Goal: Task Accomplishment & Management: Manage account settings

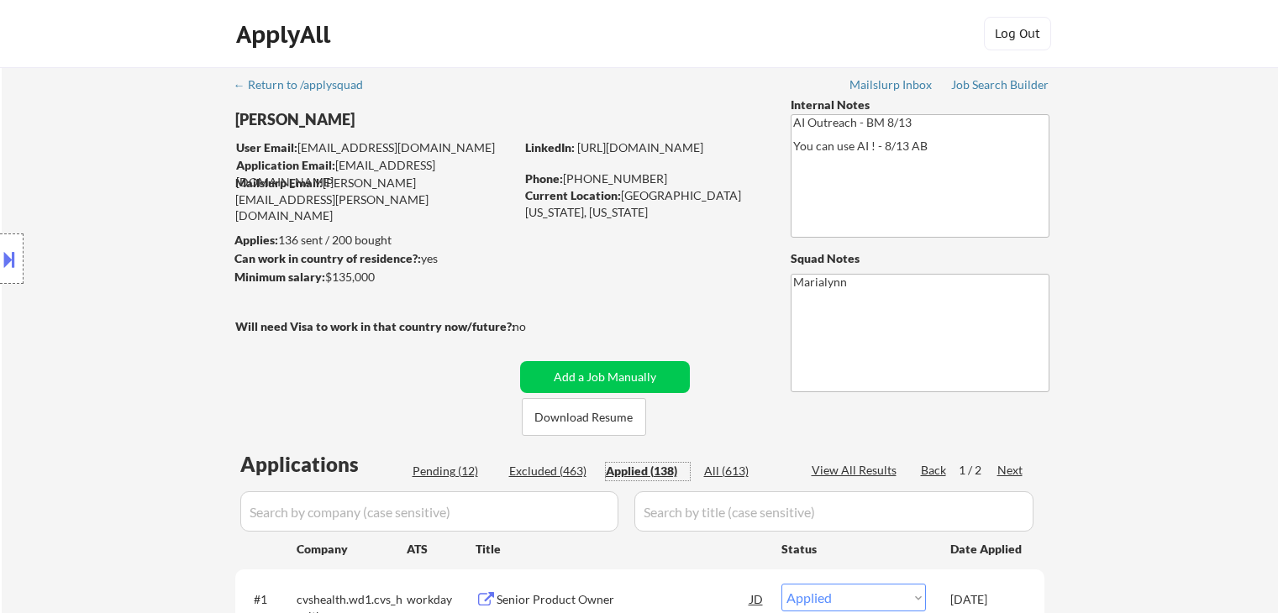
select select ""applied""
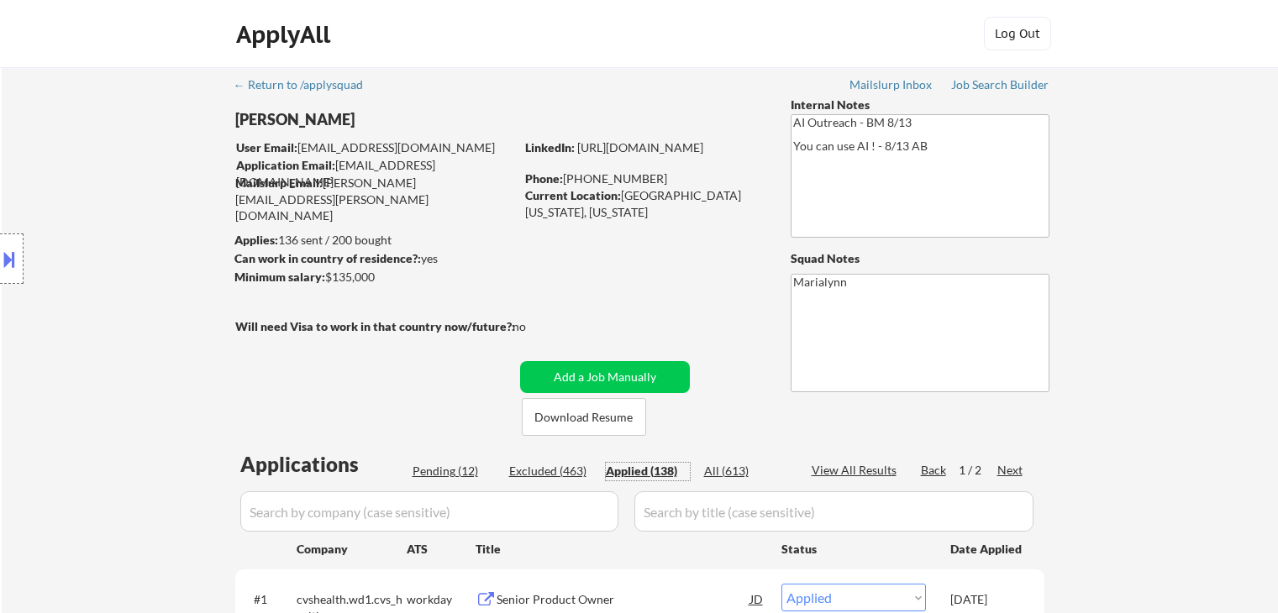
select select ""applied""
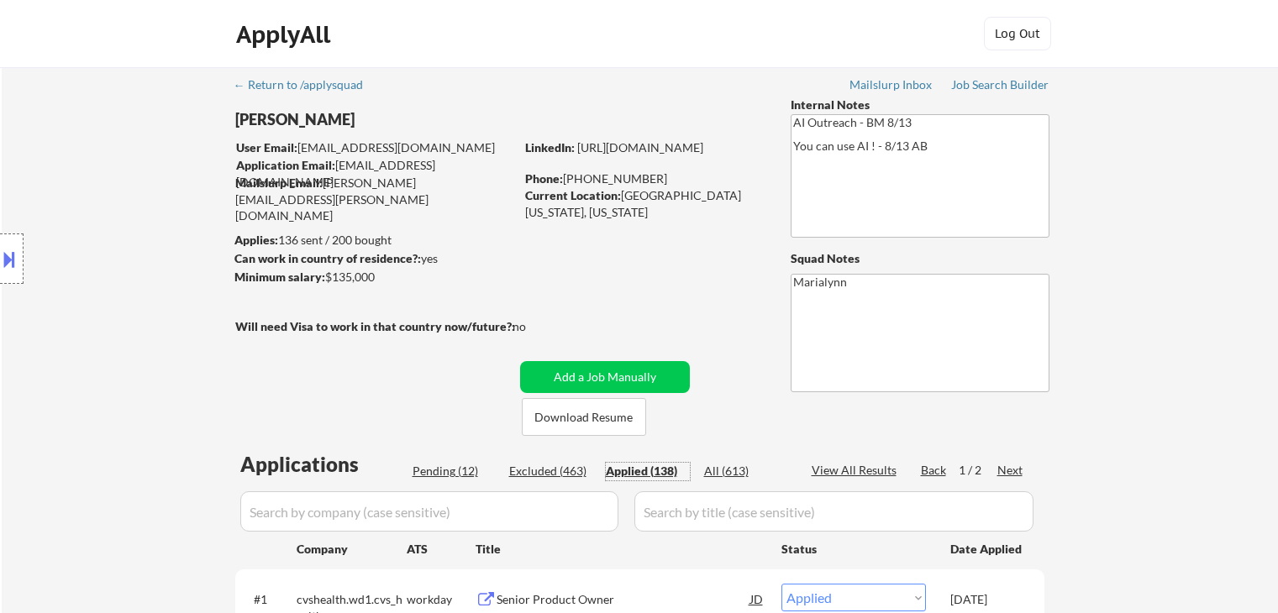
select select ""applied""
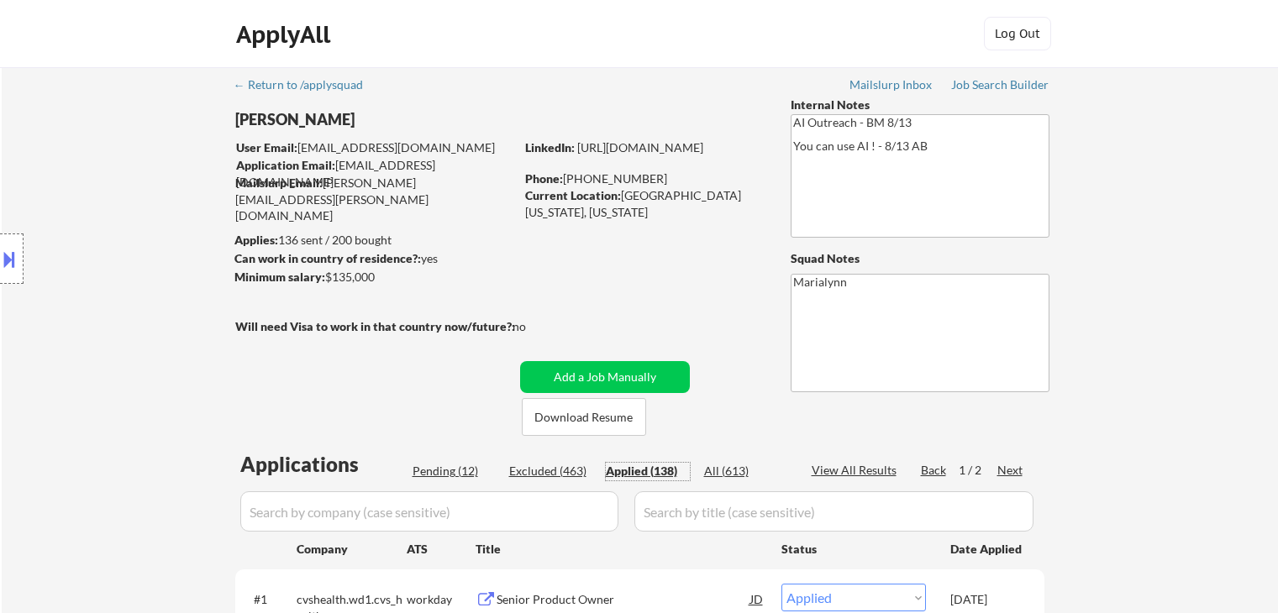
select select ""applied""
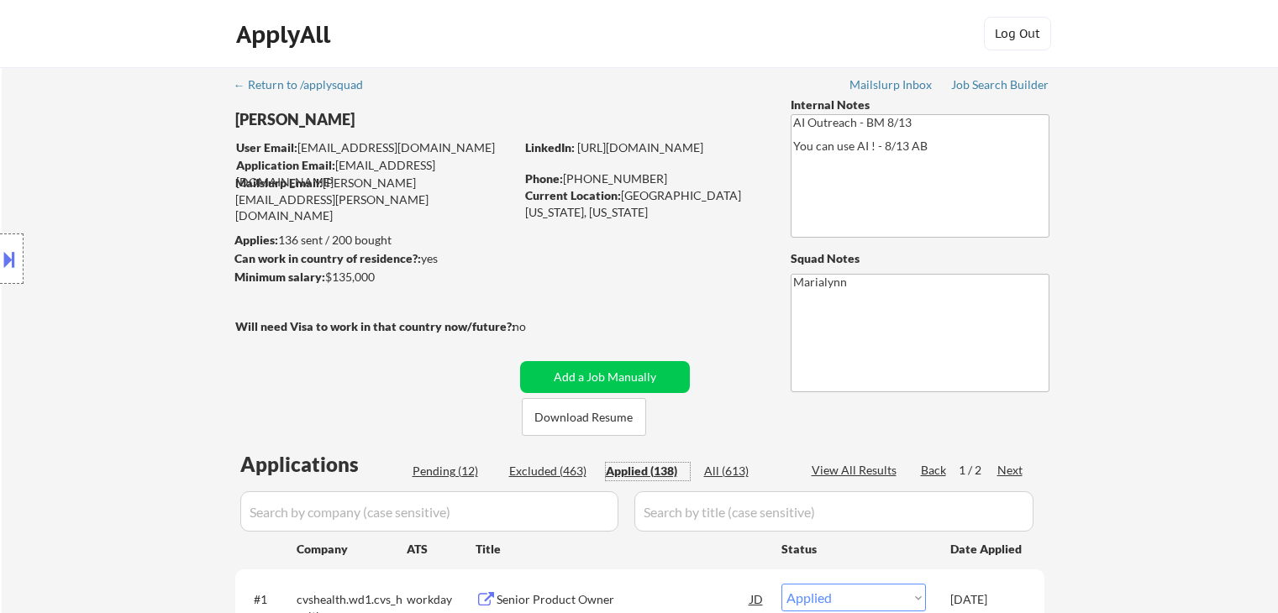
select select ""applied""
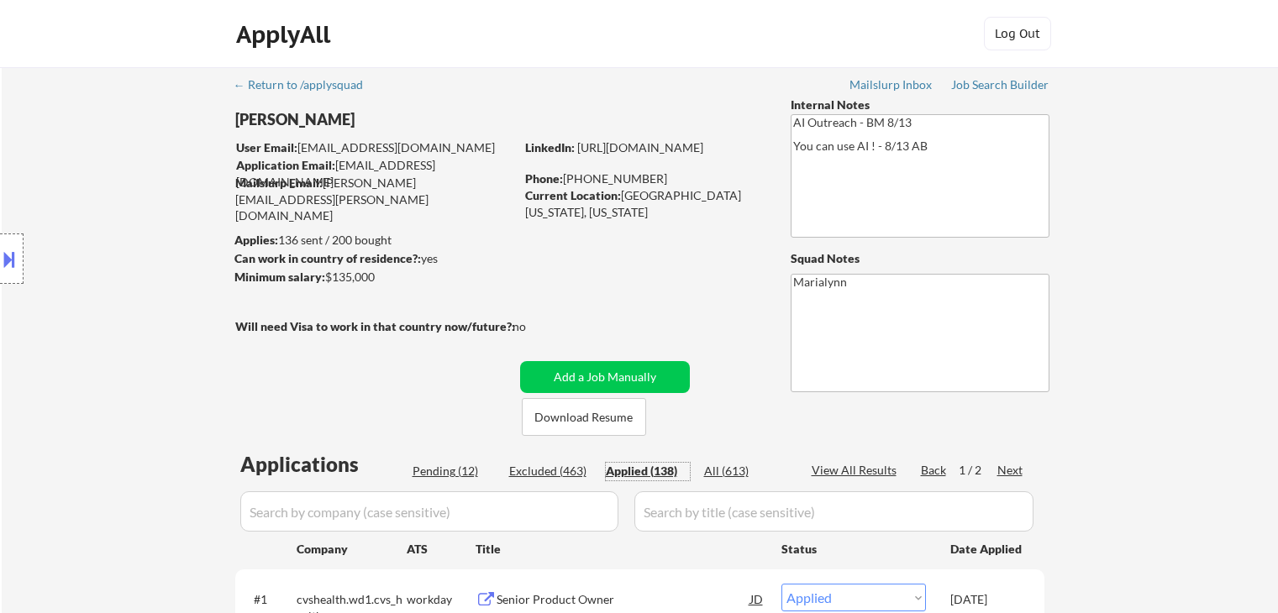
select select ""applied""
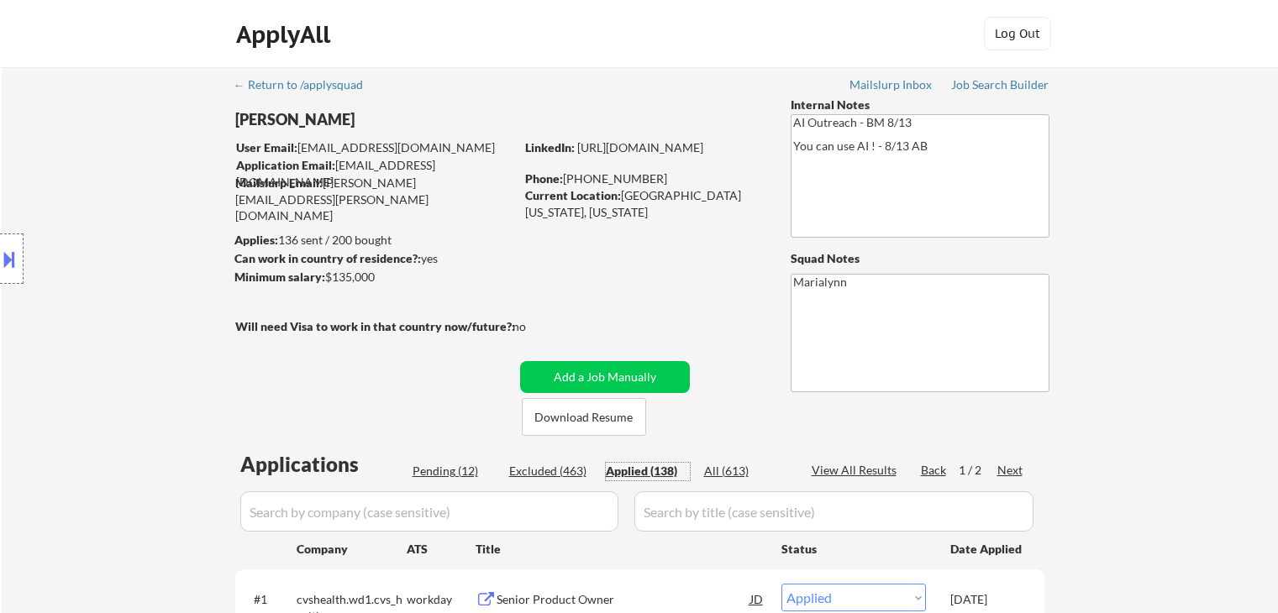
select select ""applied""
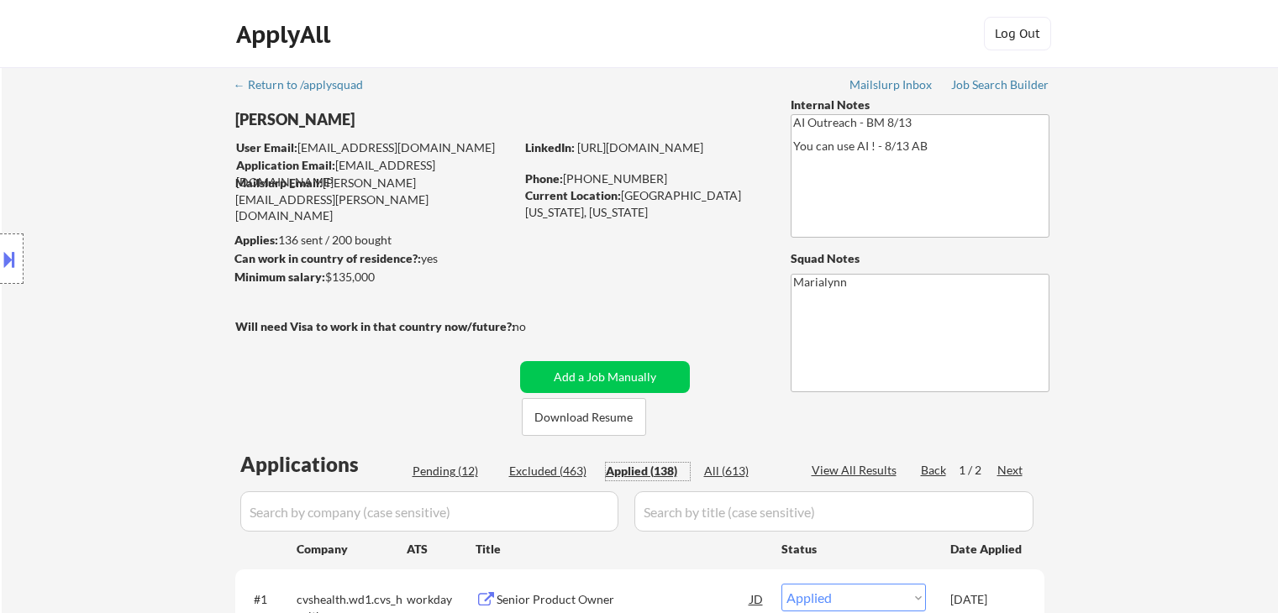
select select ""applied""
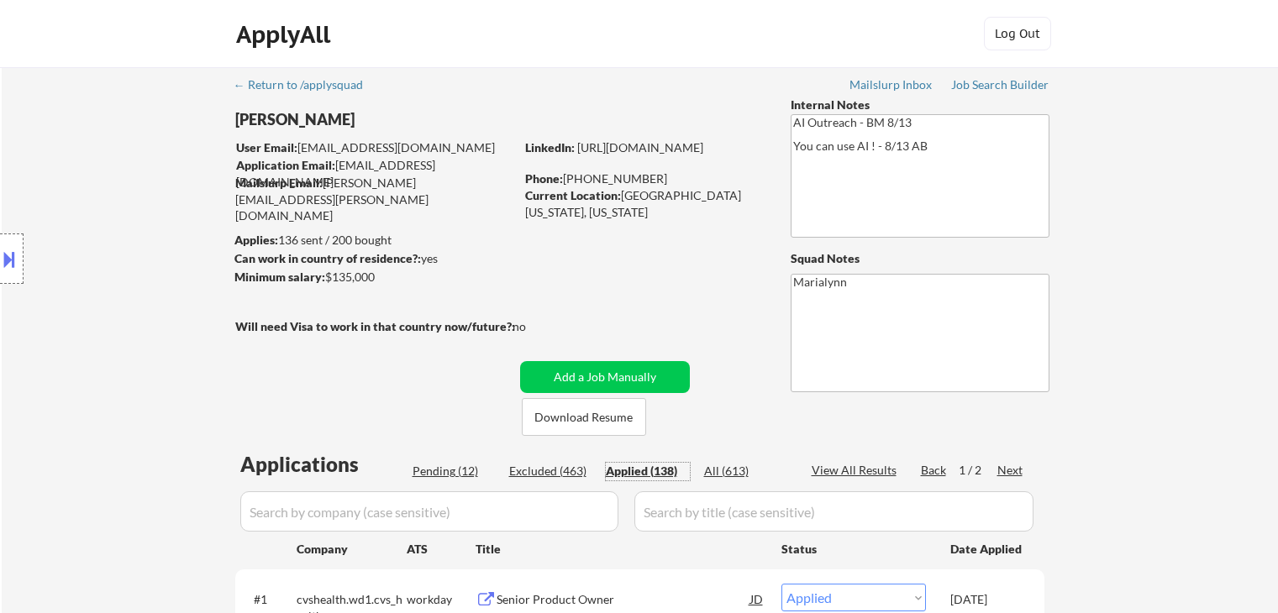
select select ""applied""
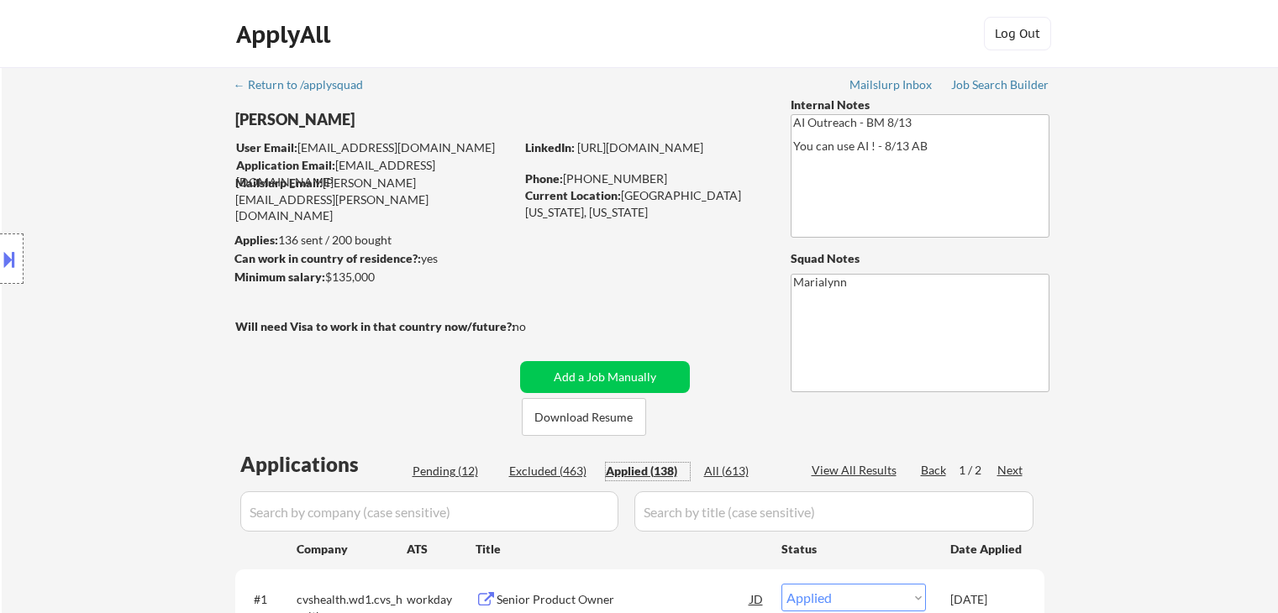
select select ""applied""
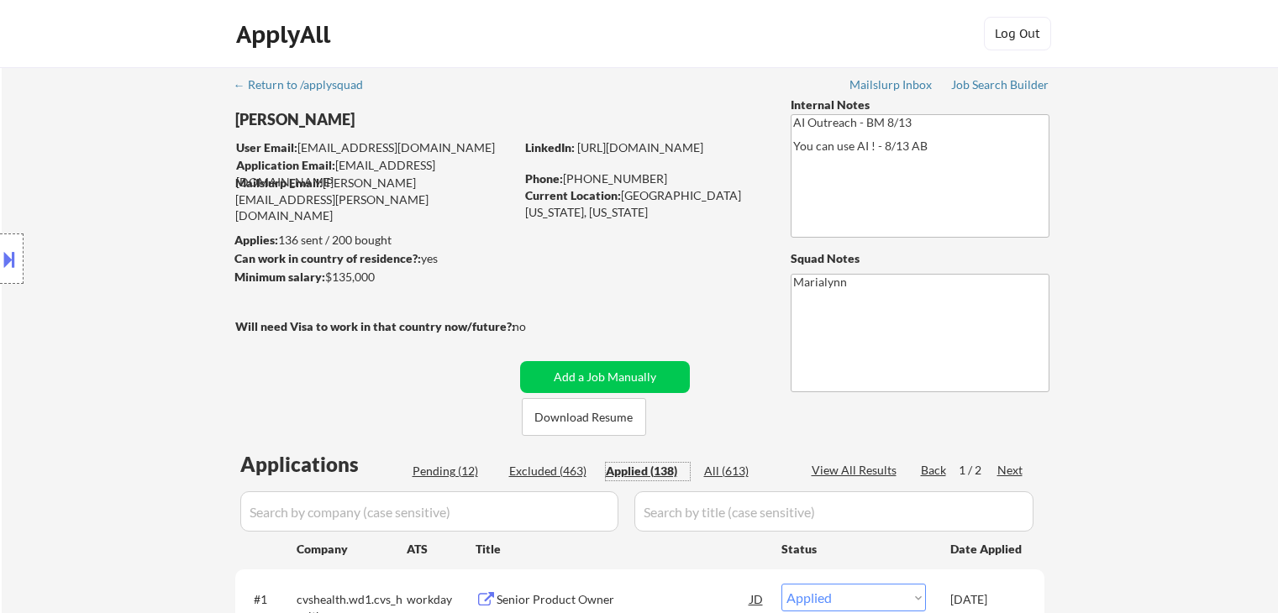
select select ""applied""
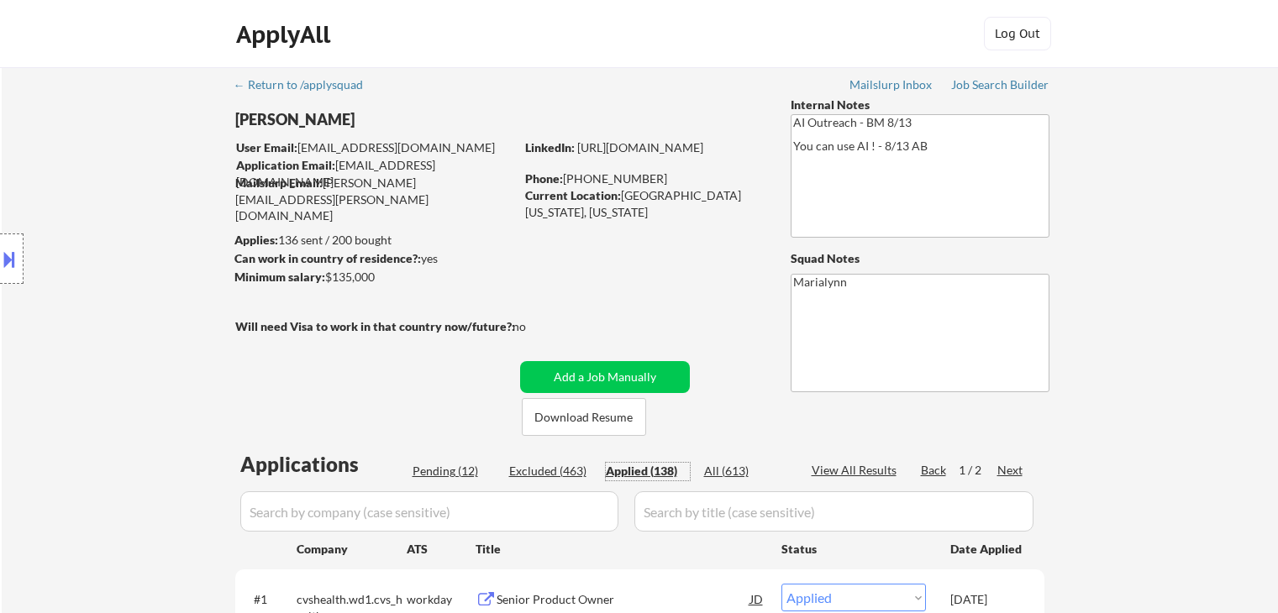
select select ""applied""
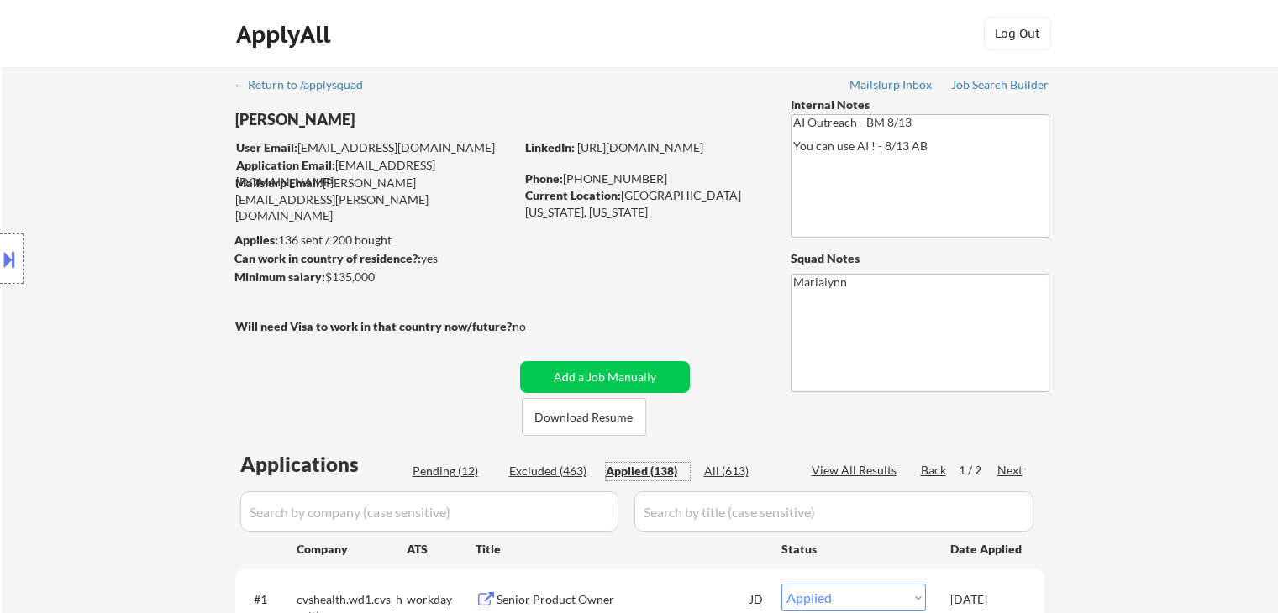
select select ""applied""
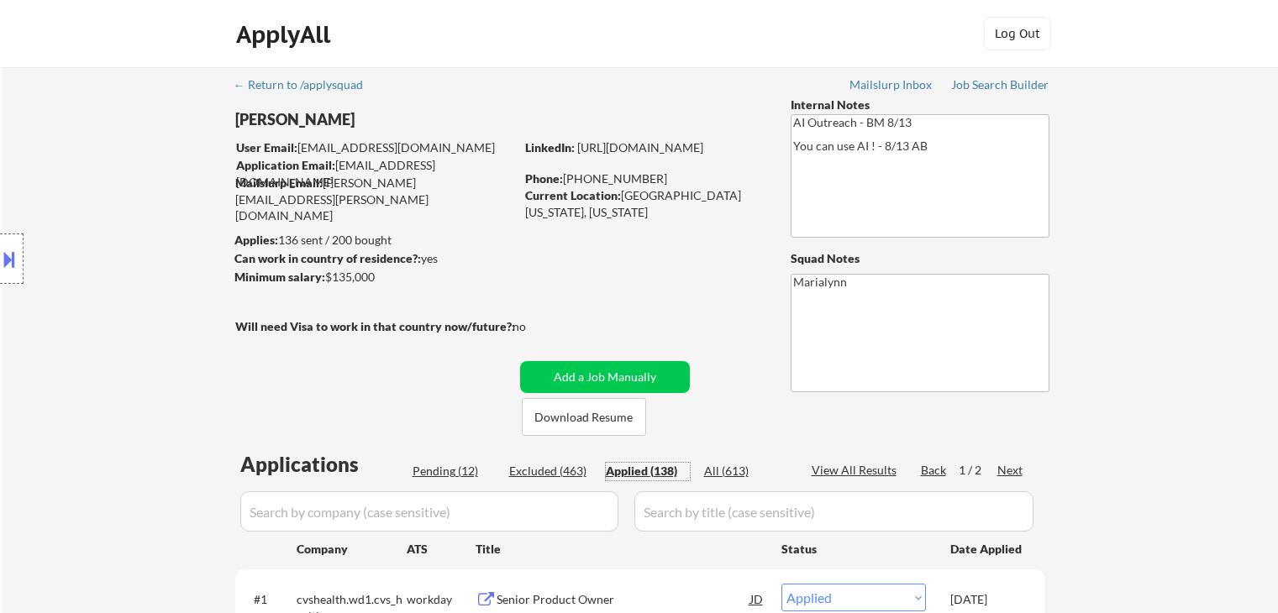
select select ""applied""
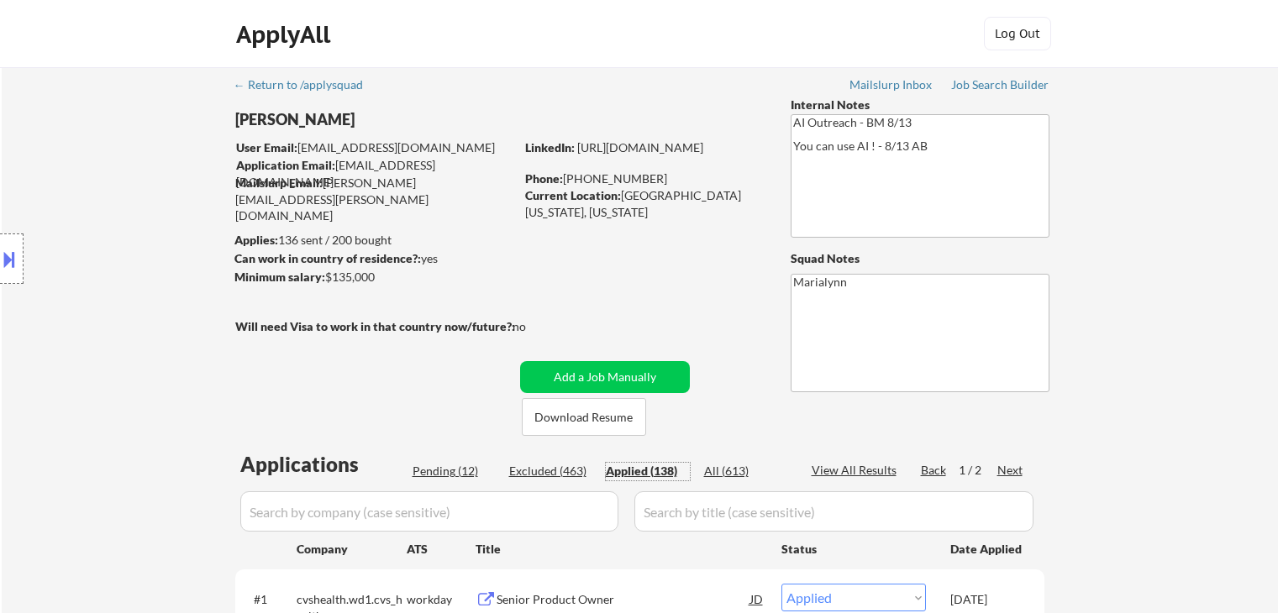
select select ""applied""
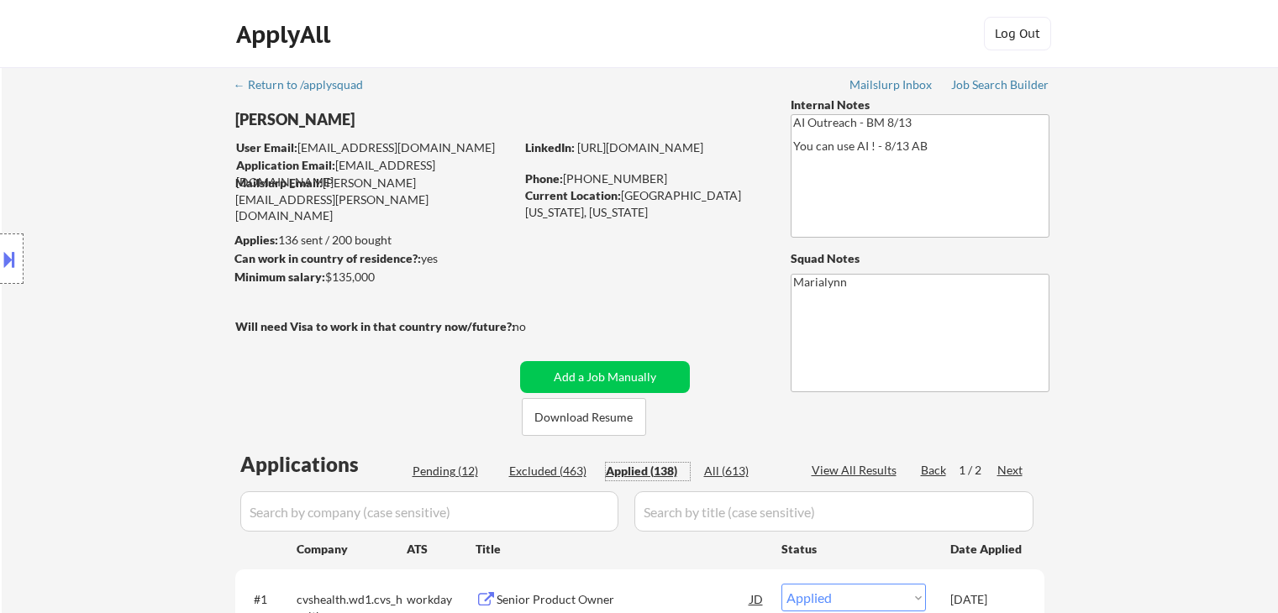
select select ""applied""
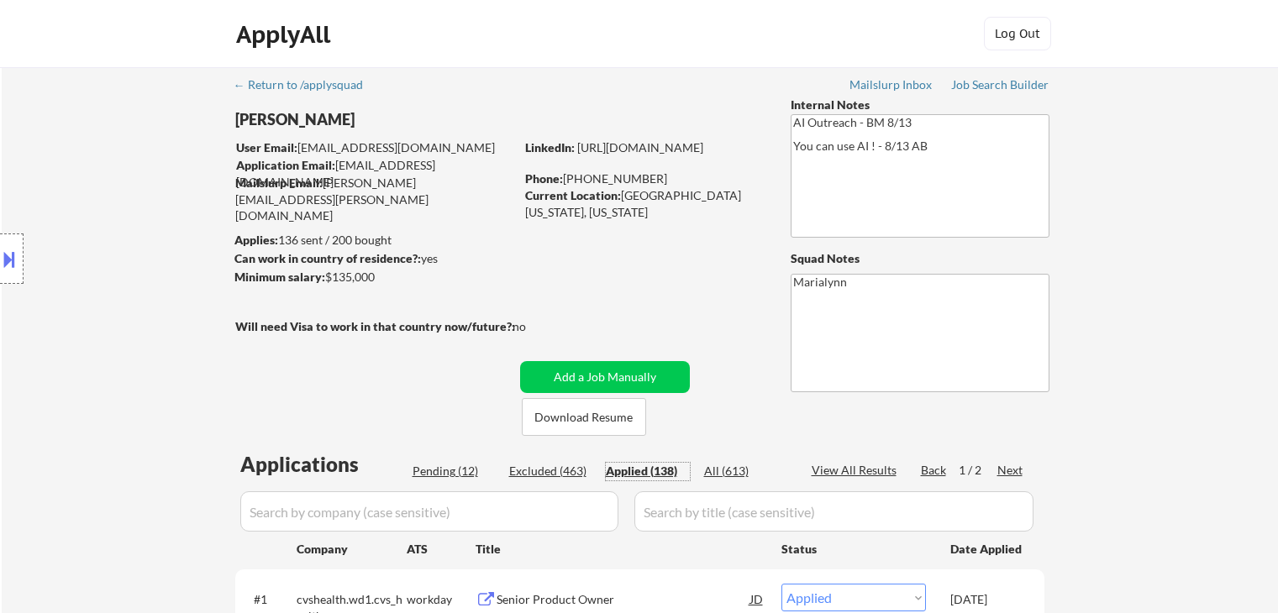
select select ""applied""
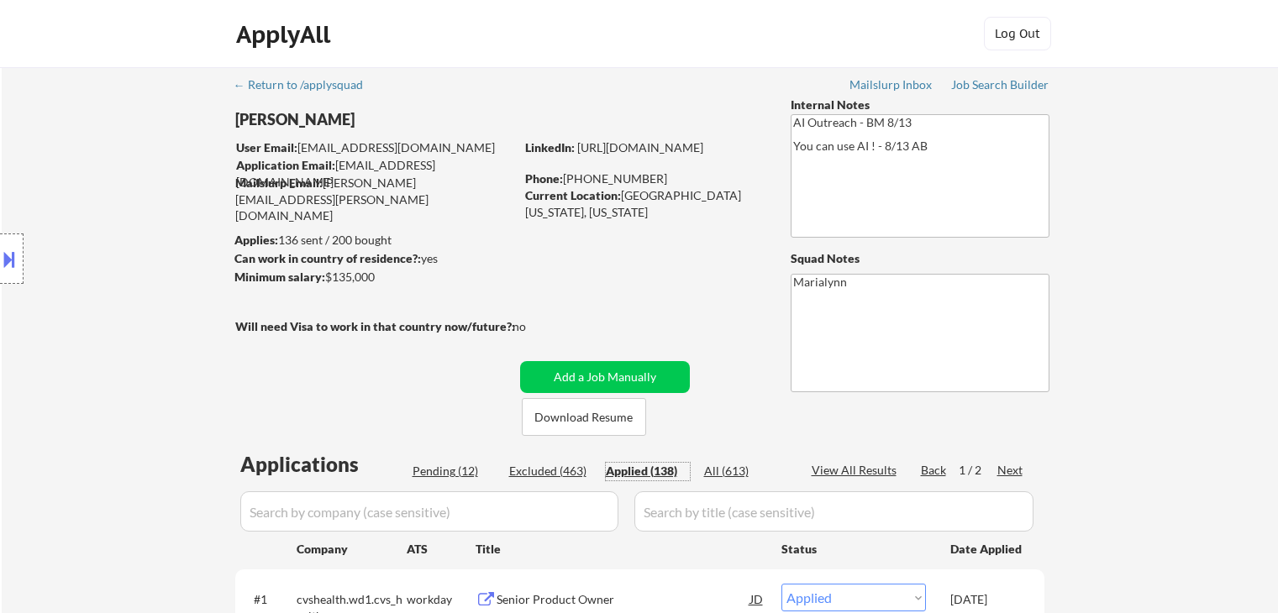
select select ""applied""
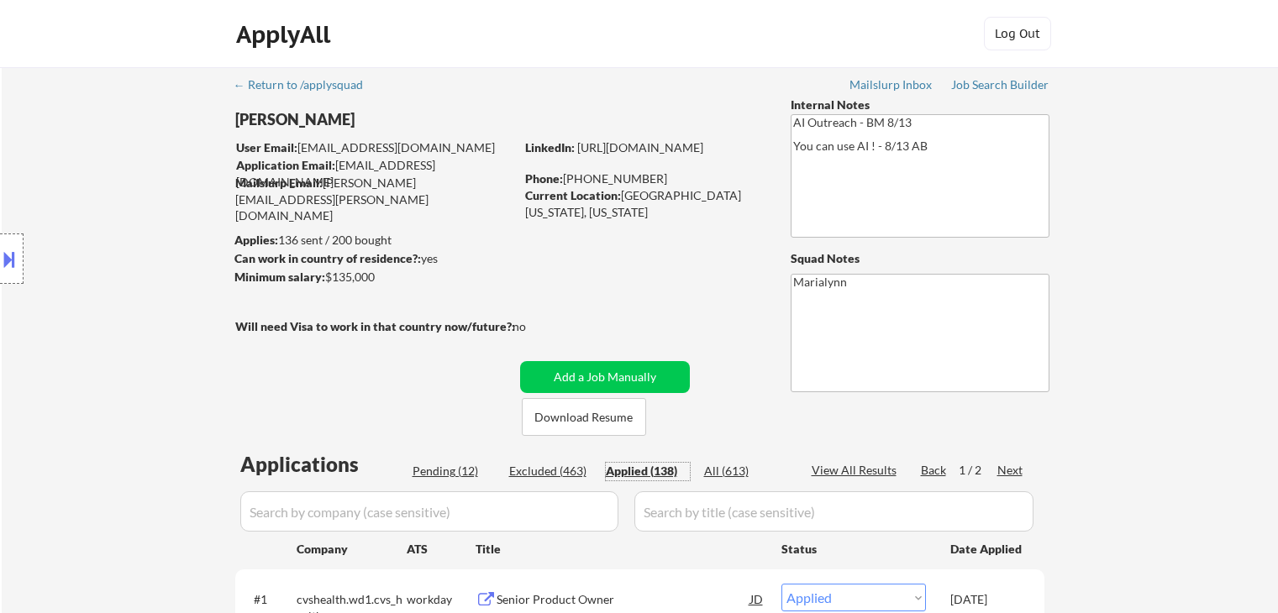
select select ""applied""
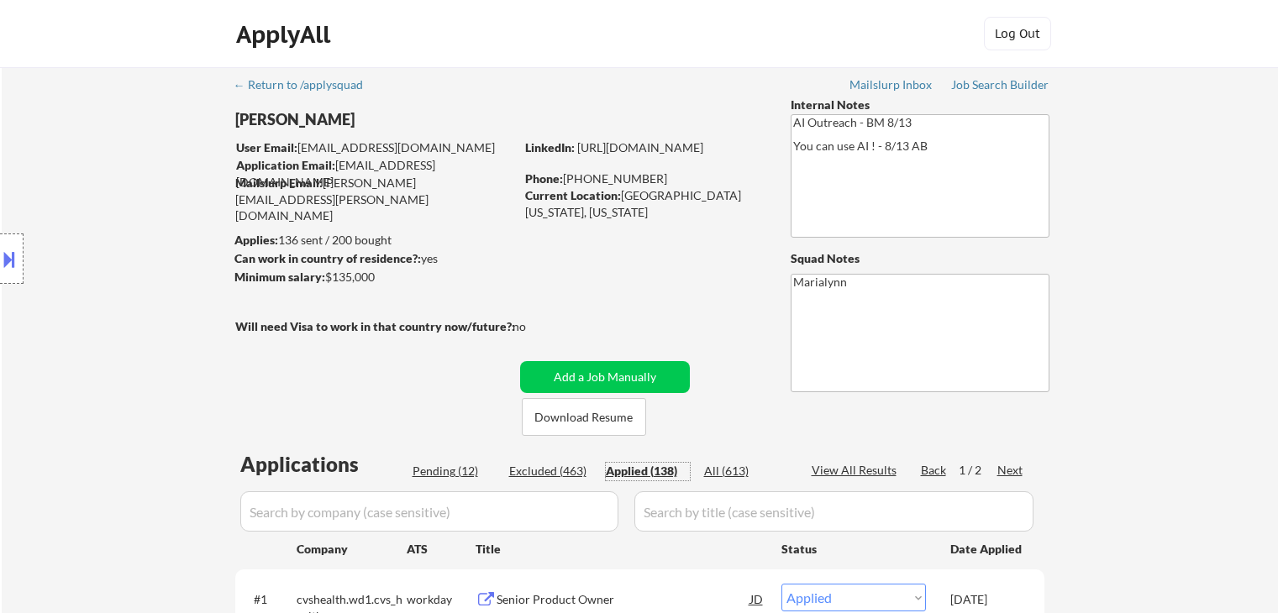
select select ""applied""
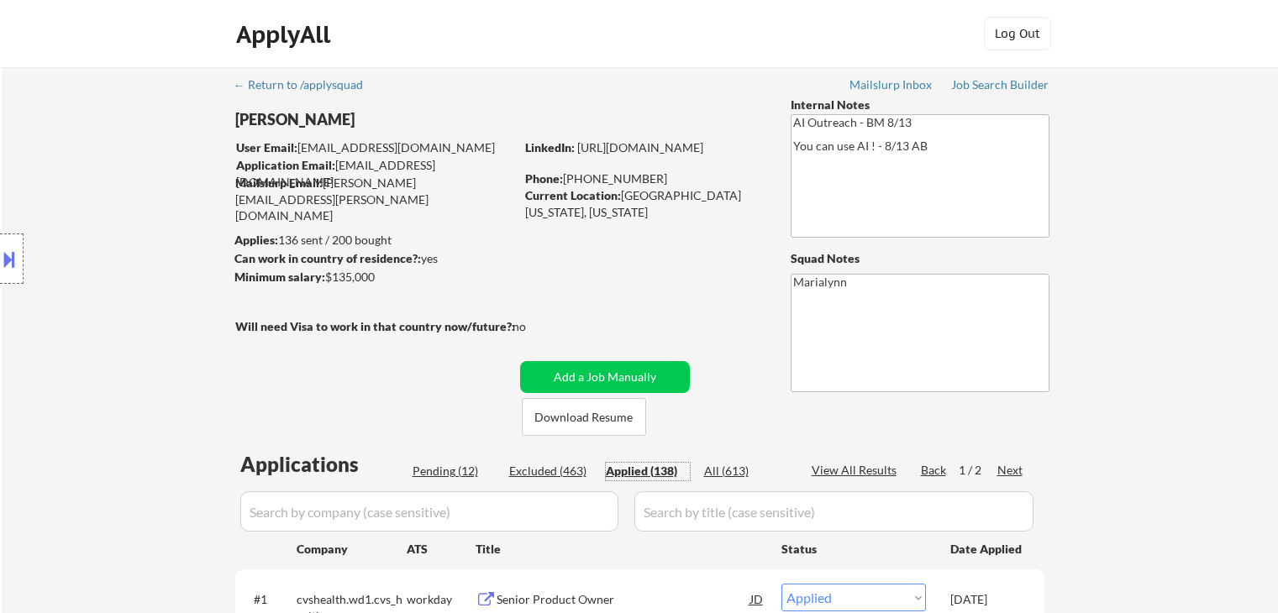
scroll to position [252, 0]
select select ""pending""
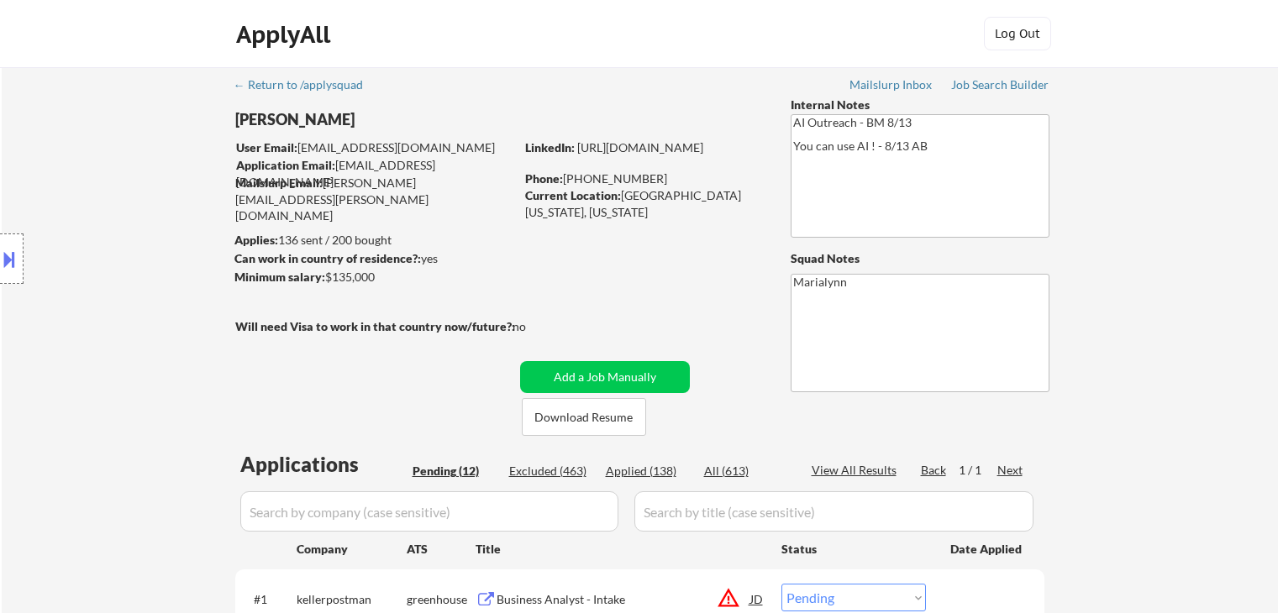
select select ""pending""
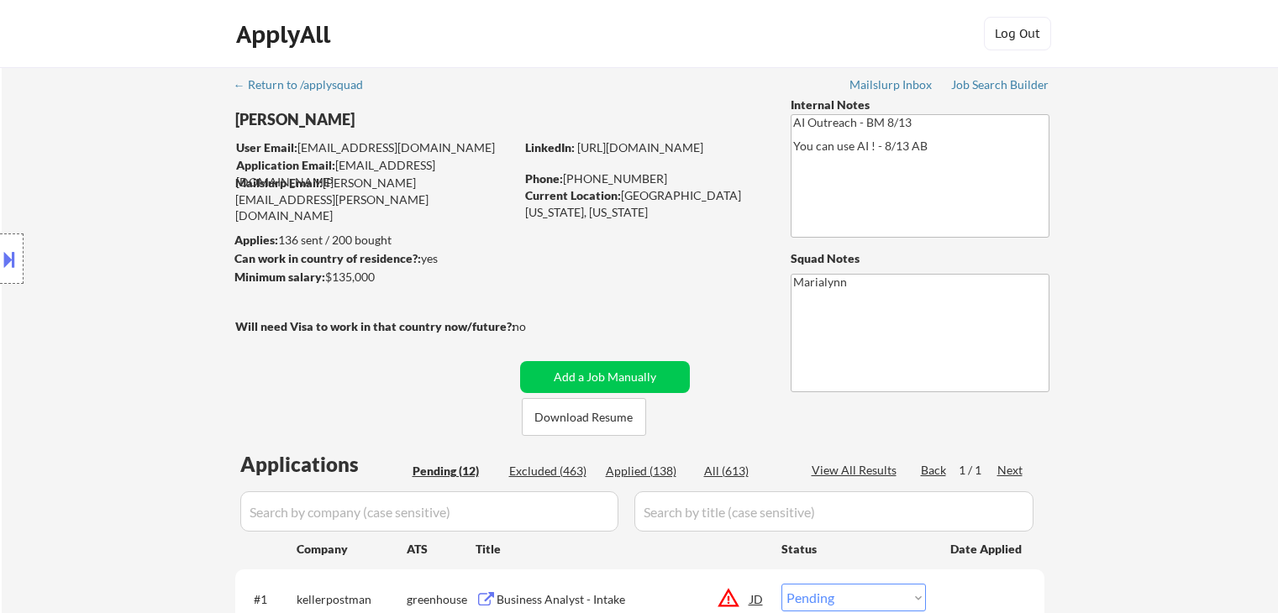
select select ""pending""
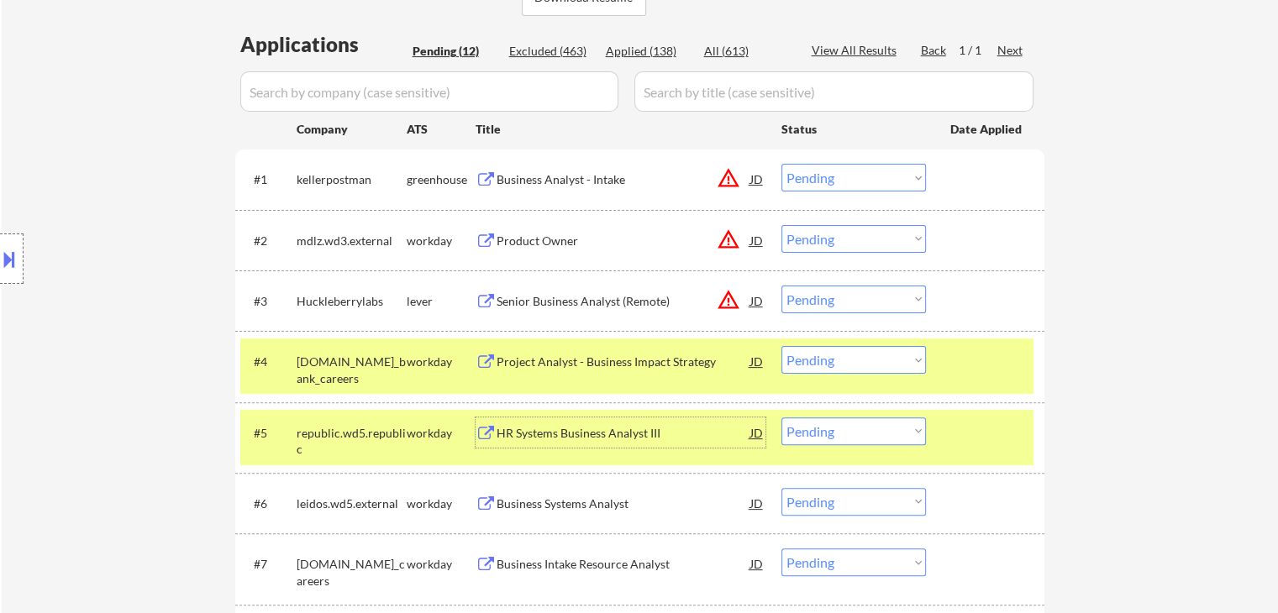
click at [896, 113] on div "Applications Pending (12) Excluded (463) Applied (138) All (613) View All Resul…" at bounding box center [639, 510] width 809 height 961
click at [575, 371] on div "Project Analyst - Business Impact Strategy" at bounding box center [624, 361] width 254 height 30
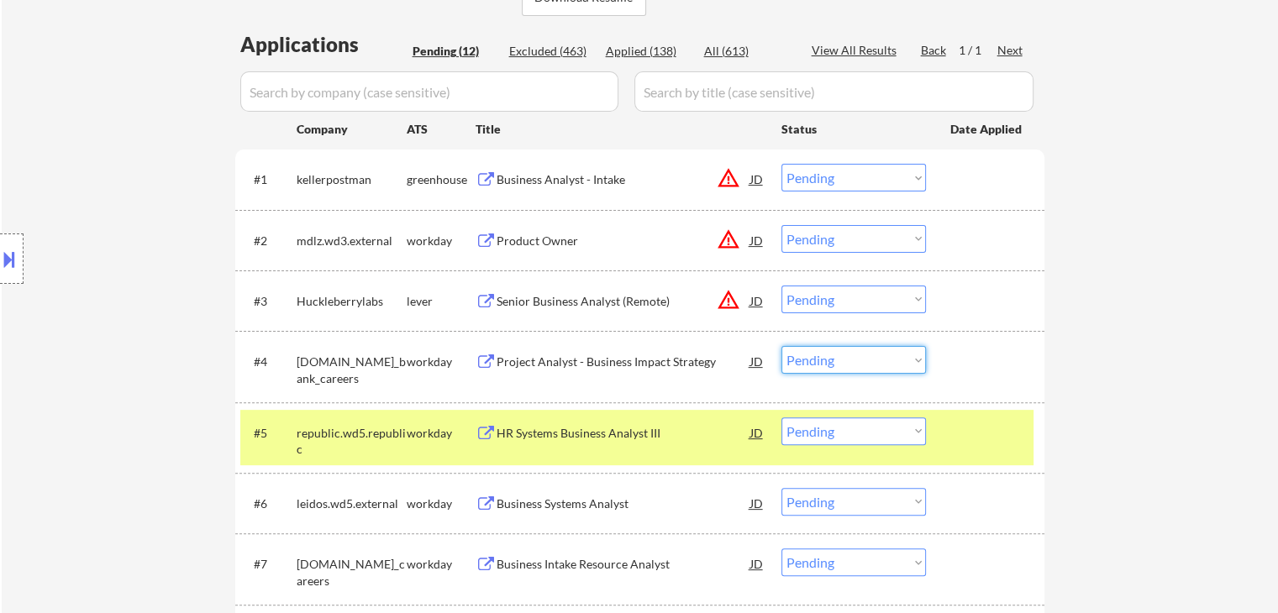
click at [830, 357] on select "Choose an option... Pending Applied Excluded (Questions) Excluded (Expired) Exc…" at bounding box center [853, 360] width 145 height 28
click at [781, 346] on select "Choose an option... Pending Applied Excluded (Questions) Excluded (Expired) Exc…" at bounding box center [853, 360] width 145 height 28
select select ""pending""
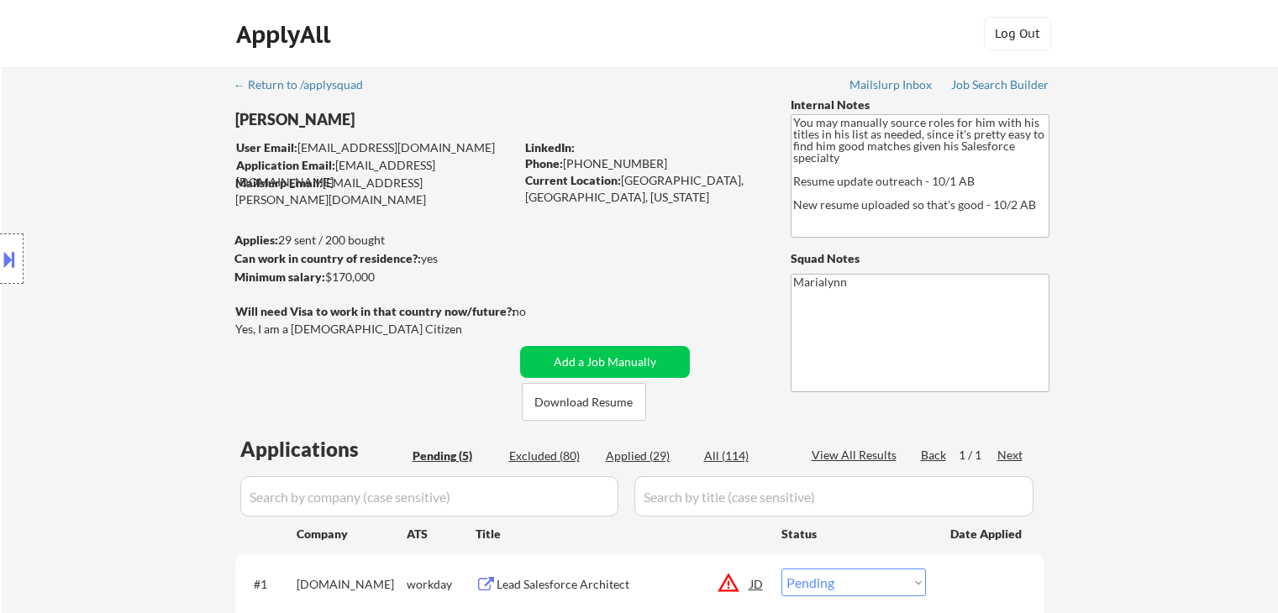
select select ""pending""
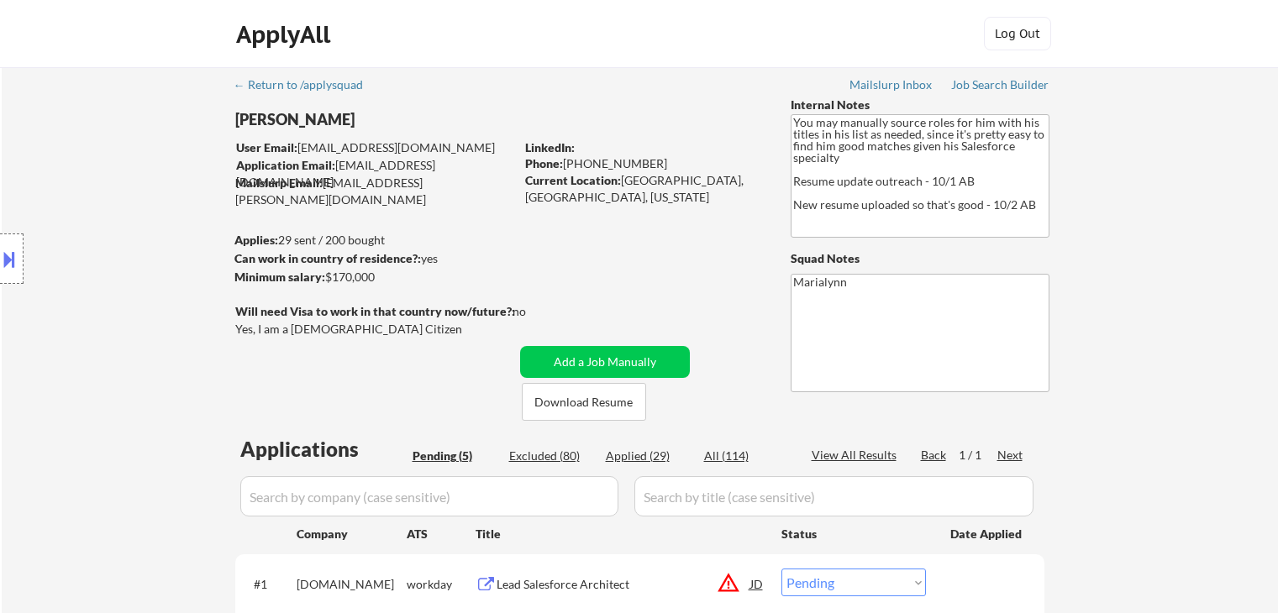
scroll to position [336, 0]
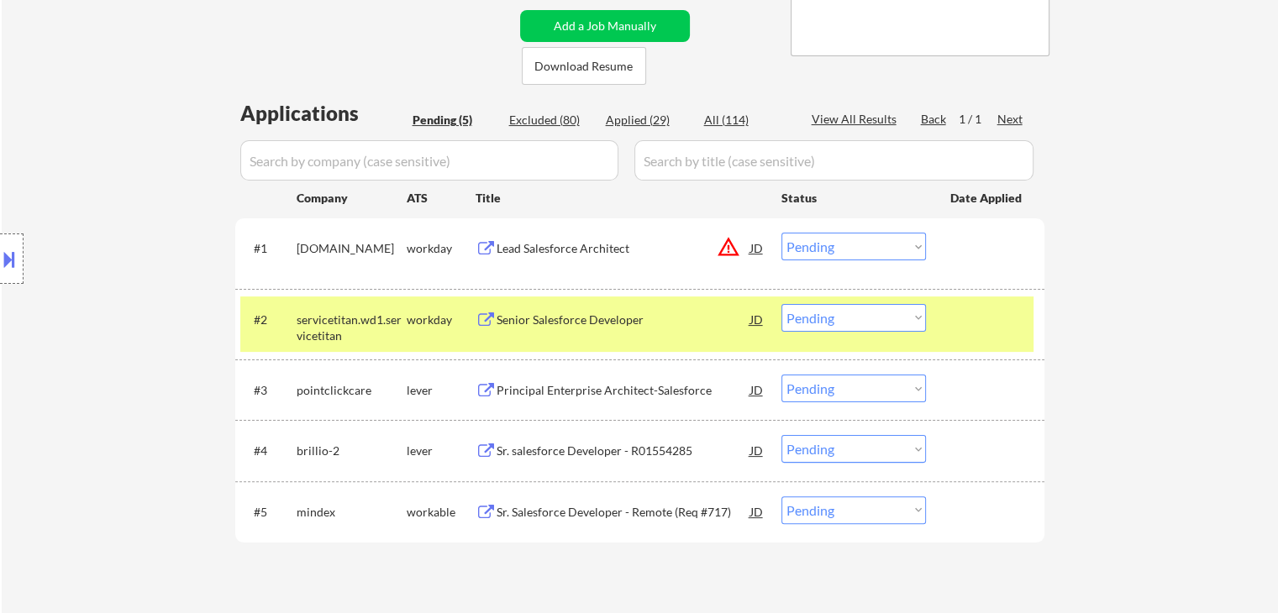
click at [1180, 404] on div "← Return to /applysquad Mailslurp Inbox Job Search Builder Delano Johnson User …" at bounding box center [640, 173] width 1276 height 885
click at [551, 315] on div "Senior Salesforce Developer" at bounding box center [624, 320] width 254 height 17
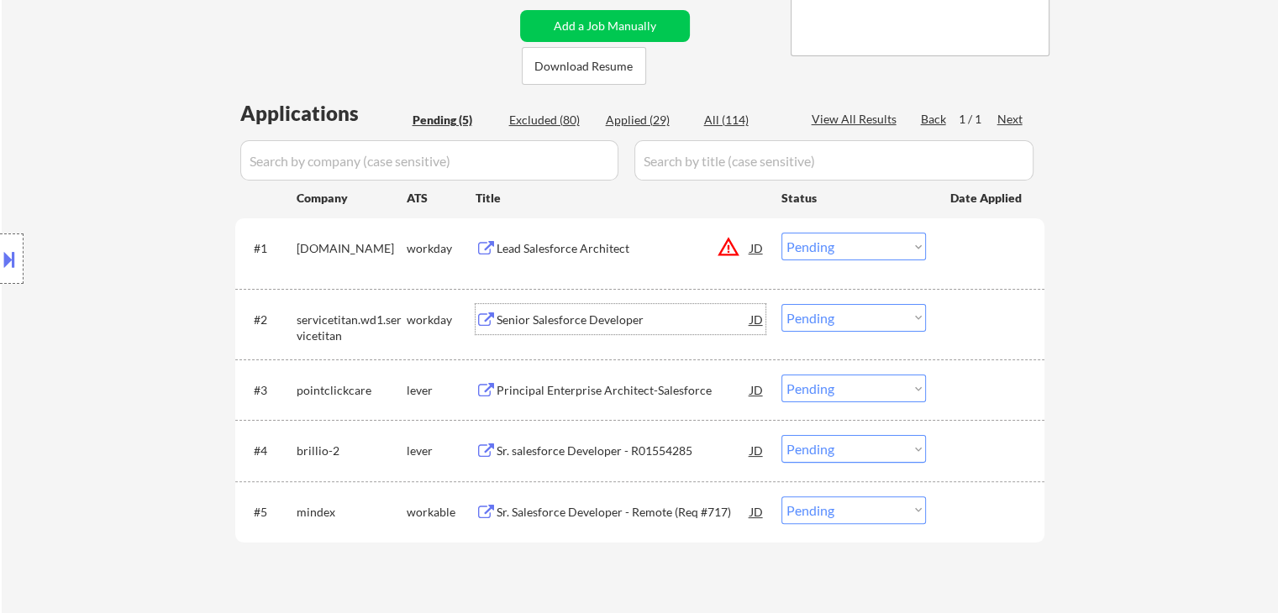
click at [839, 316] on select "Choose an option... Pending Applied Excluded (Questions) Excluded (Expired) Exc…" at bounding box center [853, 318] width 145 height 28
click at [815, 324] on select "Choose an option... Pending Applied Excluded (Questions) Excluded (Expired) Exc…" at bounding box center [853, 318] width 145 height 28
click at [781, 304] on select "Choose an option... Pending Applied Excluded (Questions) Excluded (Expired) Exc…" at bounding box center [853, 318] width 145 height 28
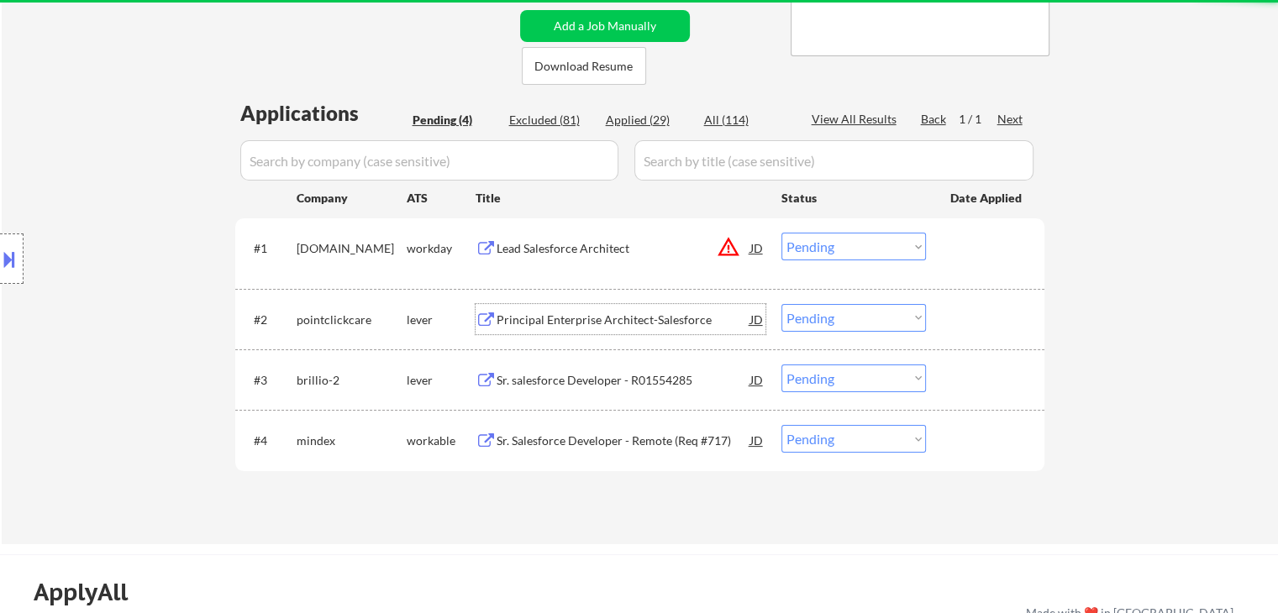
click at [542, 320] on div "Principal Enterprise Architect-Salesforce" at bounding box center [624, 320] width 254 height 17
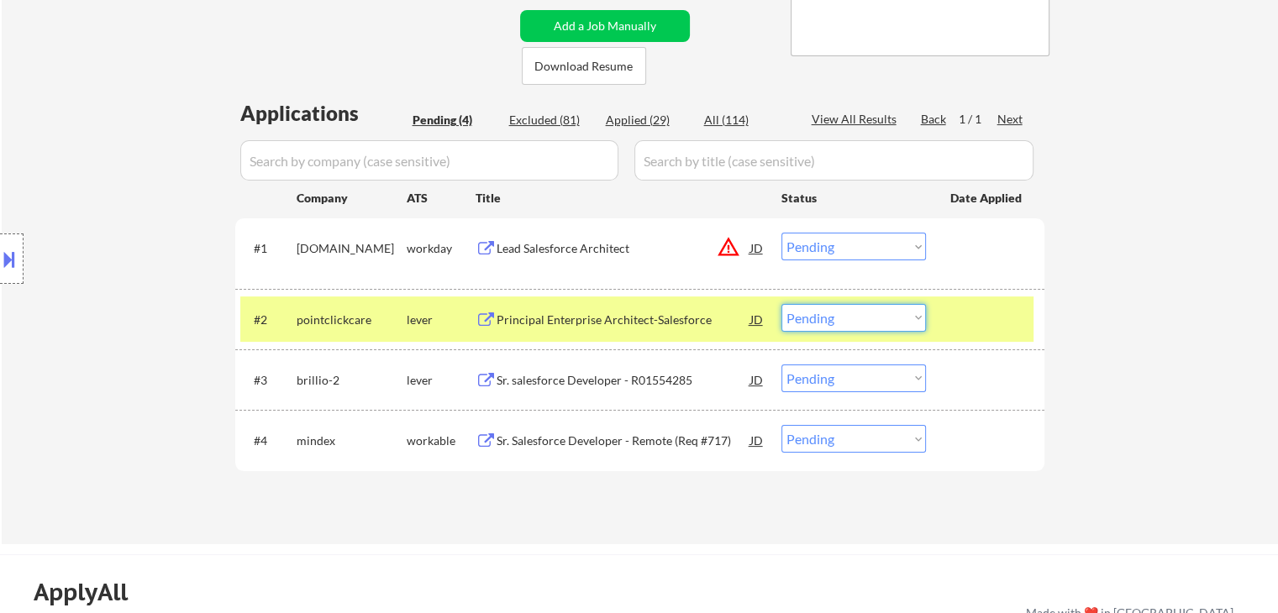
click at [906, 318] on select "Choose an option... Pending Applied Excluded (Questions) Excluded (Expired) Exc…" at bounding box center [853, 318] width 145 height 28
click at [781, 304] on select "Choose an option... Pending Applied Excluded (Questions) Excluded (Expired) Exc…" at bounding box center [853, 318] width 145 height 28
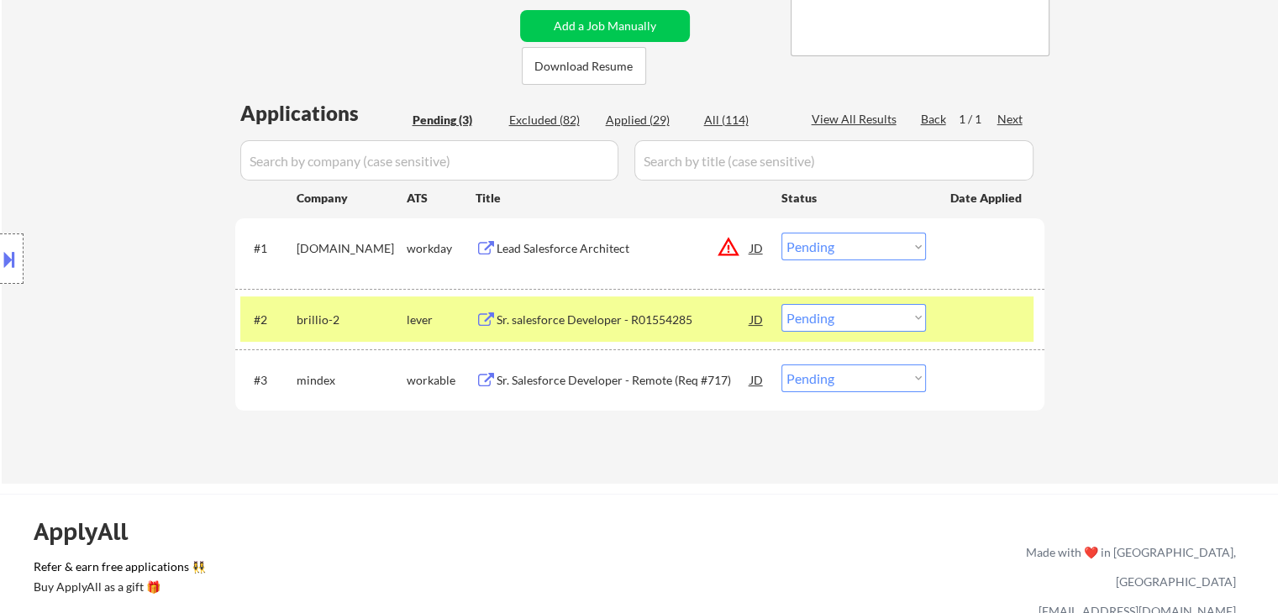
click at [556, 310] on div "Sr. salesforce Developer - R01554285" at bounding box center [624, 319] width 254 height 30
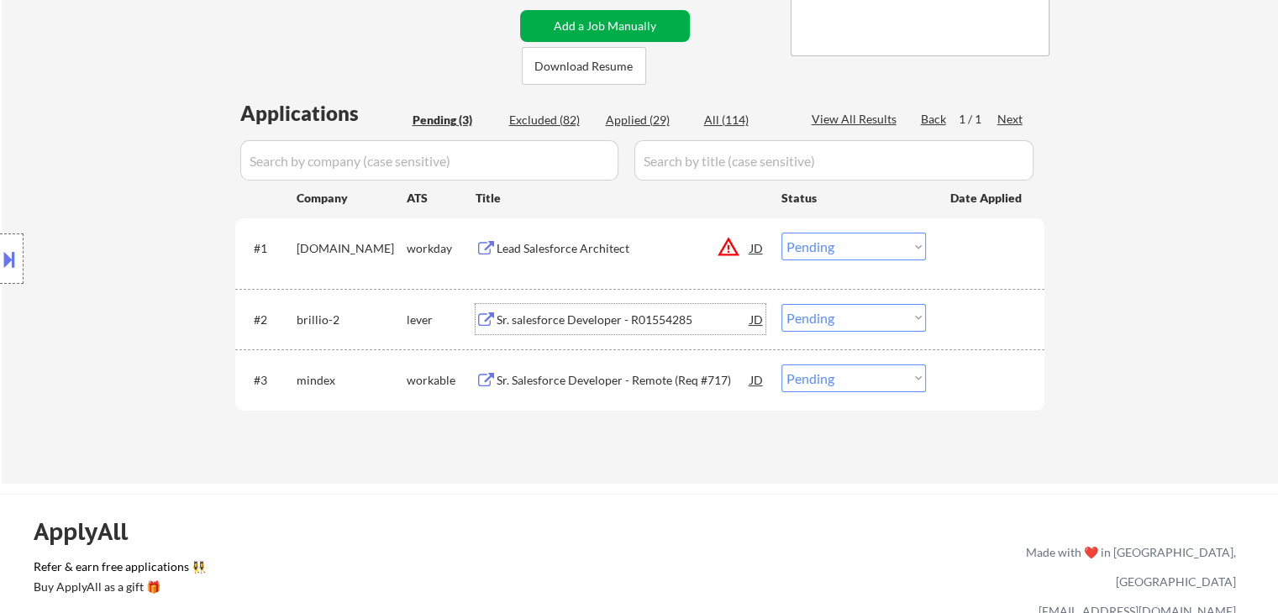
scroll to position [84, 0]
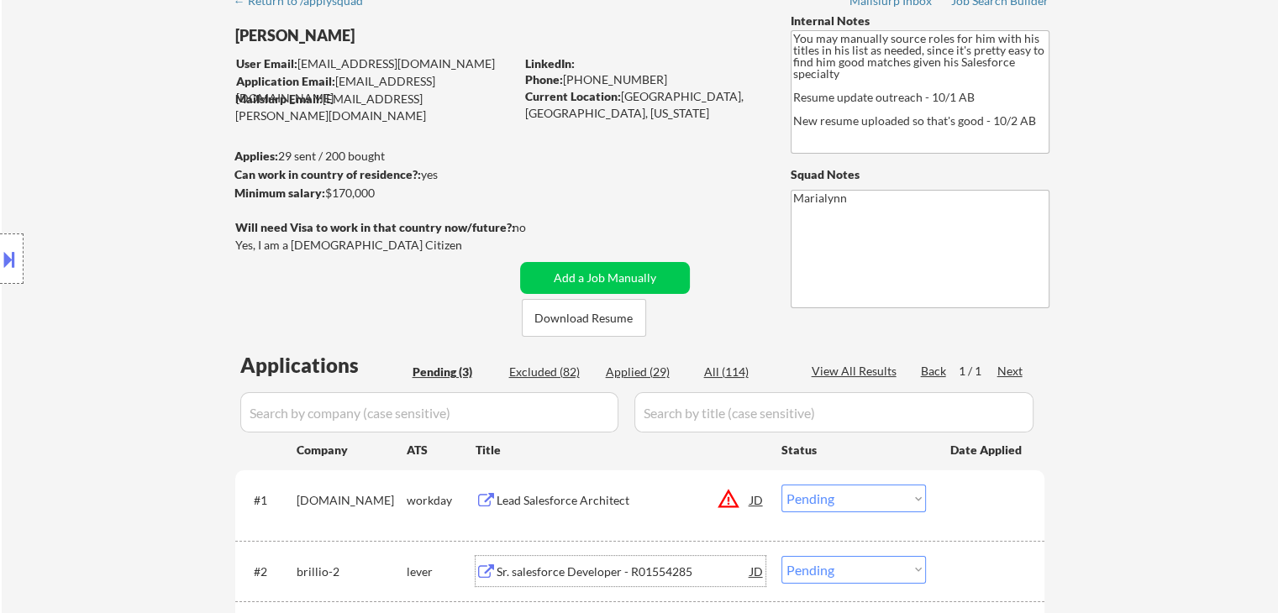
click at [0, 250] on button at bounding box center [9, 259] width 18 height 28
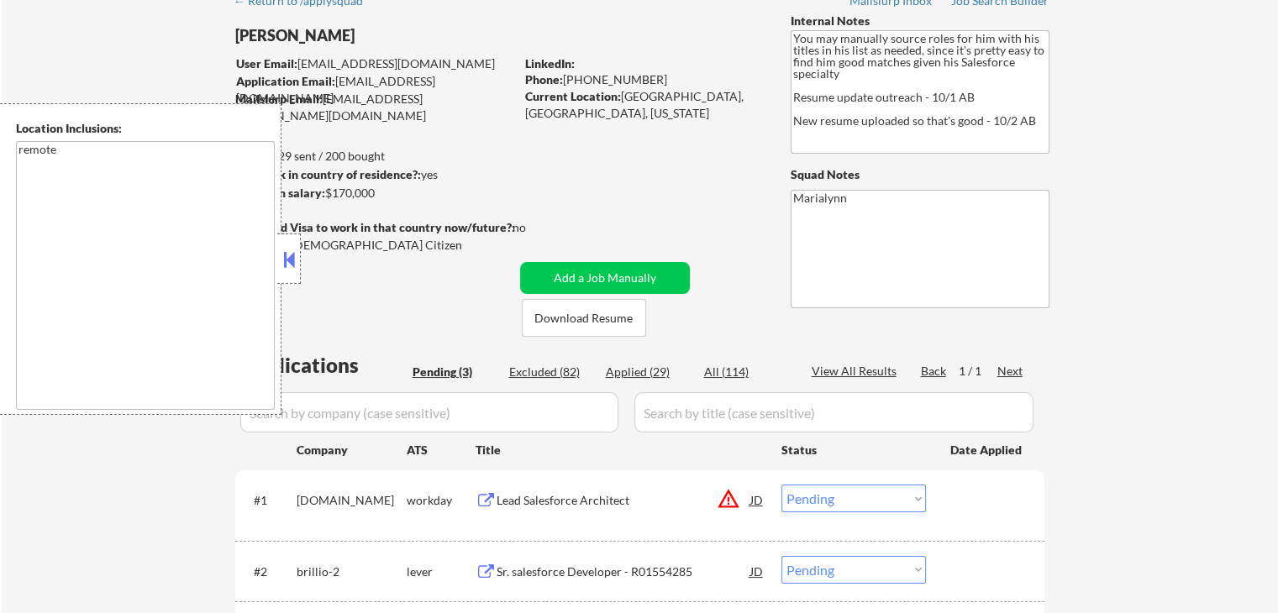
click at [292, 264] on button at bounding box center [289, 259] width 18 height 25
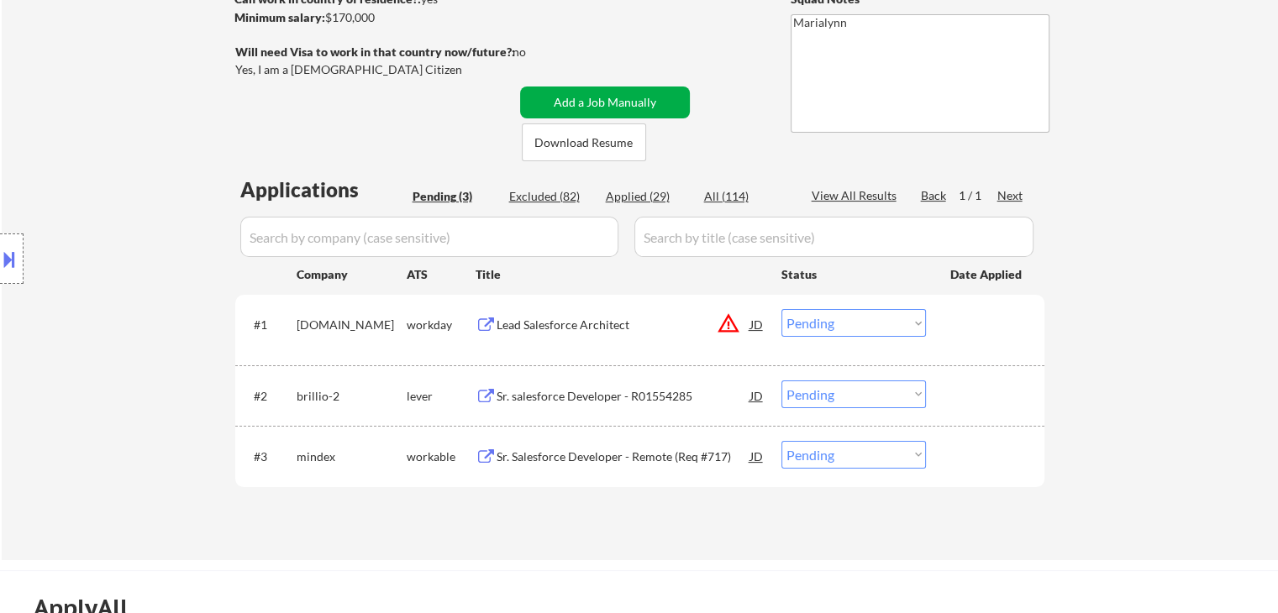
scroll to position [420, 0]
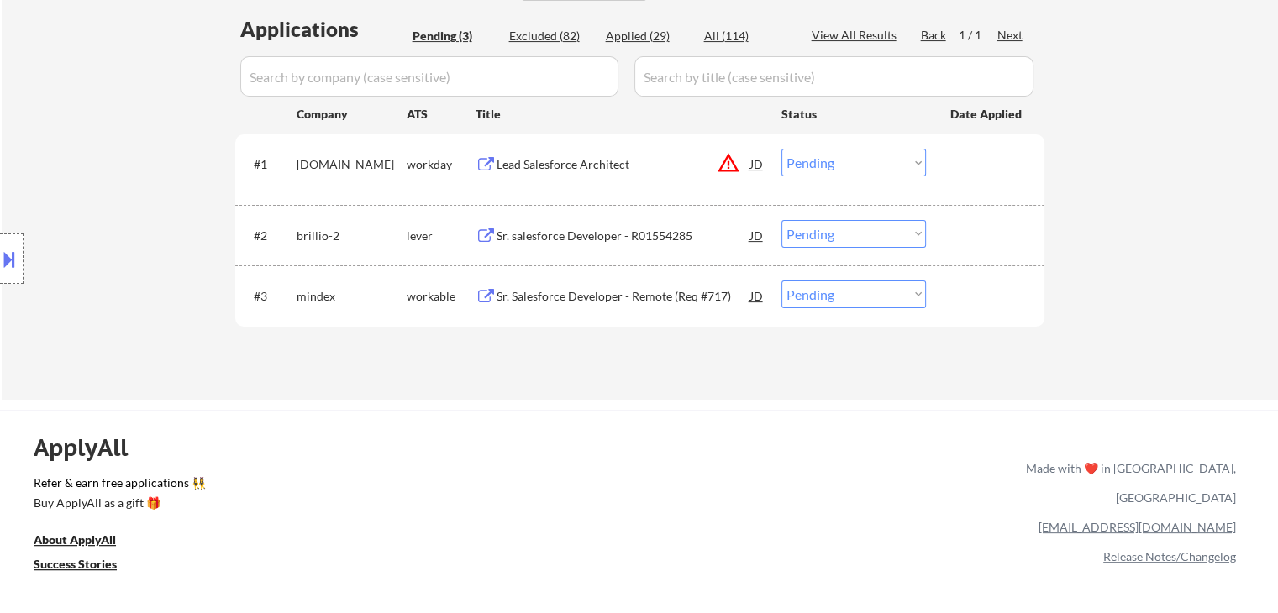
click at [822, 240] on select "Choose an option... Pending Applied Excluded (Questions) Excluded (Expired) Exc…" at bounding box center [853, 234] width 145 height 28
click at [781, 220] on select "Choose an option... Pending Applied Excluded (Questions) Excluded (Expired) Exc…" at bounding box center [853, 234] width 145 height 28
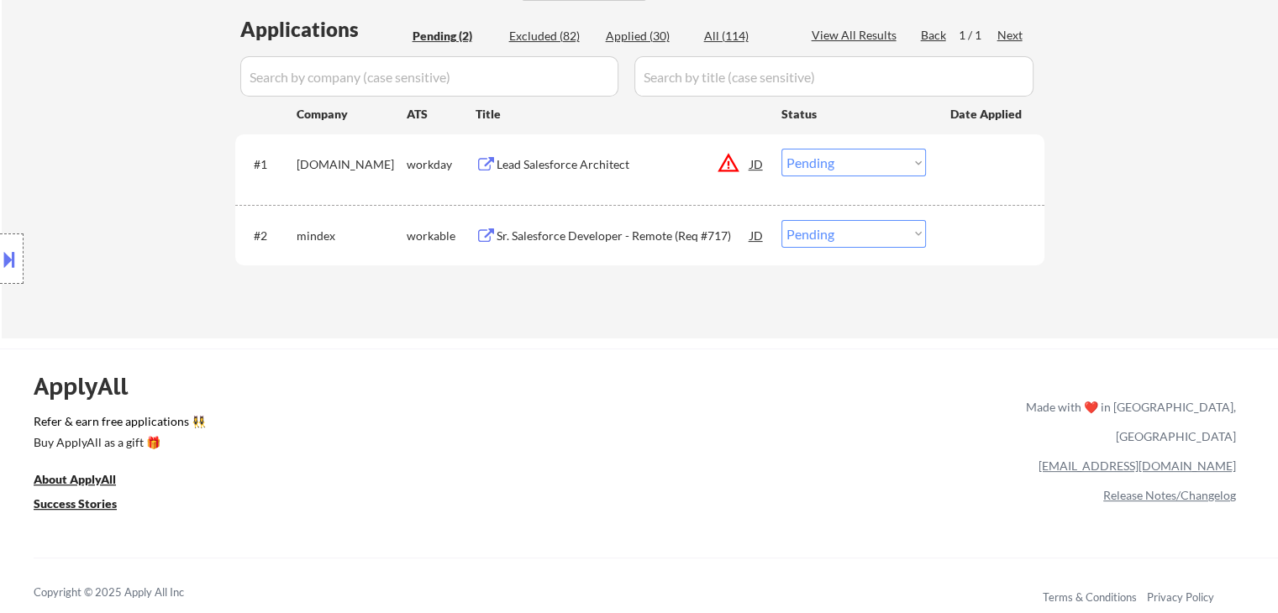
click at [531, 239] on div "Sr. Salesforce Developer - Remote (Req #717)" at bounding box center [624, 236] width 254 height 17
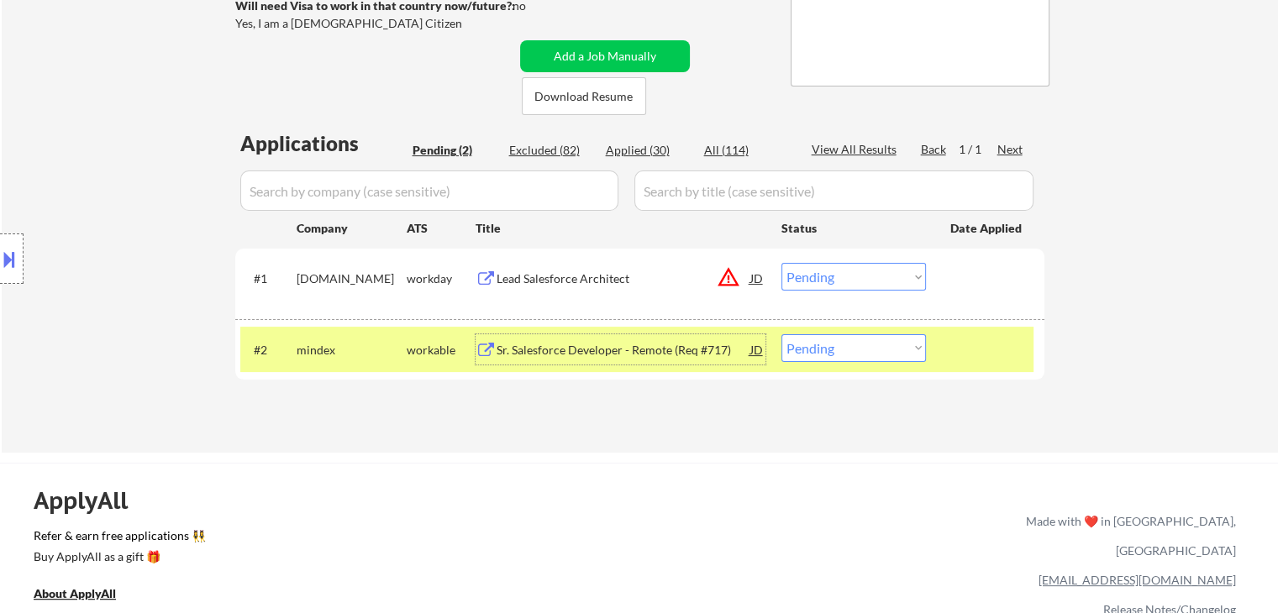
scroll to position [168, 0]
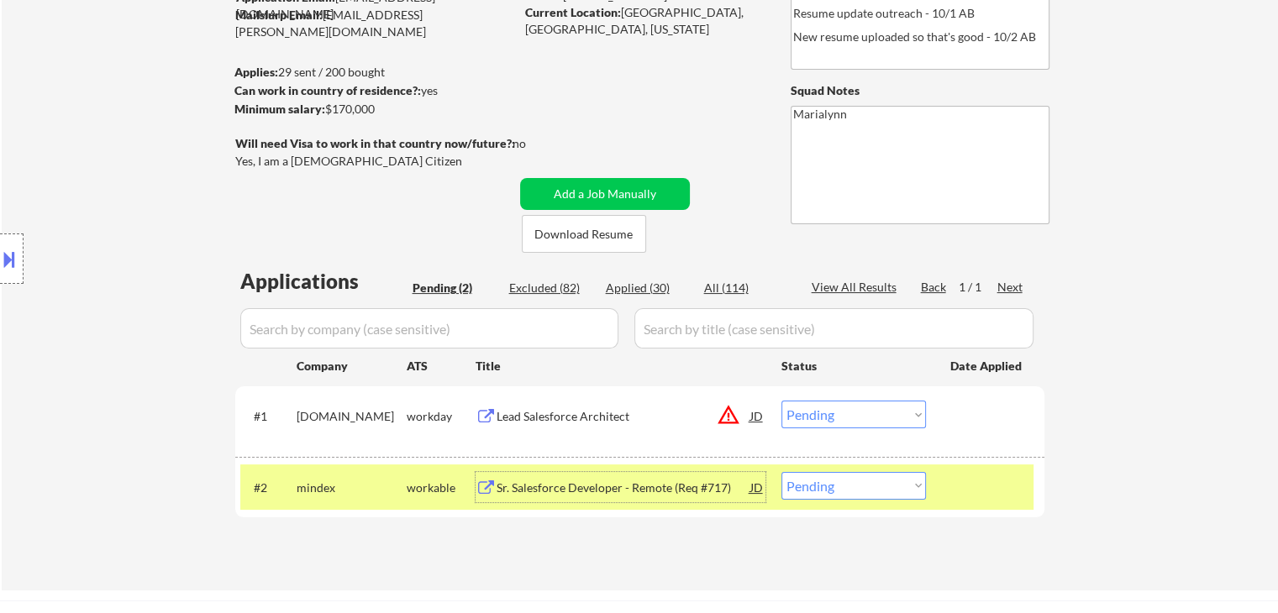
click at [854, 492] on select "Choose an option... Pending Applied Excluded (Questions) Excluded (Expired) Exc…" at bounding box center [853, 486] width 145 height 28
select select ""excluded__salary_""
click at [781, 472] on select "Choose an option... Pending Applied Excluded (Questions) Excluded (Expired) Exc…" at bounding box center [853, 486] width 145 height 28
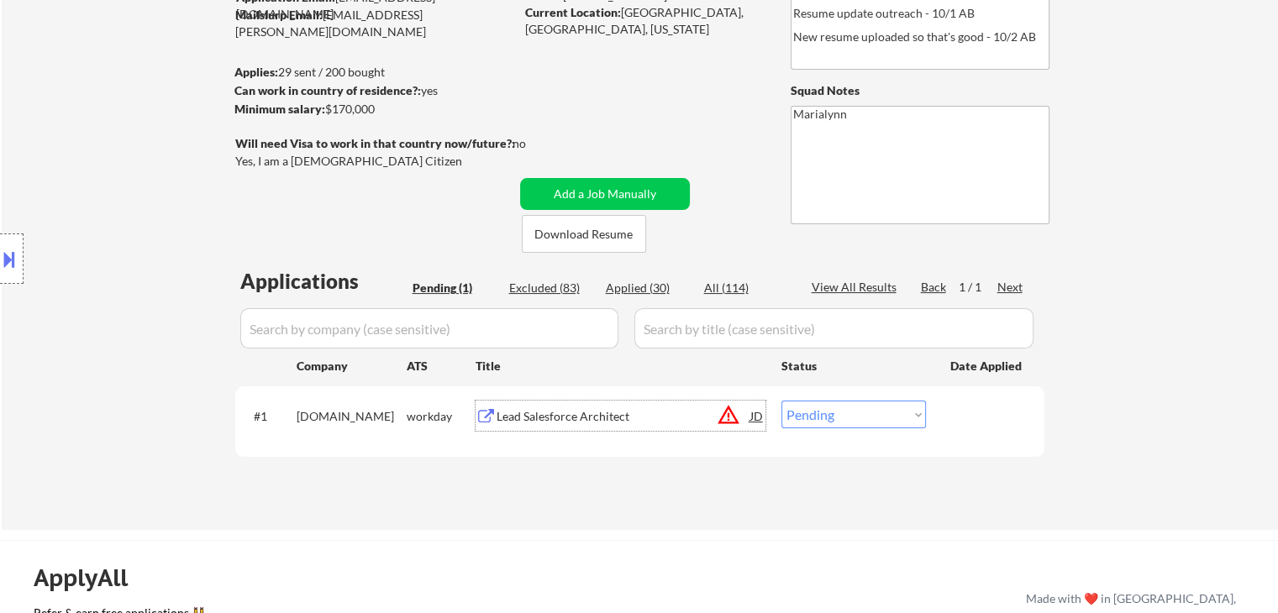
click at [507, 422] on div "Lead Salesforce Architect" at bounding box center [624, 416] width 254 height 17
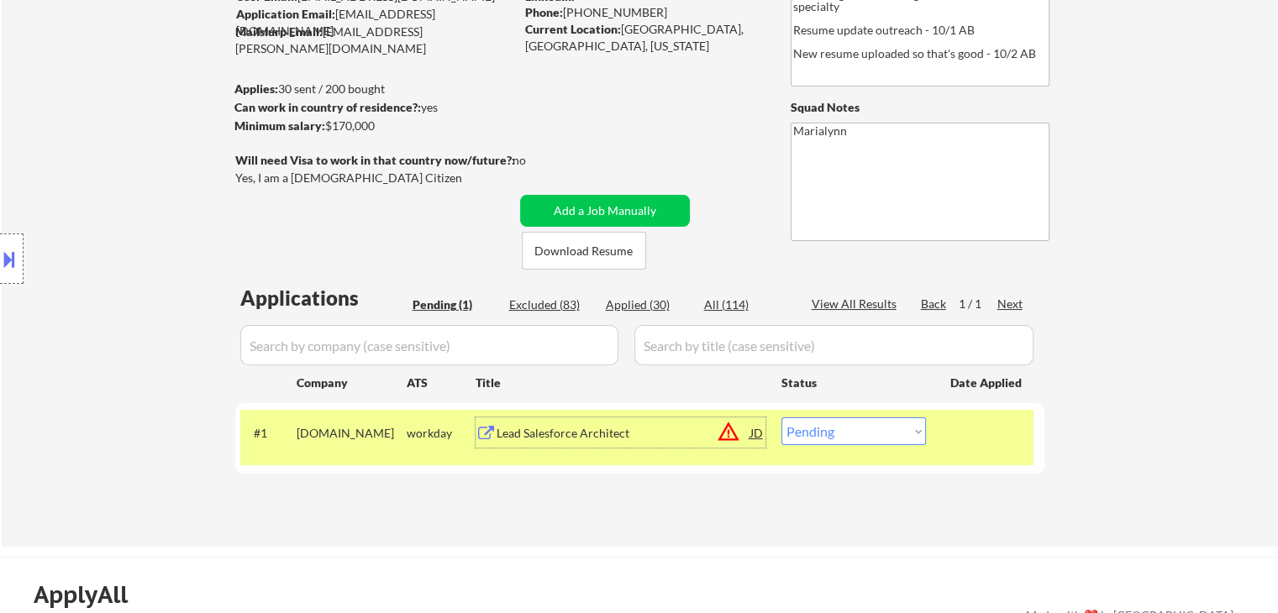
scroll to position [0, 0]
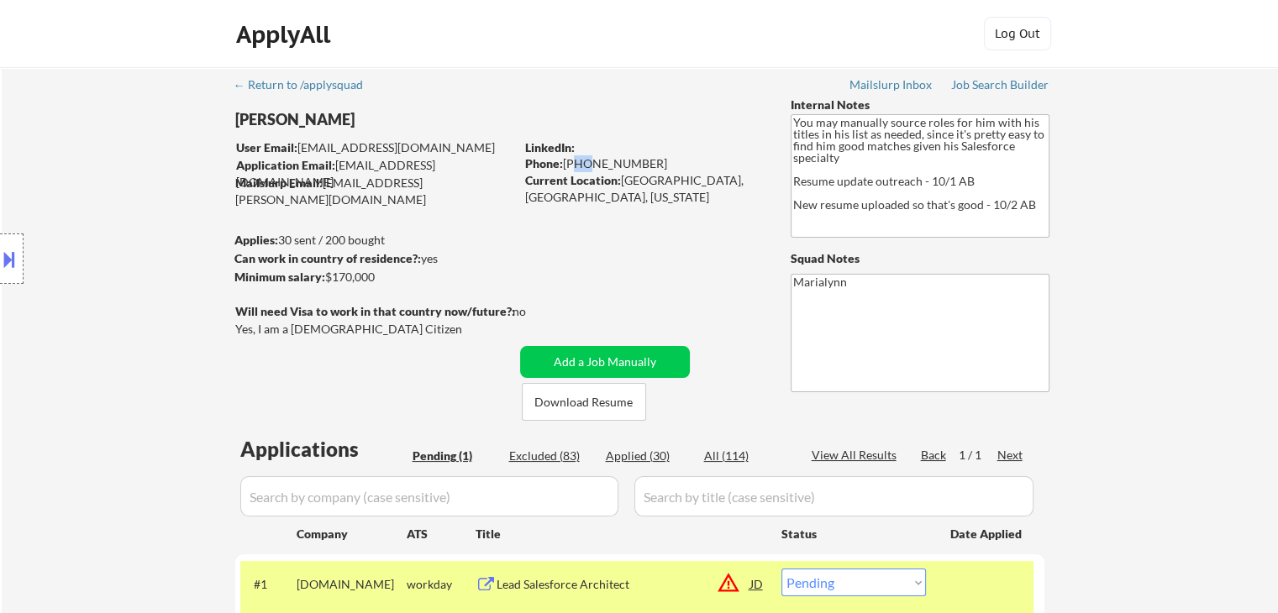
click at [585, 158] on div "Phone: 720-271-2141" at bounding box center [644, 163] width 238 height 17
drag, startPoint x: 565, startPoint y: 157, endPoint x: 632, endPoint y: 151, distance: 67.5
click at [628, 151] on div "LinkedIn: Phone: 720-271-2141 Current Location: Denver, United States, Colorado" at bounding box center [645, 172] width 240 height 66
click at [569, 159] on div "Phone: 720-271-2141" at bounding box center [644, 163] width 238 height 17
drag, startPoint x: 564, startPoint y: 160, endPoint x: 643, endPoint y: 159, distance: 79.0
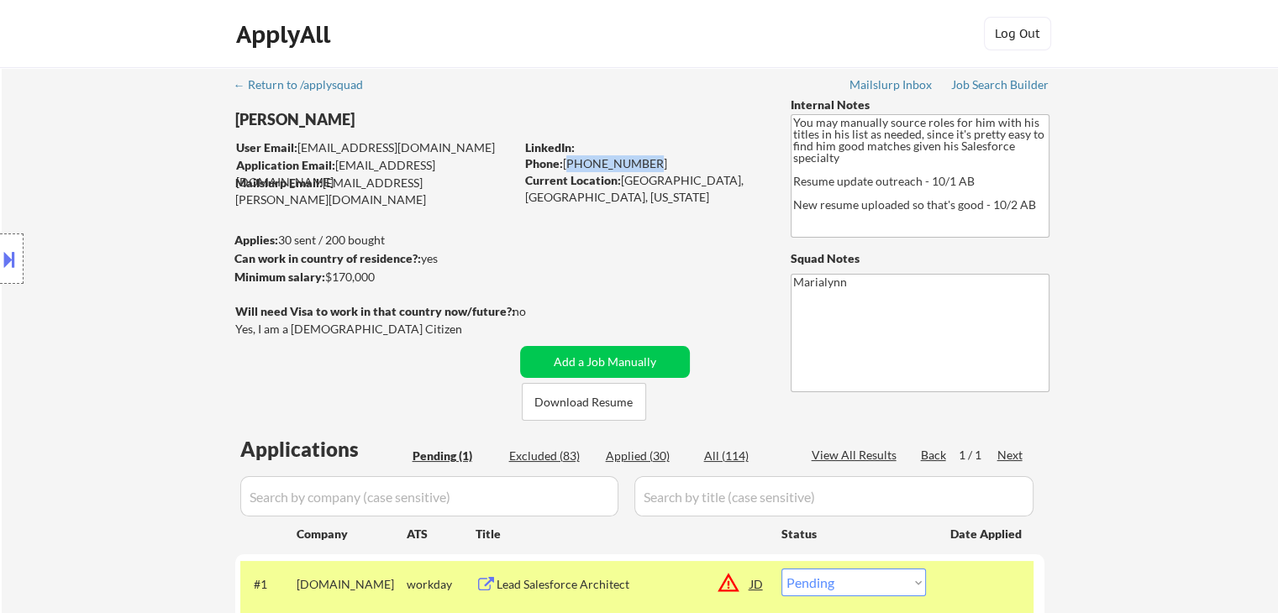
click at [643, 159] on div "Phone: 720-271-2141" at bounding box center [644, 163] width 238 height 17
copy div "720-271-2141"
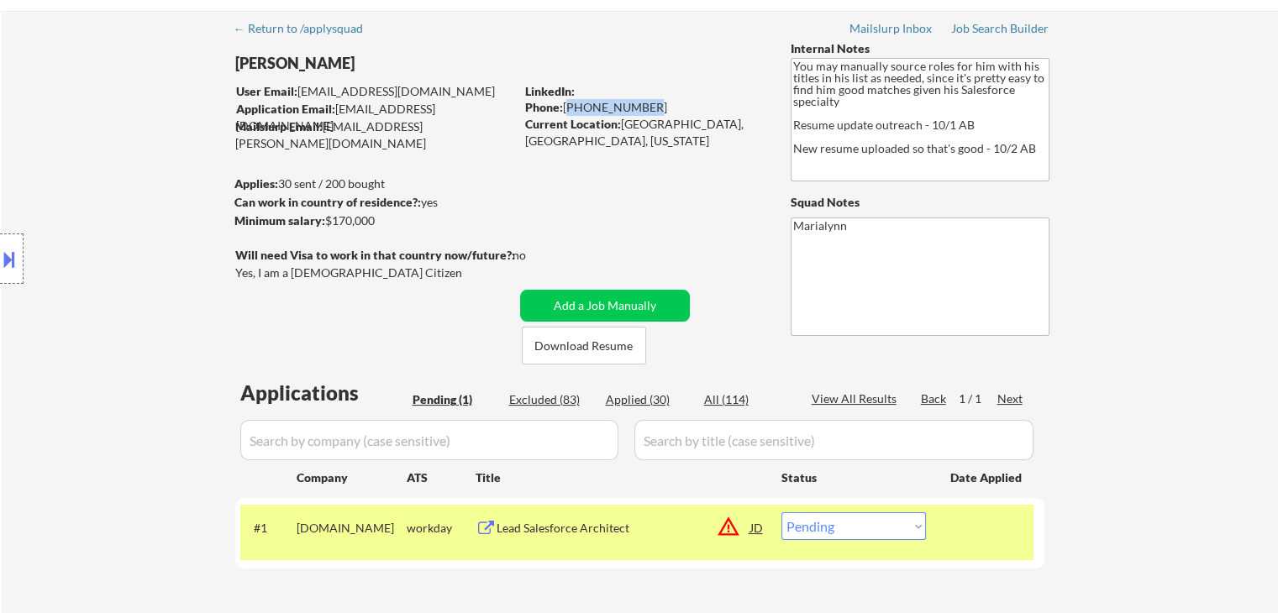
scroll to position [84, 0]
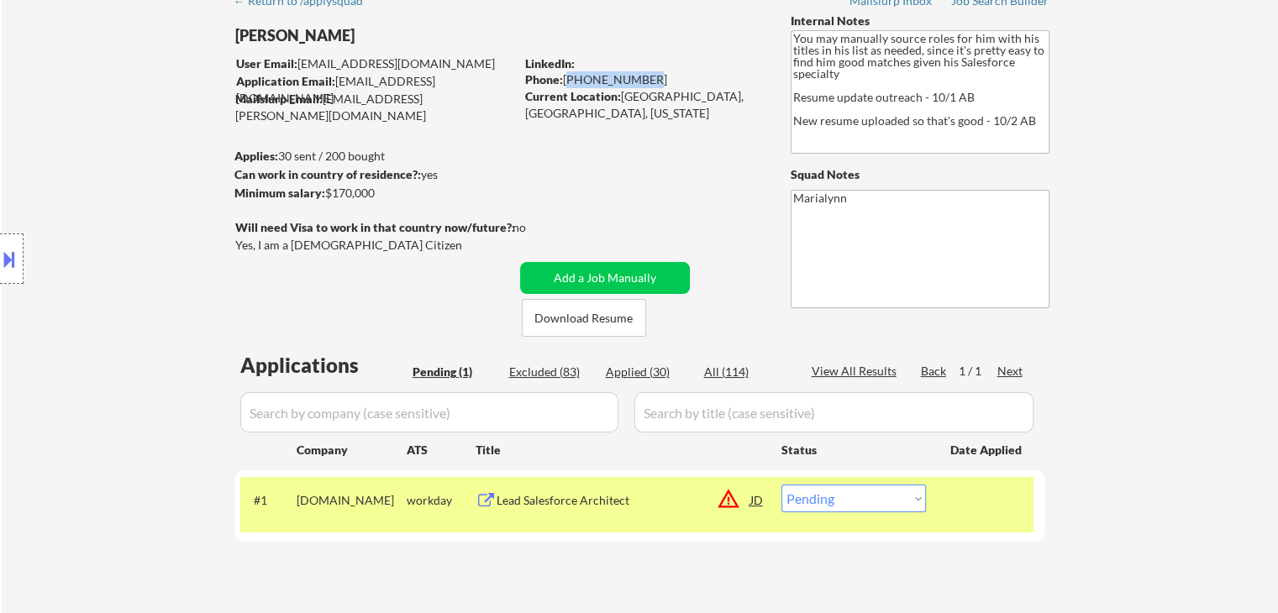
drag, startPoint x: 829, startPoint y: 502, endPoint x: 847, endPoint y: 512, distance: 19.9
click at [831, 502] on select "Choose an option... Pending Applied Excluded (Questions) Excluded (Expired) Exc…" at bounding box center [853, 499] width 145 height 28
select select ""applied""
click at [781, 485] on select "Choose an option... Pending Applied Excluded (Questions) Excluded (Expired) Exc…" at bounding box center [853, 499] width 145 height 28
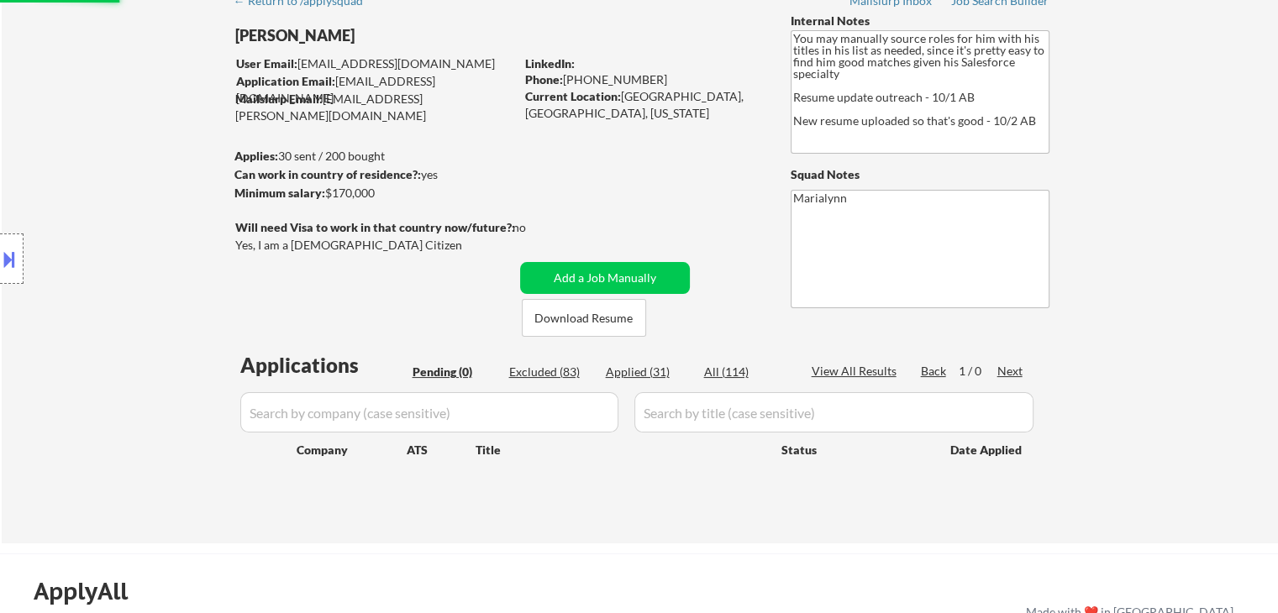
click at [652, 381] on div "Applied (31)" at bounding box center [648, 373] width 84 height 18
select select ""applied""
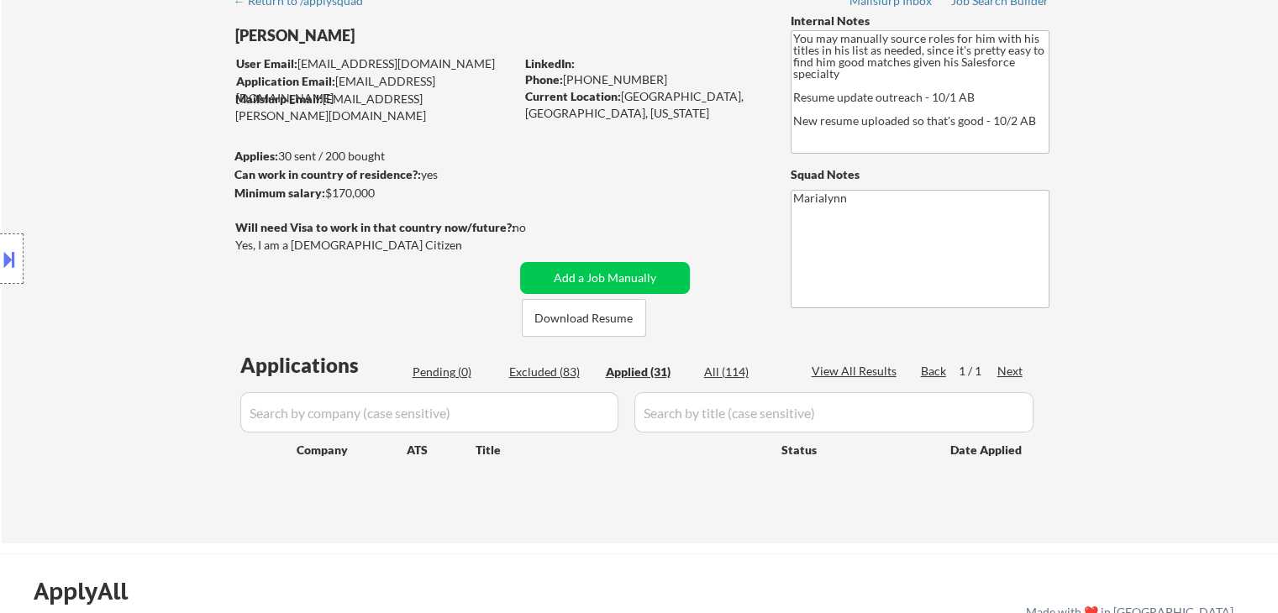
select select ""applied""
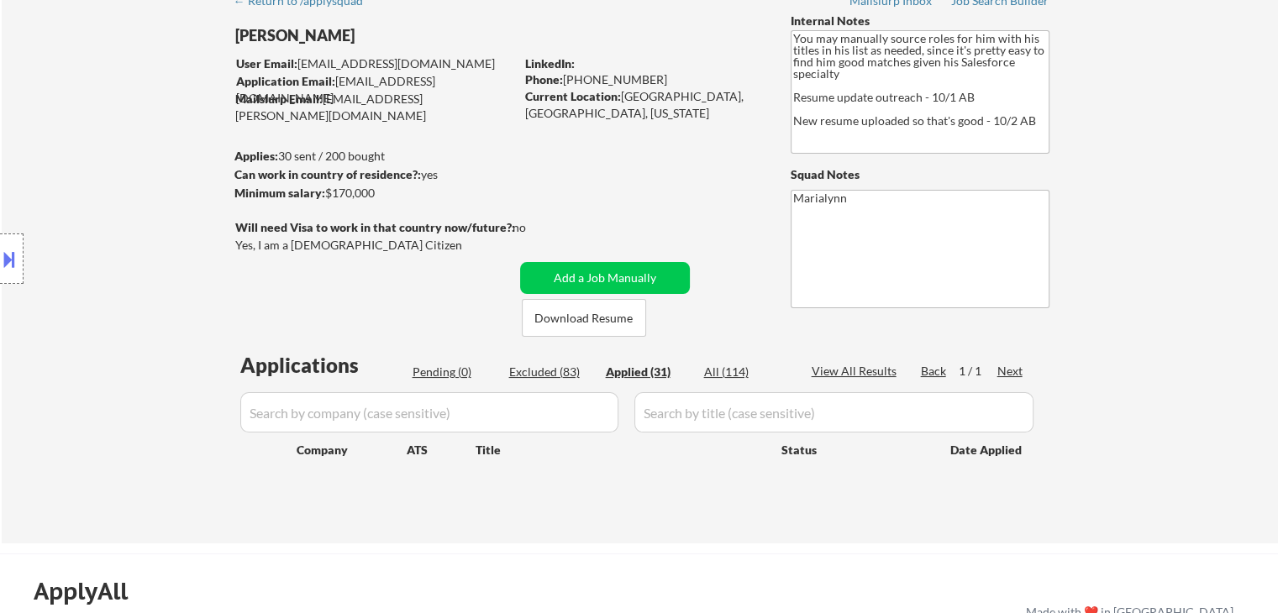
select select ""applied""
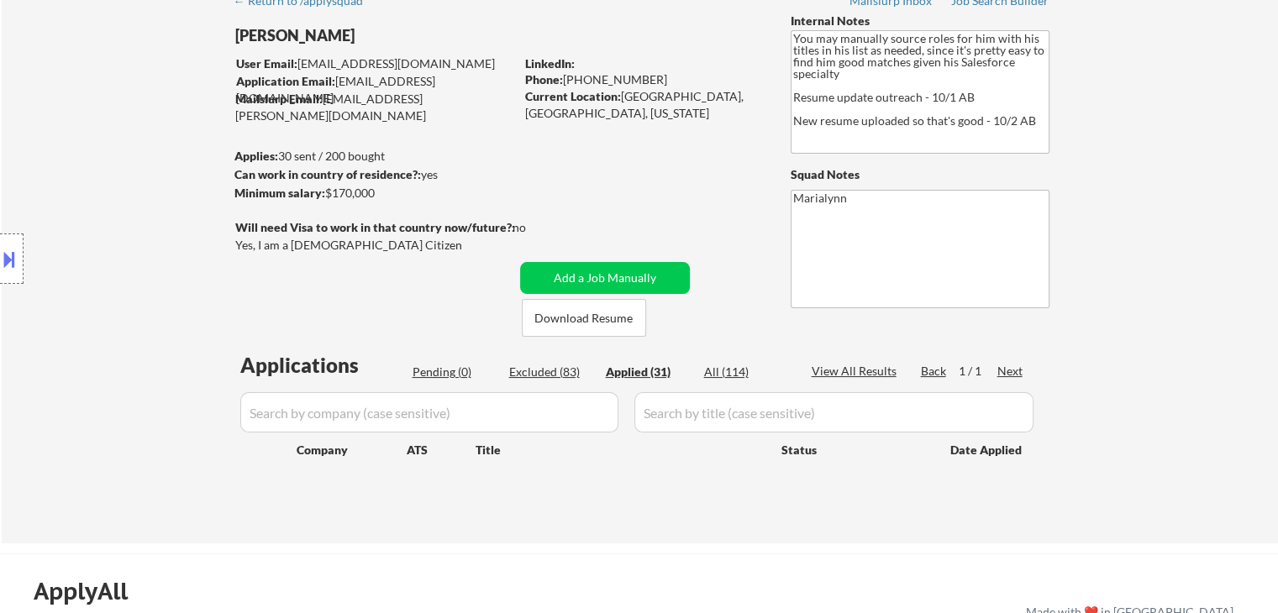
select select ""applied""
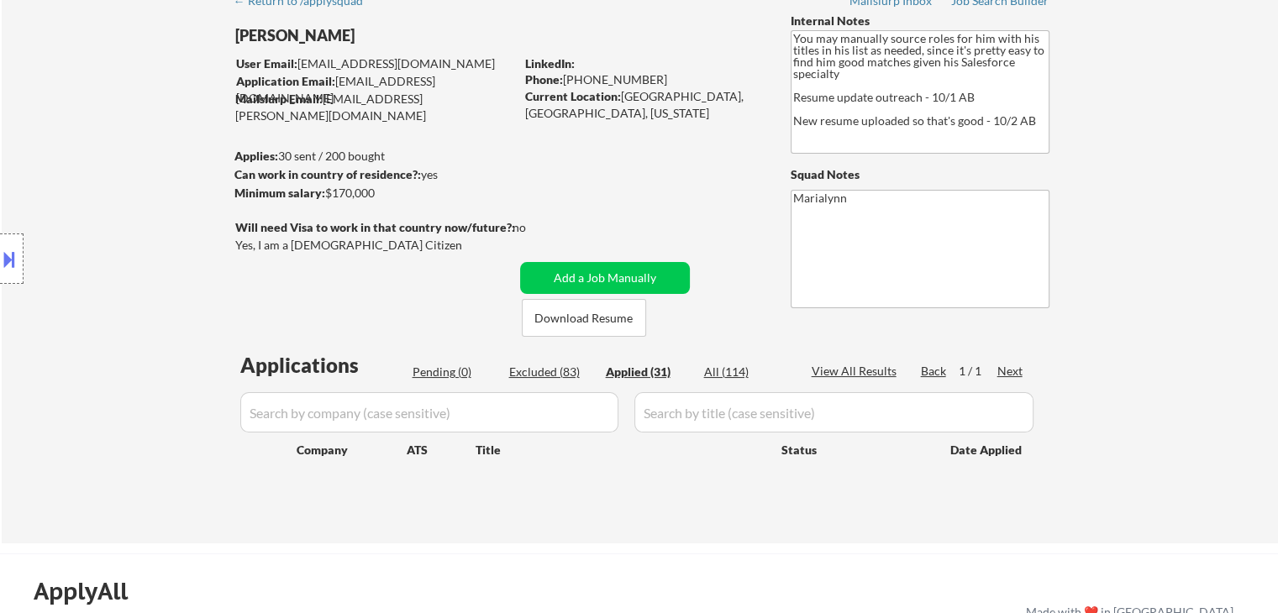
select select ""applied""
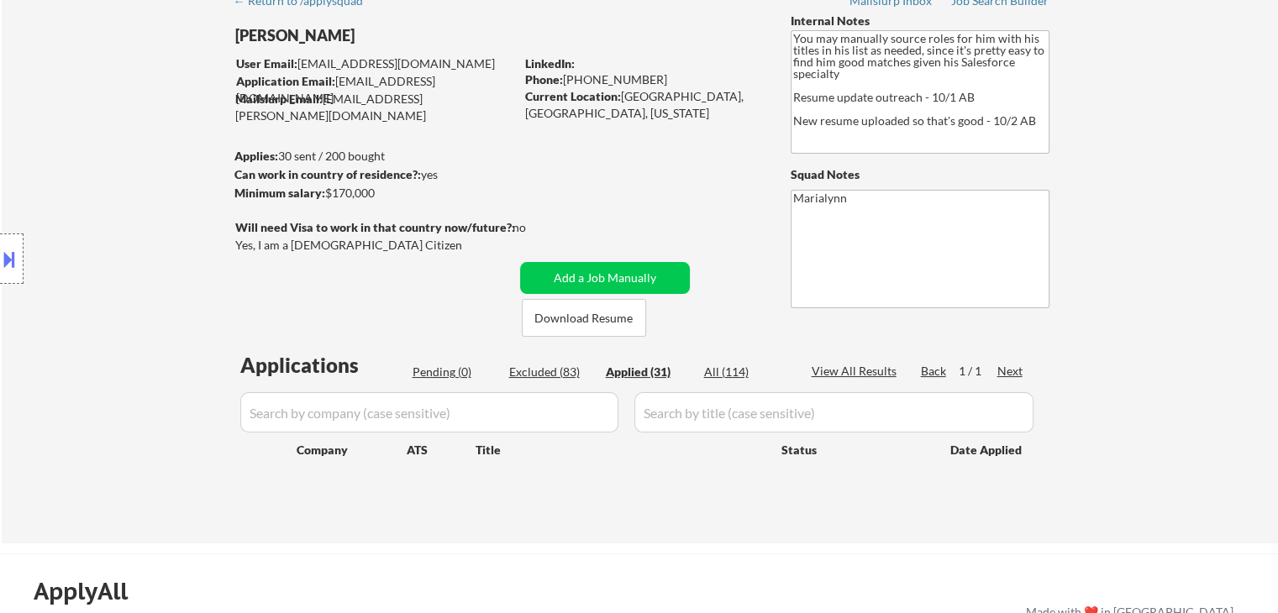
select select ""applied""
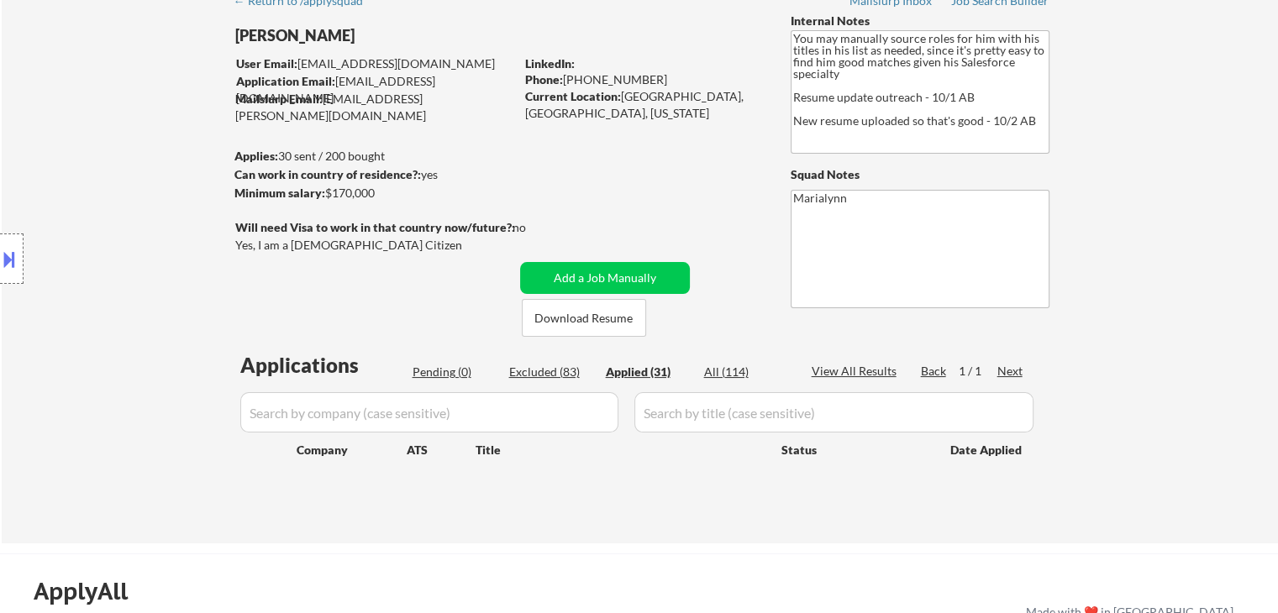
select select ""applied""
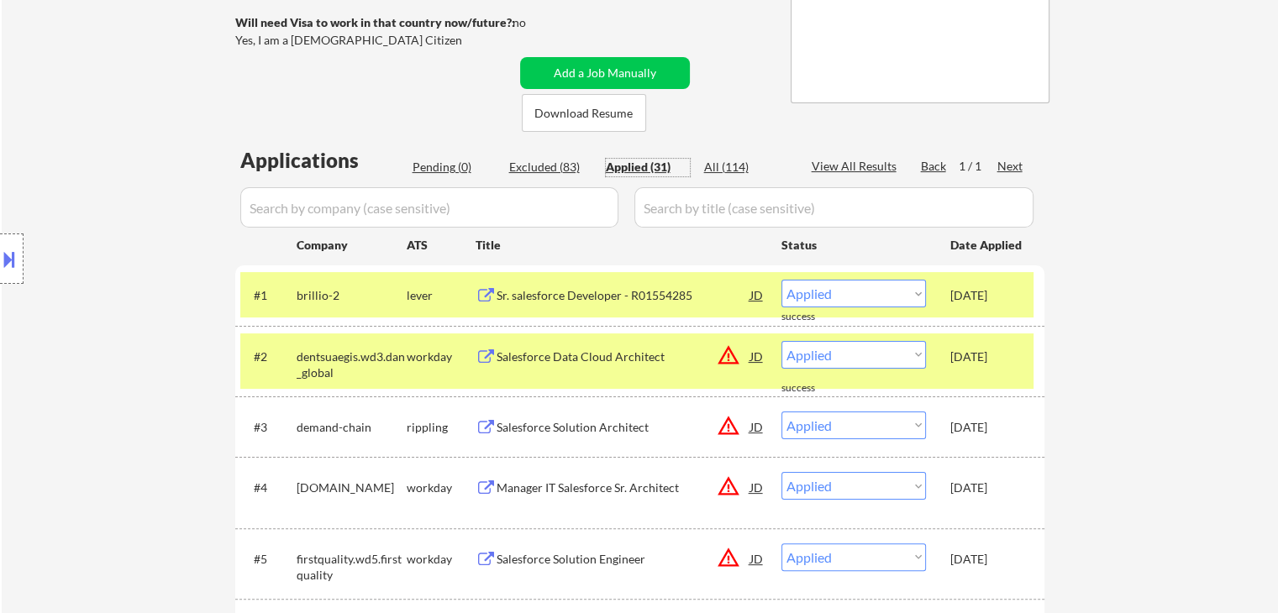
scroll to position [252, 0]
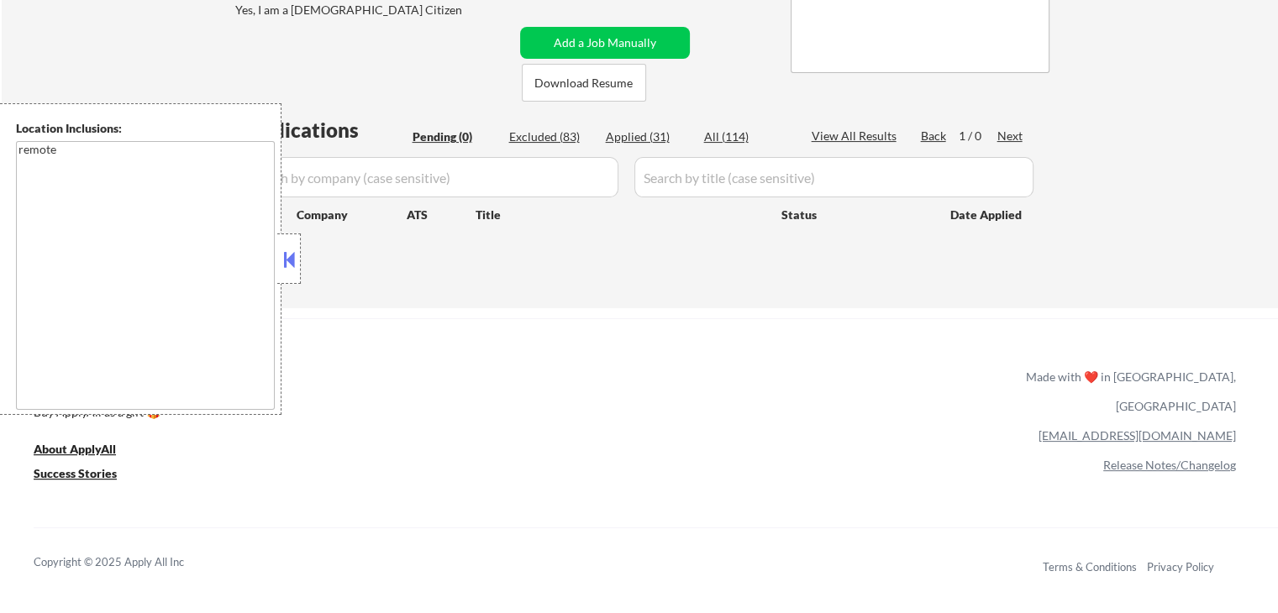
click at [290, 256] on button at bounding box center [289, 259] width 18 height 25
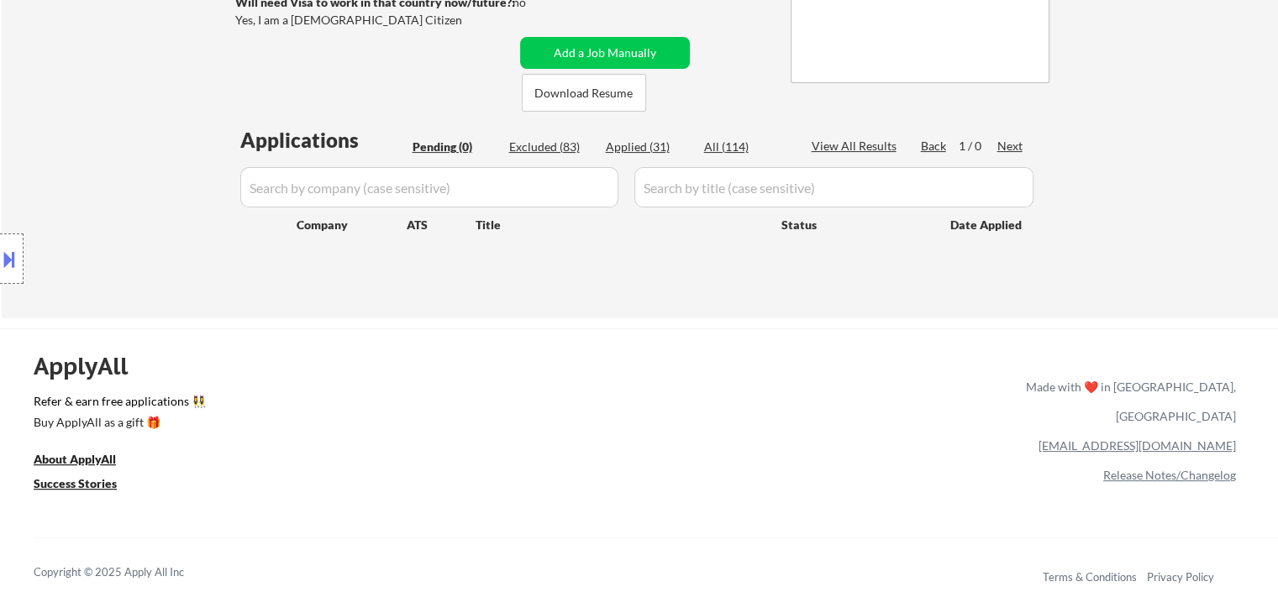
scroll to position [336, 0]
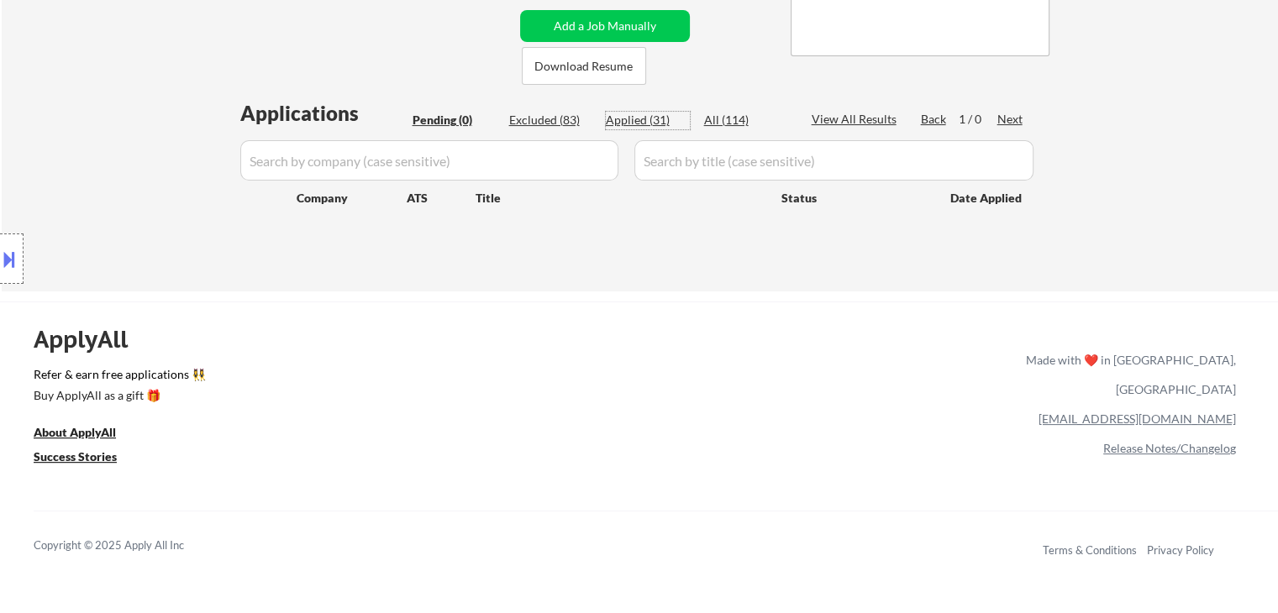
click at [643, 122] on div "Applied (31)" at bounding box center [648, 120] width 84 height 17
select select ""applied""
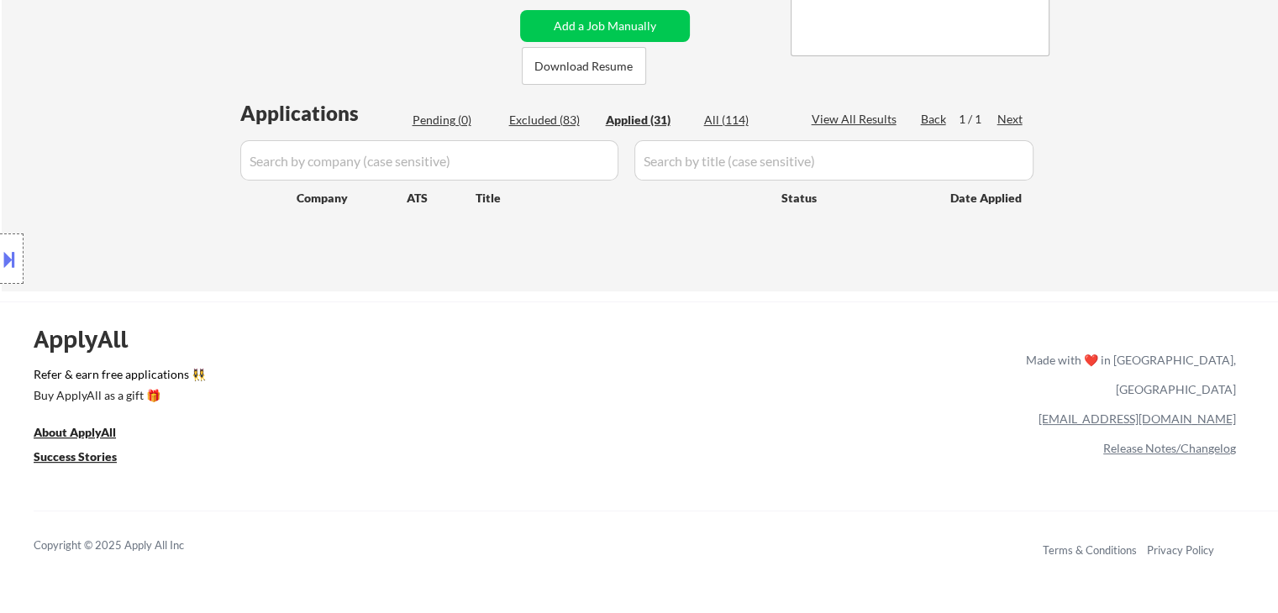
select select ""applied""
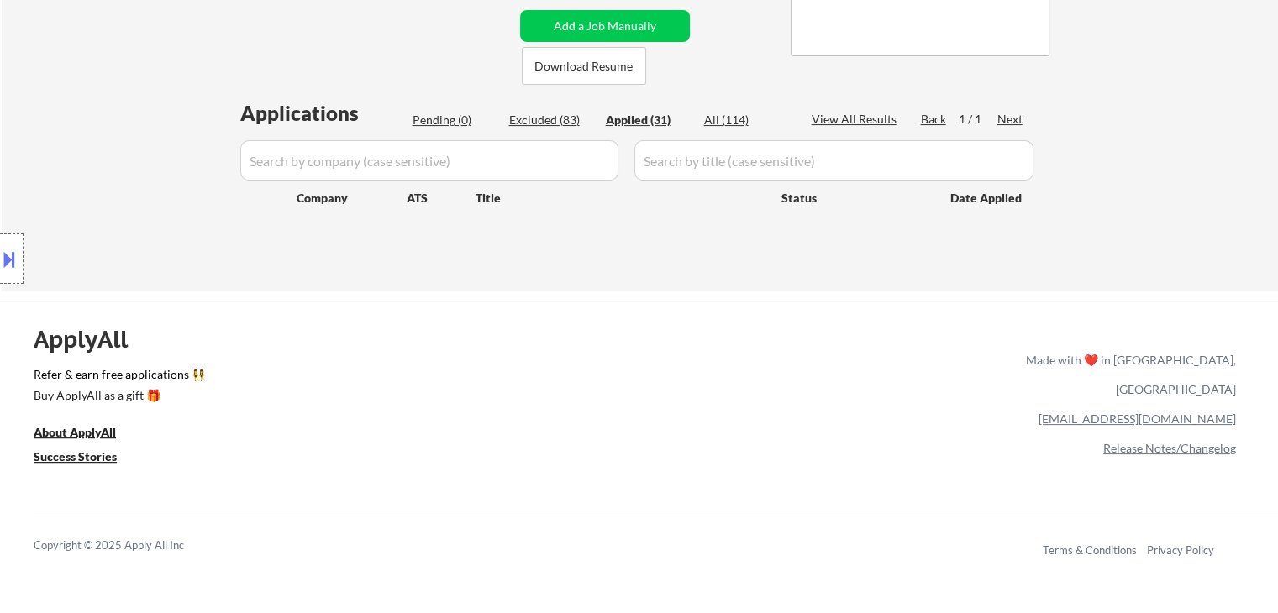
select select ""applied""
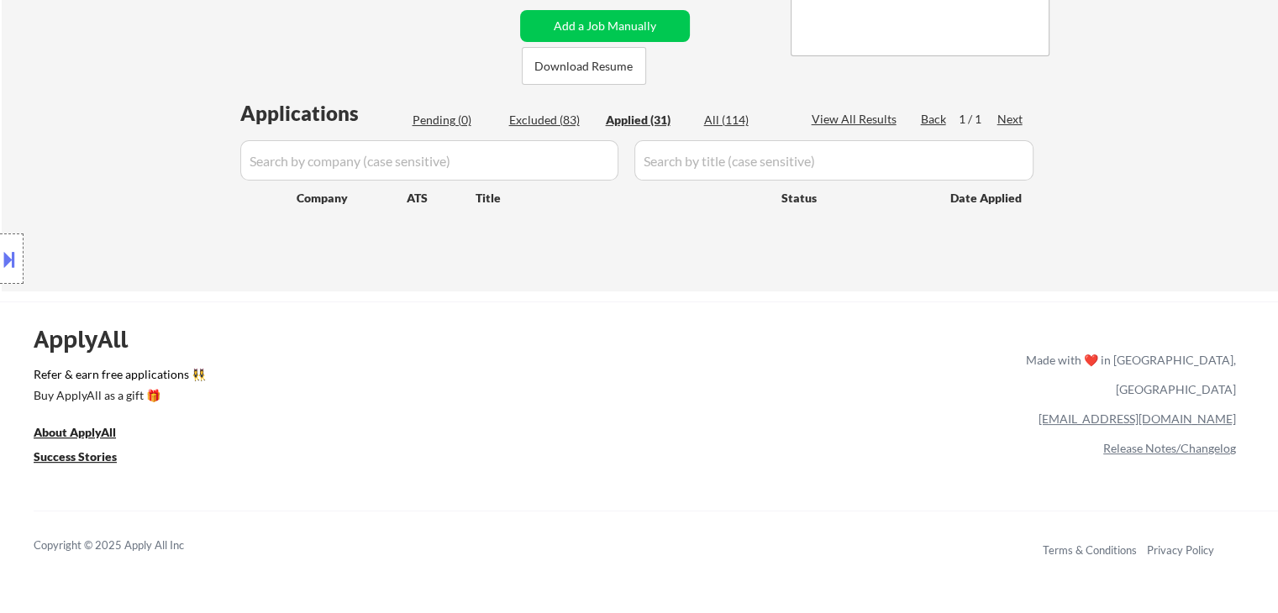
select select ""applied""
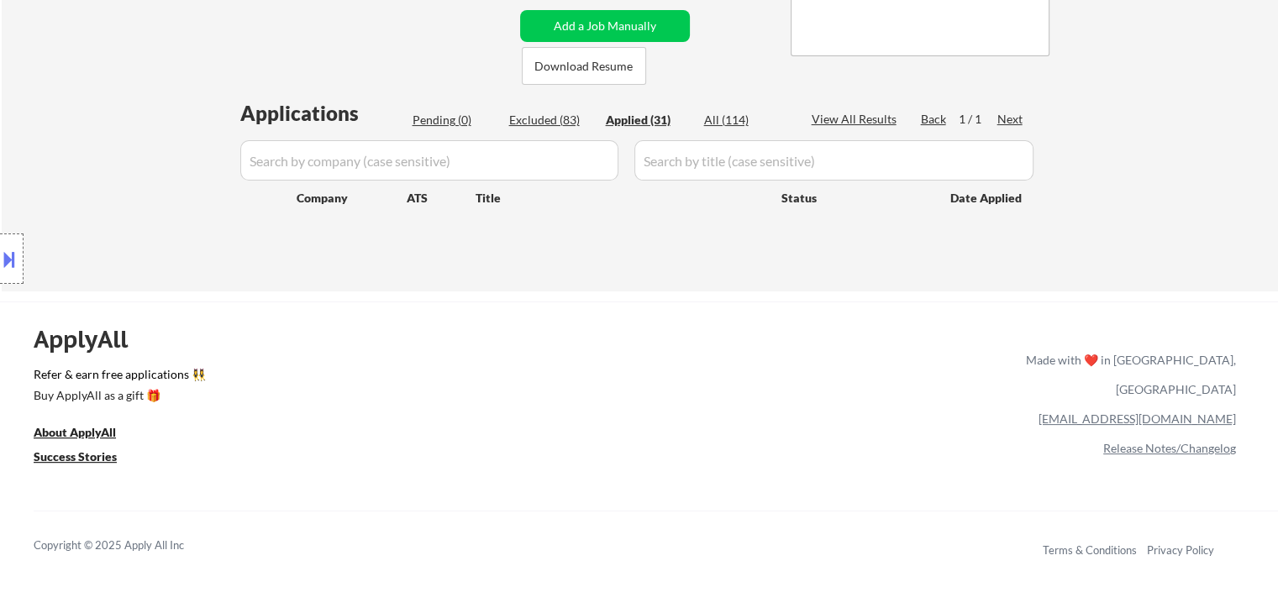
select select ""applied""
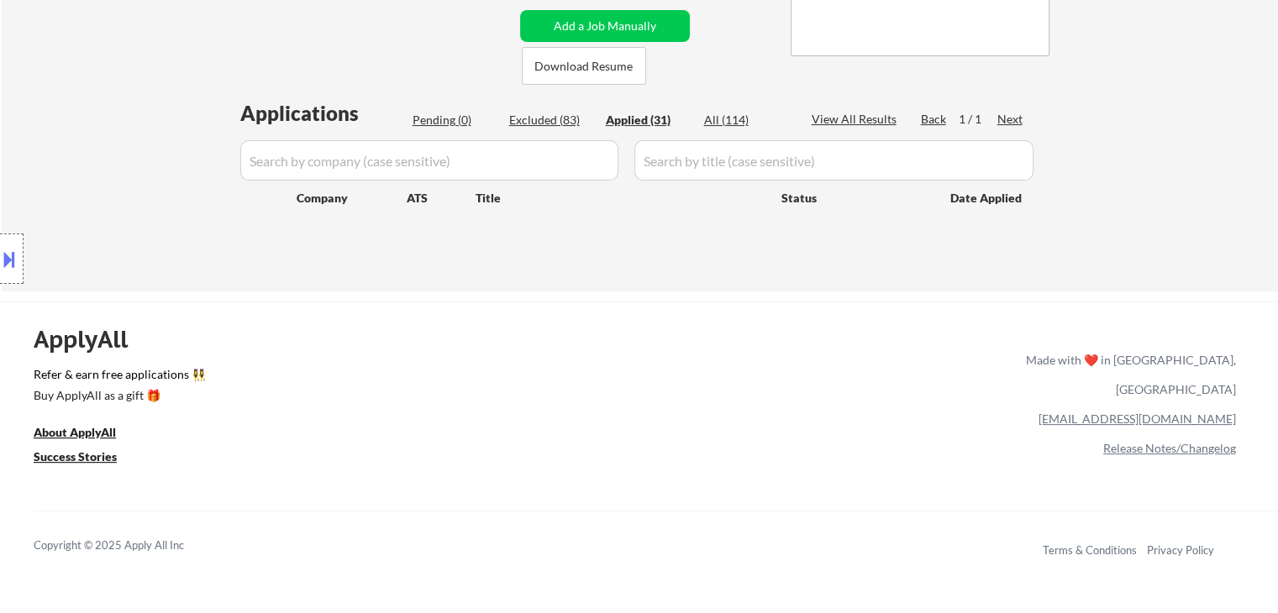
select select ""applied""
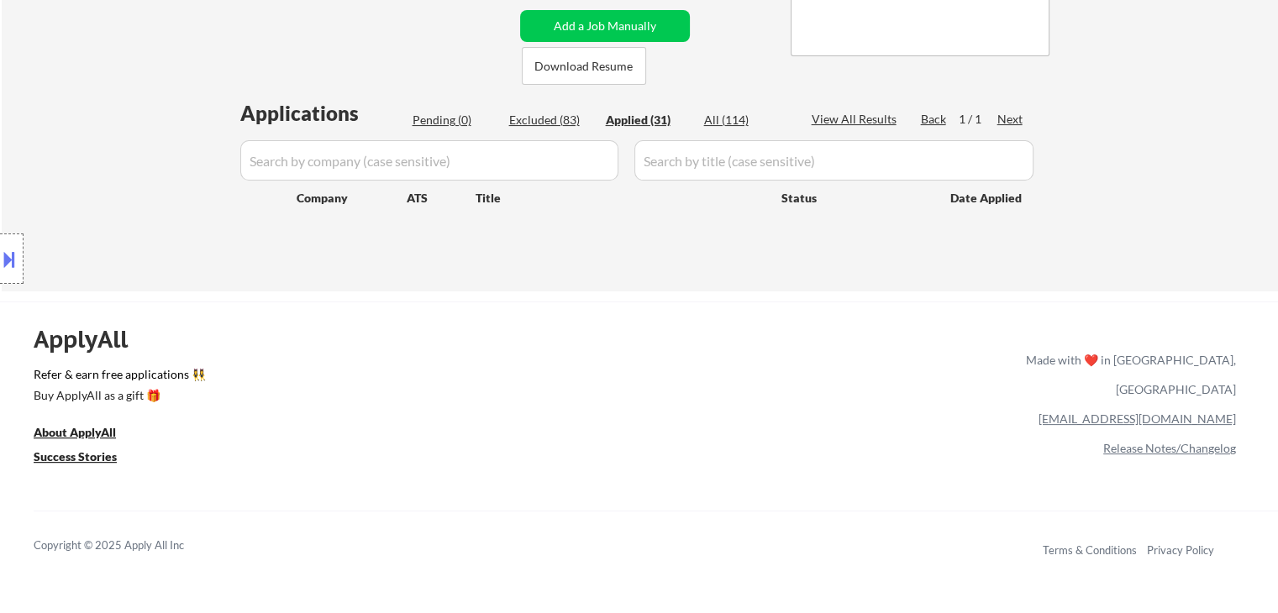
select select ""applied""
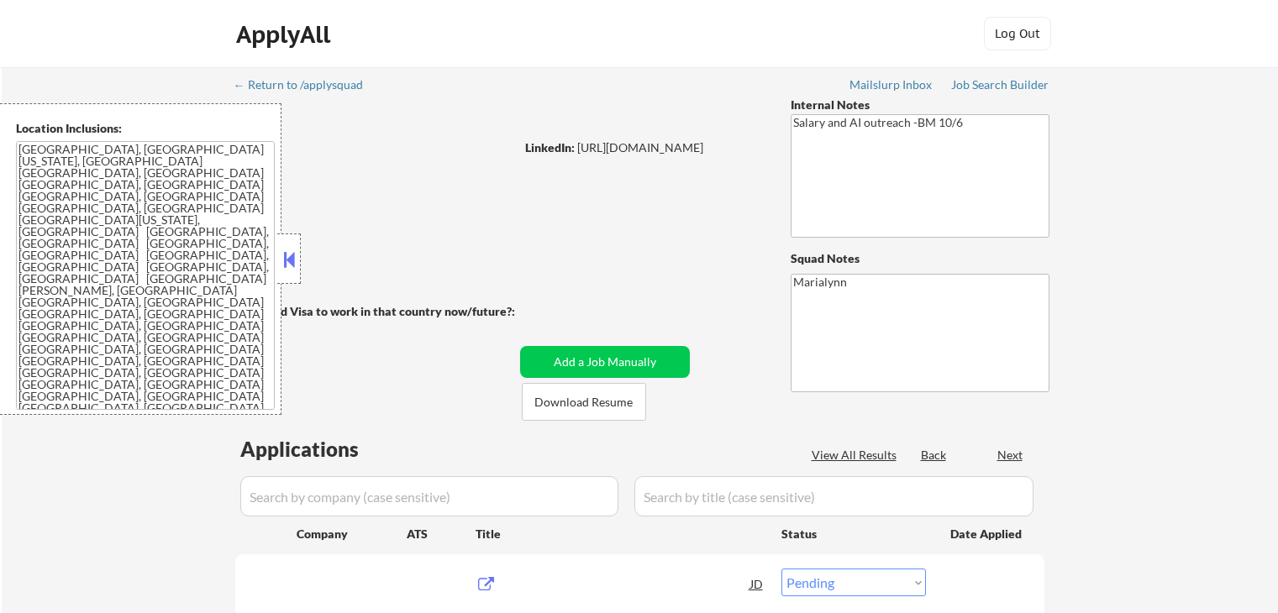
select select ""pending""
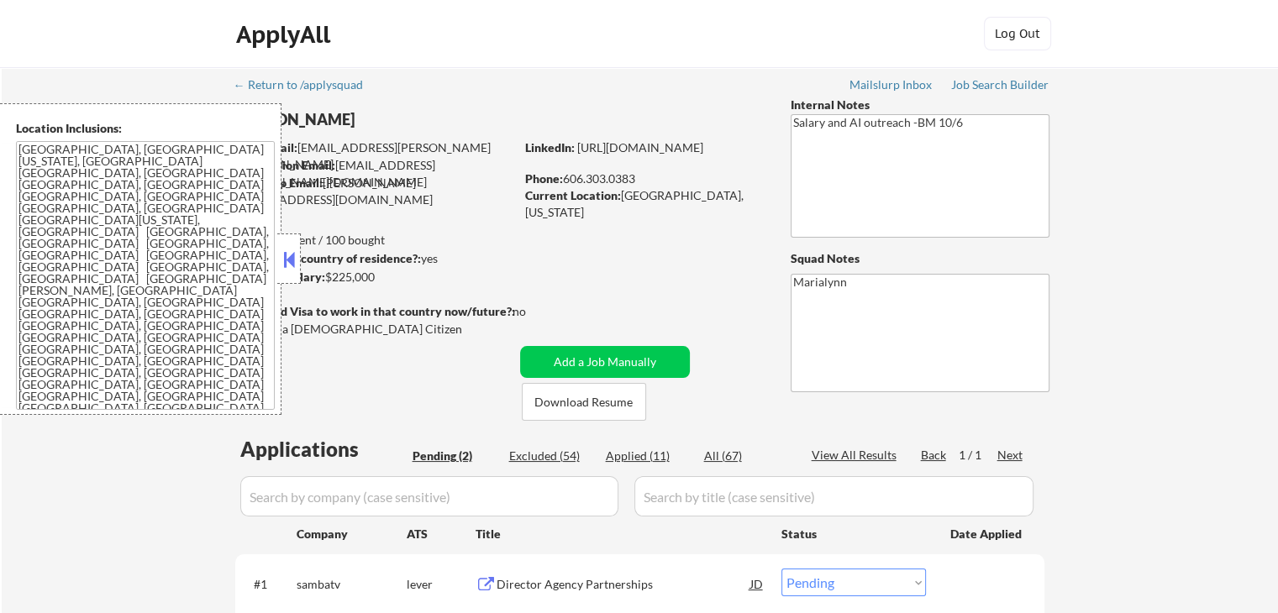
drag, startPoint x: 284, startPoint y: 252, endPoint x: 300, endPoint y: 250, distance: 16.2
click at [284, 252] on button at bounding box center [289, 259] width 18 height 25
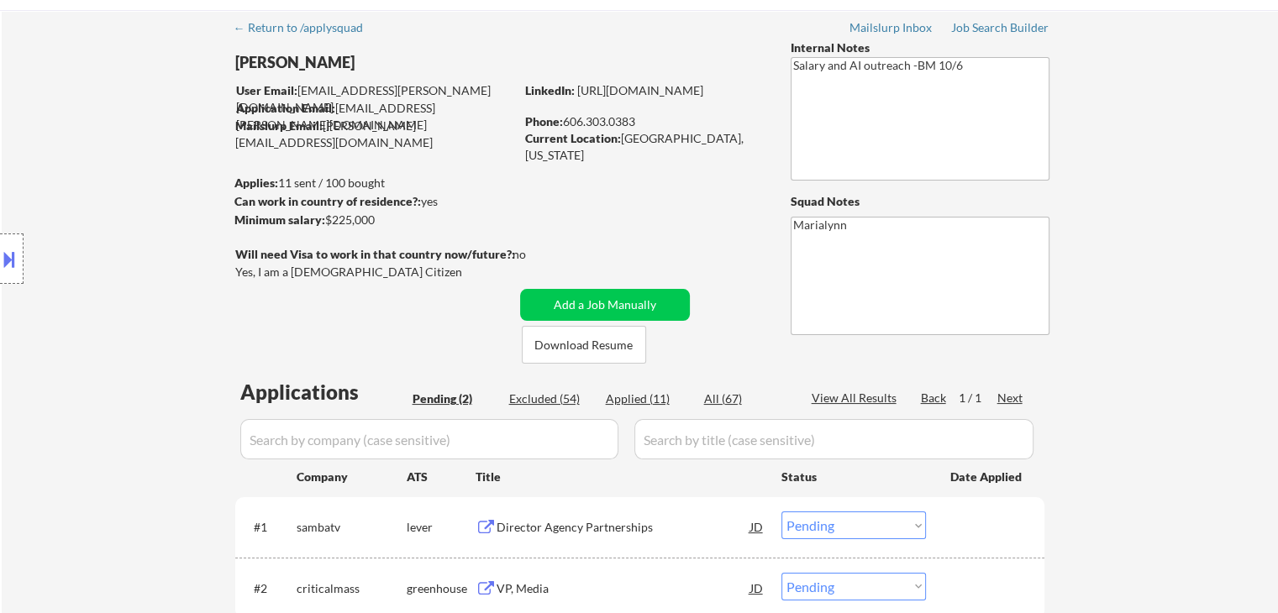
scroll to position [84, 0]
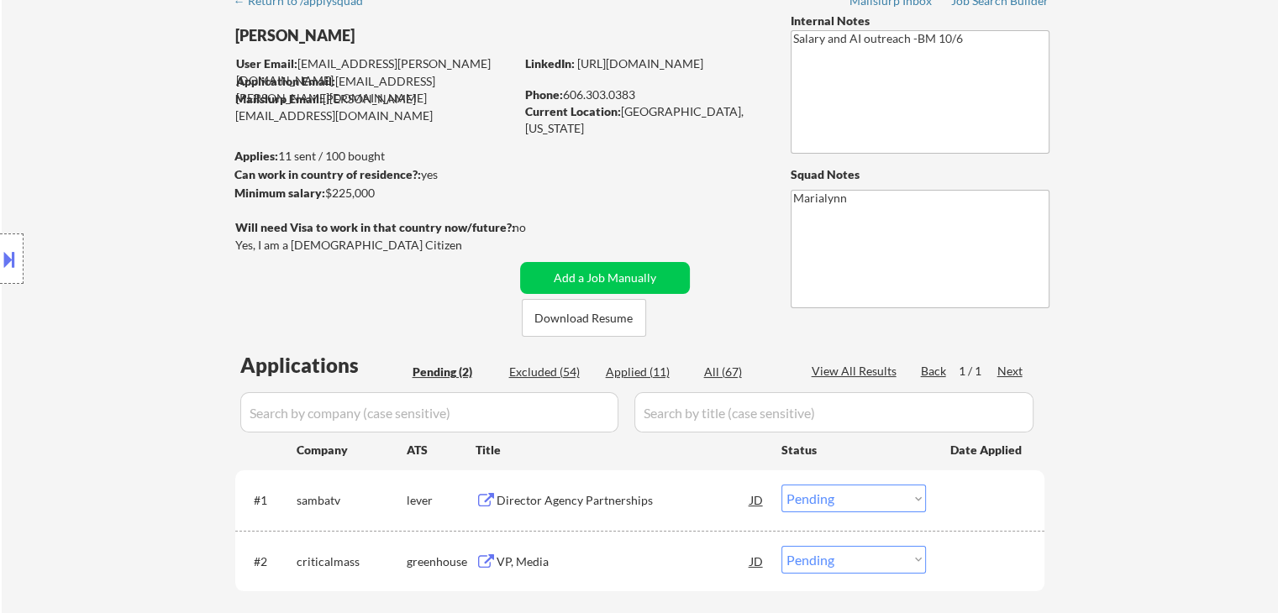
drag, startPoint x: 564, startPoint y: 489, endPoint x: 578, endPoint y: 454, distance: 38.1
click at [564, 486] on div "Director Agency Partnerships" at bounding box center [624, 500] width 254 height 30
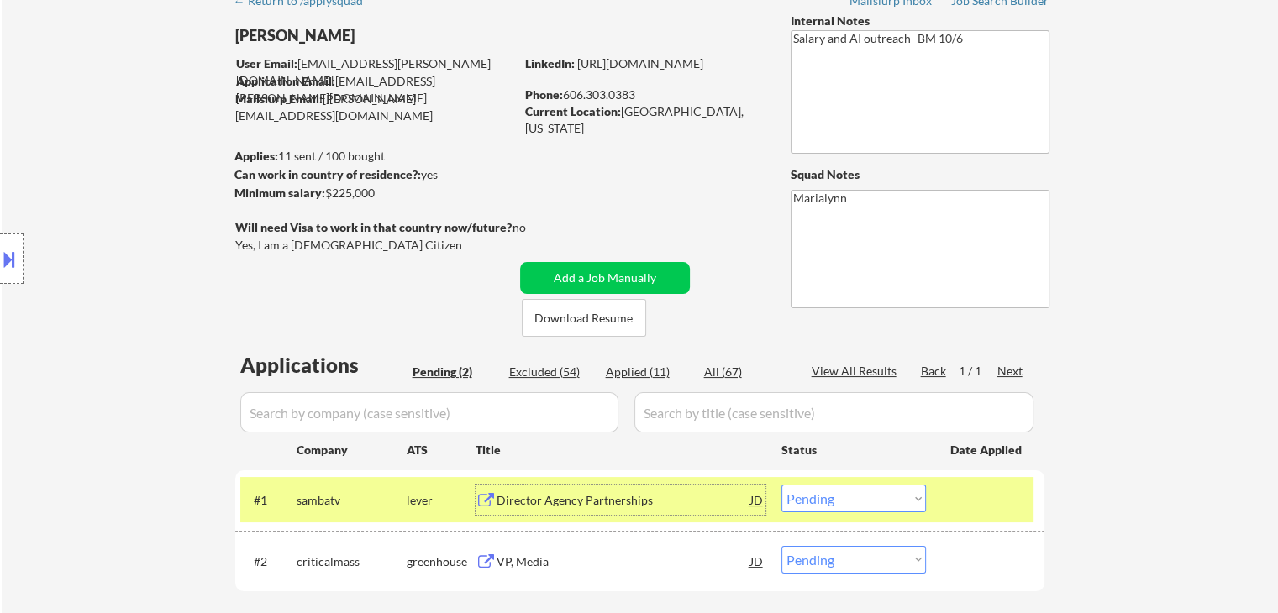
click at [878, 492] on select "Choose an option... Pending Applied Excluded (Questions) Excluded (Expired) Exc…" at bounding box center [853, 499] width 145 height 28
click at [781, 485] on select "Choose an option... Pending Applied Excluded (Questions) Excluded (Expired) Exc…" at bounding box center [853, 499] width 145 height 28
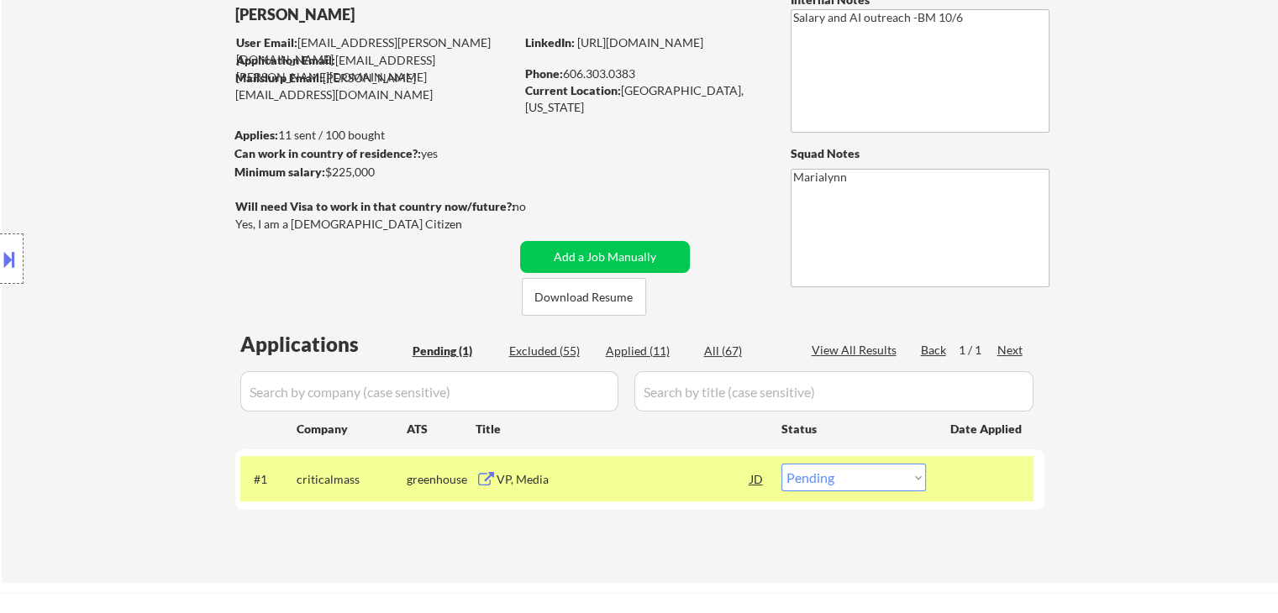
scroll to position [336, 0]
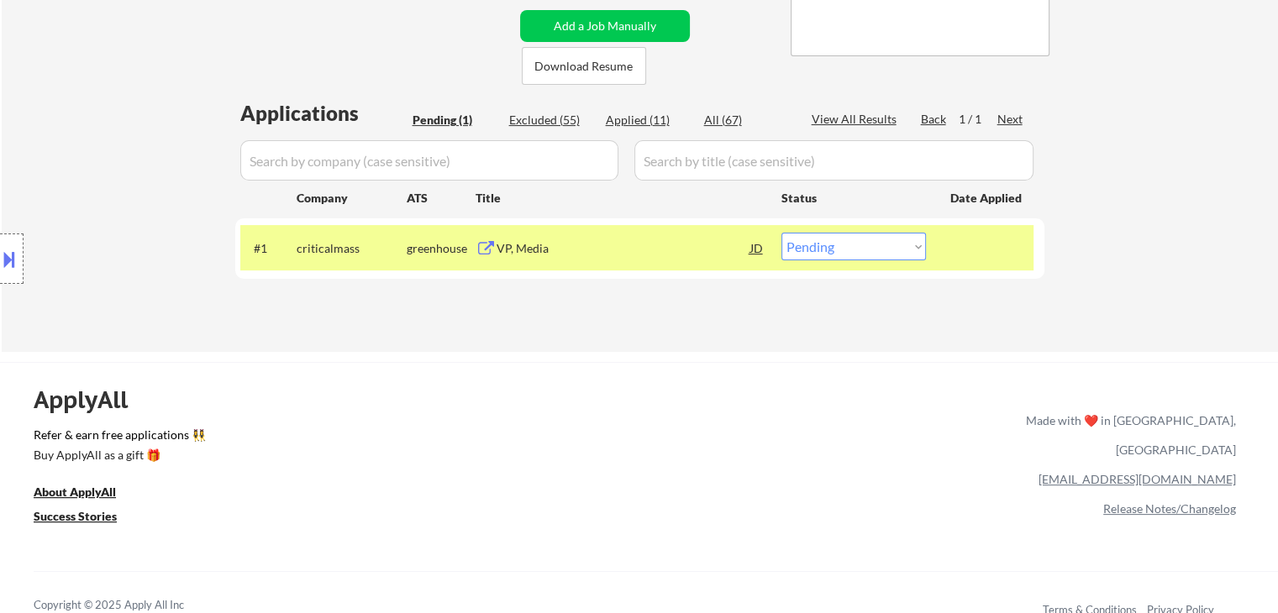
click at [596, 236] on div "VP, Media" at bounding box center [624, 248] width 254 height 30
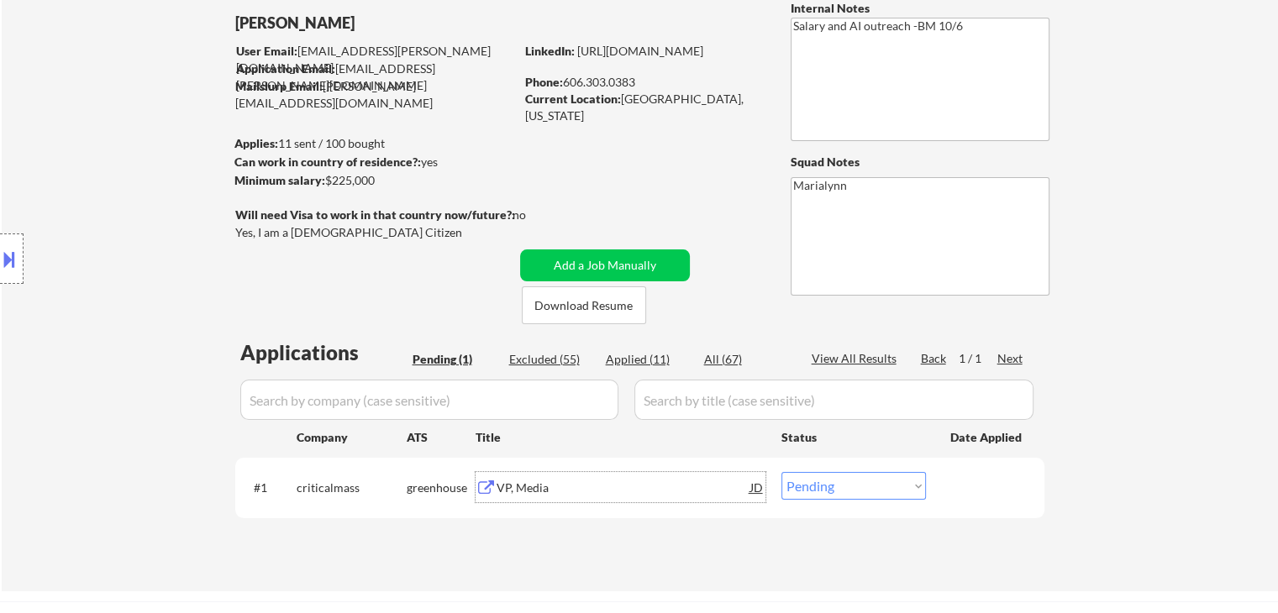
scroll to position [84, 0]
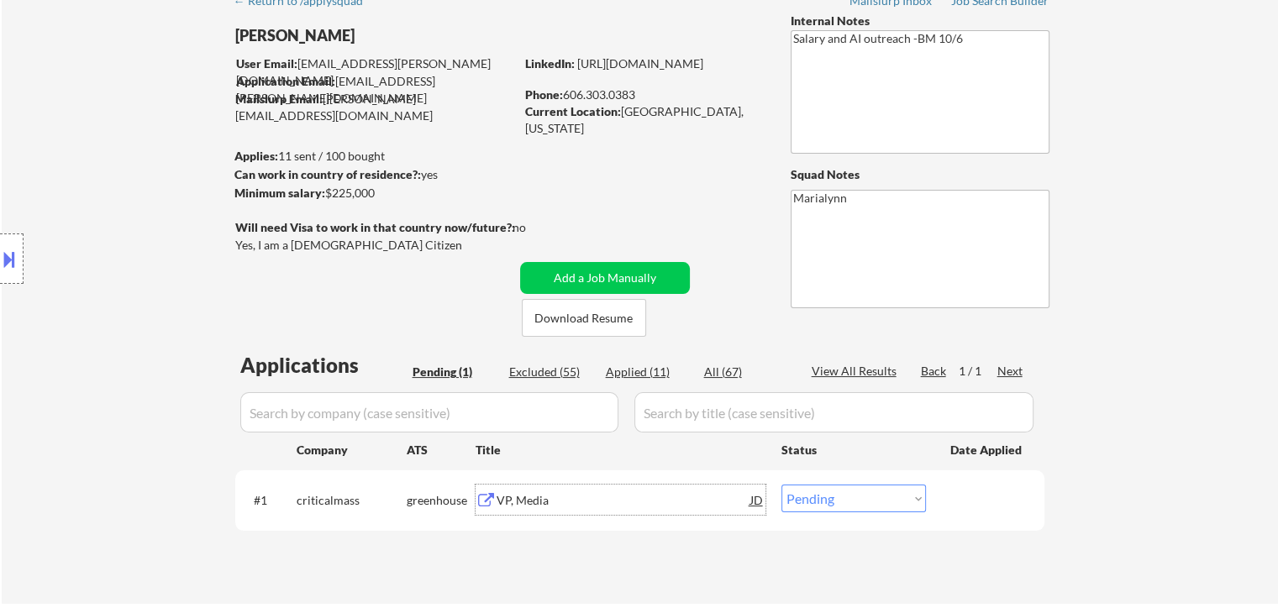
click at [845, 508] on select "Choose an option... Pending Applied Excluded (Questions) Excluded (Expired) Exc…" at bounding box center [853, 499] width 145 height 28
select select ""applied""
click at [781, 485] on select "Choose an option... Pending Applied Excluded (Questions) Excluded (Expired) Exc…" at bounding box center [853, 499] width 145 height 28
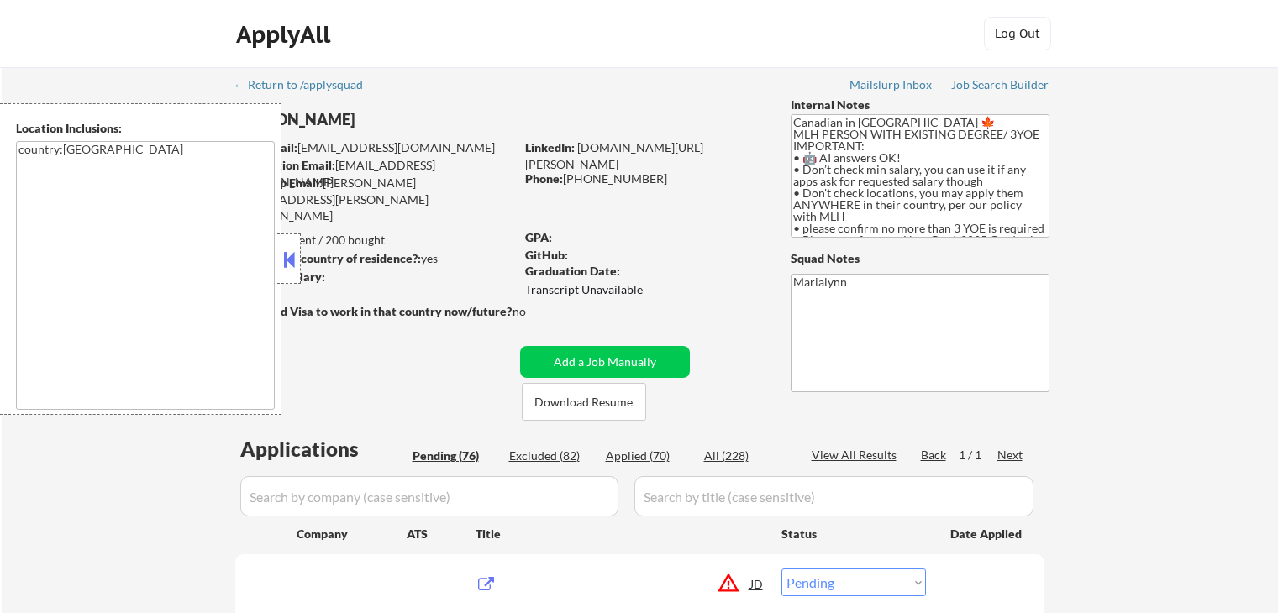
select select ""pending""
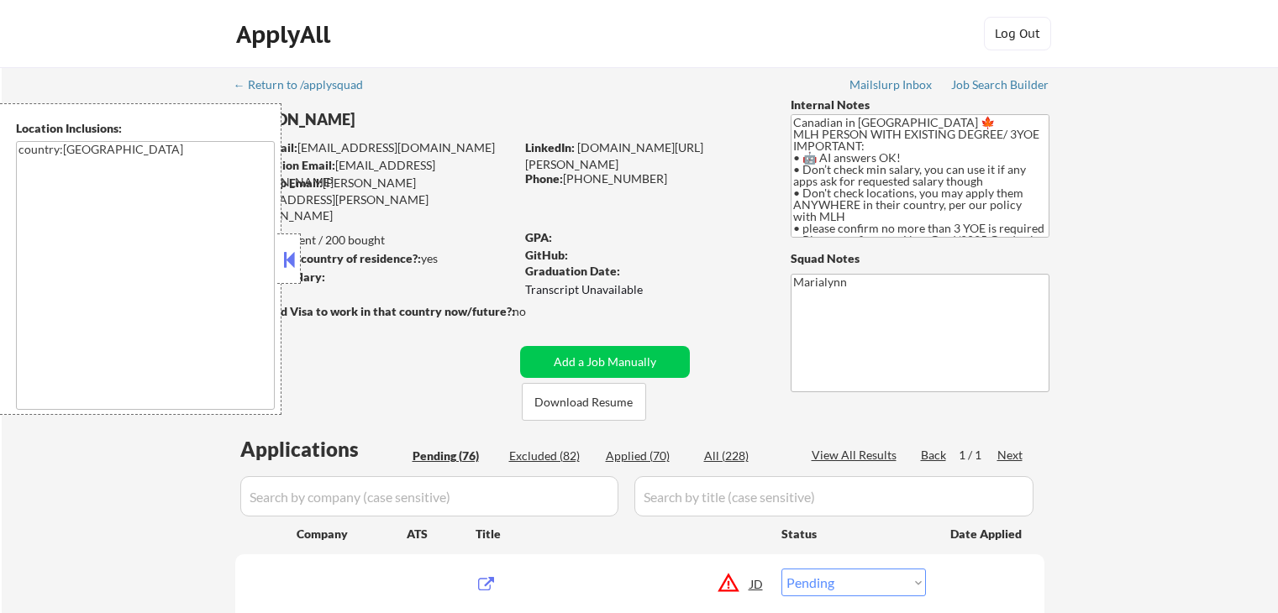
select select ""pending""
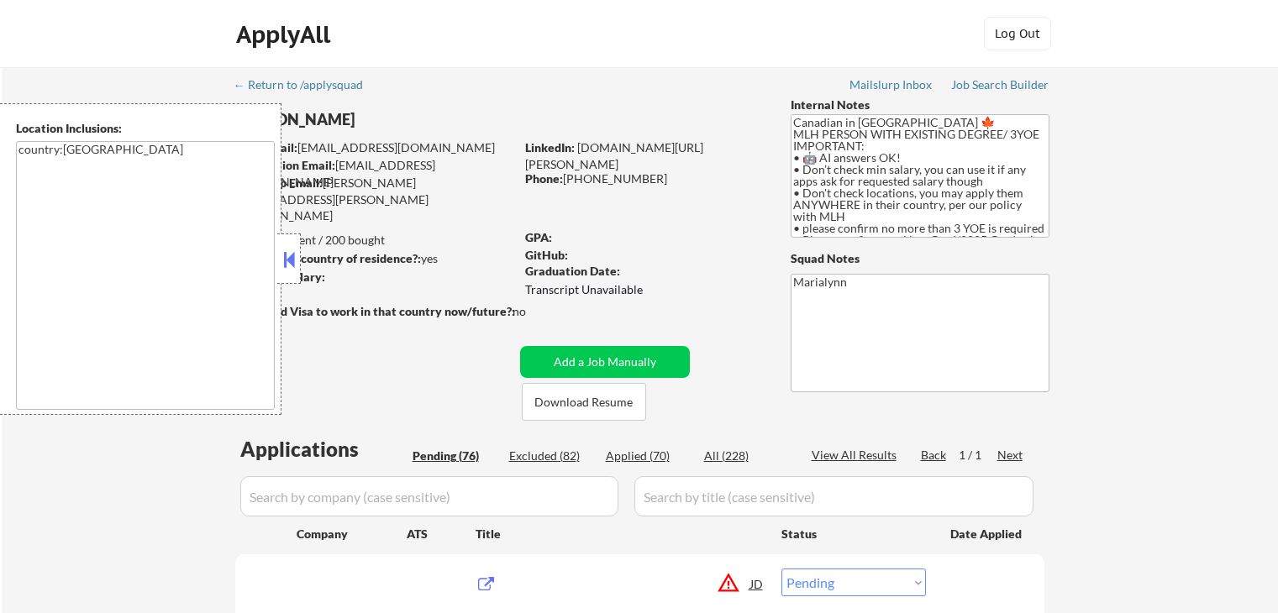
select select ""pending""
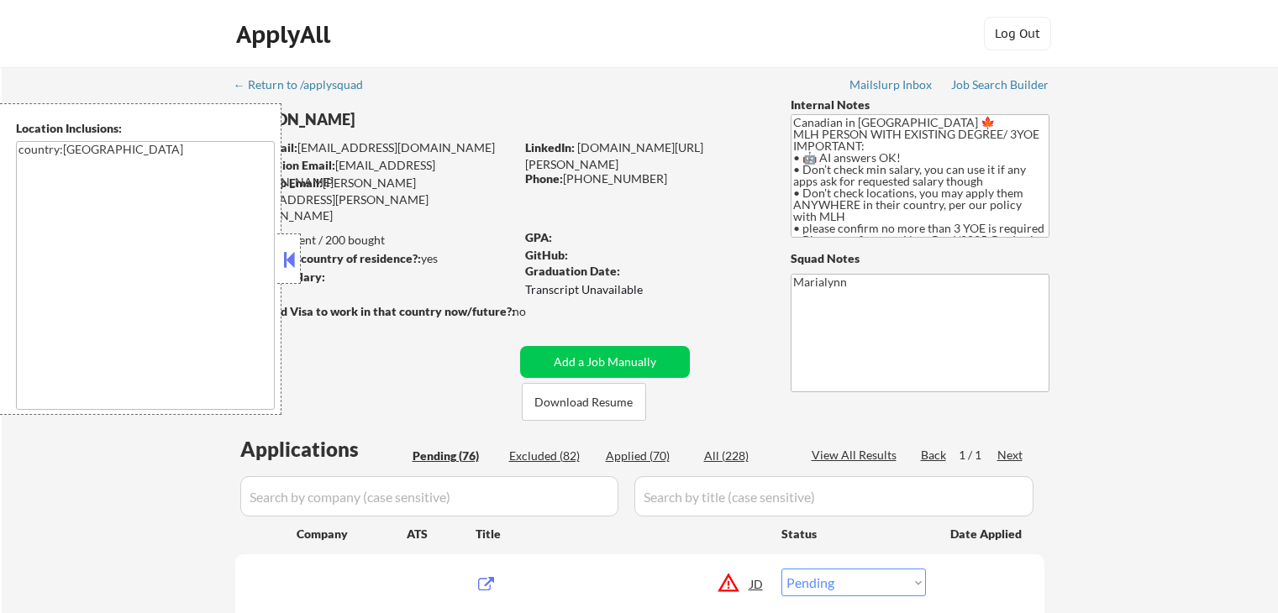
select select ""pending""
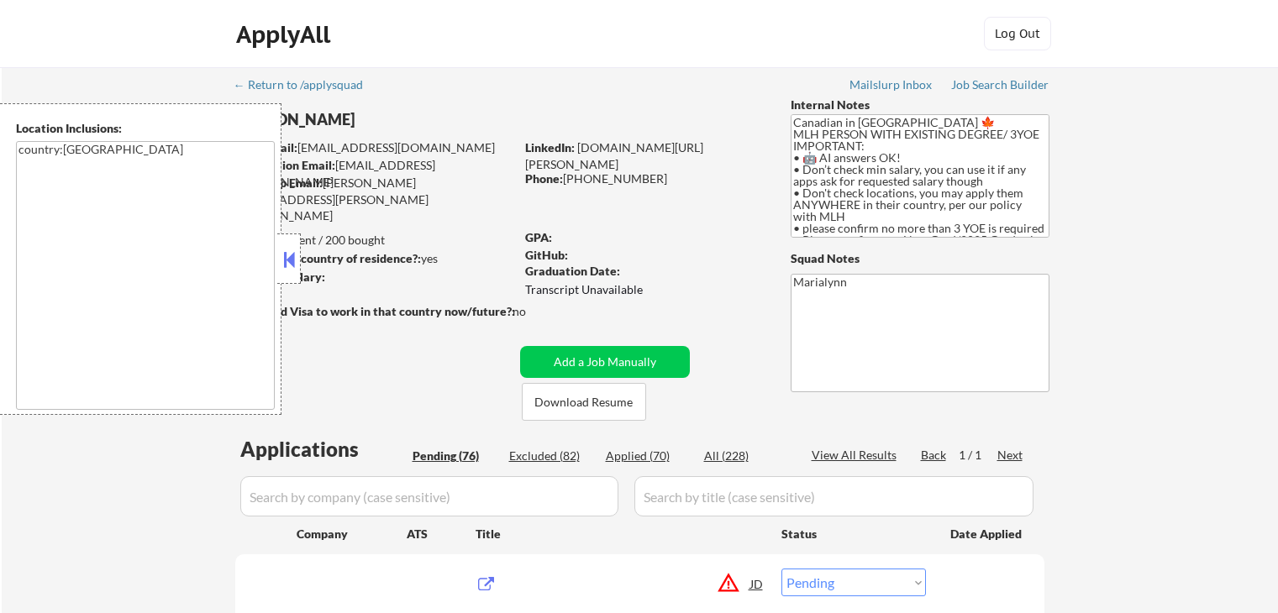
select select ""pending""
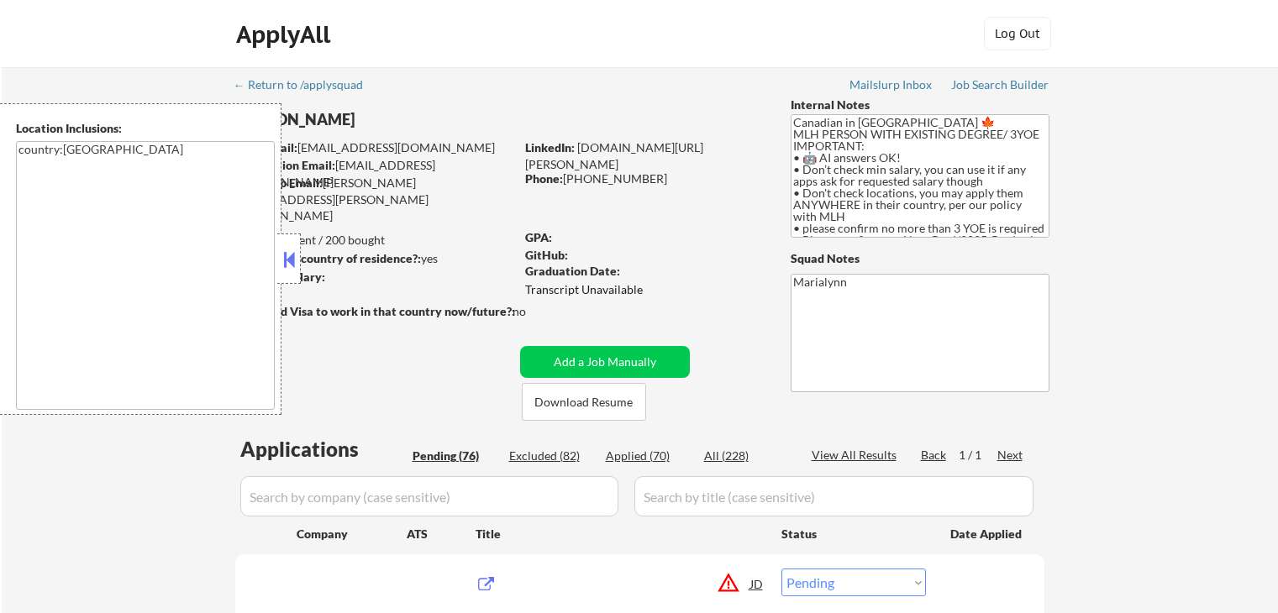
select select ""pending""
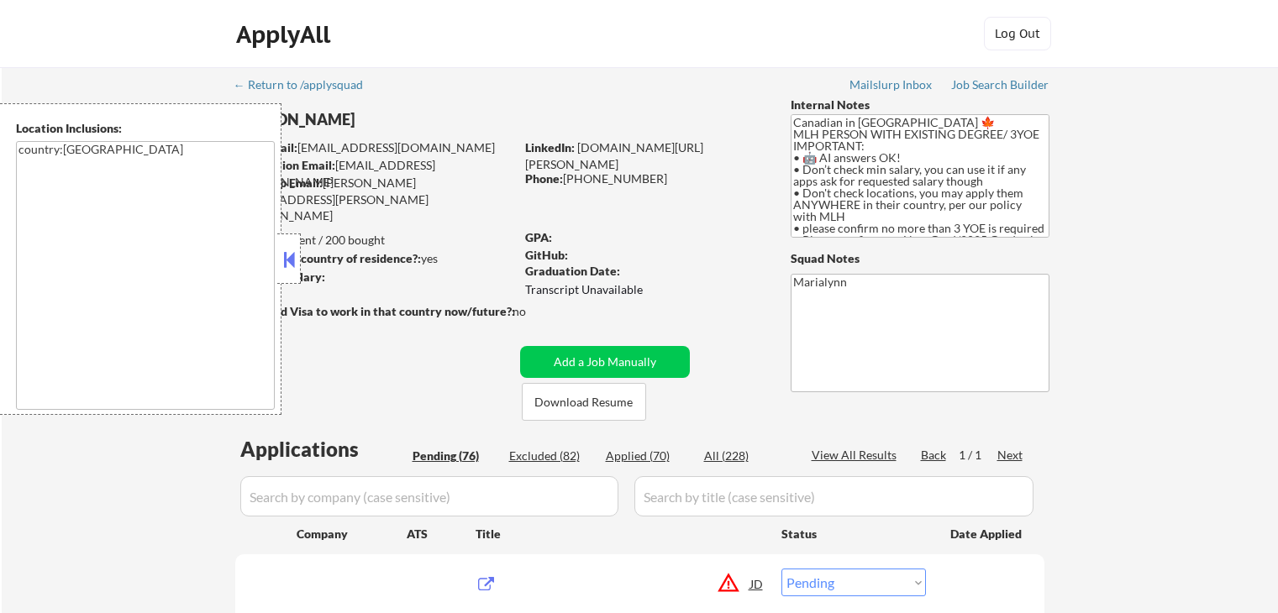
select select ""pending""
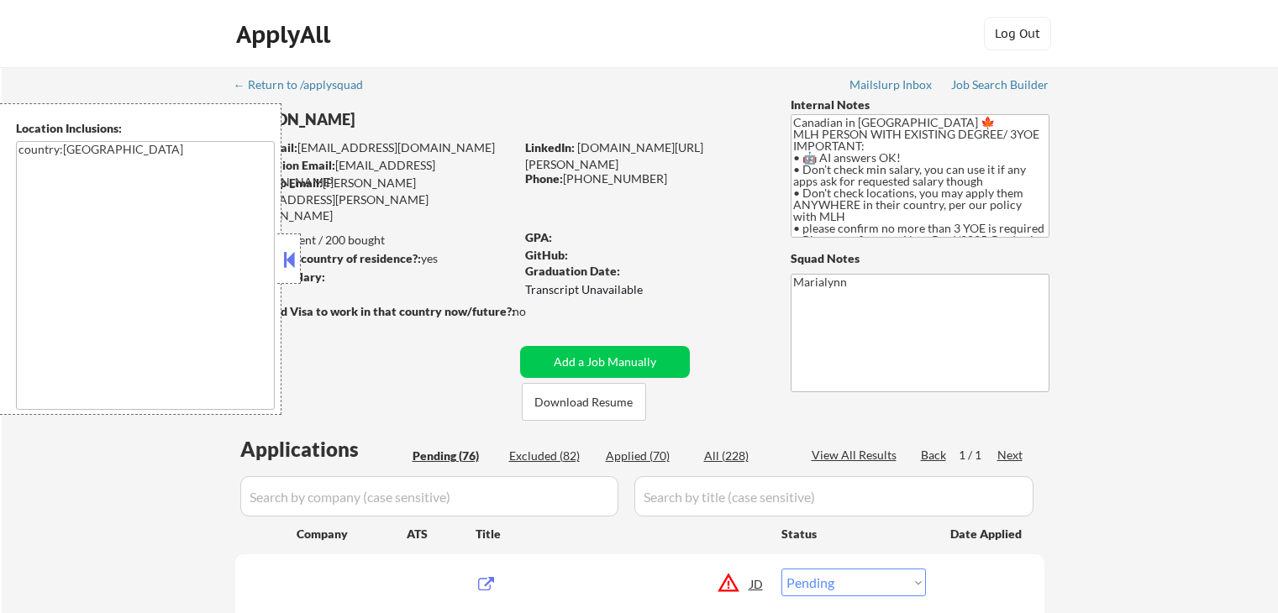
select select ""pending""
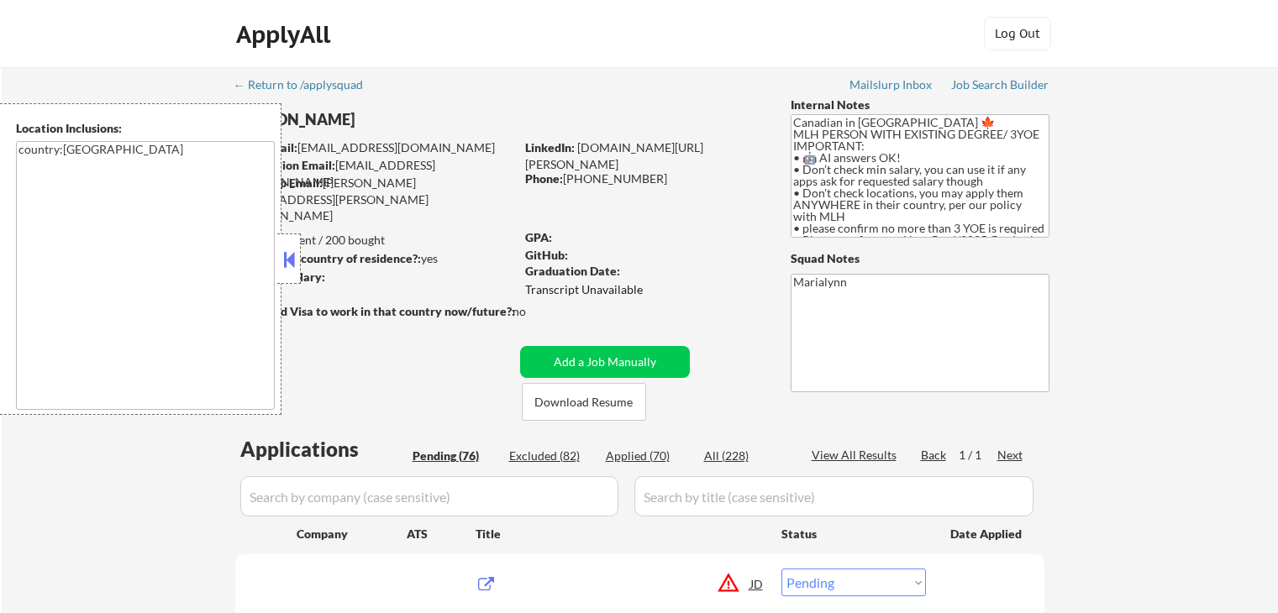
select select ""pending""
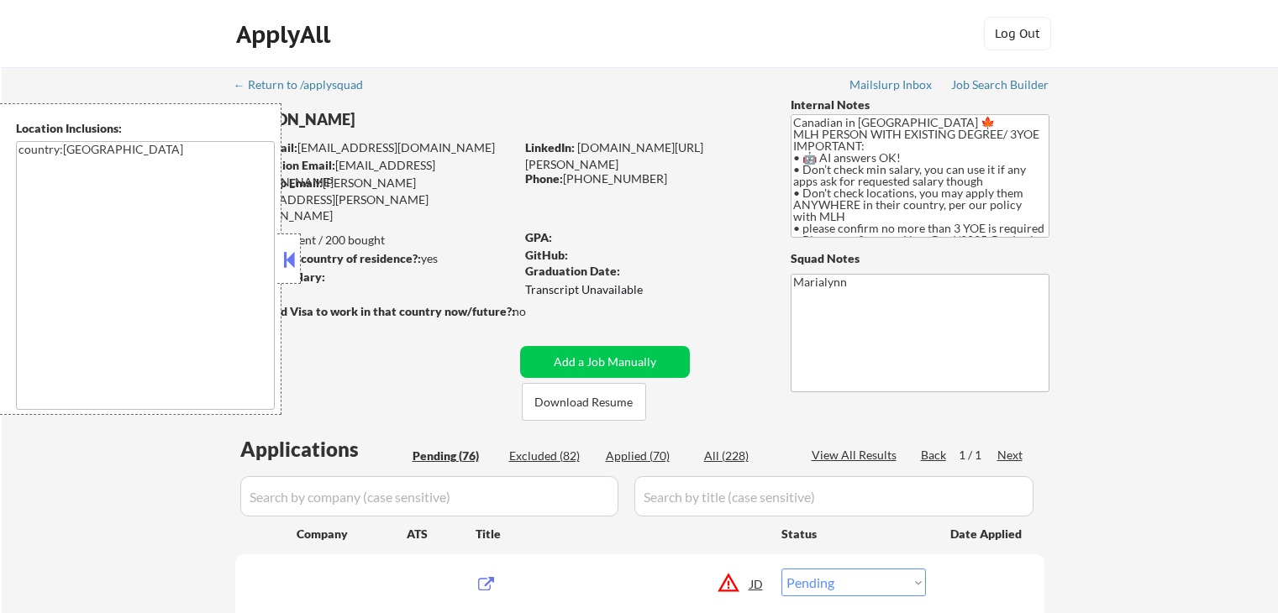
select select ""pending""
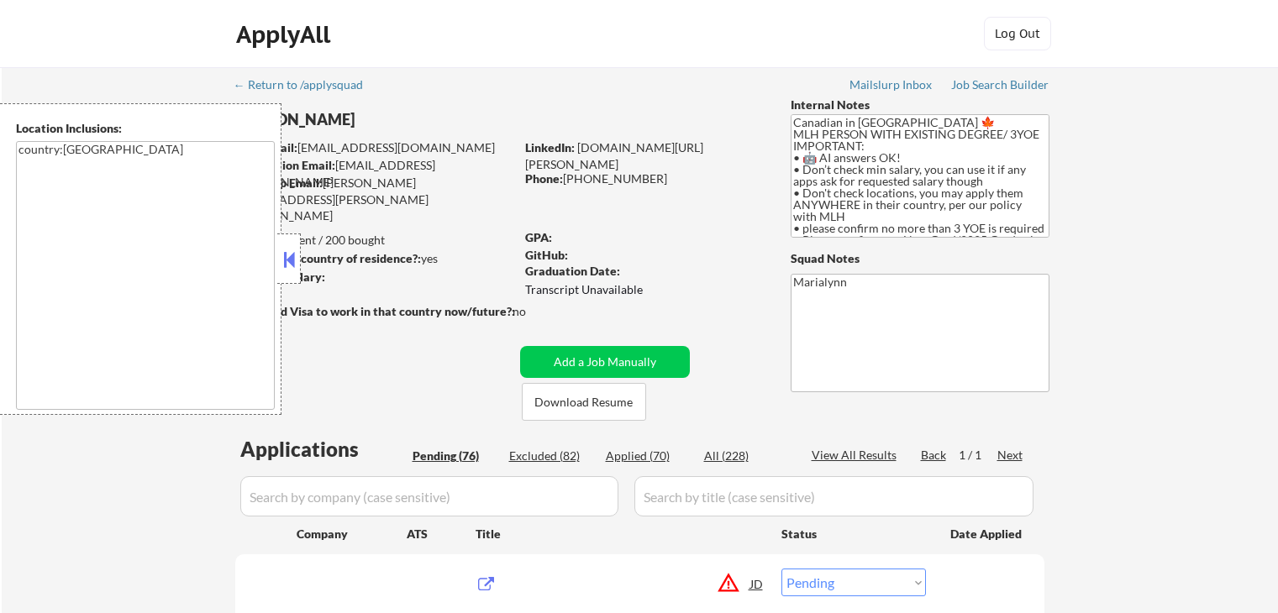
select select ""pending""
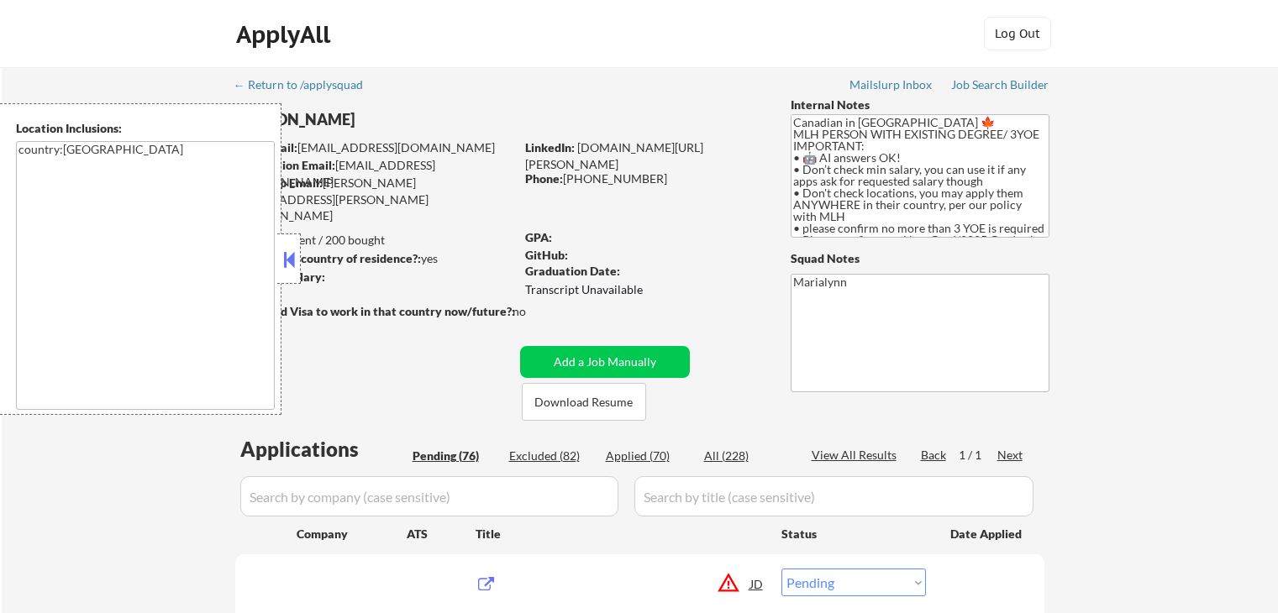
select select ""pending""
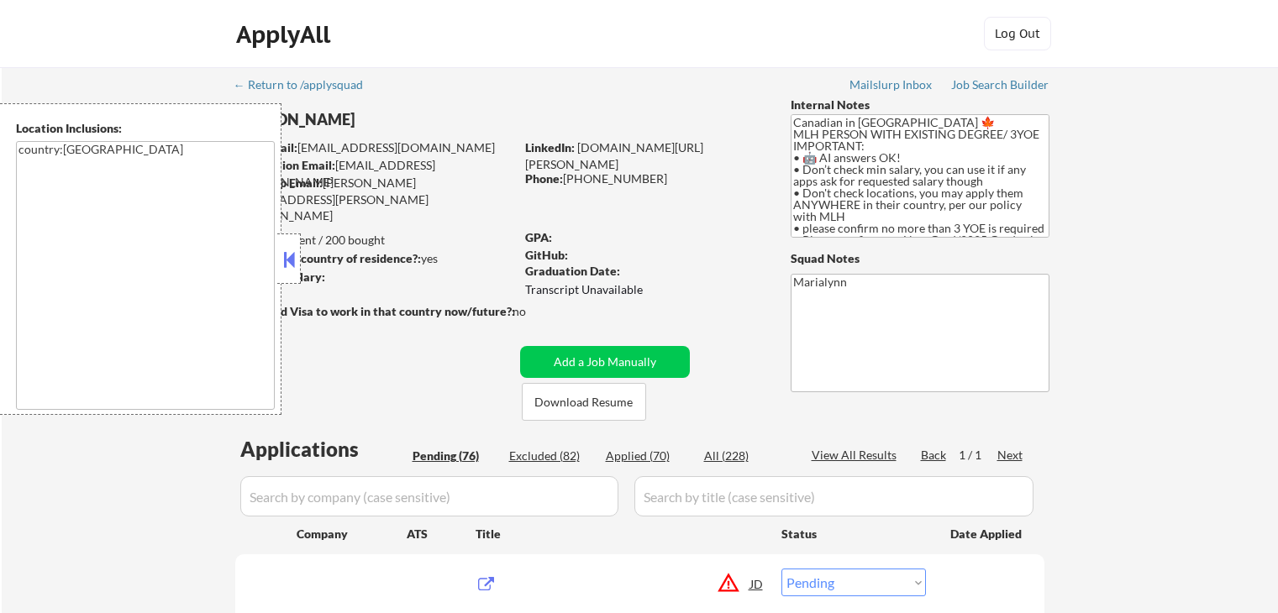
select select ""pending""
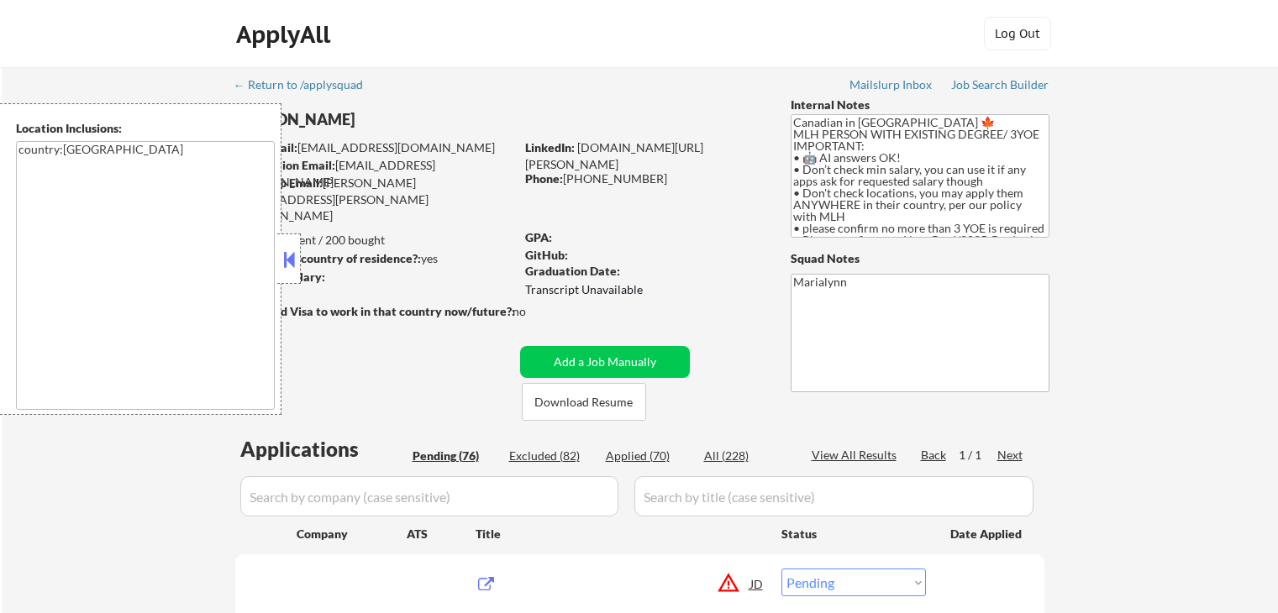
select select ""pending""
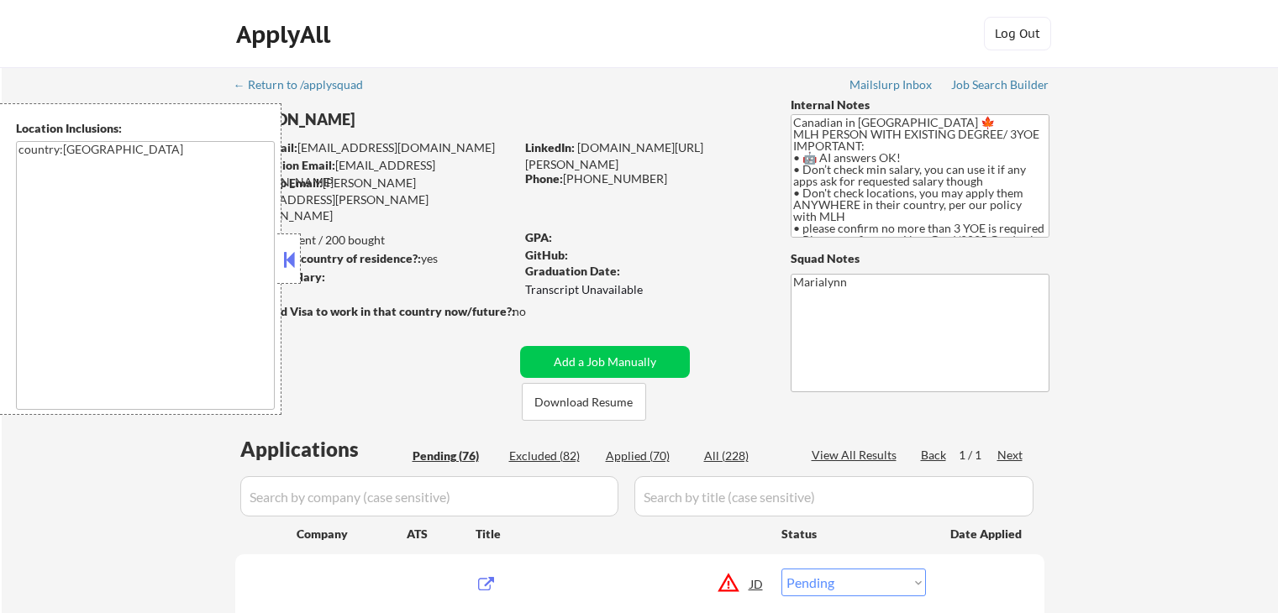
select select ""pending""
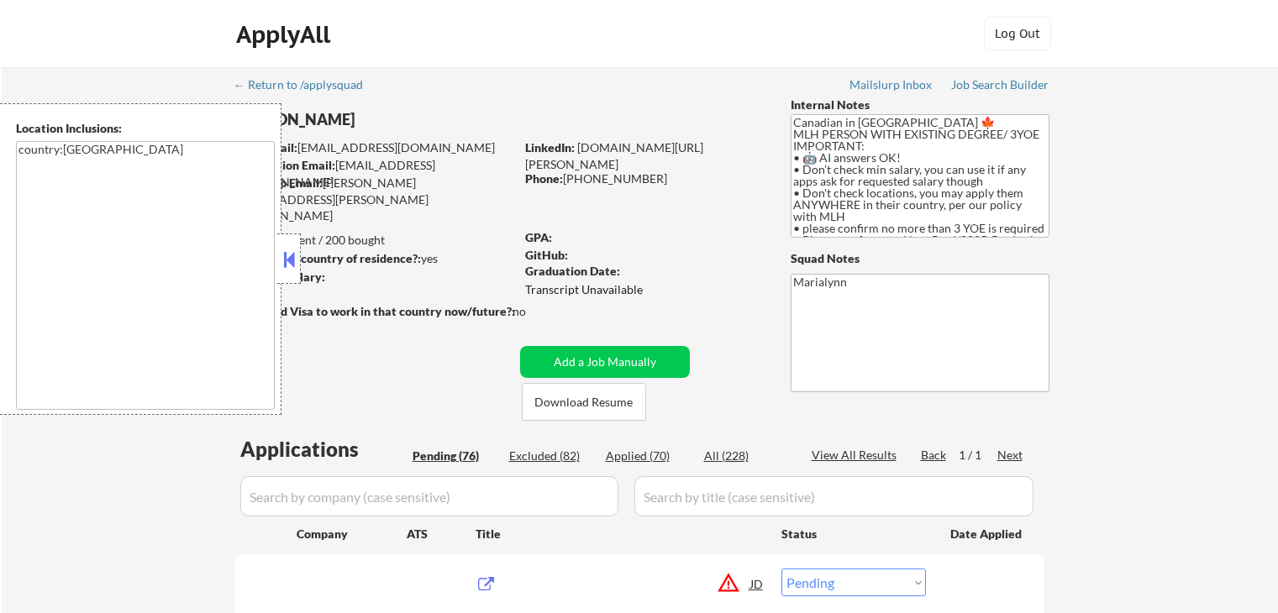
select select ""pending""
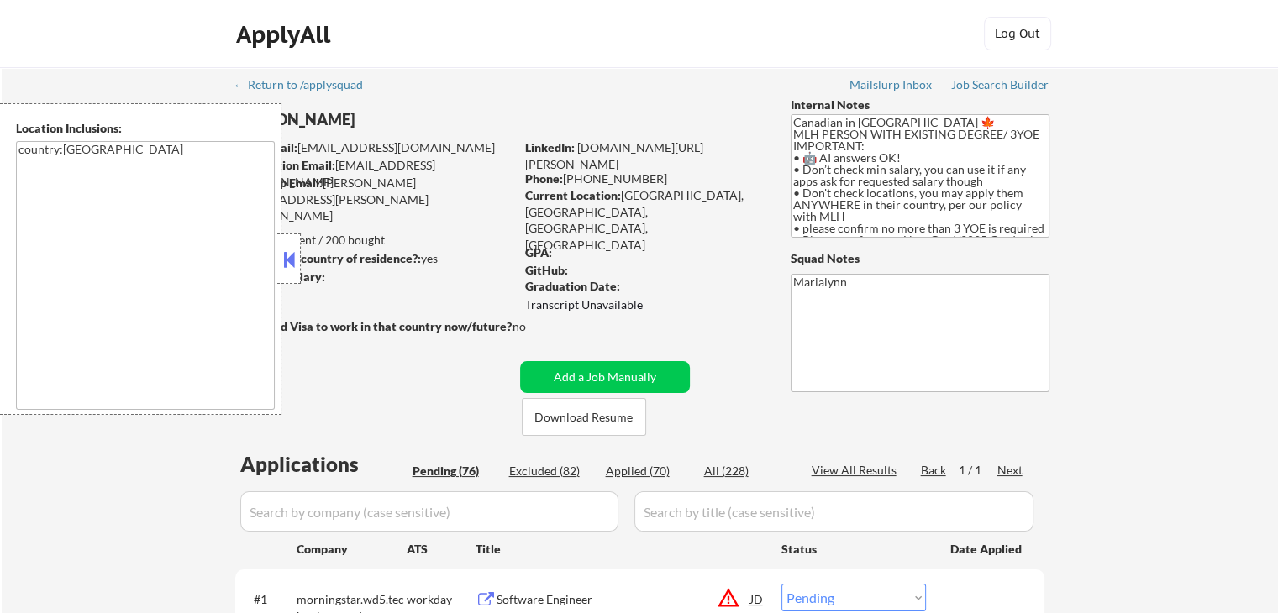
click at [286, 273] on div at bounding box center [289, 259] width 24 height 50
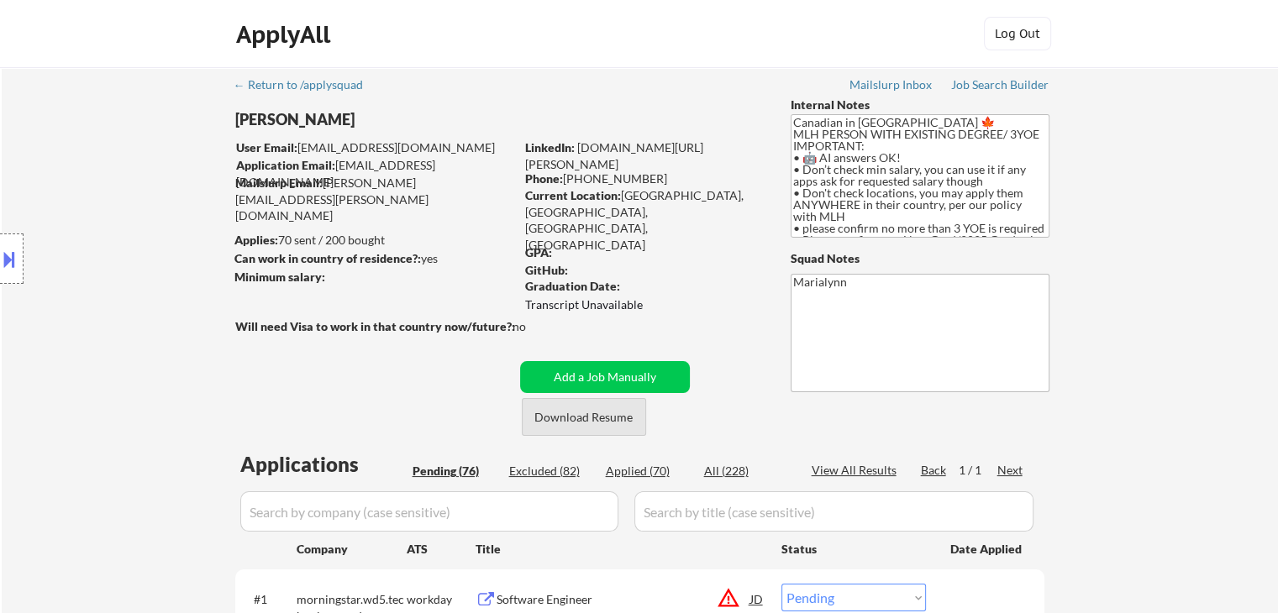
drag, startPoint x: 613, startPoint y: 430, endPoint x: 618, endPoint y: 413, distance: 18.4
click at [613, 430] on button "Download Resume" at bounding box center [584, 417] width 124 height 38
drag, startPoint x: 691, startPoint y: 492, endPoint x: 691, endPoint y: 504, distance: 11.8
click at [691, 498] on input "input" at bounding box center [833, 512] width 399 height 40
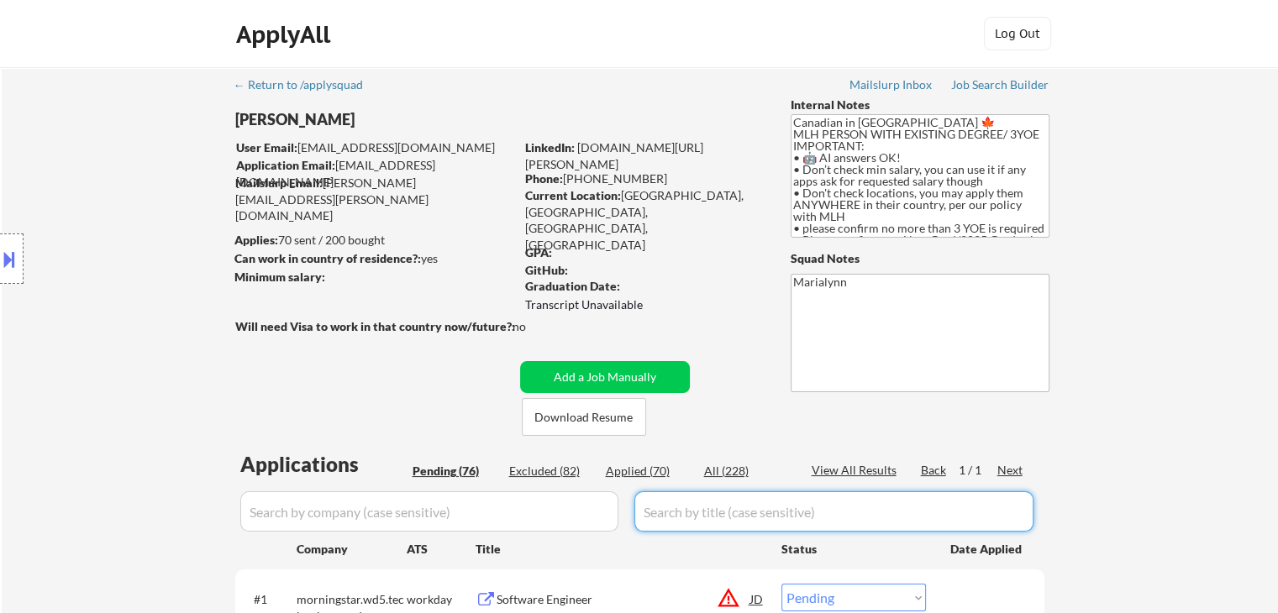
paste input "Software Engineer Intern (Toronto) - Spring 2026"
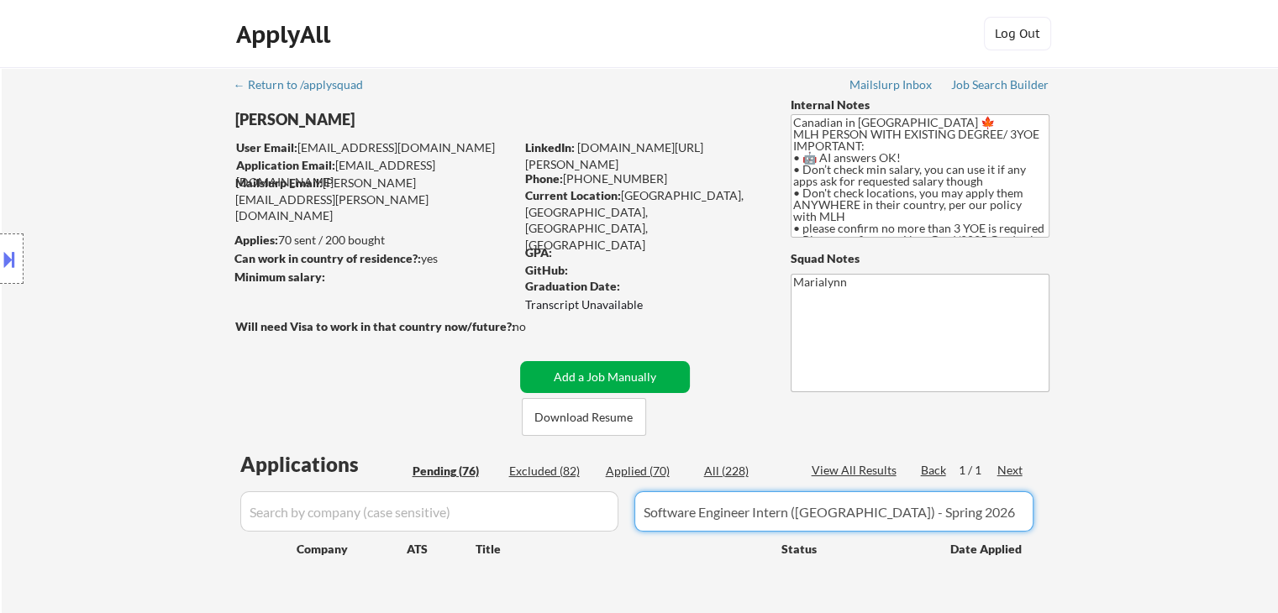
type input "Software Engineer Intern (Toronto) - Spring 2026"
click at [633, 370] on button "Add a Job Manually" at bounding box center [605, 377] width 170 height 32
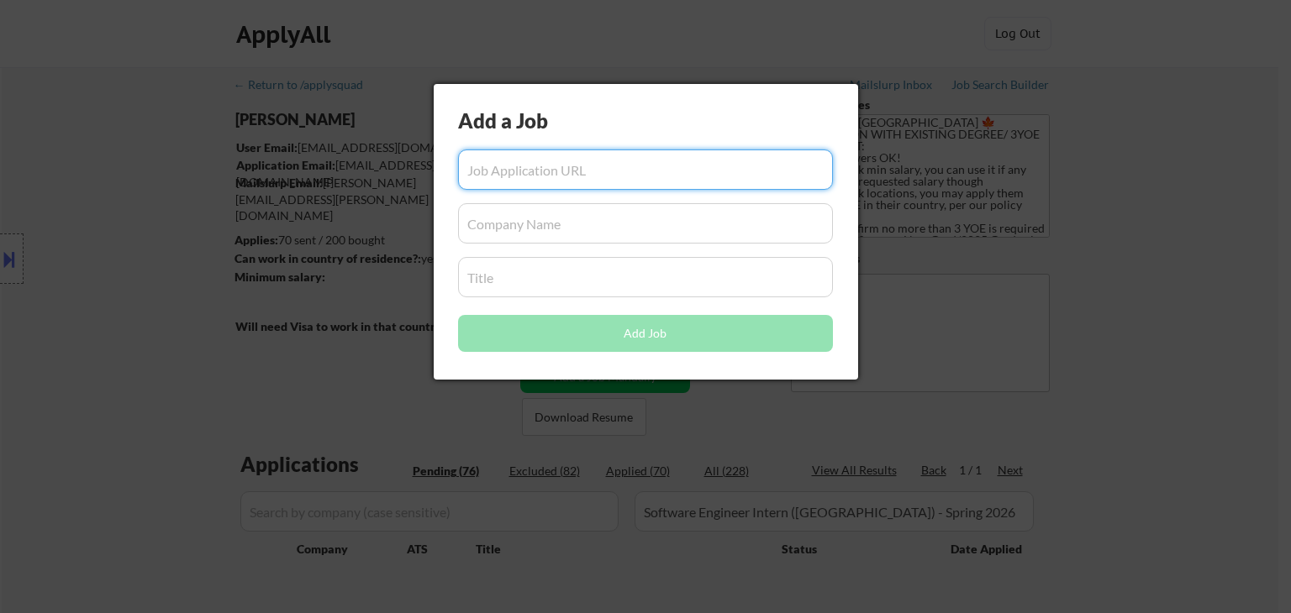
click at [581, 287] on input "input" at bounding box center [645, 277] width 375 height 40
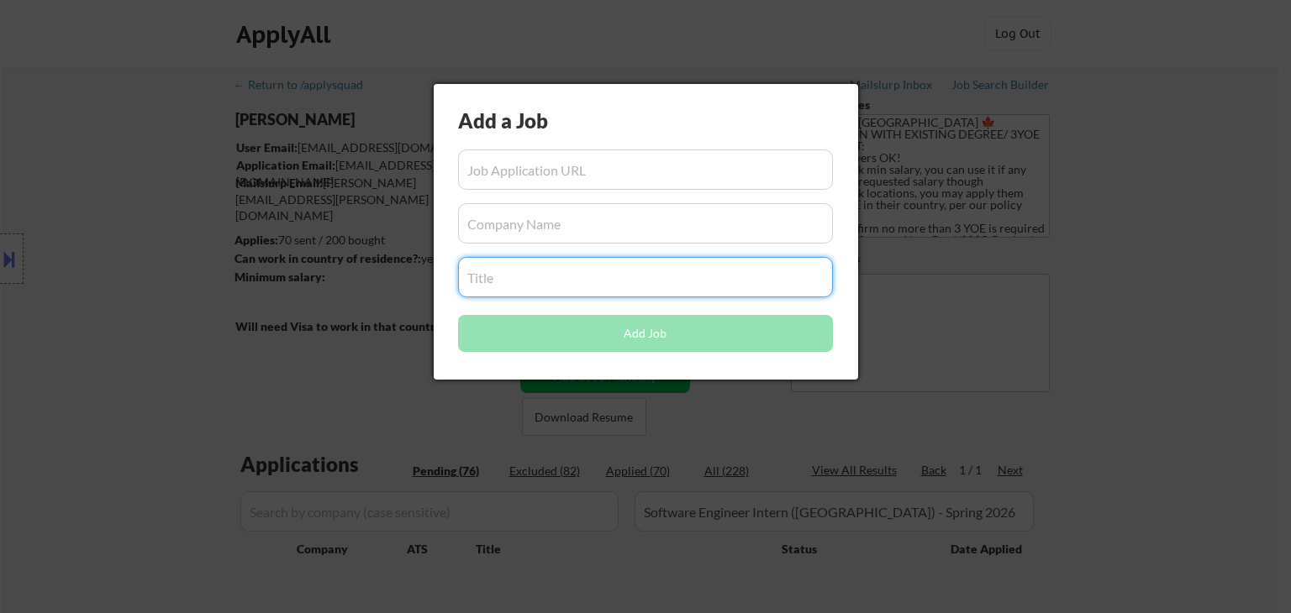
paste input "Software Engineer Intern (Toronto) - Spring 2026"
type input "Software Engineer Intern (Toronto) - Spring 2026"
click at [518, 539] on div at bounding box center [645, 306] width 1291 height 613
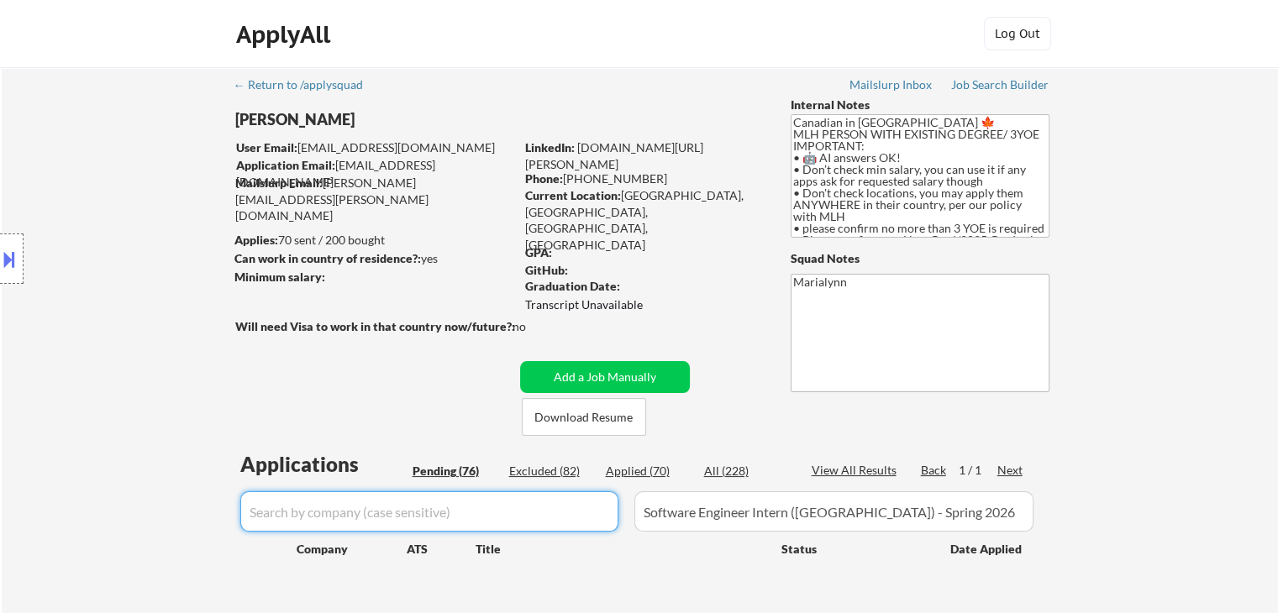
click at [362, 515] on input "input" at bounding box center [429, 512] width 378 height 40
paste input "snowflake"
type input "snowflake"
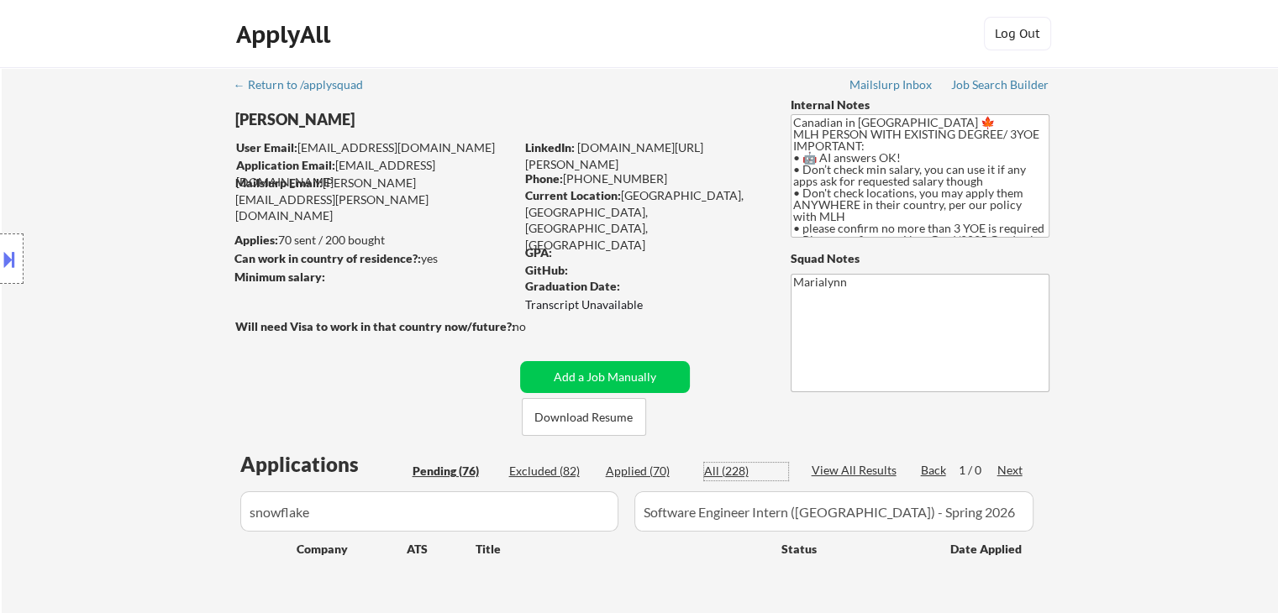
click at [721, 470] on div "All (228)" at bounding box center [746, 471] width 84 height 17
click at [670, 390] on button "Add a Job Manually" at bounding box center [605, 377] width 170 height 32
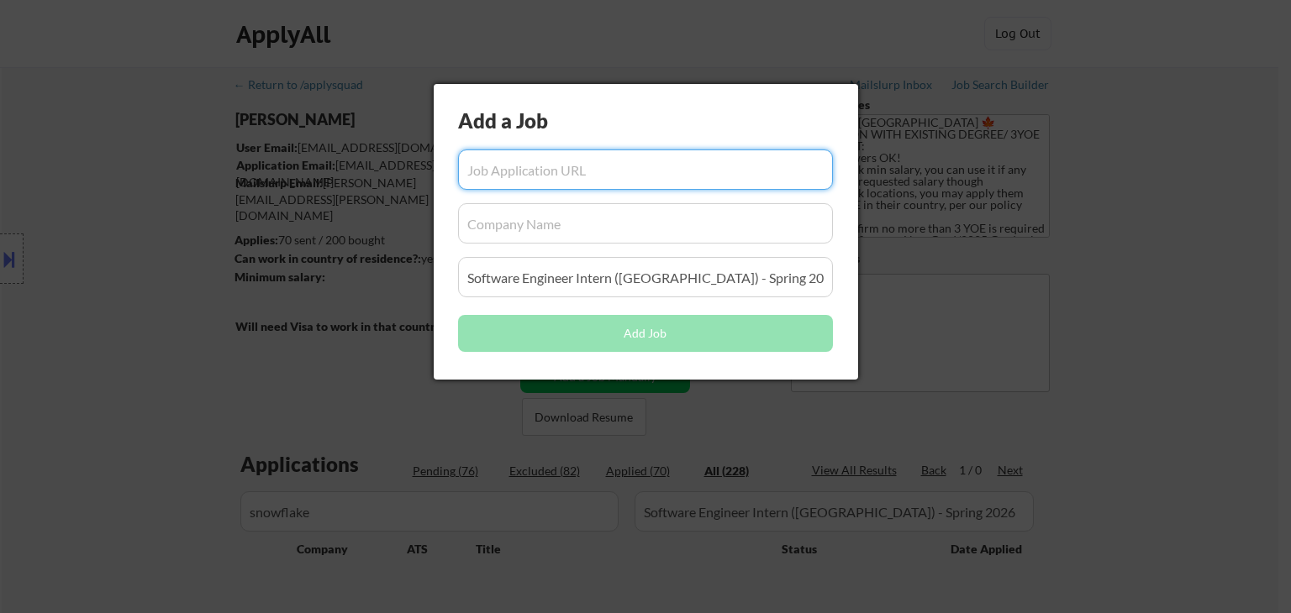
click at [565, 232] on input "input" at bounding box center [645, 223] width 375 height 40
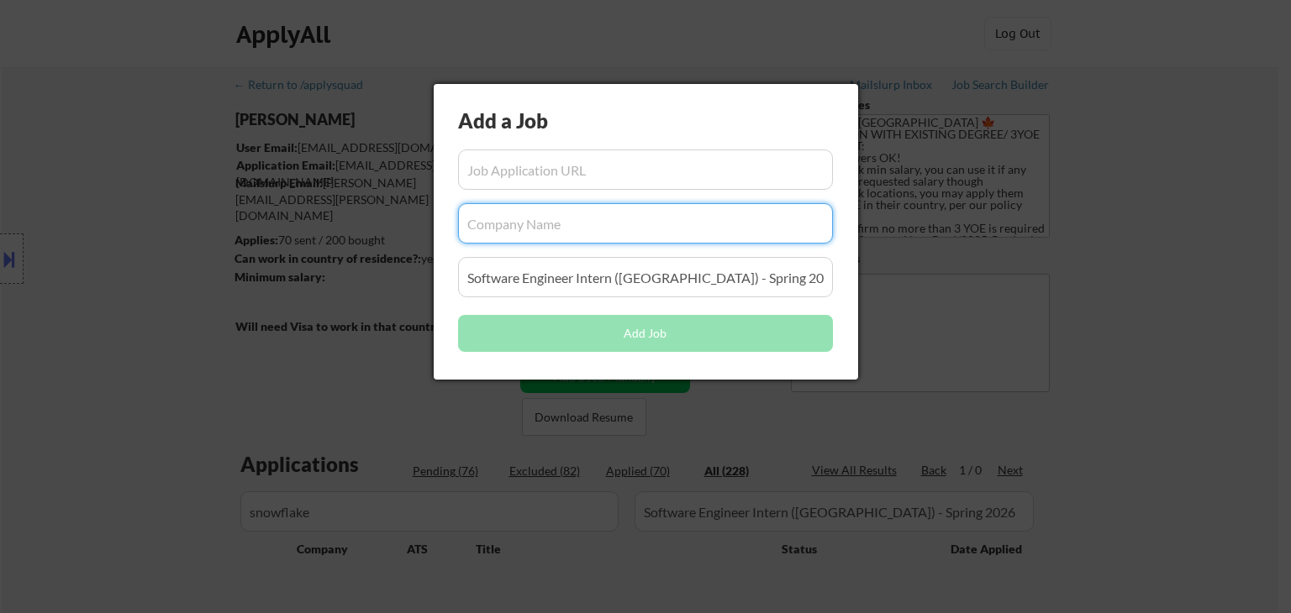
paste input "snowflake"
type input "snowflake"
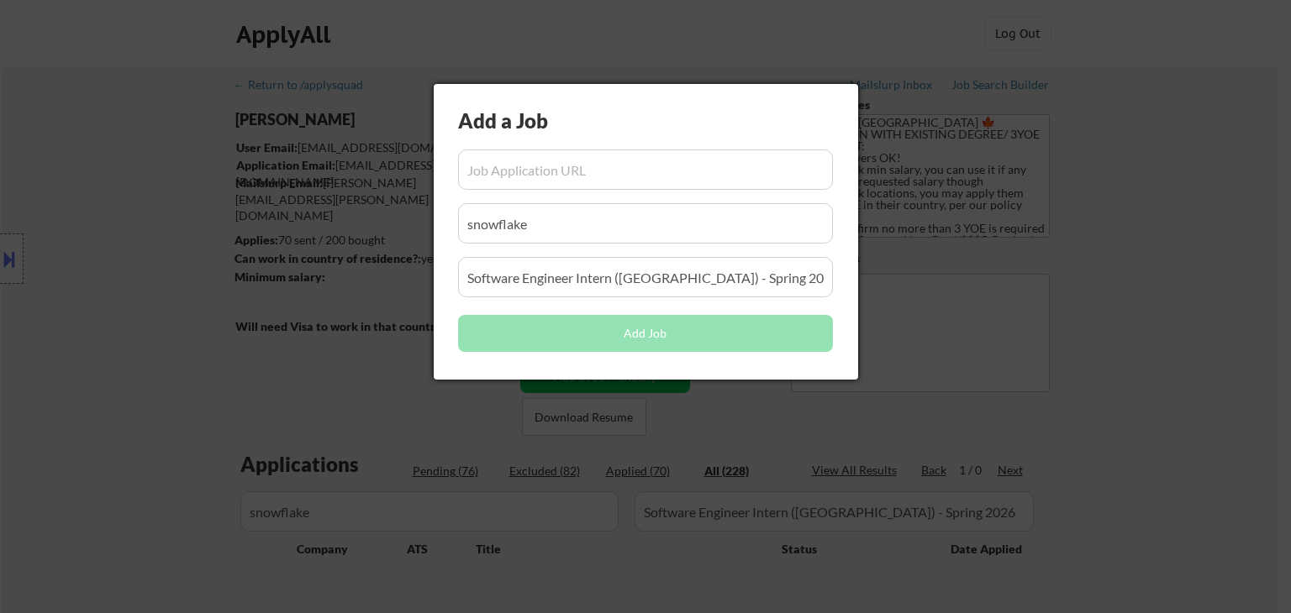
click at [466, 448] on div at bounding box center [645, 306] width 1291 height 613
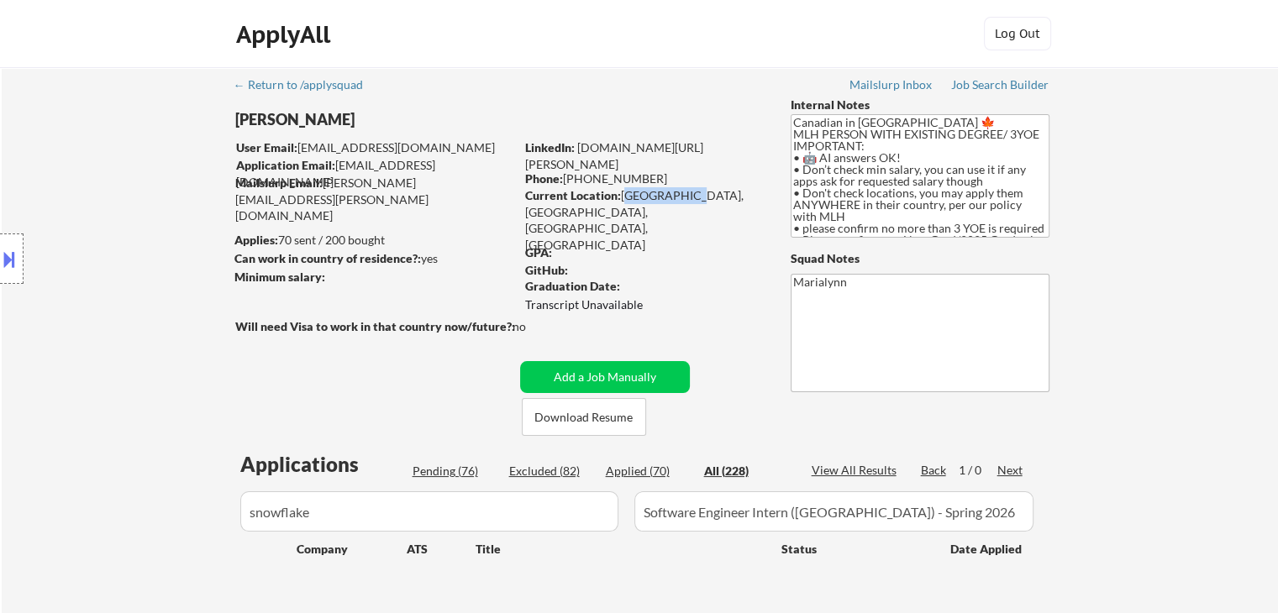
copy div "Surrey, BC,"
drag, startPoint x: 622, startPoint y: 200, endPoint x: 678, endPoint y: 190, distance: 57.2
click at [678, 190] on div "Current Location: Surrey, BC, British Columbia, British Columbia" at bounding box center [644, 220] width 238 height 66
click at [666, 151] on link "[DOMAIN_NAME][URL][PERSON_NAME]" at bounding box center [614, 155] width 178 height 31
click at [617, 379] on button "Add a Job Manually" at bounding box center [605, 377] width 170 height 32
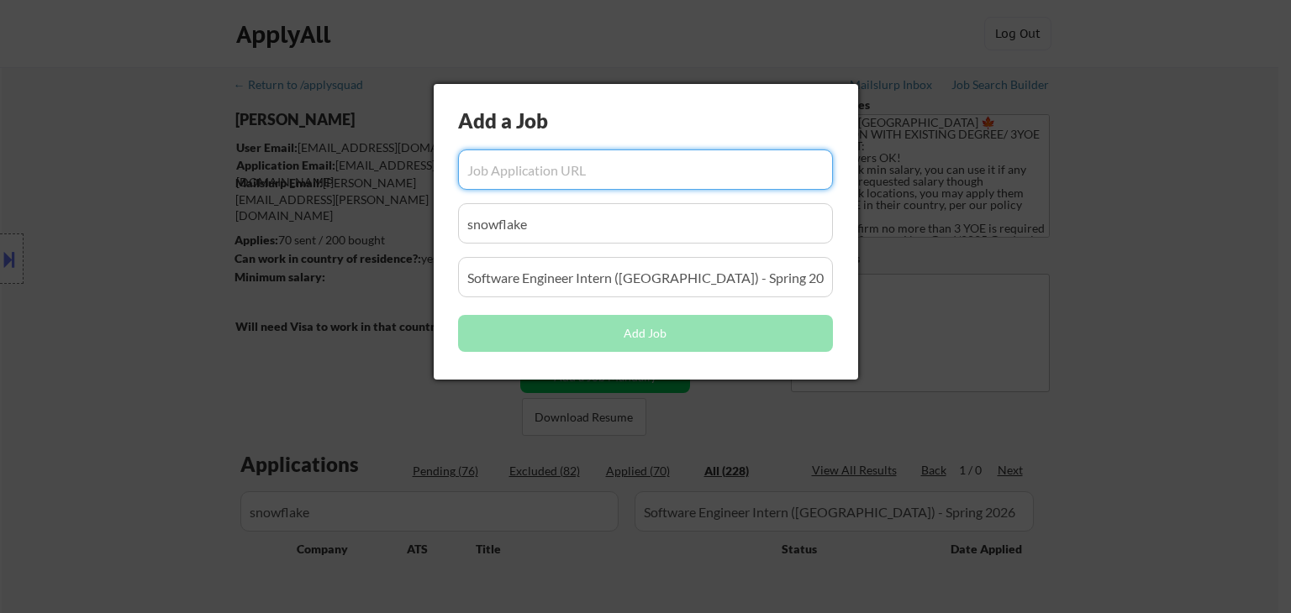
click at [539, 180] on input "input" at bounding box center [645, 170] width 375 height 40
paste input "Have you worked at Snowflake in the past in a Full-time, Part-time, contractor …"
type input "Have you worked at Snowflake in the past in a Full-time, Part-time, contractor …"
click at [511, 172] on input "input" at bounding box center [645, 170] width 375 height 40
paste input "https://careers.snowflake.com/us/en/job/SNCOUS5357168229894F97B07F9537304C0DD9E…"
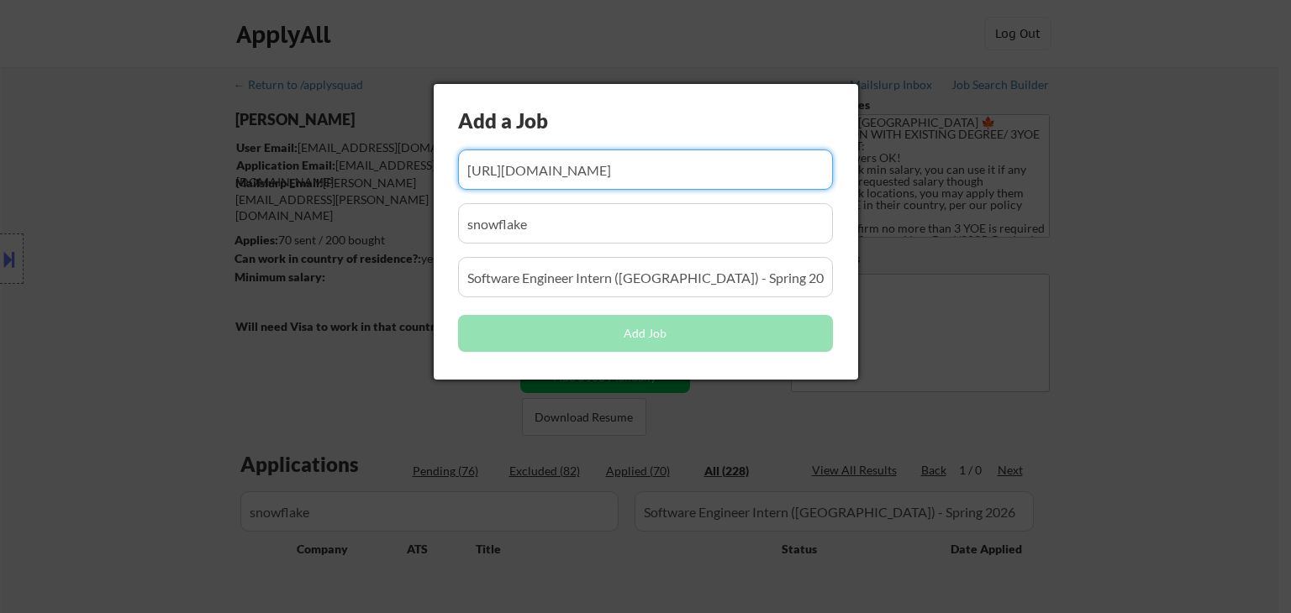
scroll to position [0, 849]
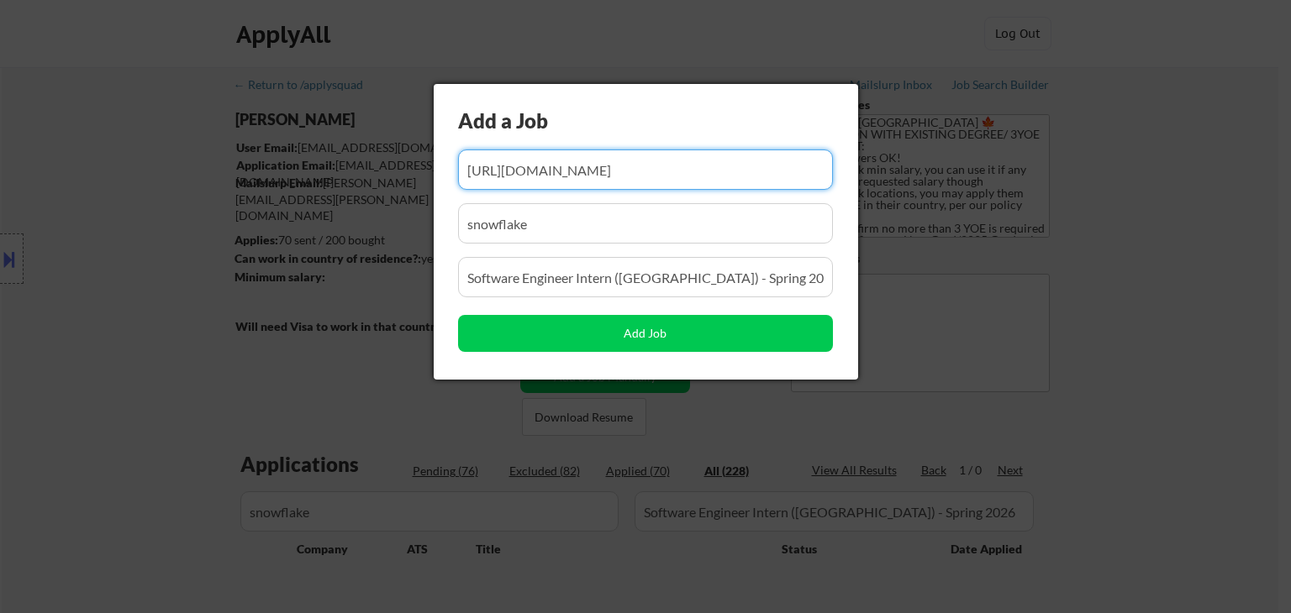
type input "https://careers.snowflake.com/us/en/job/SNCOUS5357168229894F97B07F9537304C0DD9E…"
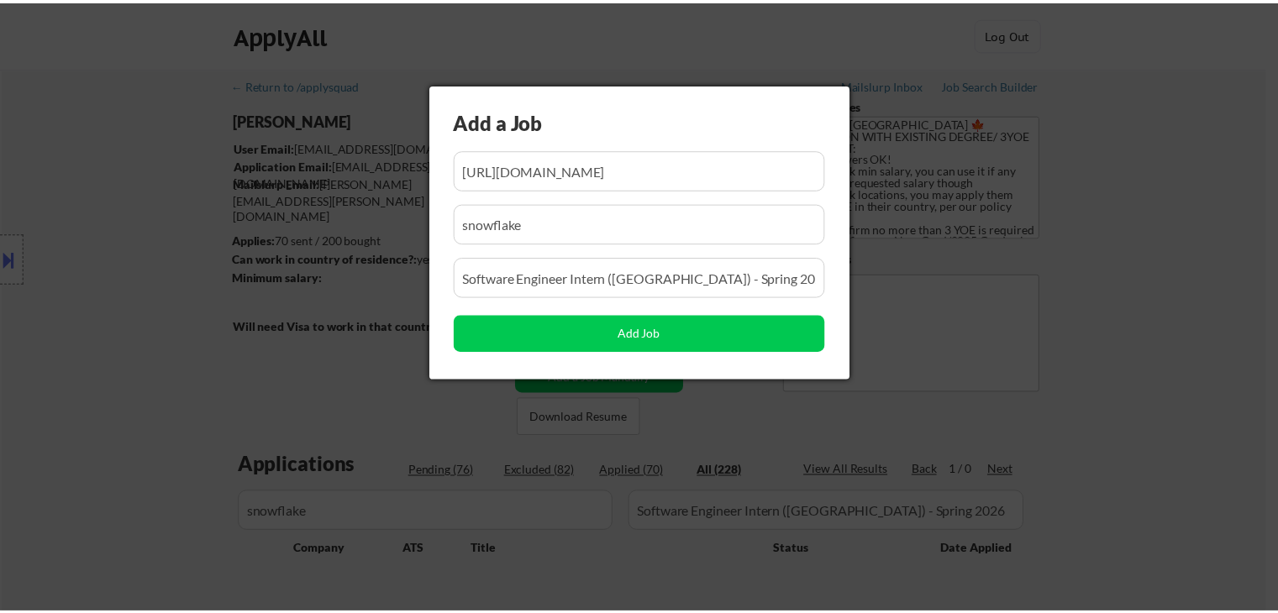
scroll to position [0, 0]
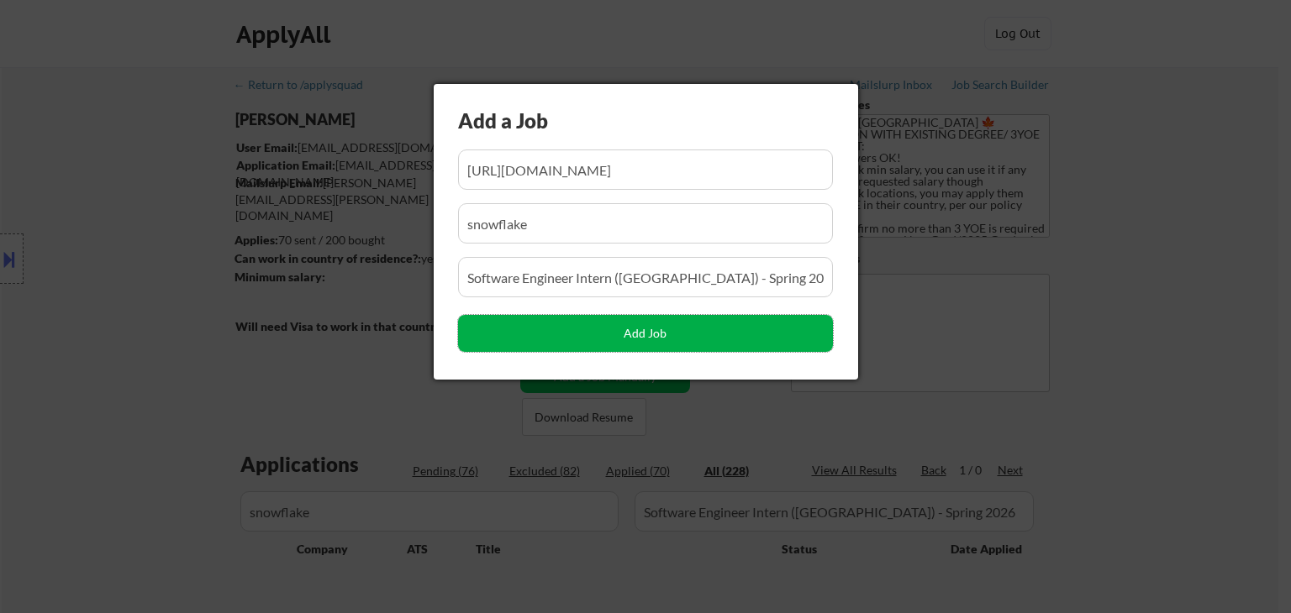
click at [648, 328] on button "Add Job" at bounding box center [645, 333] width 375 height 37
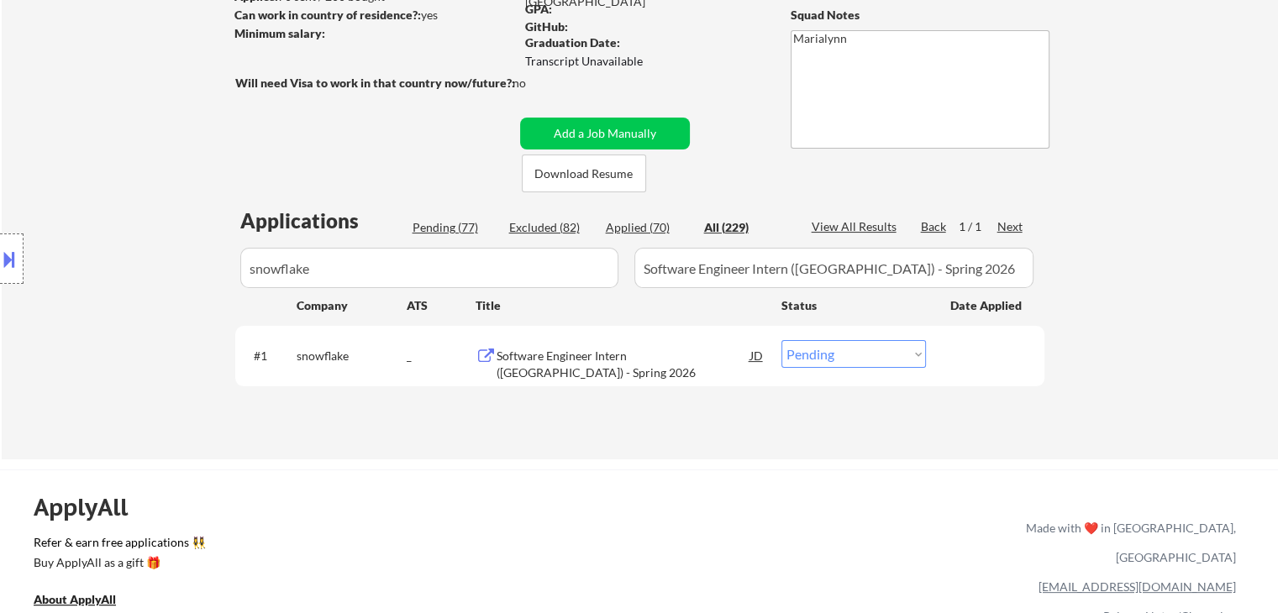
scroll to position [252, 0]
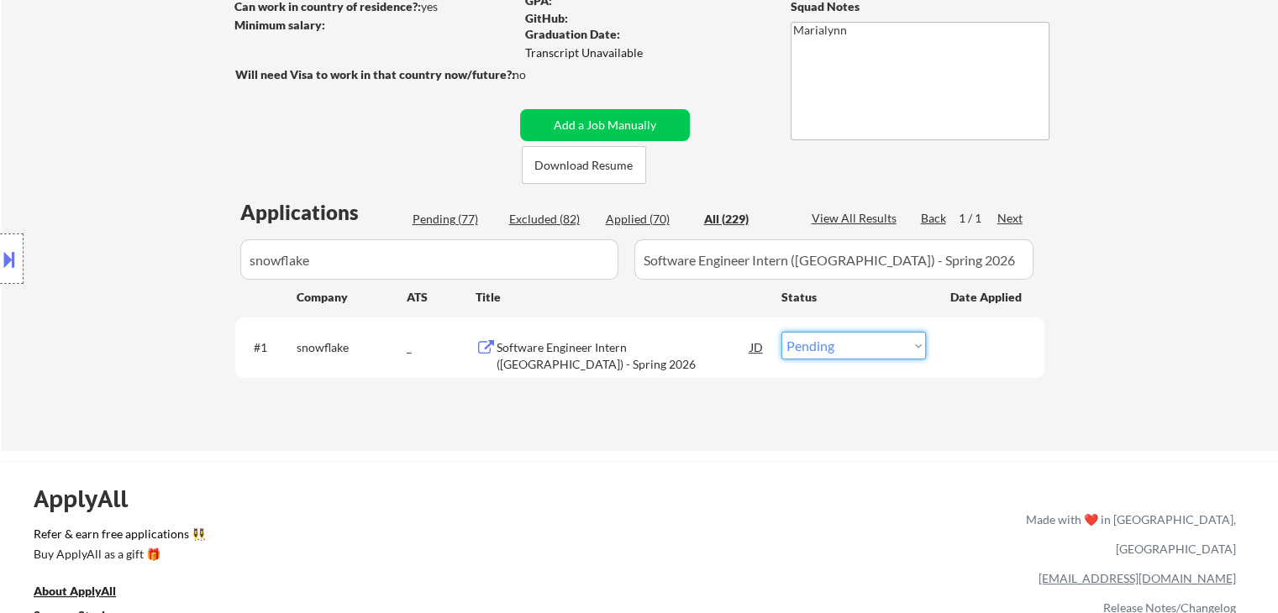
drag, startPoint x: 813, startPoint y: 343, endPoint x: 833, endPoint y: 356, distance: 24.2
click at [815, 347] on select "Choose an option... Pending Applied Excluded (Questions) Excluded (Expired) Exc…" at bounding box center [853, 346] width 145 height 28
select select ""applied""
click at [781, 332] on select "Choose an option... Pending Applied Excluded (Questions) Excluded (Expired) Exc…" at bounding box center [853, 346] width 145 height 28
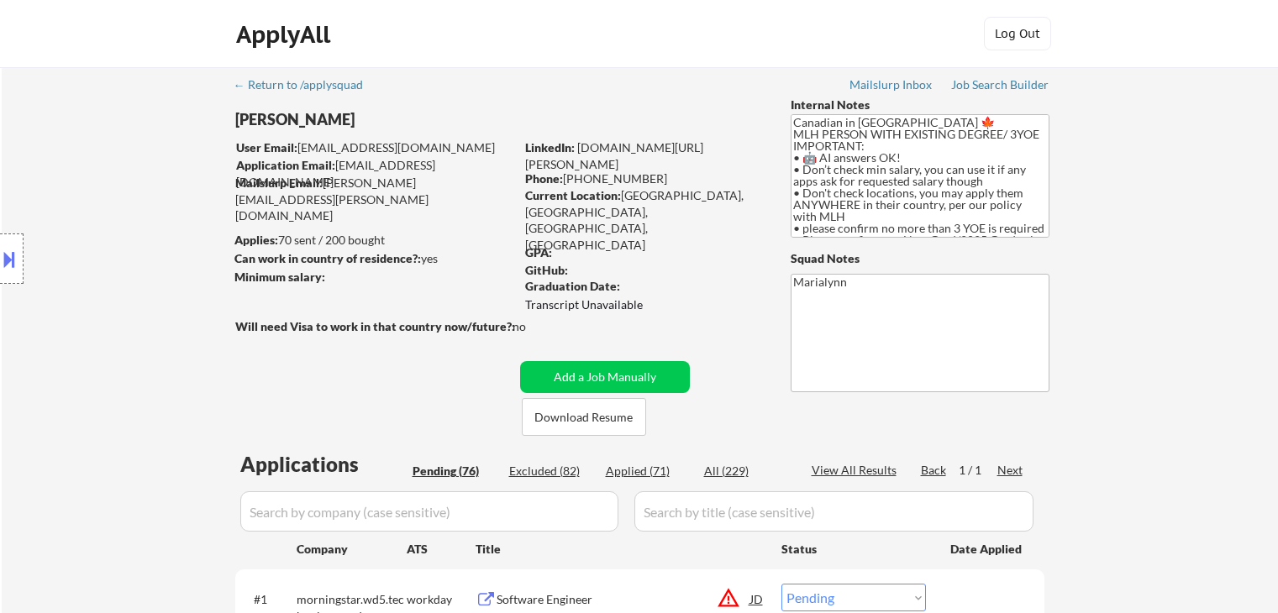
select select ""pending""
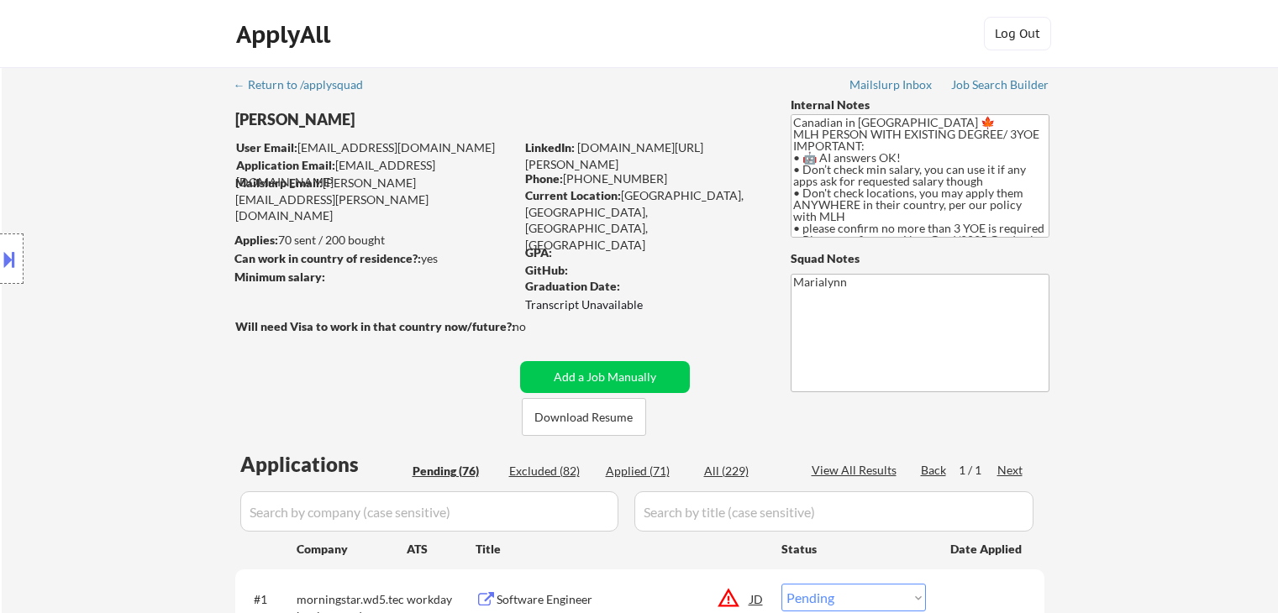
select select ""pending""
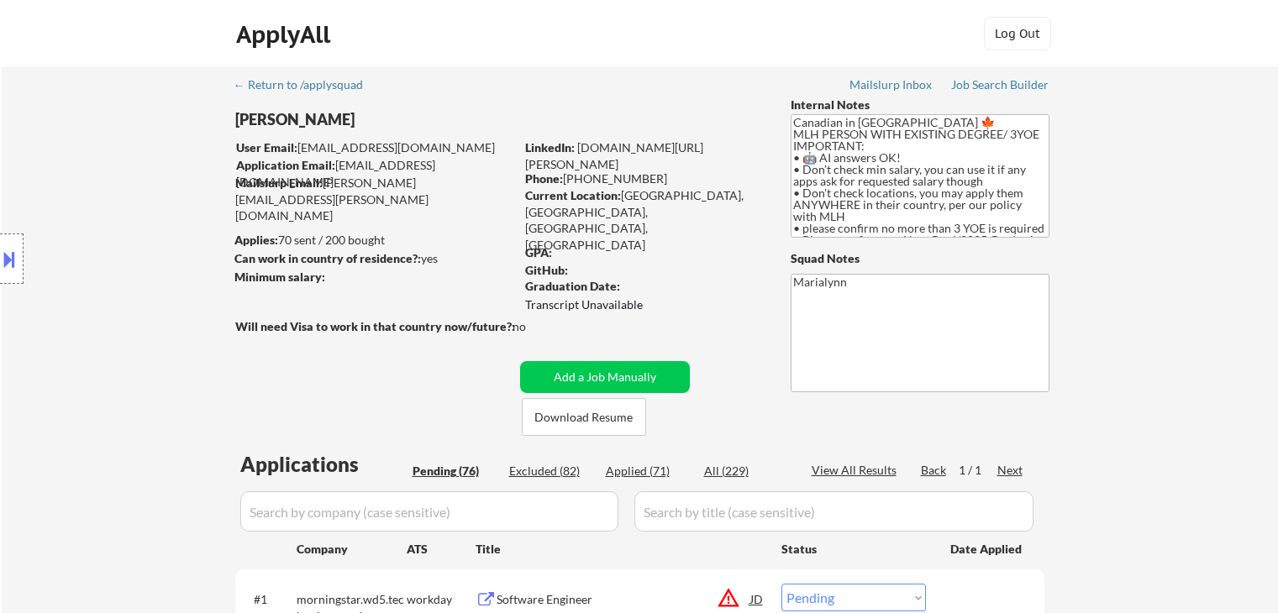
select select ""pending""
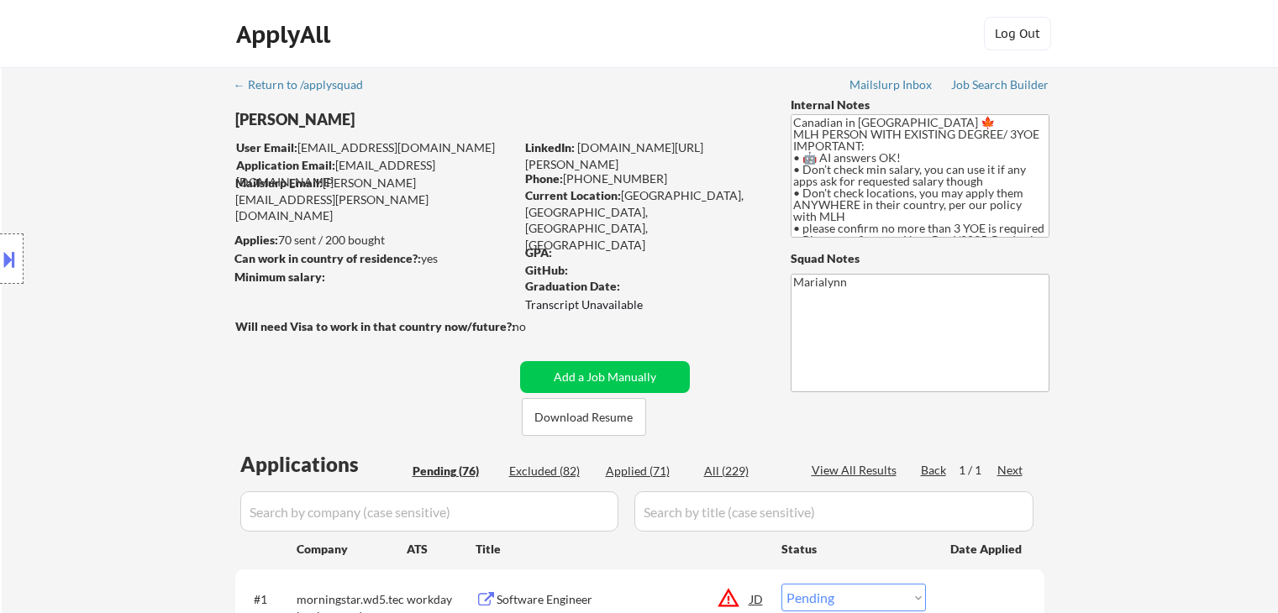
select select ""pending""
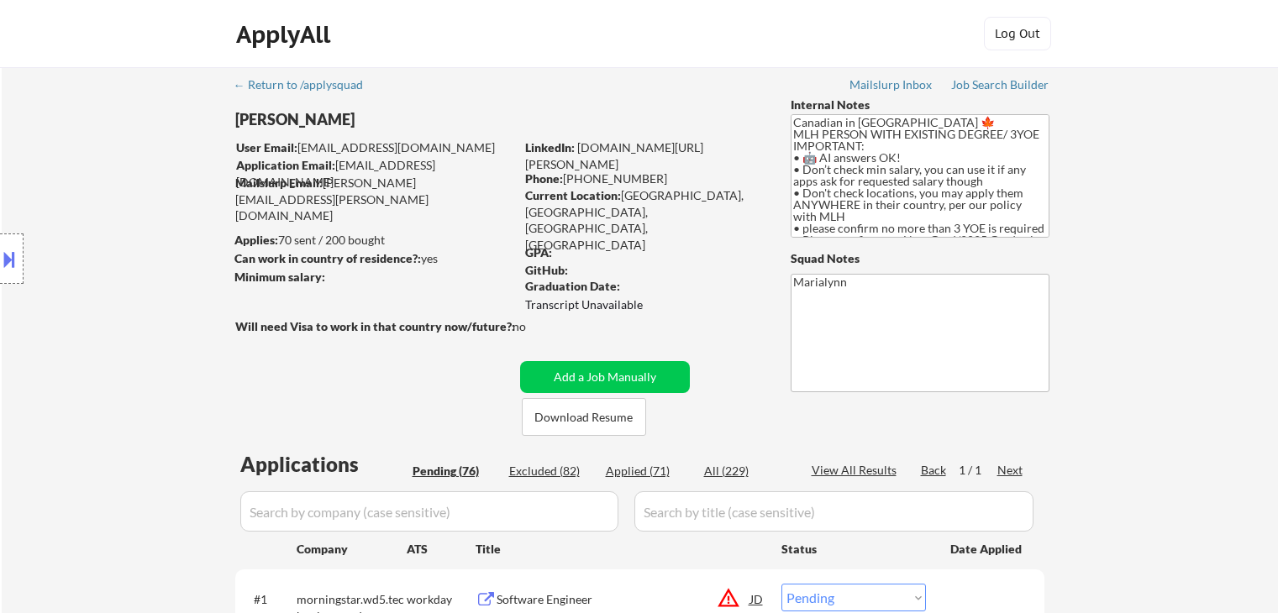
select select ""pending""
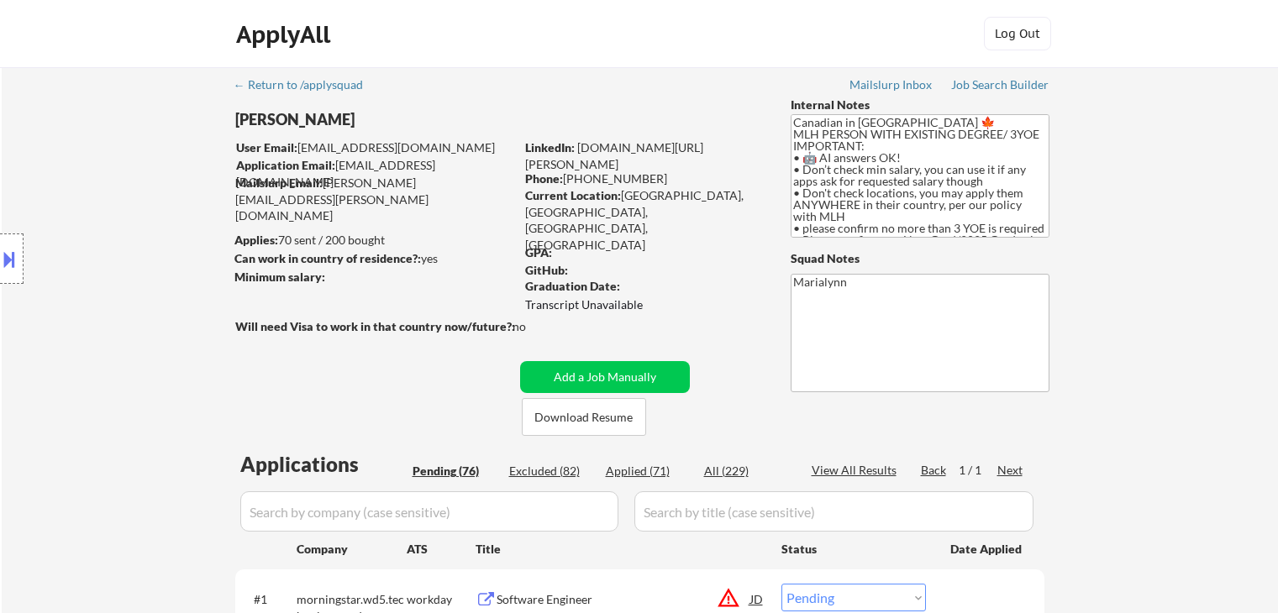
select select ""pending""
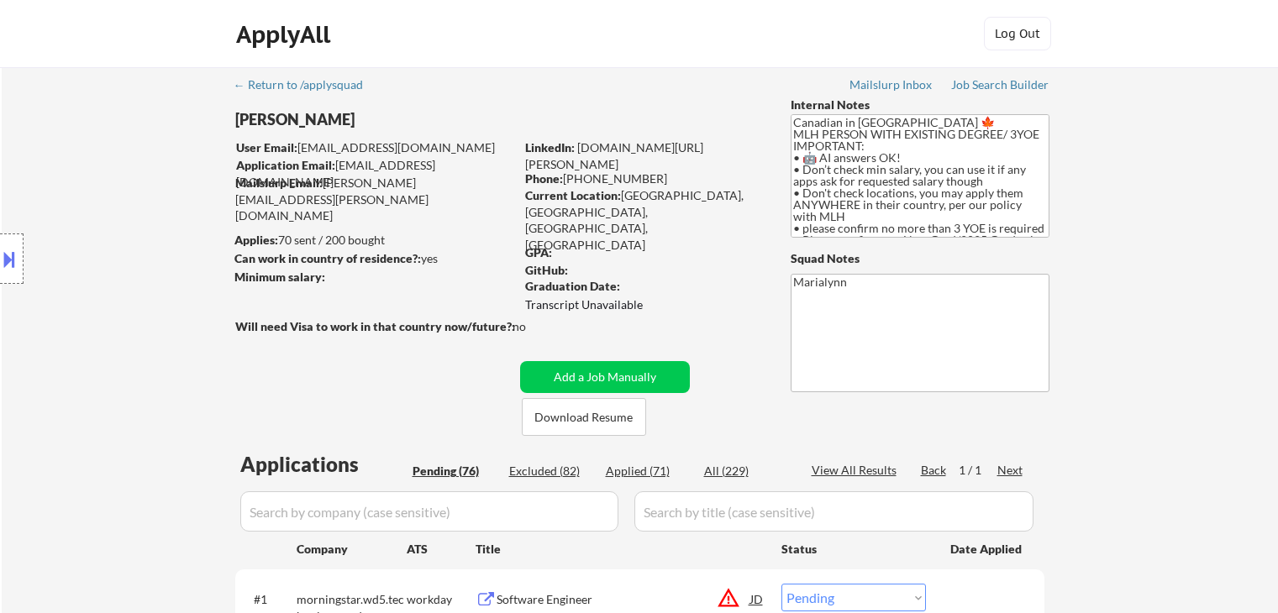
select select ""pending""
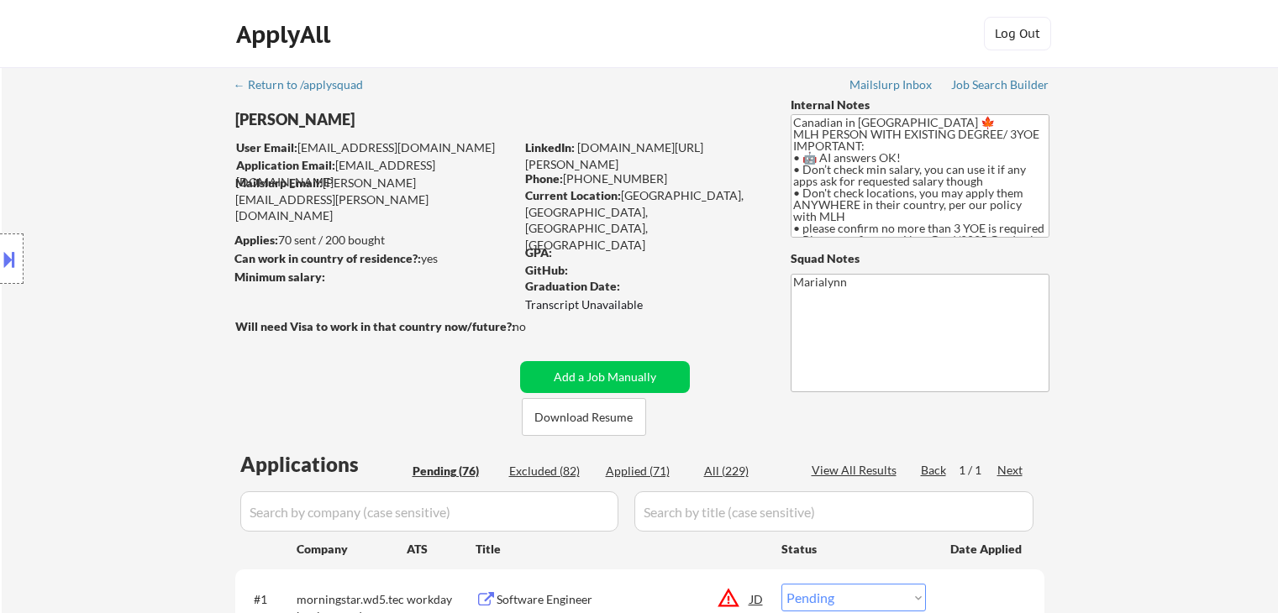
select select ""pending""
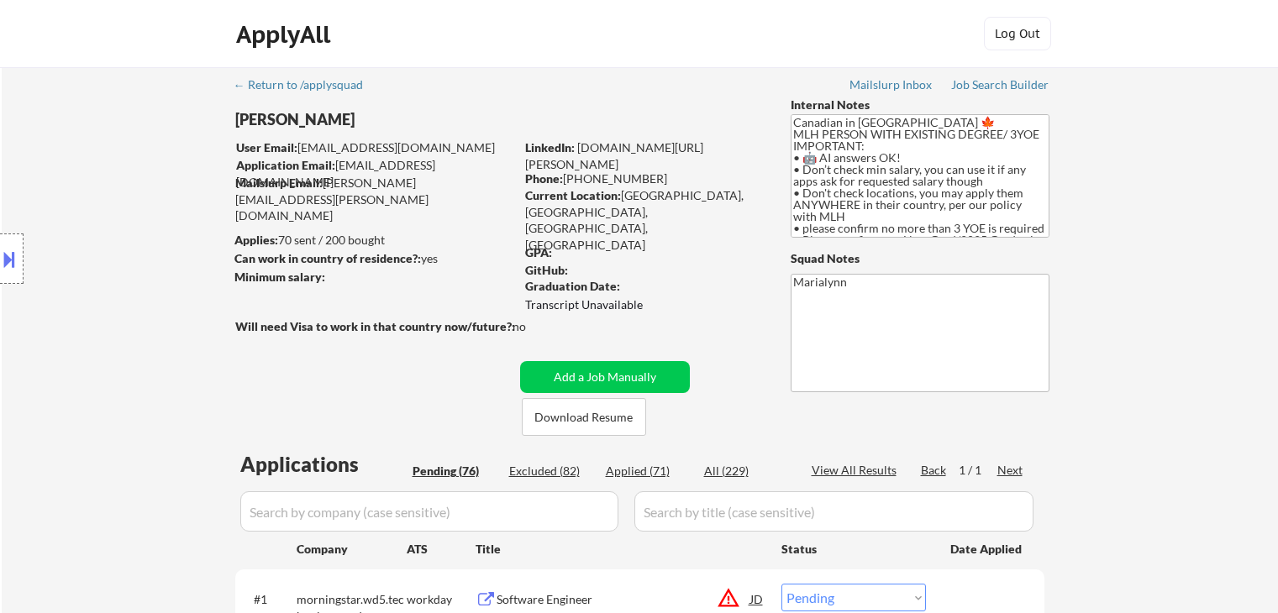
select select ""pending""
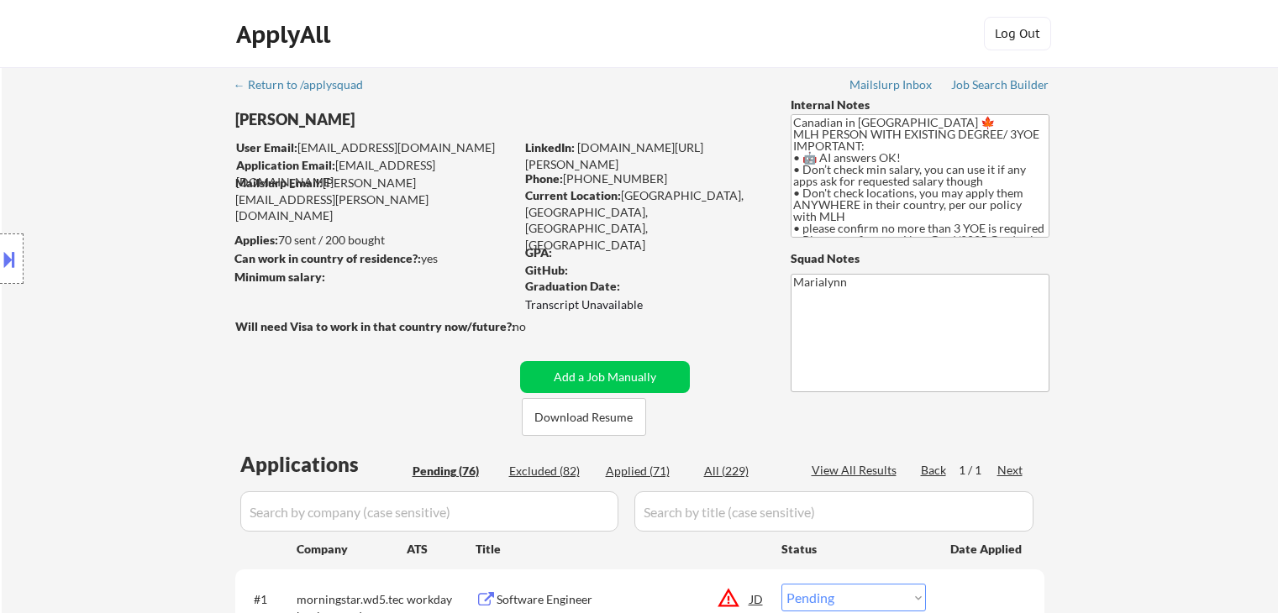
select select ""pending""
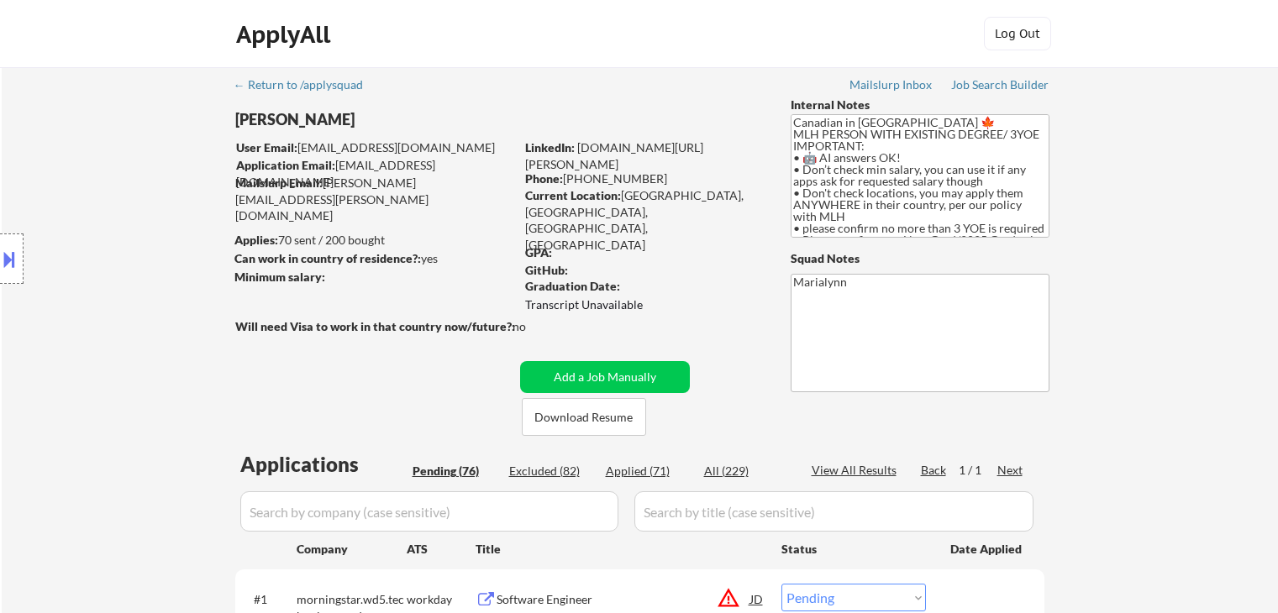
select select ""pending""
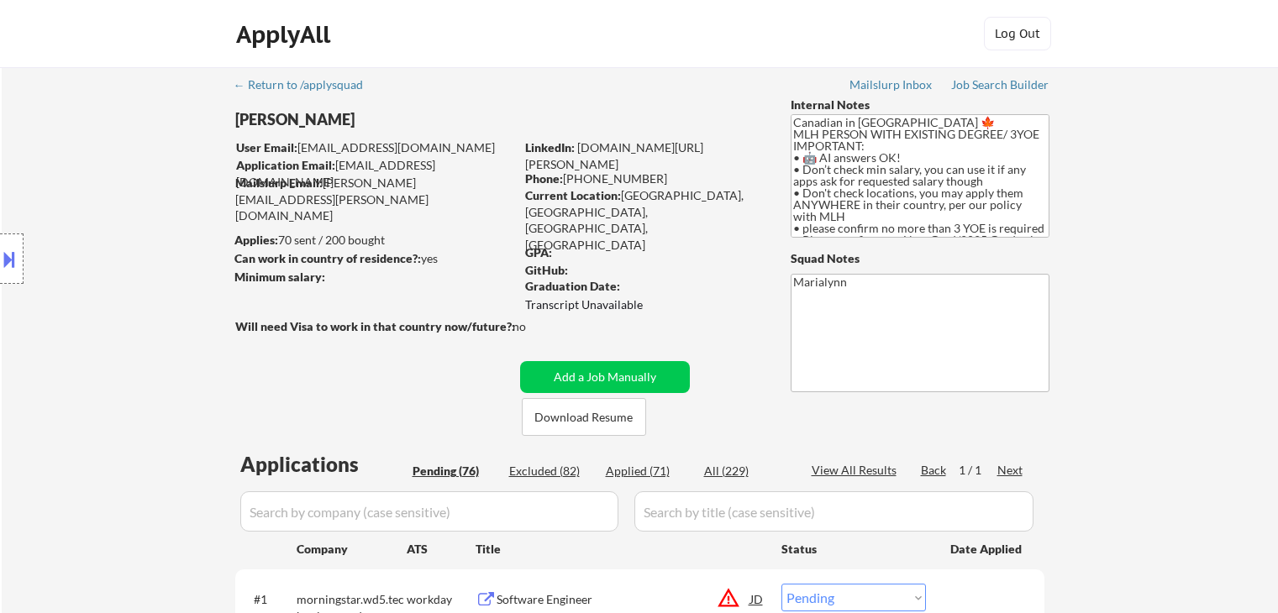
select select ""pending""
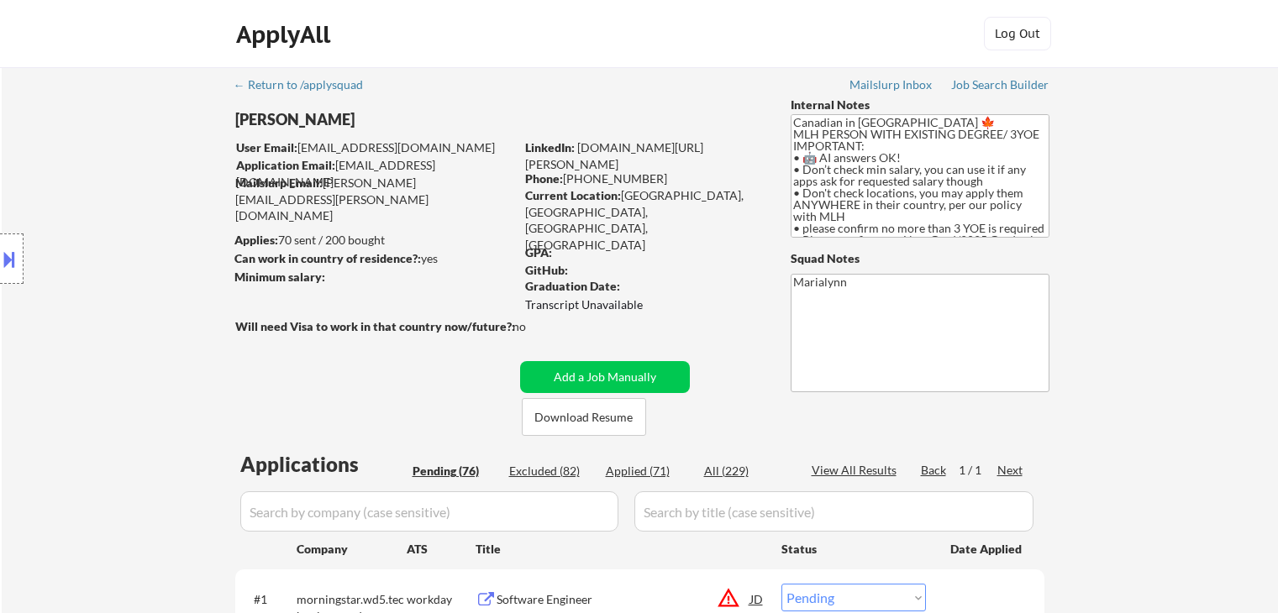
select select ""pending""
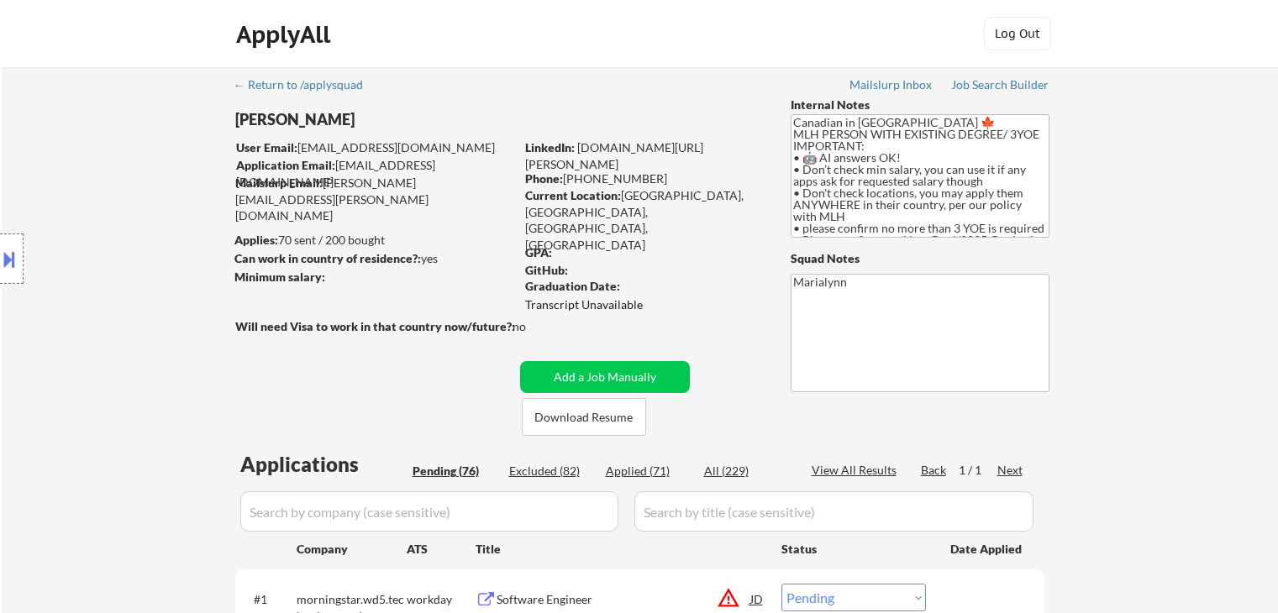
select select ""pending""
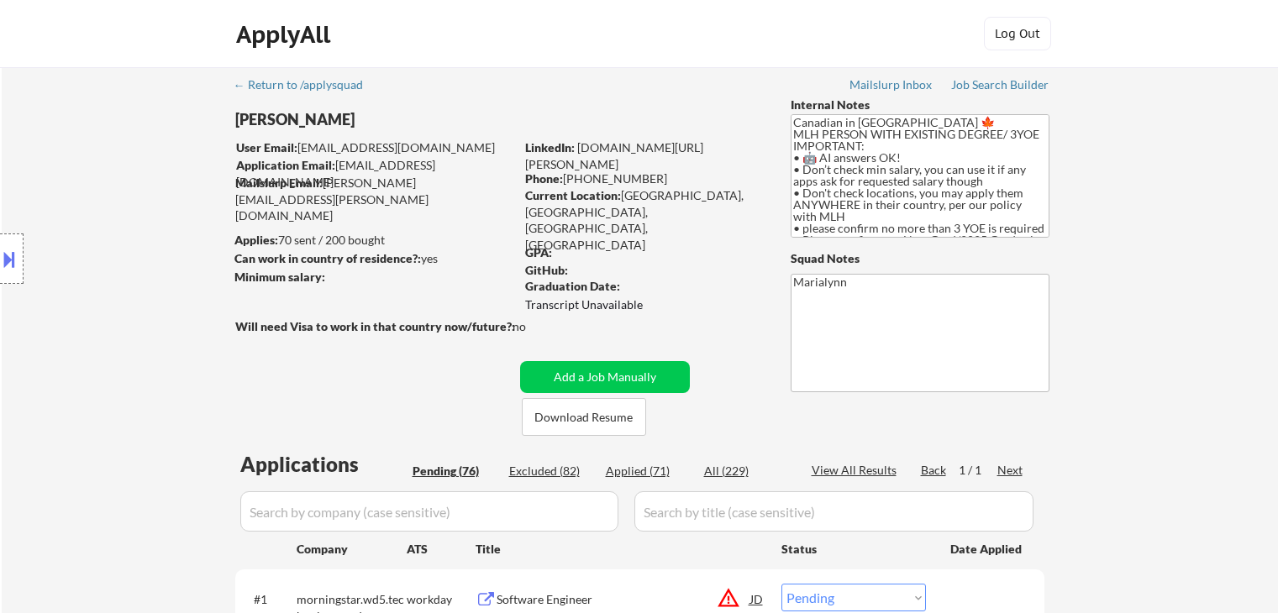
select select ""pending""
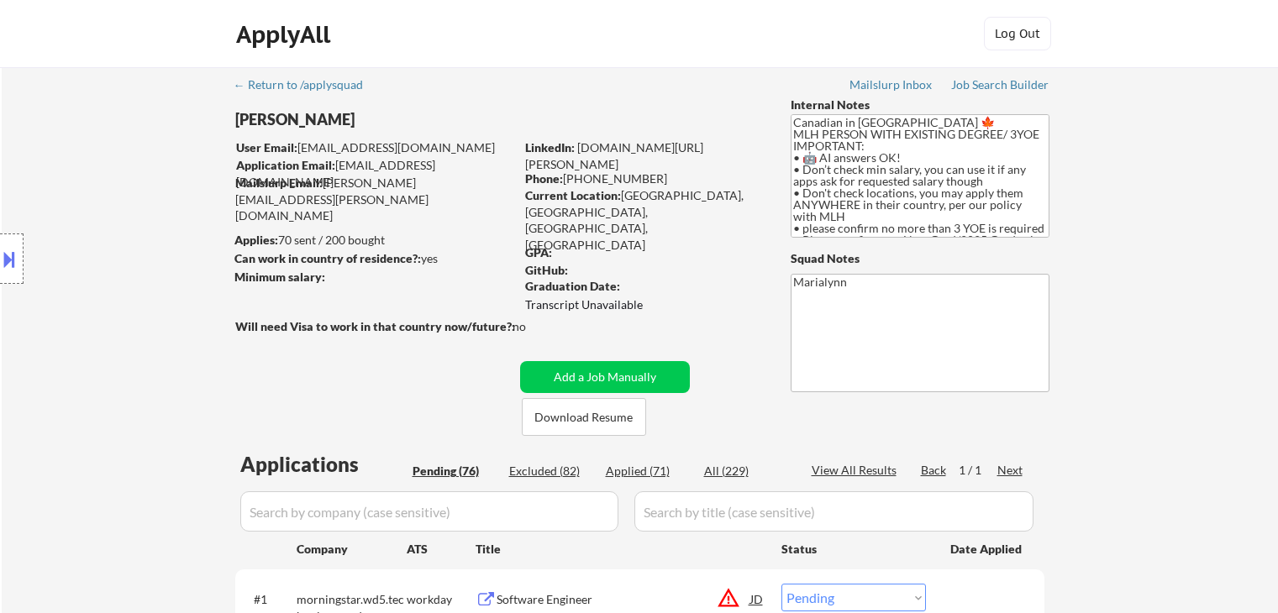
select select ""pending""
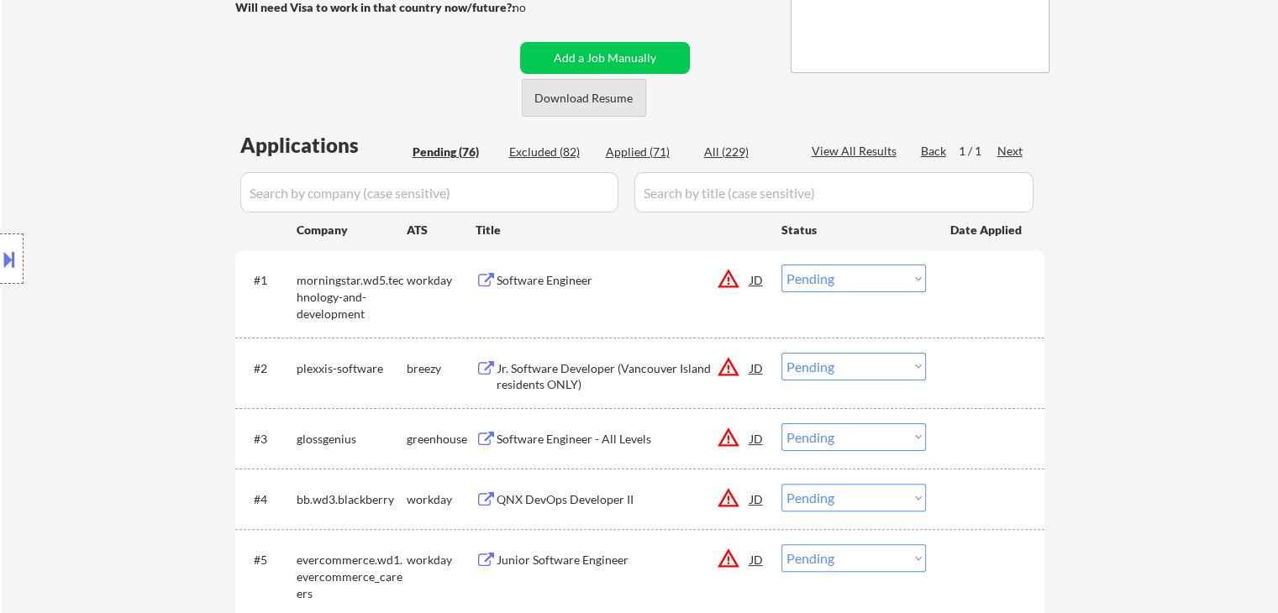
scroll to position [252, 0]
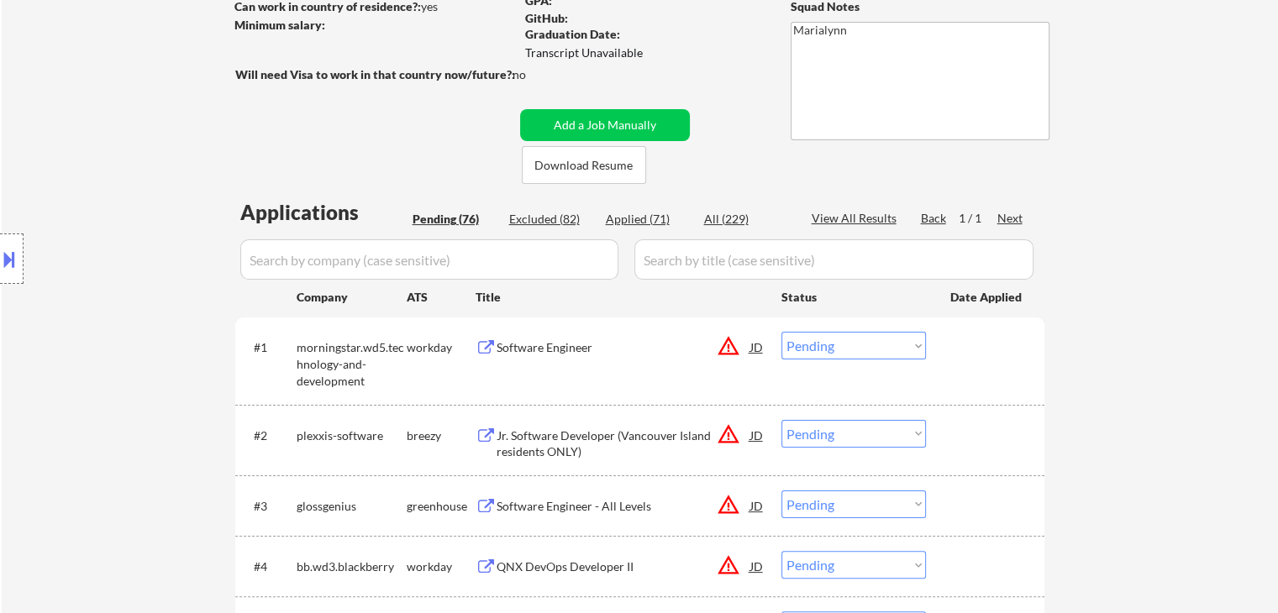
type textarea "Marialynn https://docs.google.com/spreadsheets/d/1jNZEA0-S2bw-aoozTC9H0-snUHc1z…"
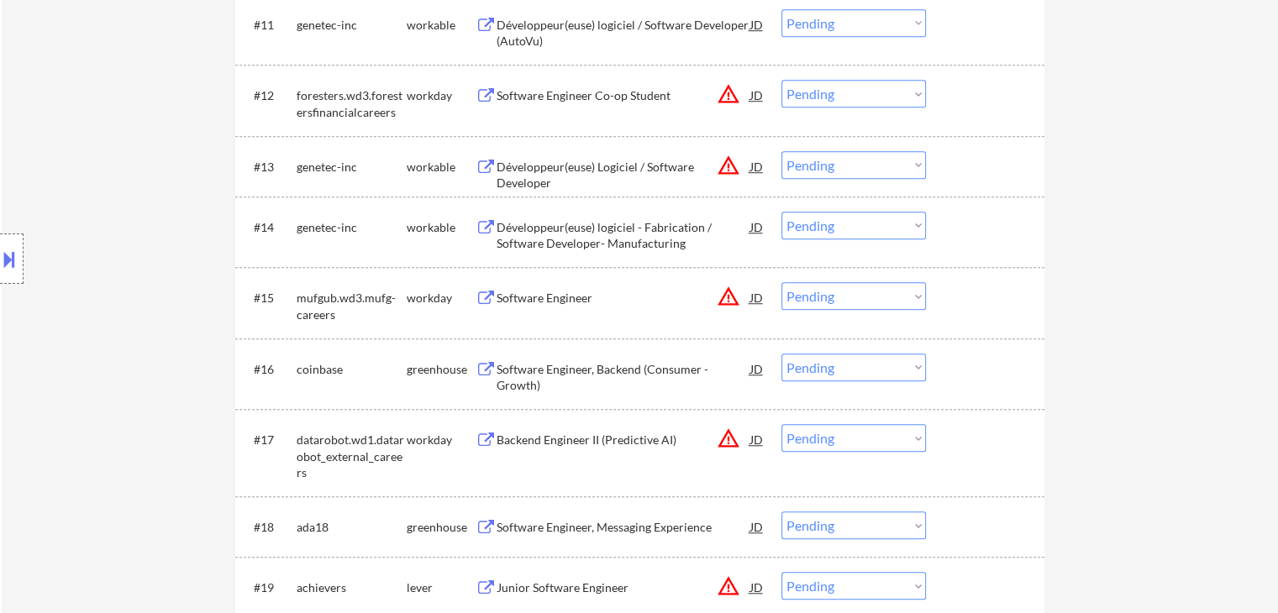
scroll to position [1512, 0]
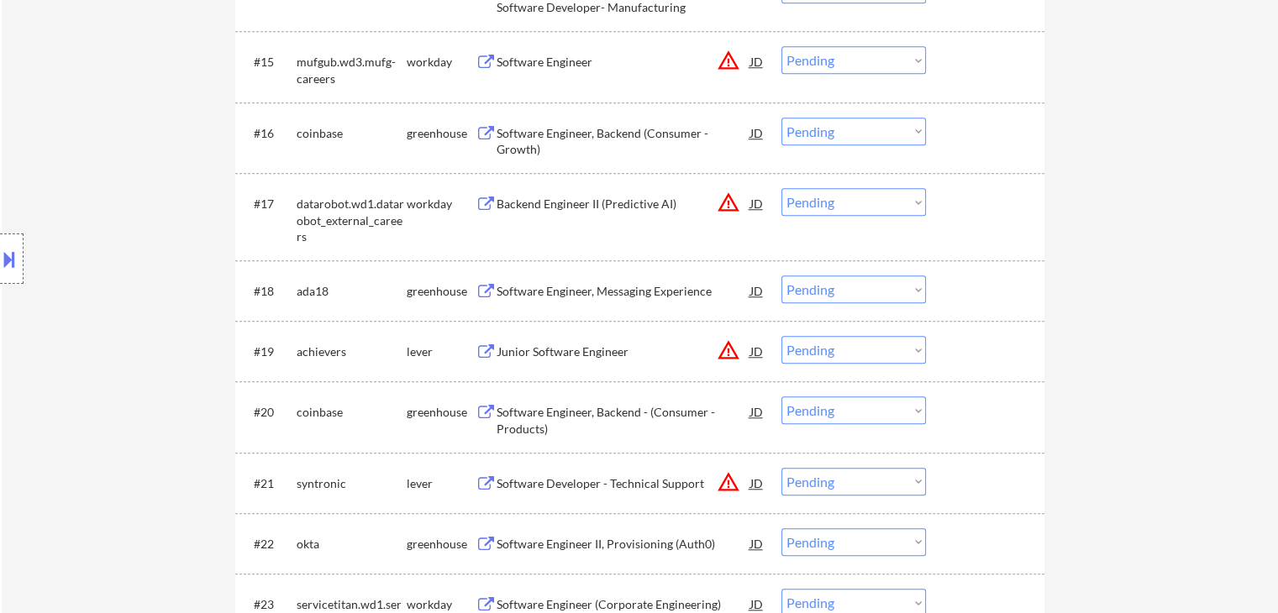
click at [554, 287] on div "Software Engineer, Messaging Experience" at bounding box center [624, 291] width 254 height 17
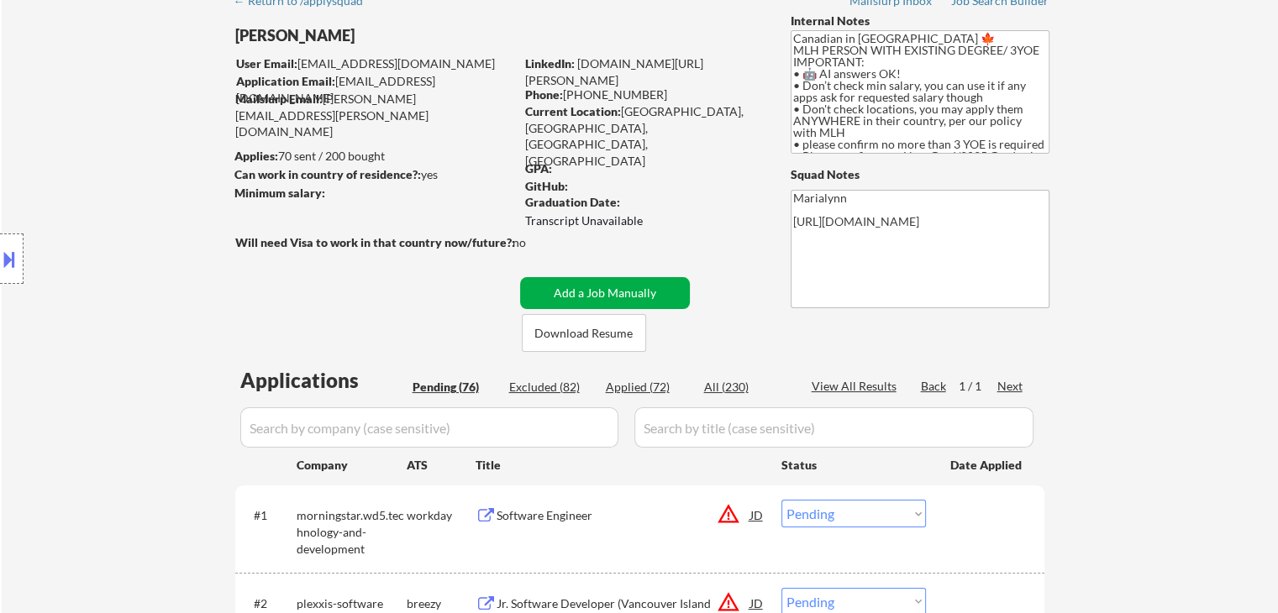
scroll to position [0, 0]
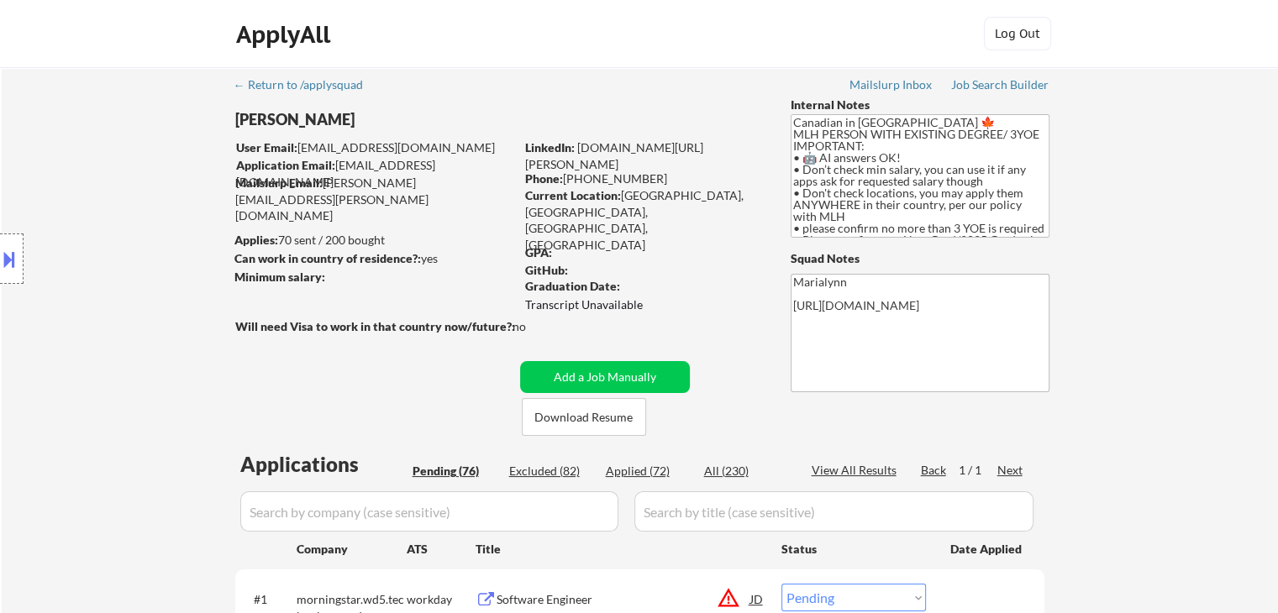
click at [625, 43] on div "ApplyAll Log In Sign Up Log Out" at bounding box center [639, 38] width 840 height 42
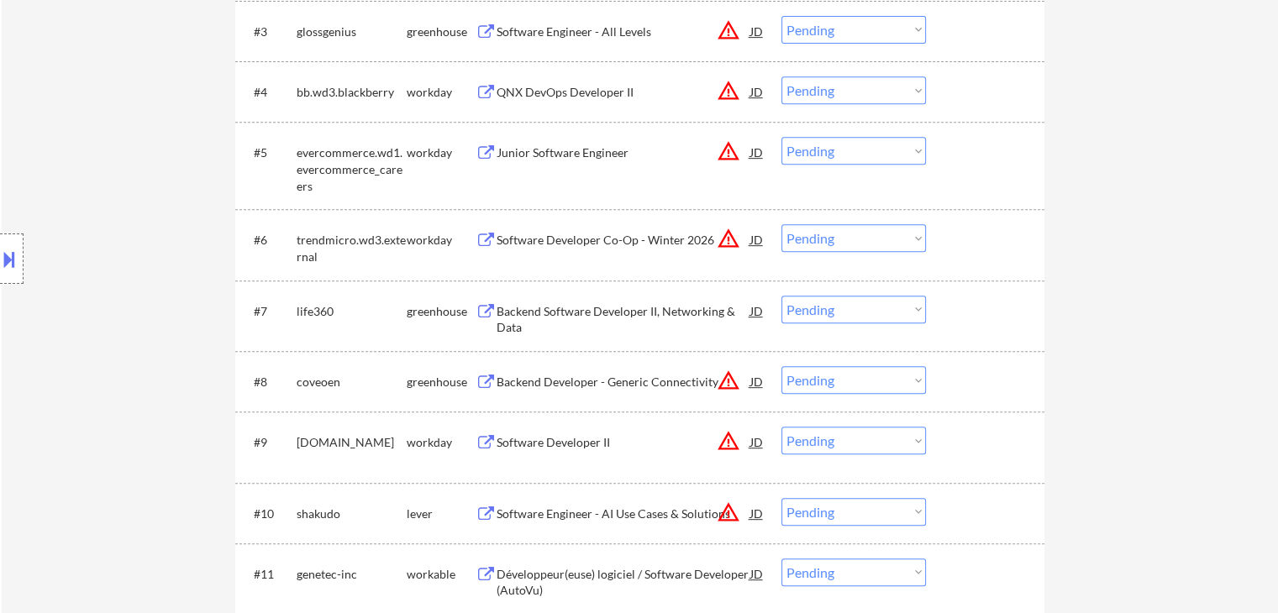
scroll to position [756, 0]
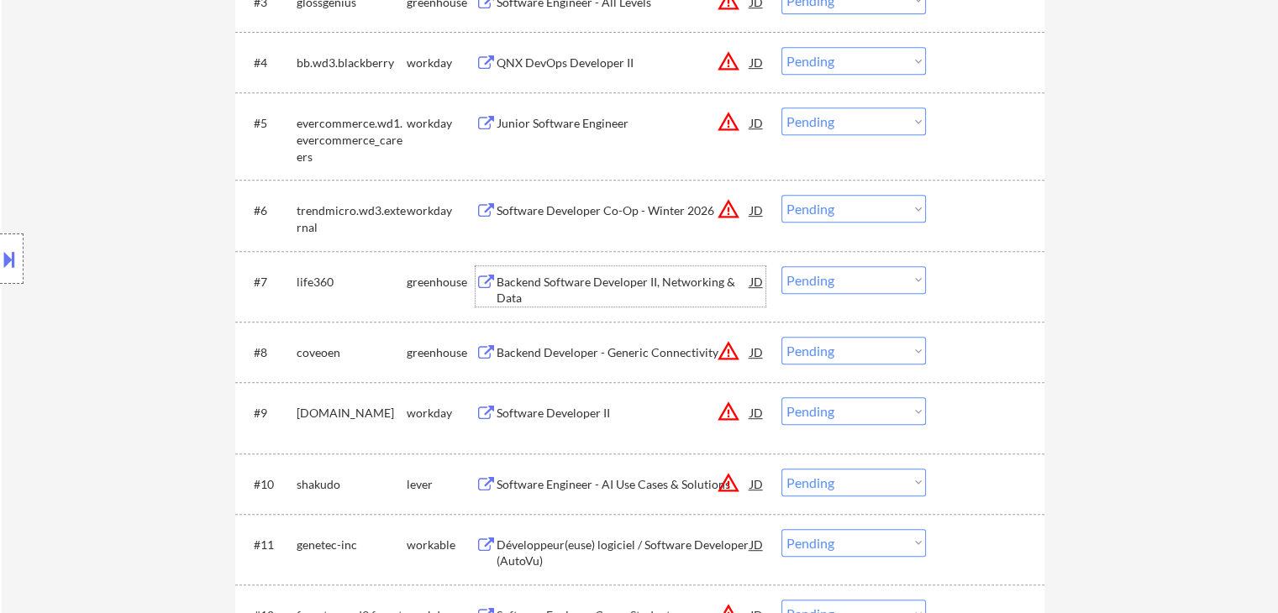
click at [559, 288] on div "Backend Software Developer II, Networking & Data" at bounding box center [624, 290] width 254 height 33
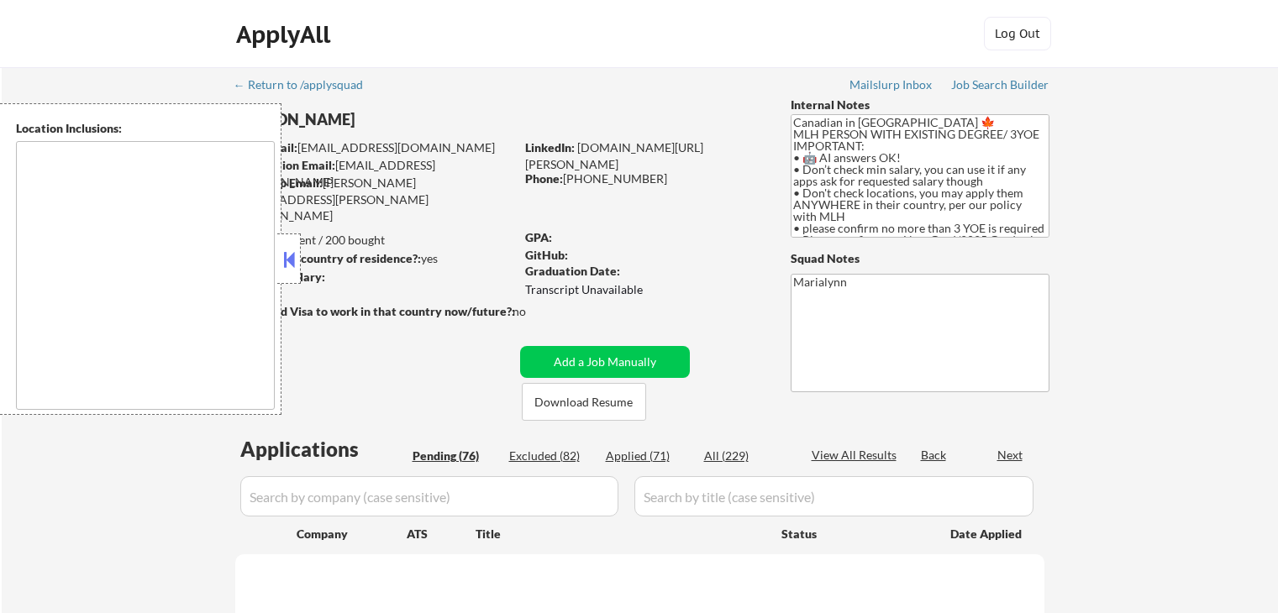
click at [284, 255] on button at bounding box center [289, 259] width 18 height 25
click at [635, 460] on div "Applied (71)" at bounding box center [648, 456] width 84 height 17
select select ""pending""
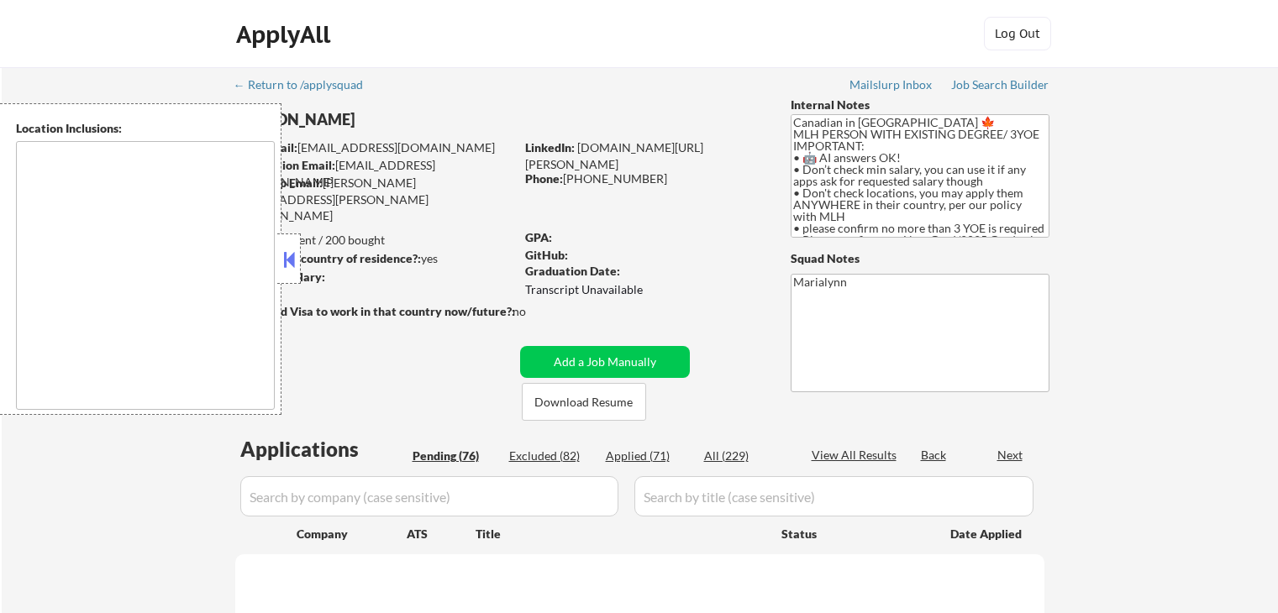
select select ""pending""
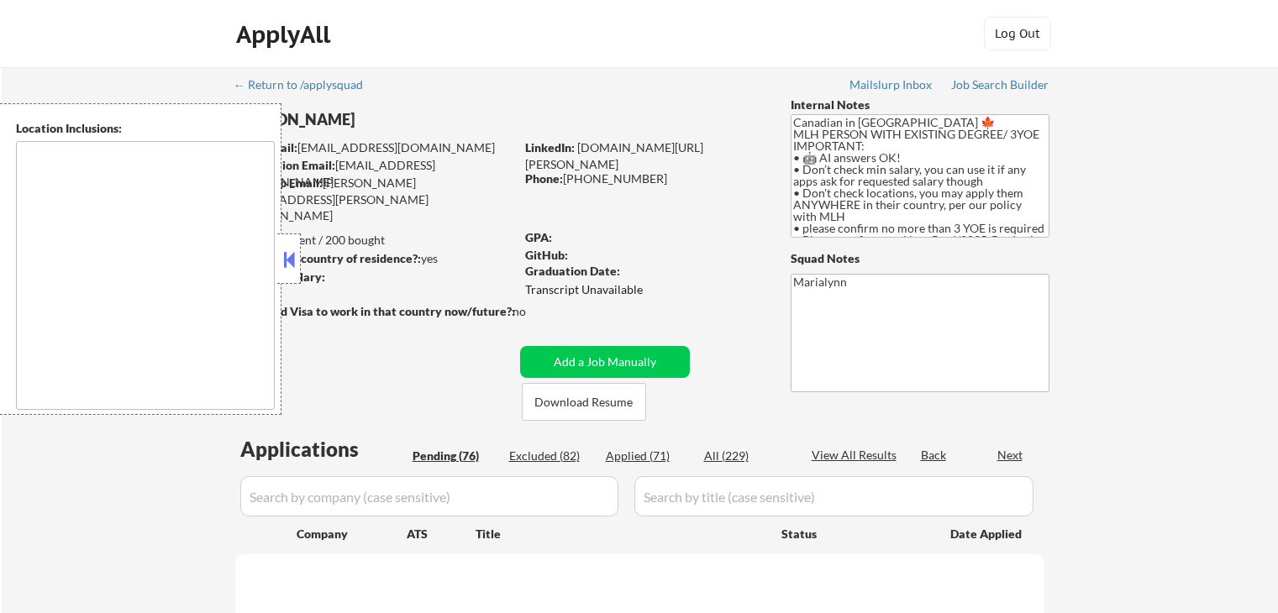
select select ""pending""
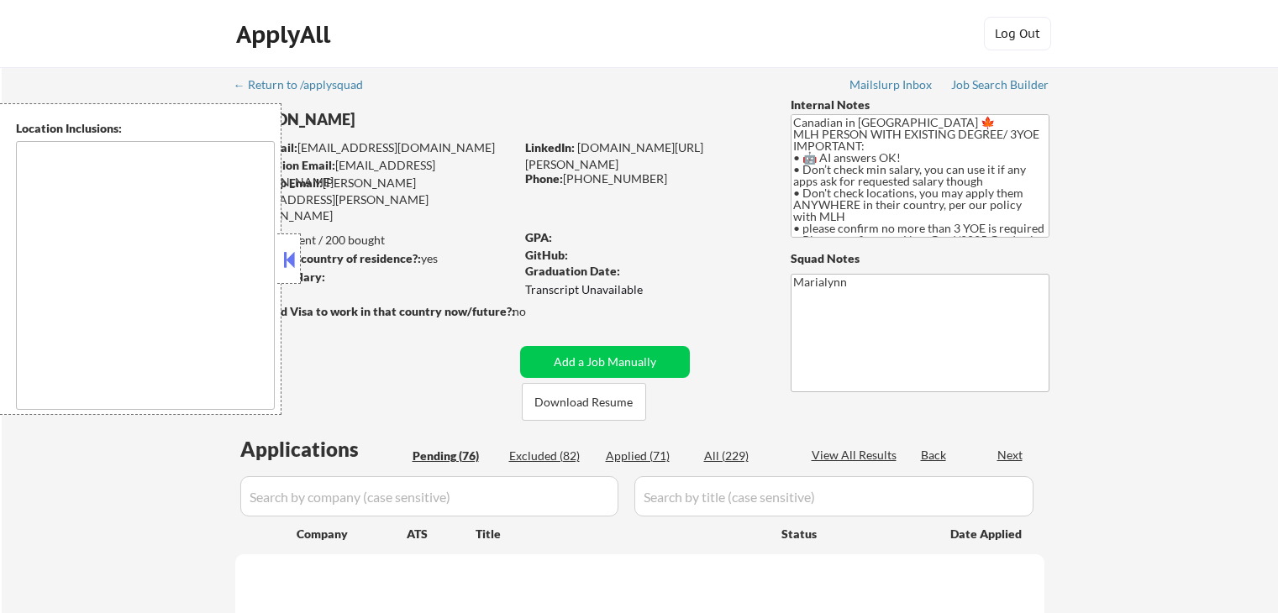
select select ""pending""
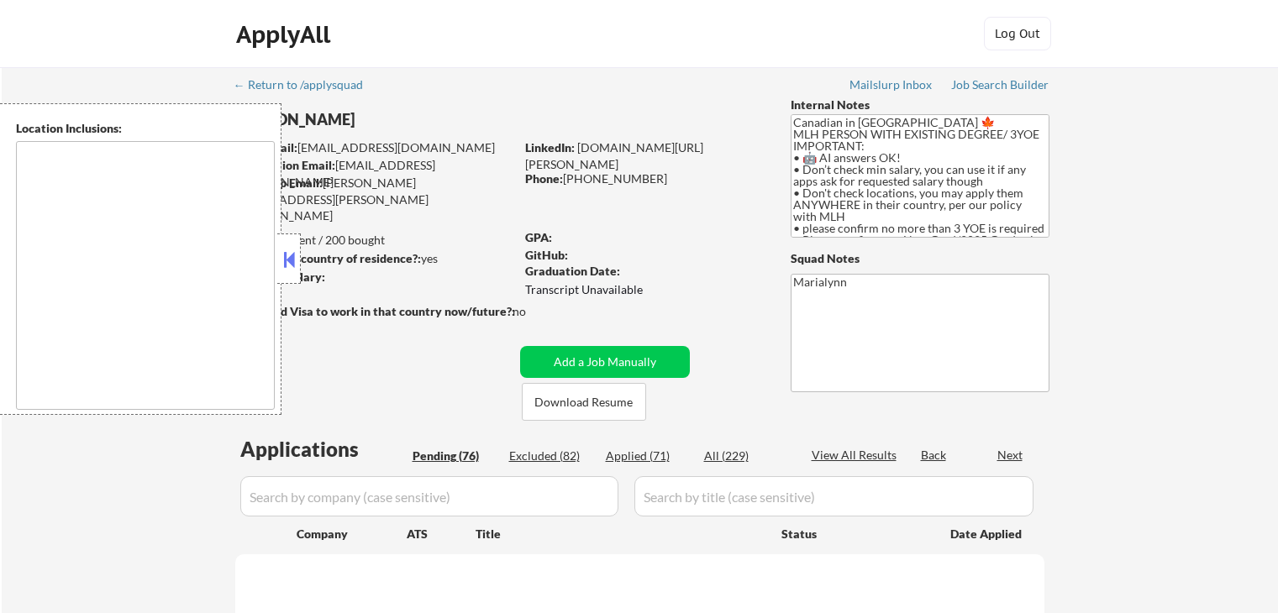
select select ""pending""
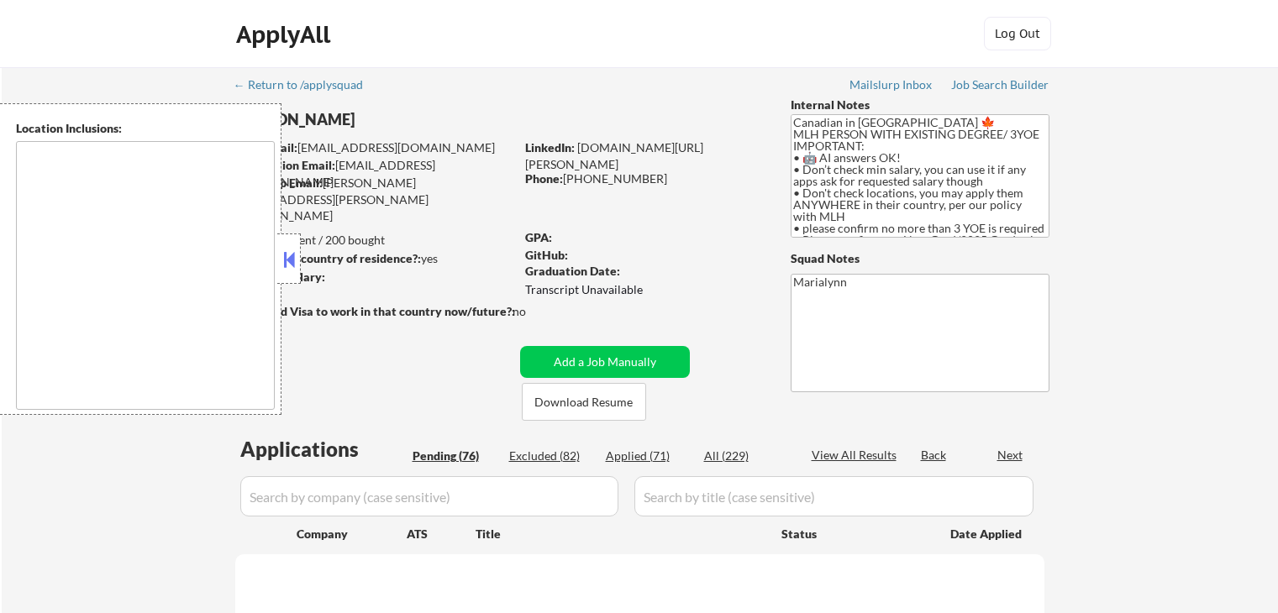
select select ""pending""
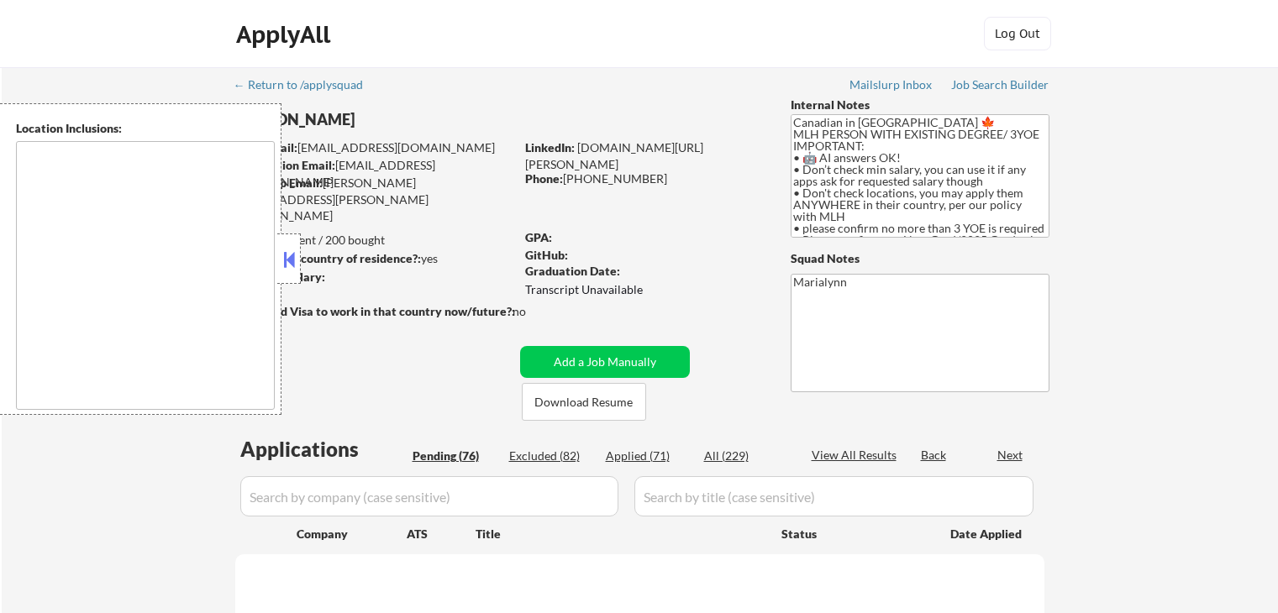
select select ""pending""
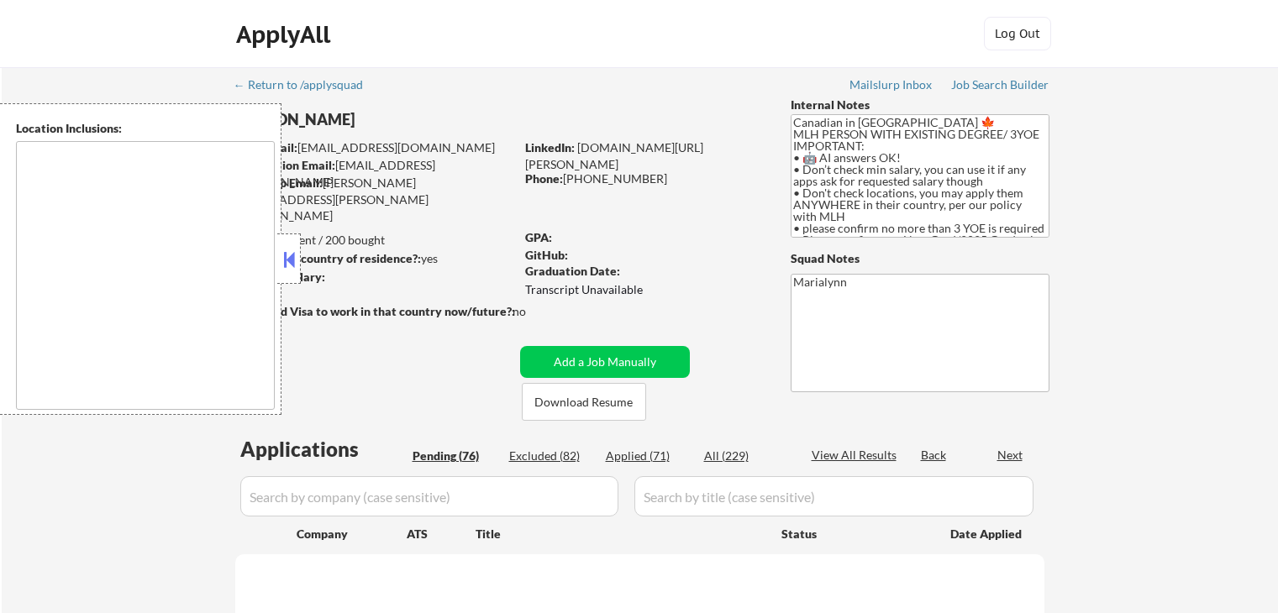
select select ""pending""
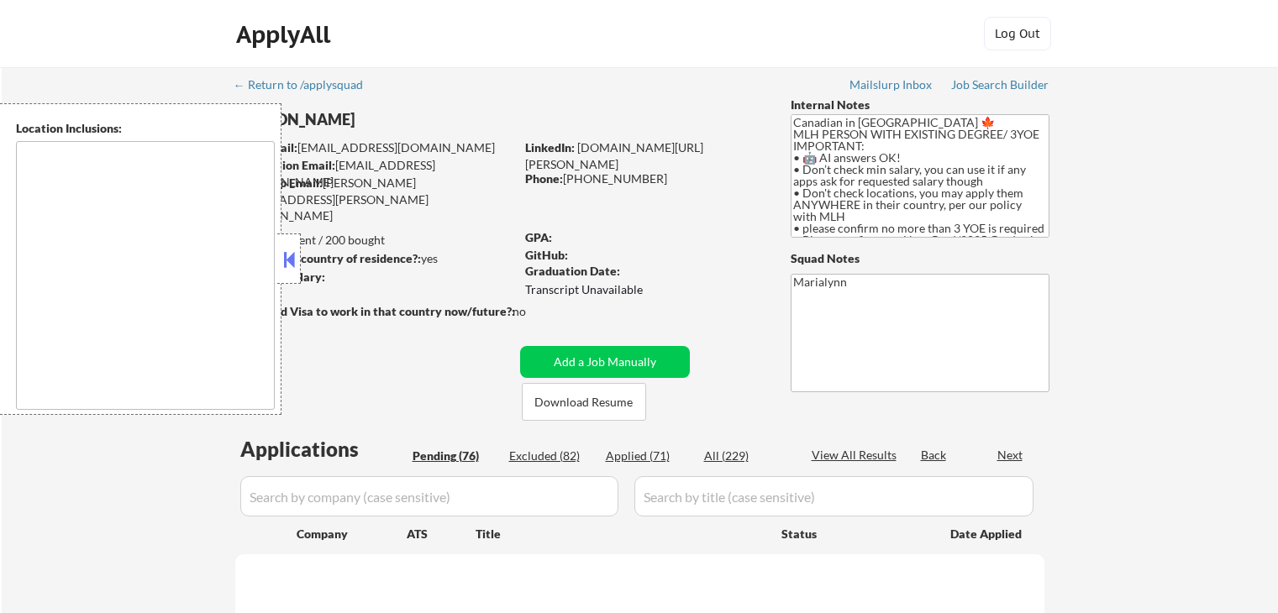
select select ""pending""
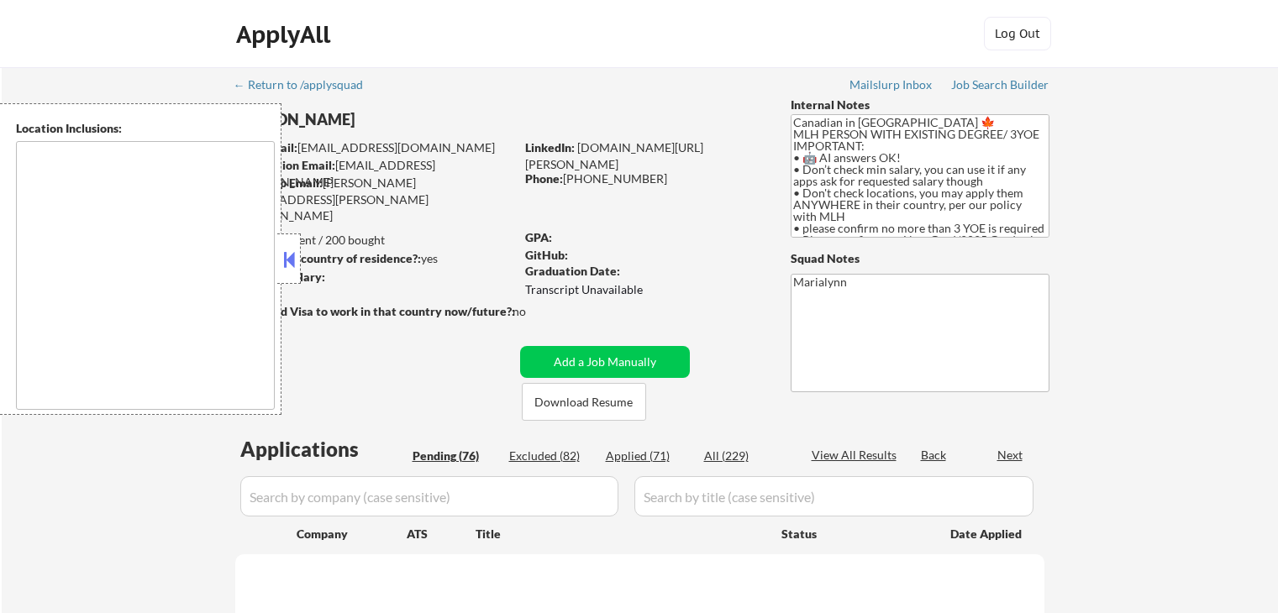
select select ""pending""
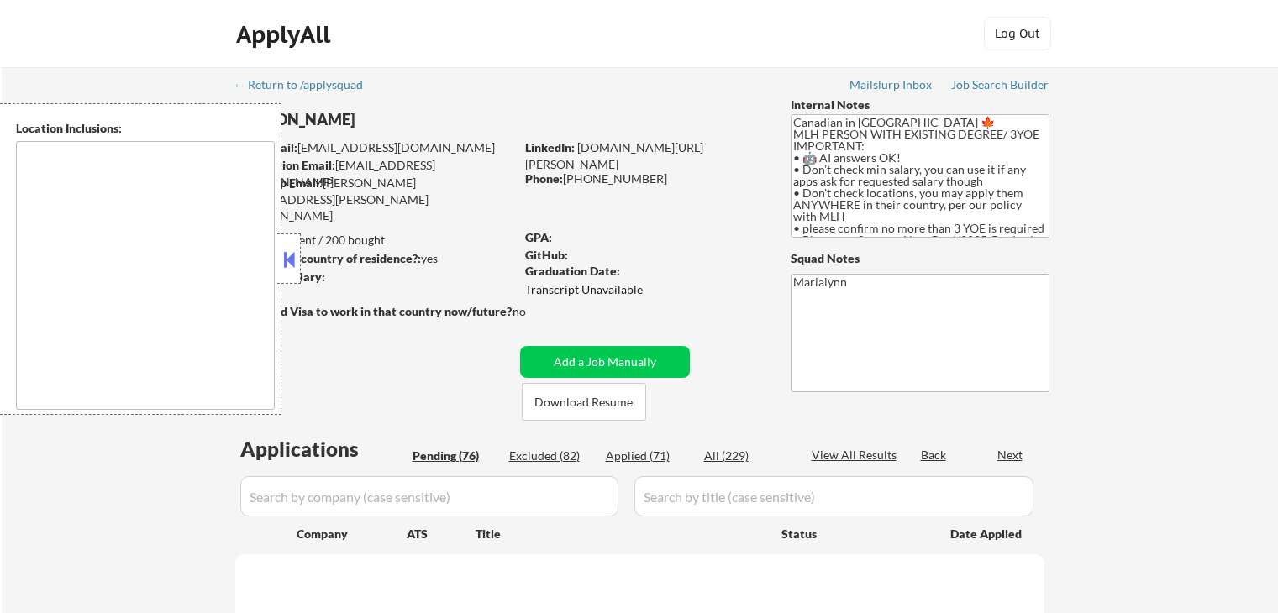
select select ""pending""
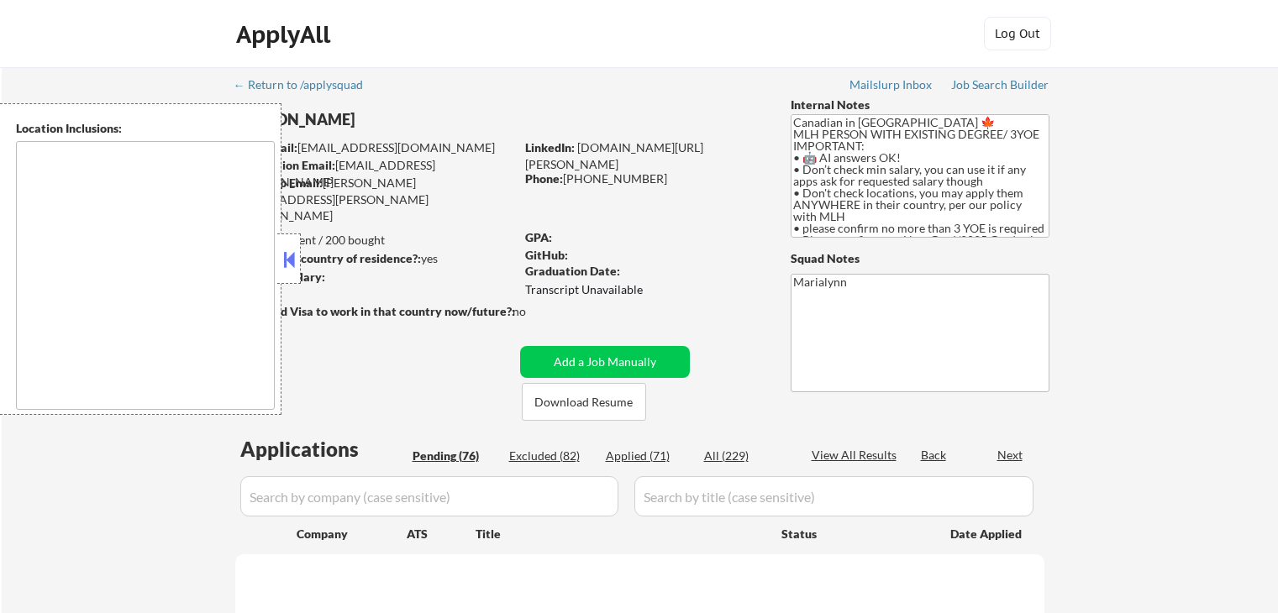
select select ""pending""
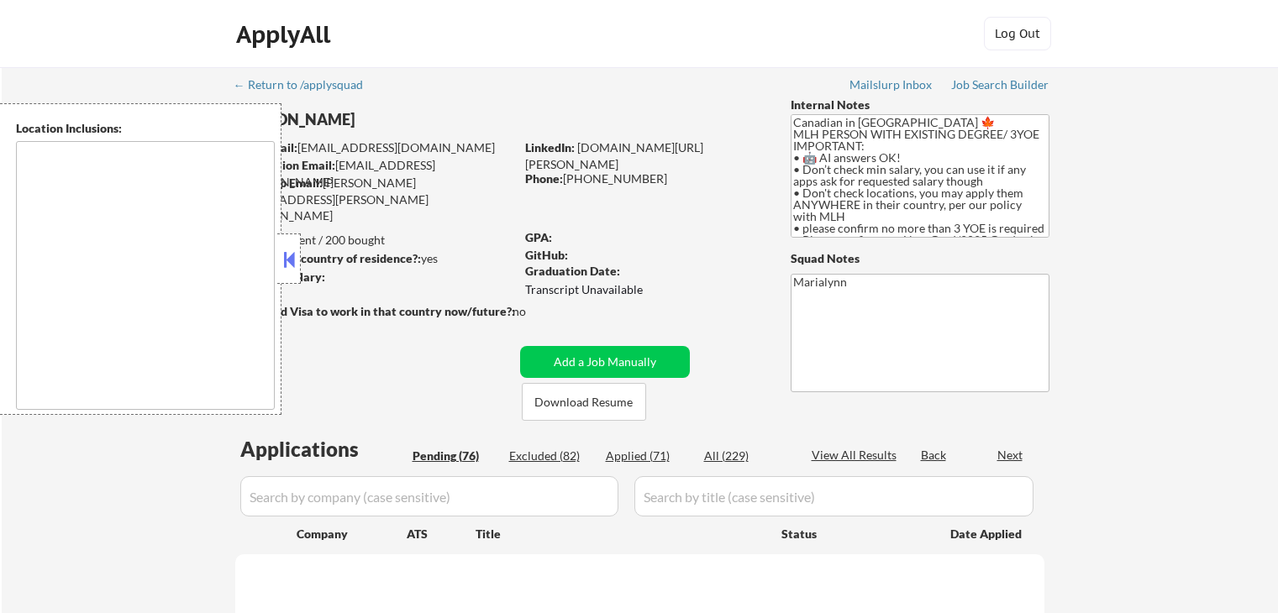
select select ""pending""
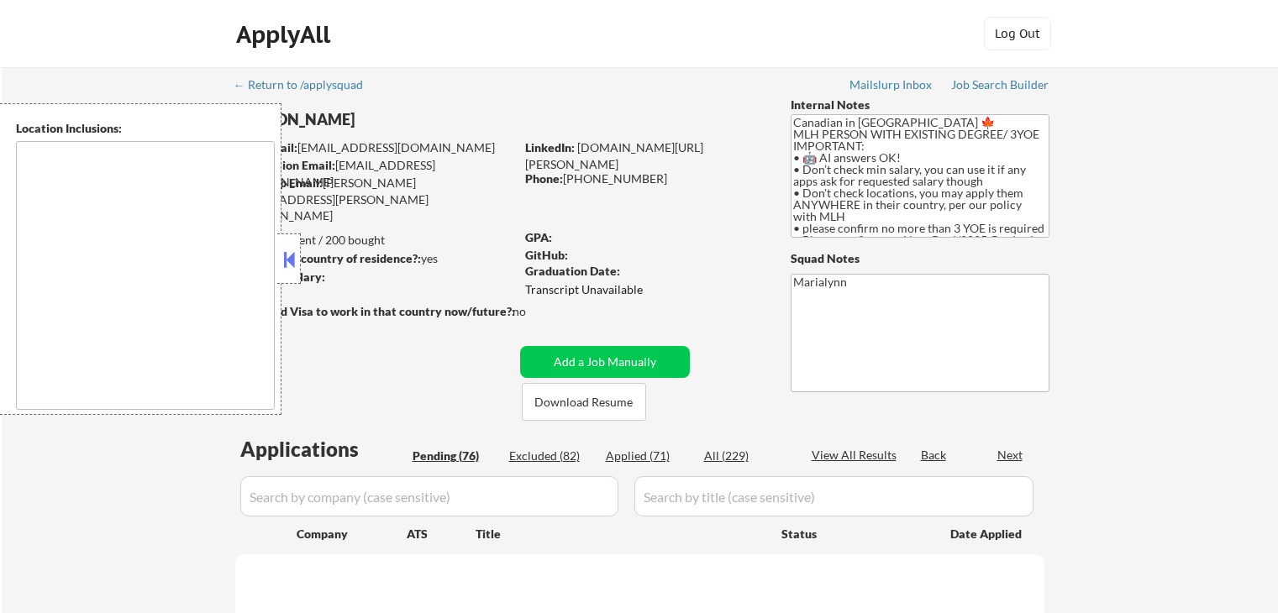
select select ""pending""
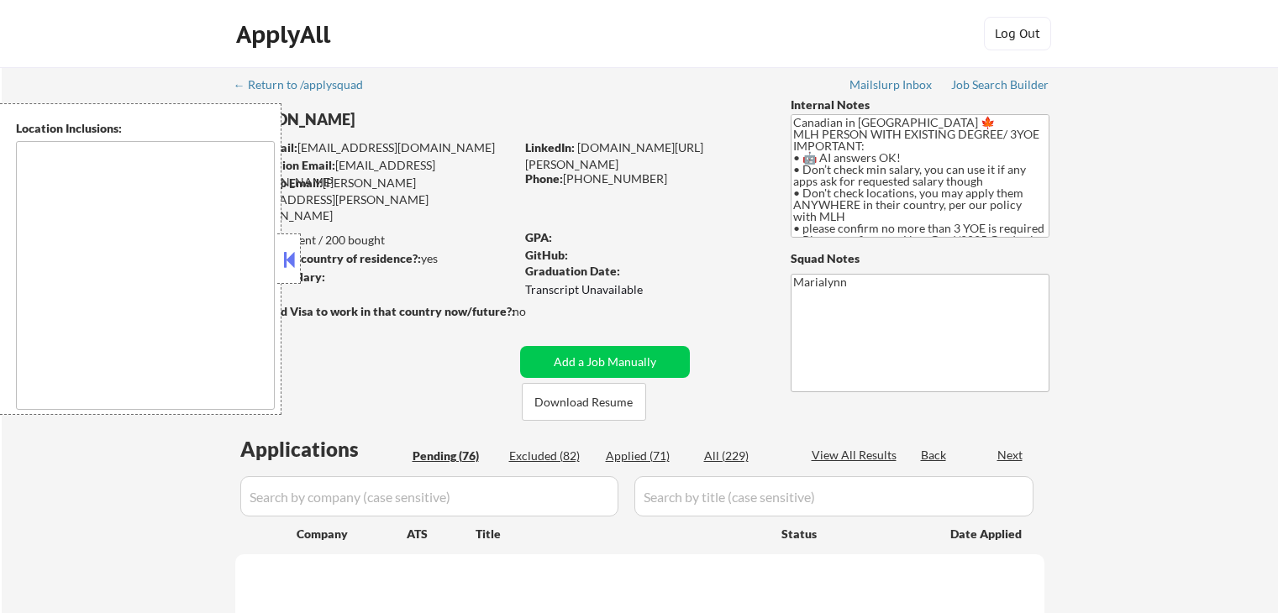
select select ""pending""
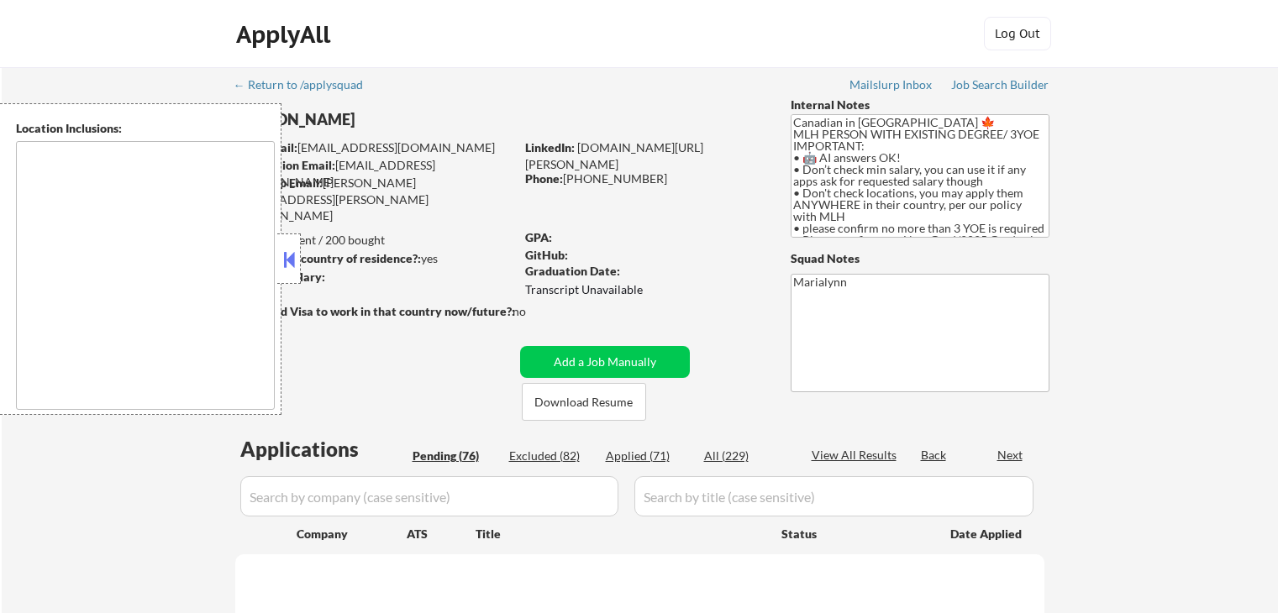
select select ""pending""
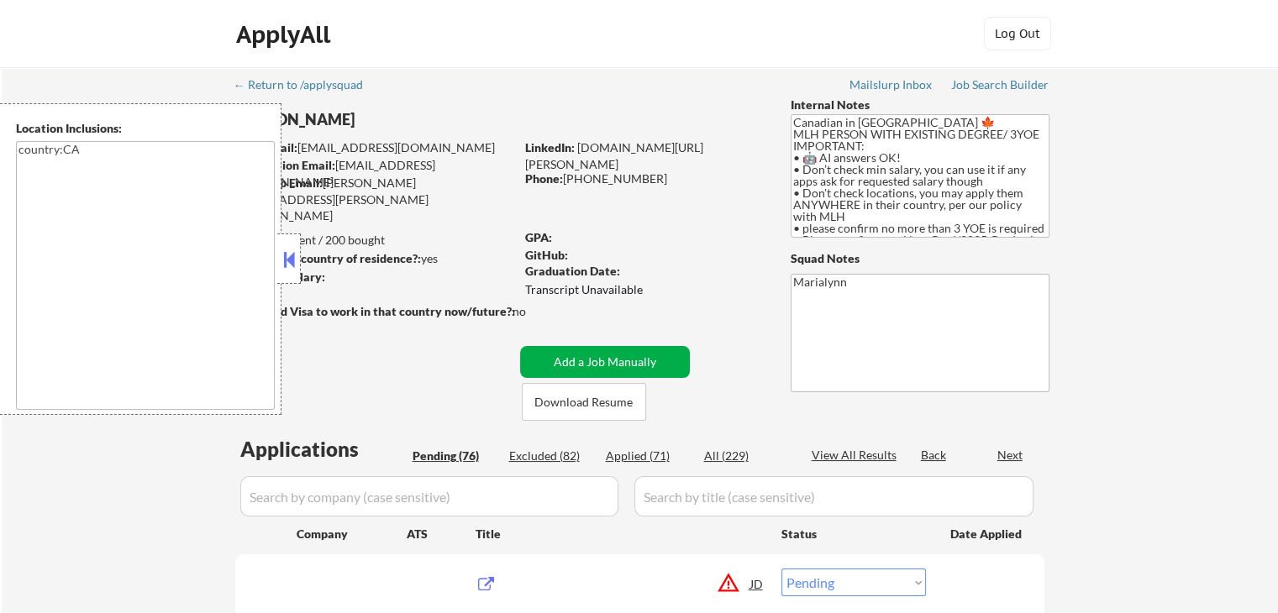
type textarea "country:[GEOGRAPHIC_DATA]"
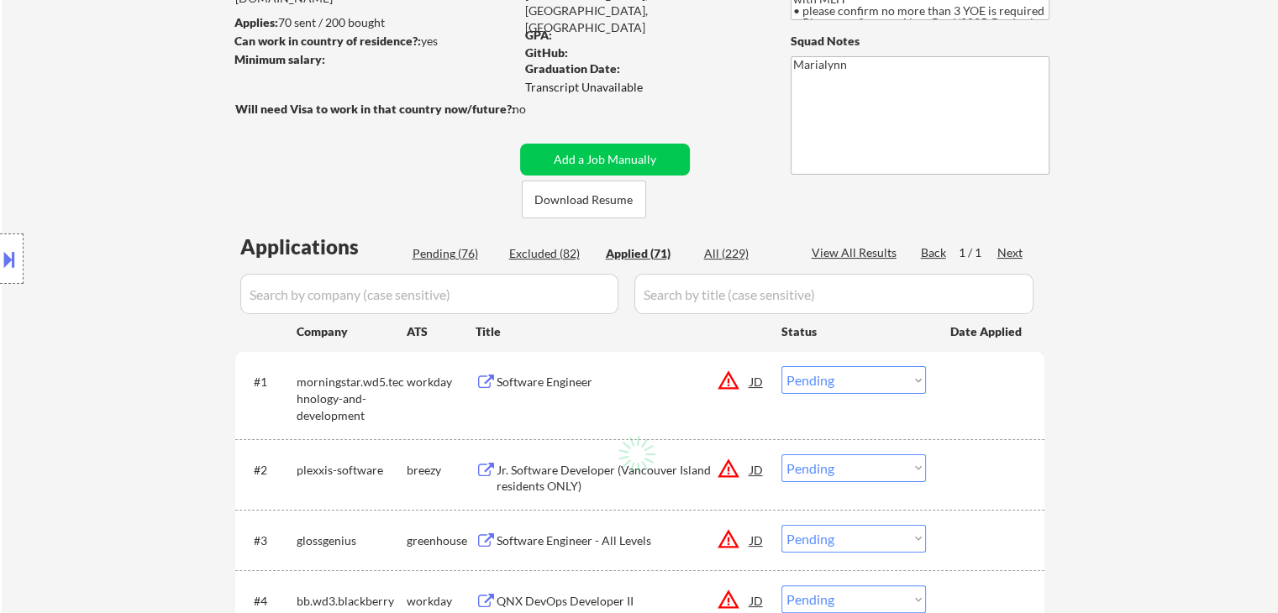
scroll to position [336, 0]
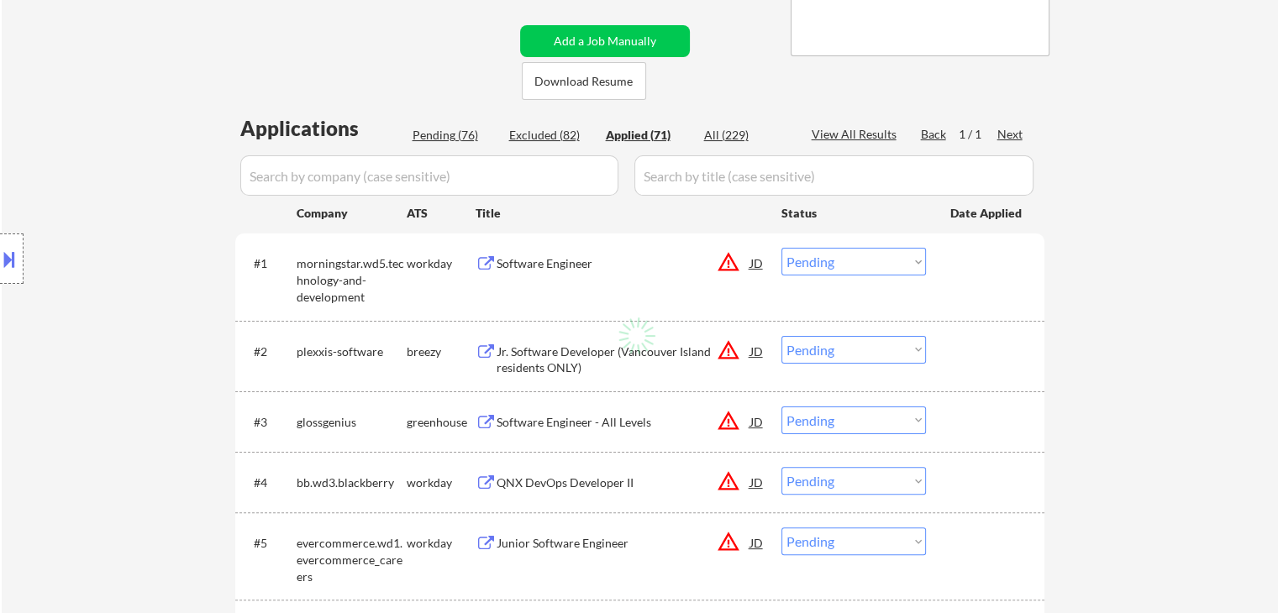
select select ""applied""
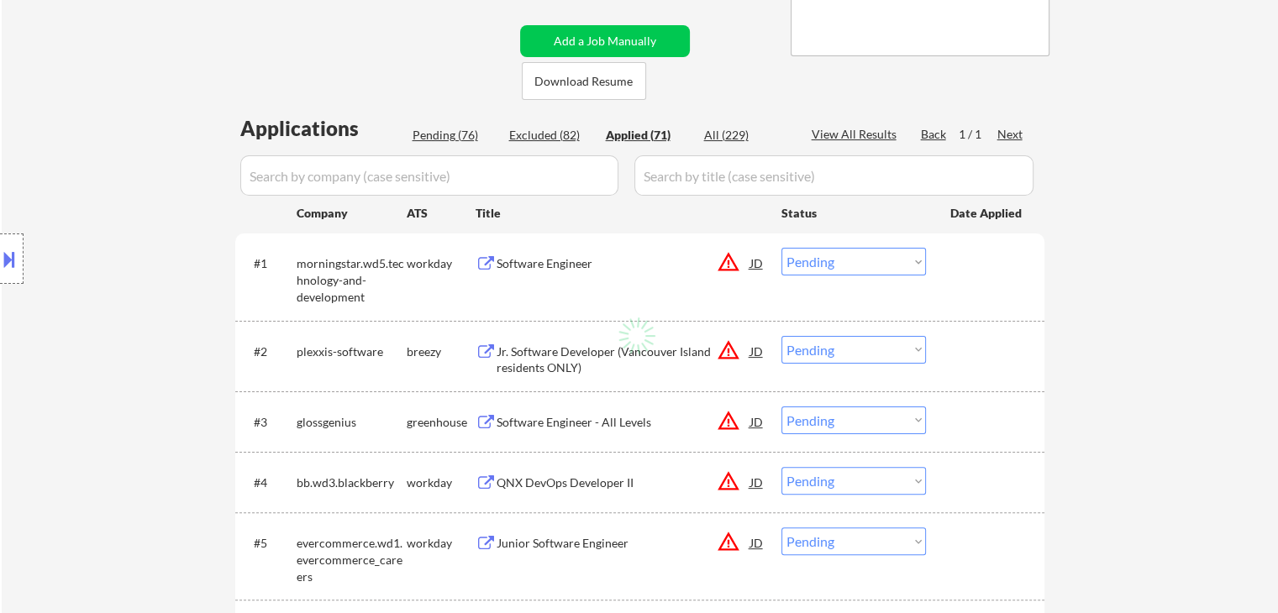
select select ""applied""
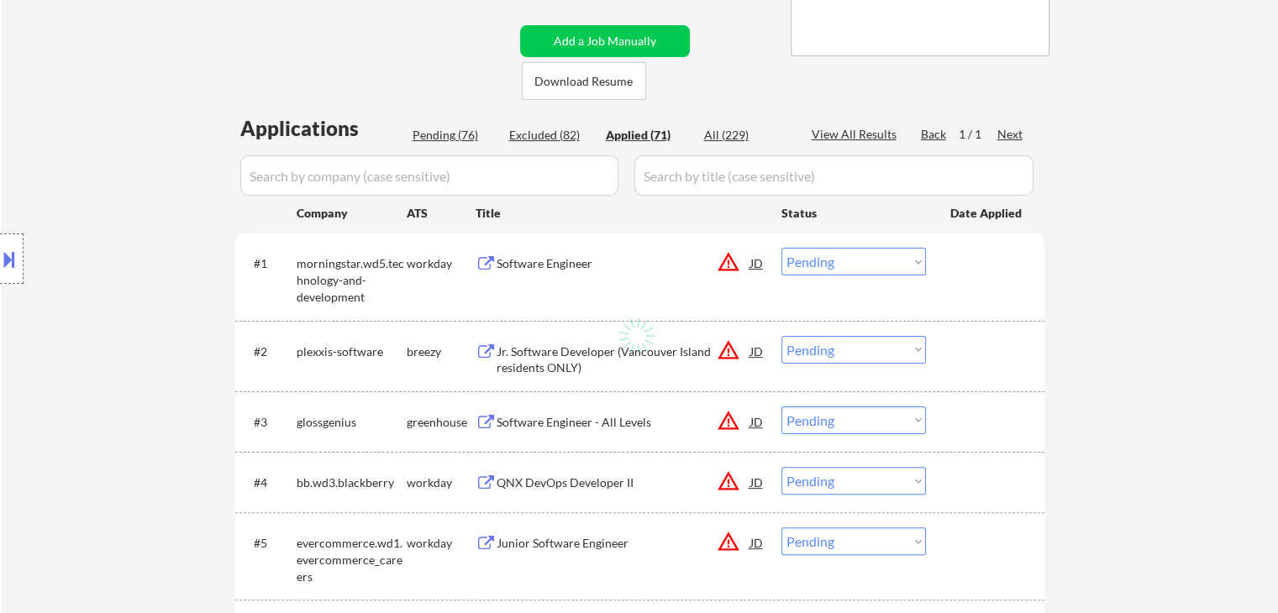
select select ""applied""
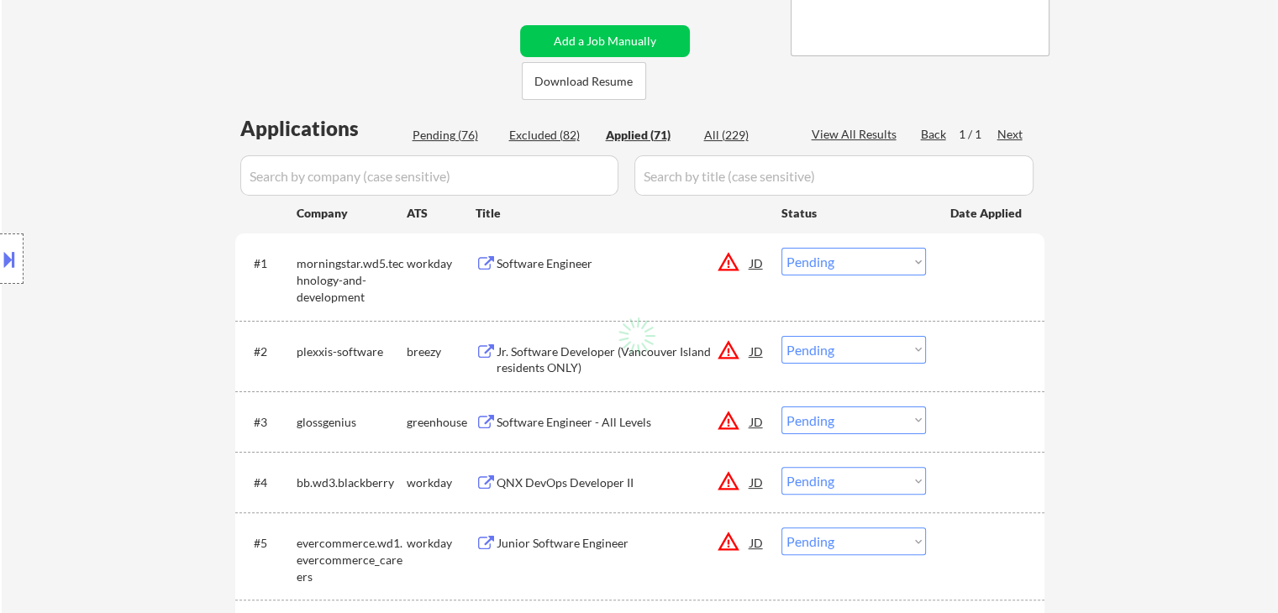
select select ""applied""
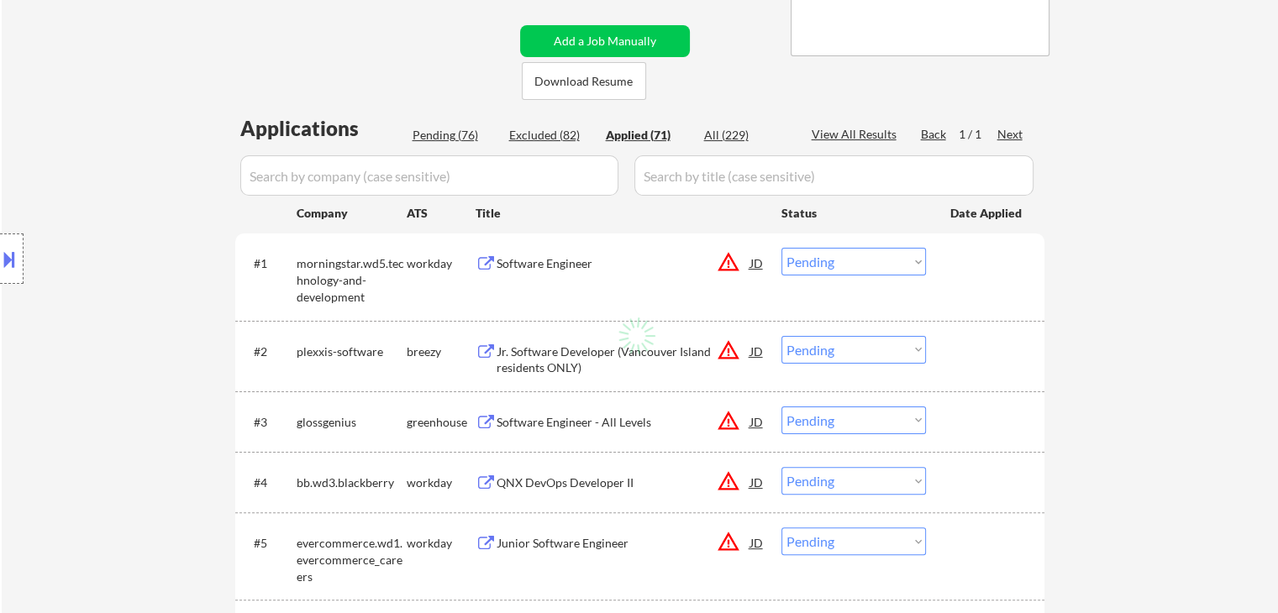
select select ""applied""
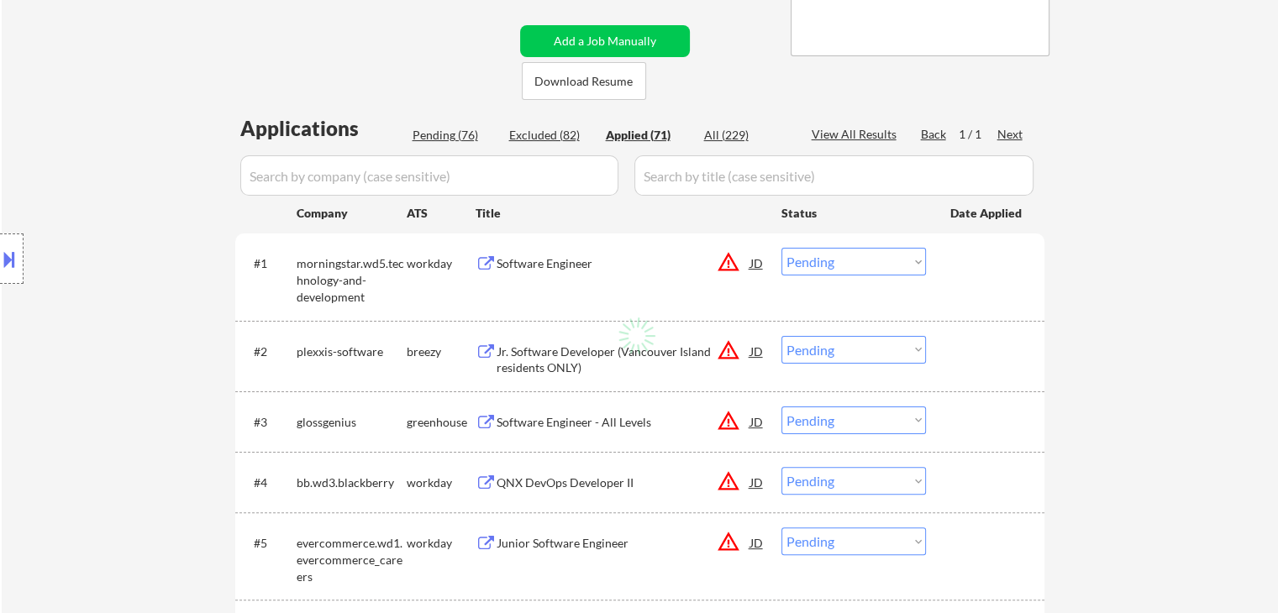
select select ""applied""
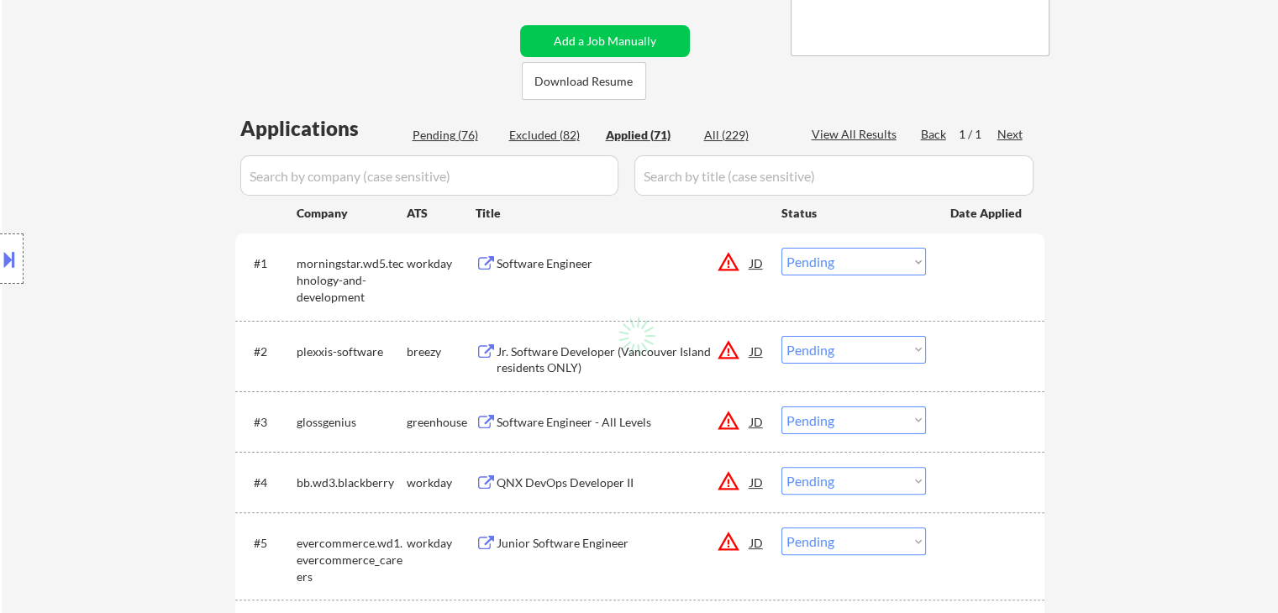
select select ""applied""
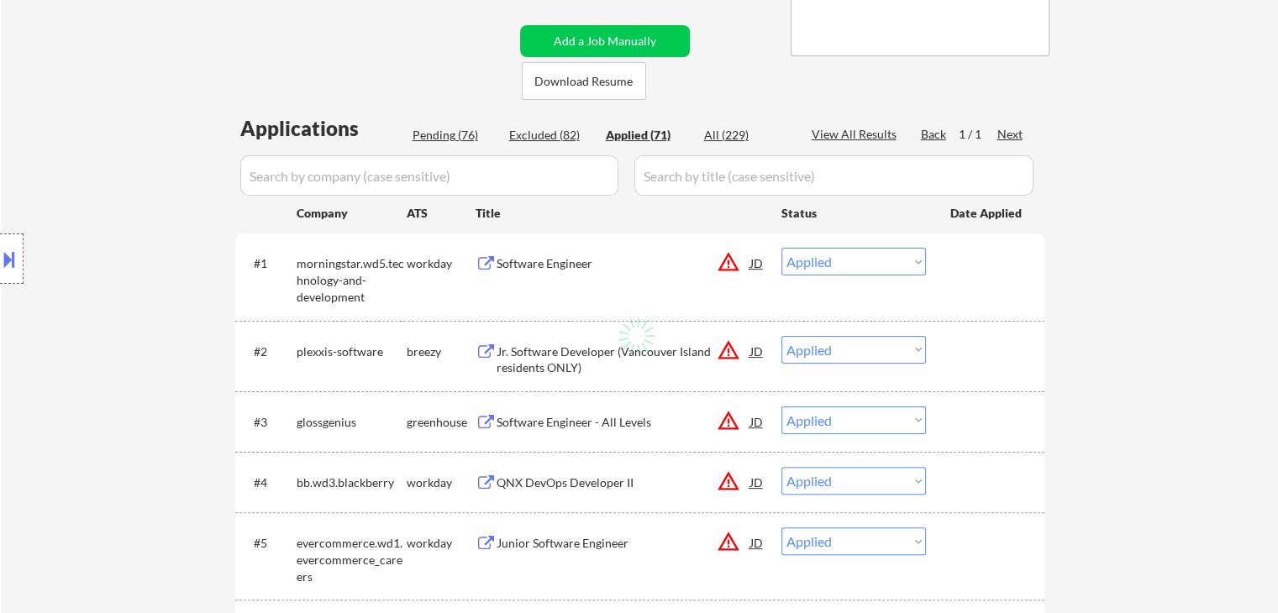
select select ""applied""
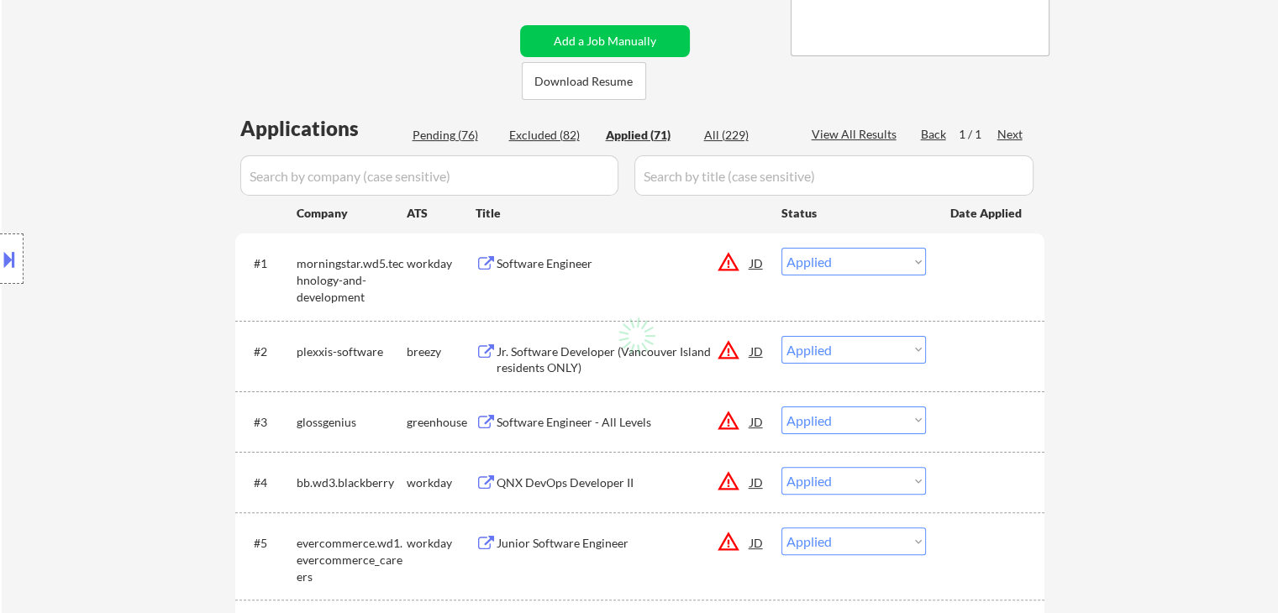
select select ""applied""
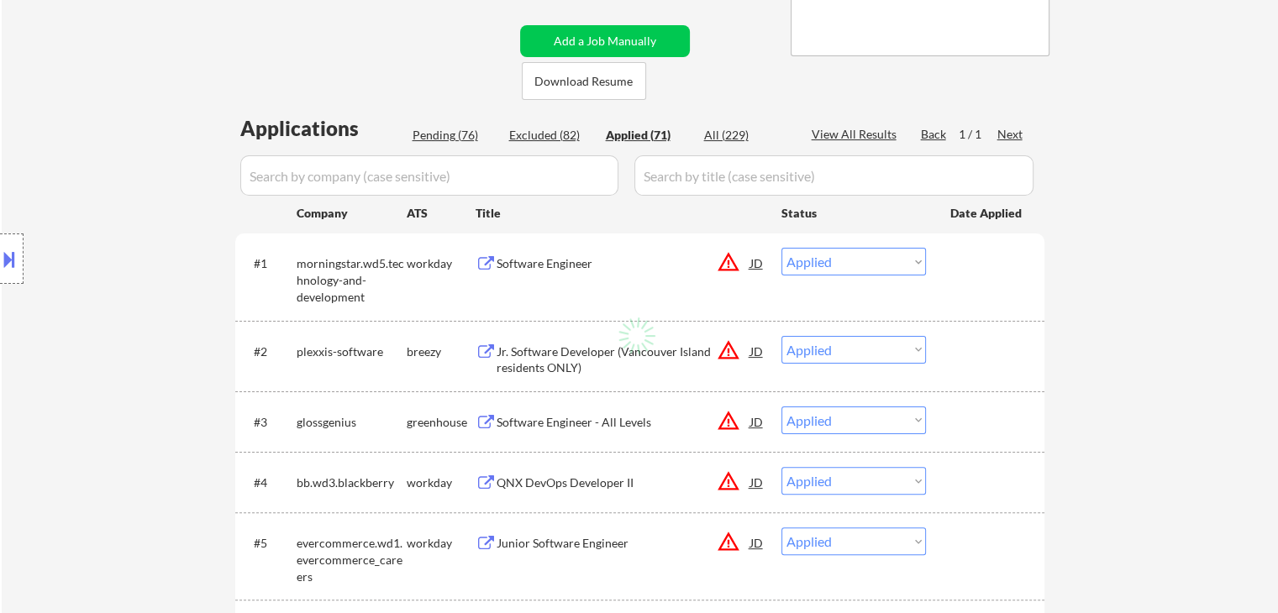
select select ""applied""
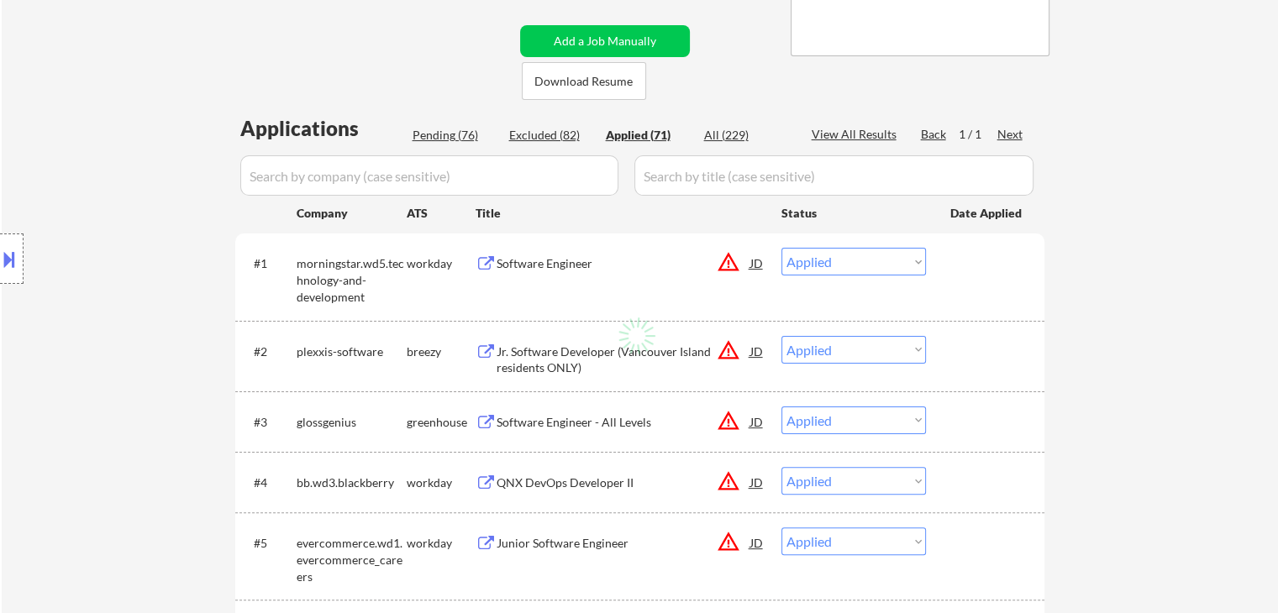
select select ""applied""
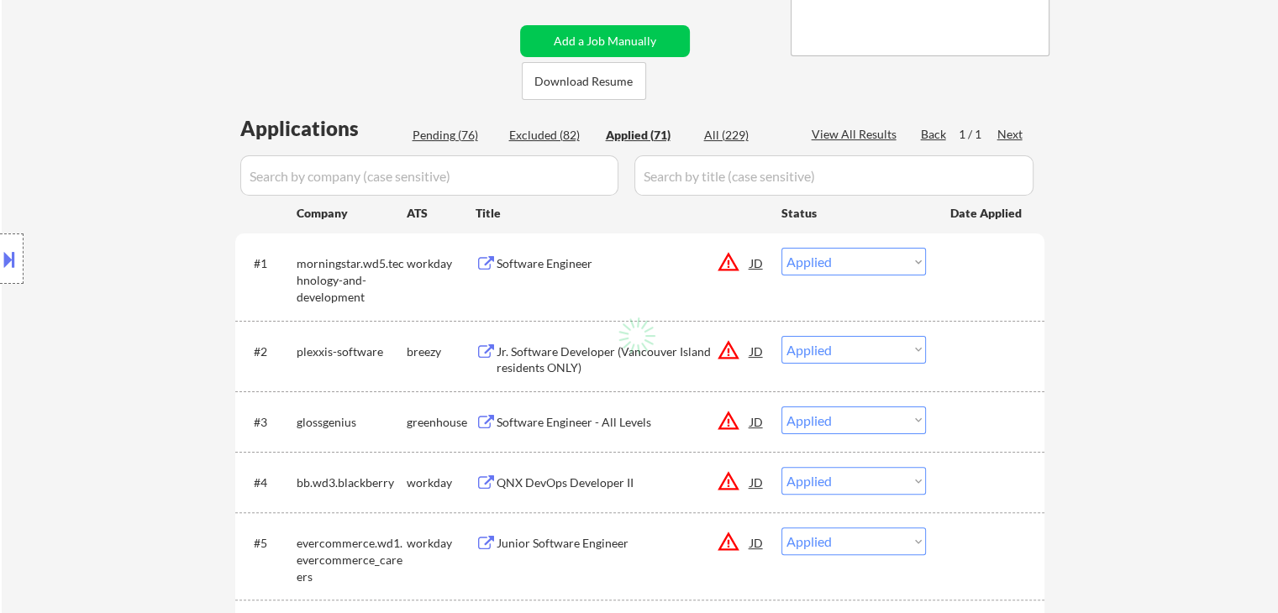
select select ""applied""
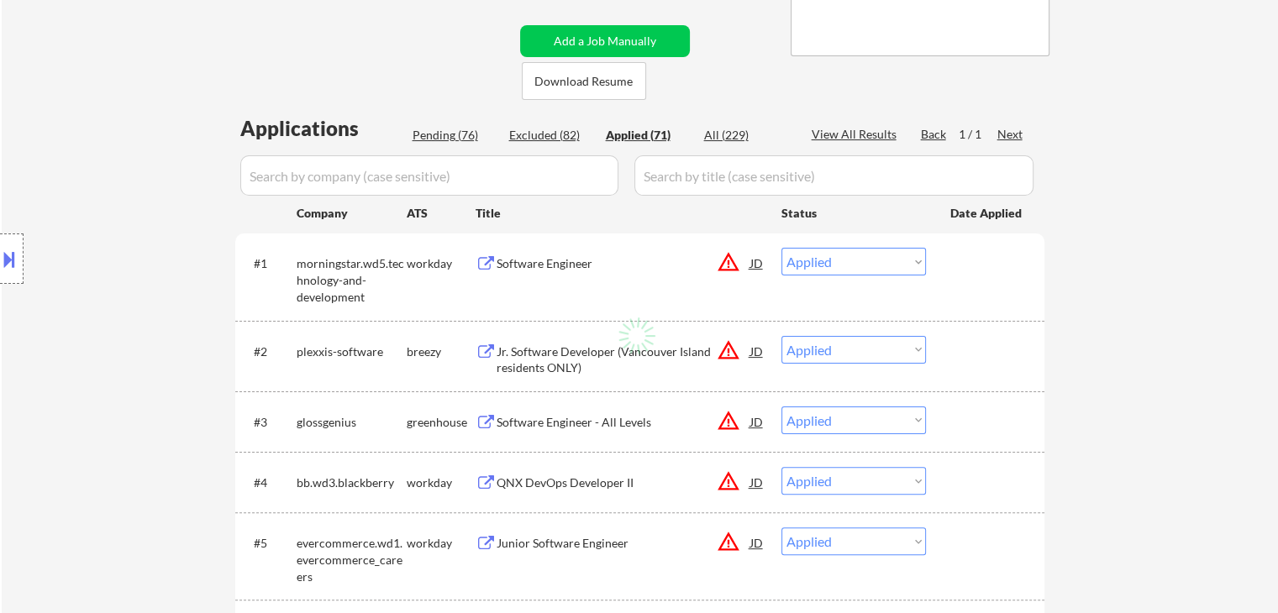
select select ""applied""
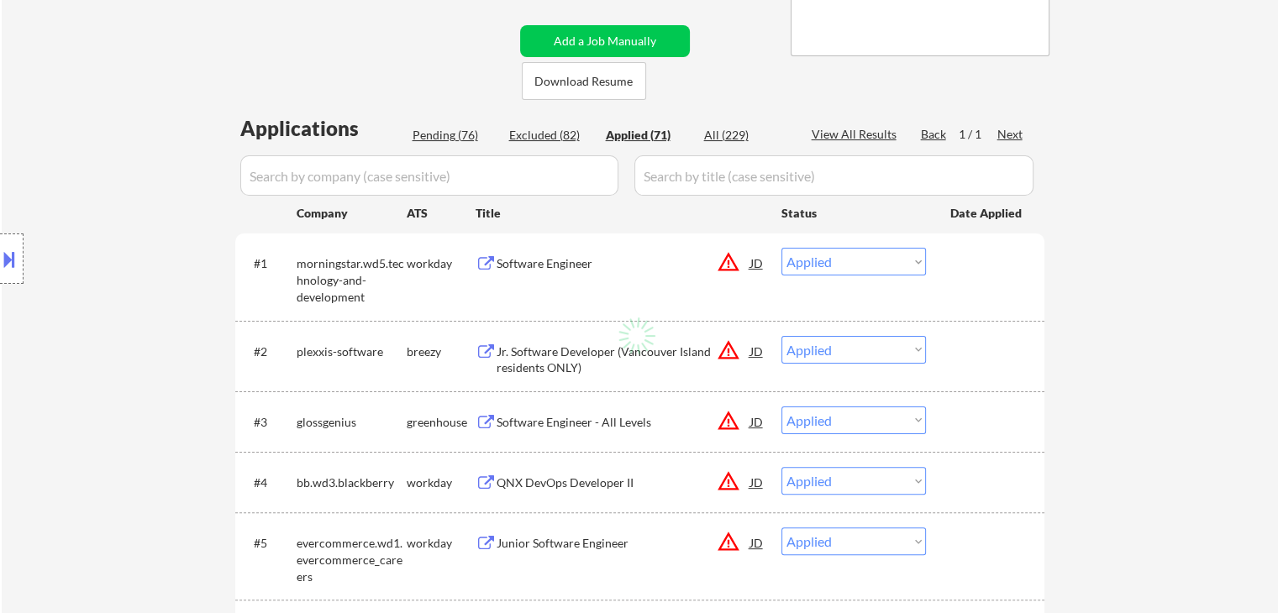
select select ""applied""
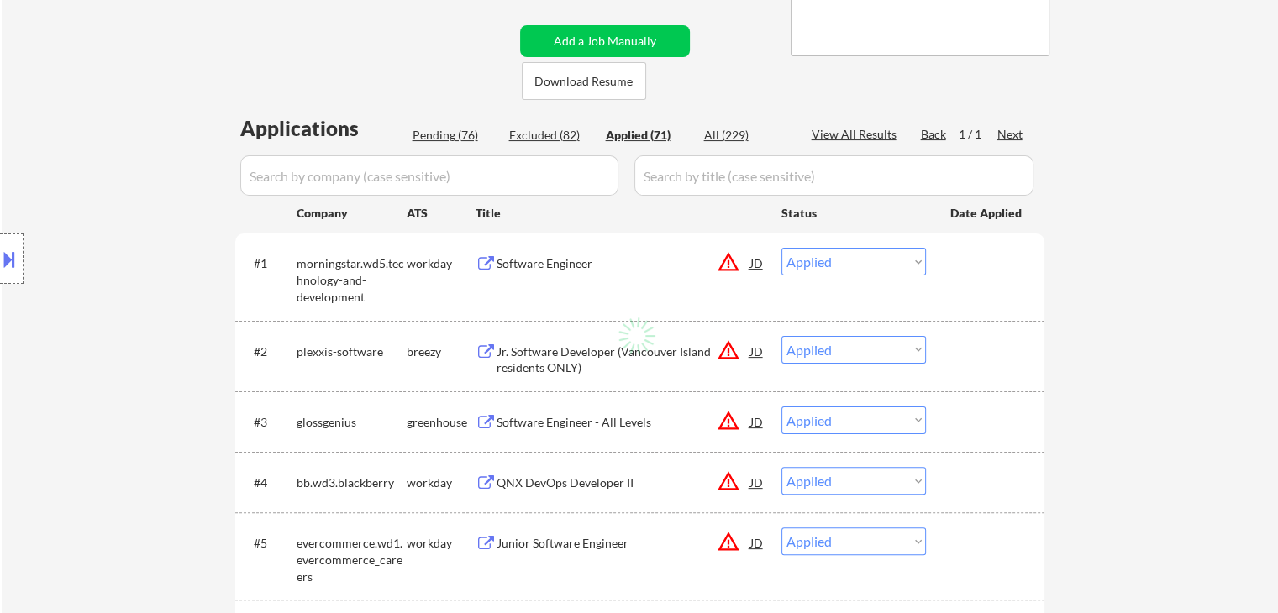
select select ""applied""
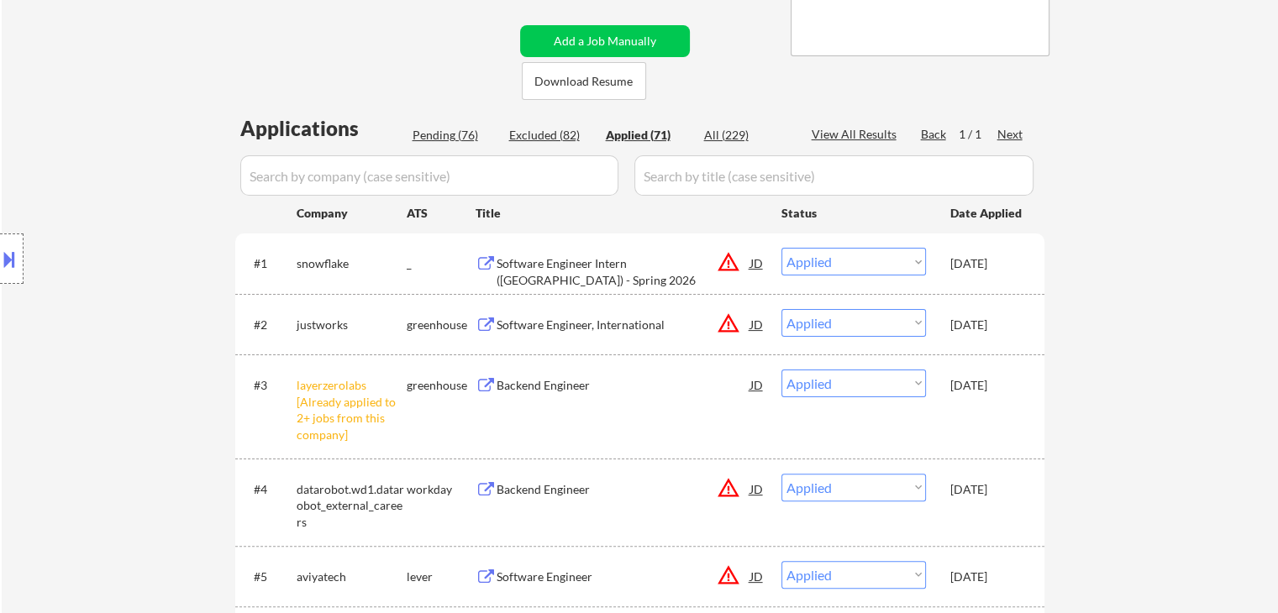
type textarea "Marialynn [URL][DOMAIN_NAME]"
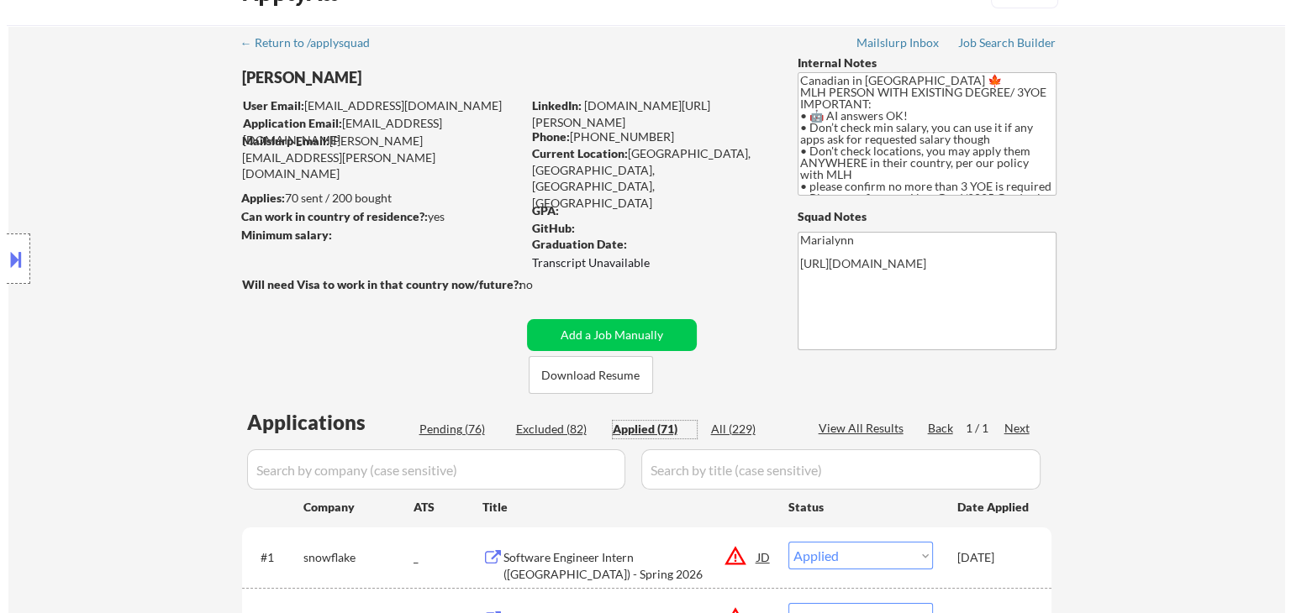
scroll to position [0, 0]
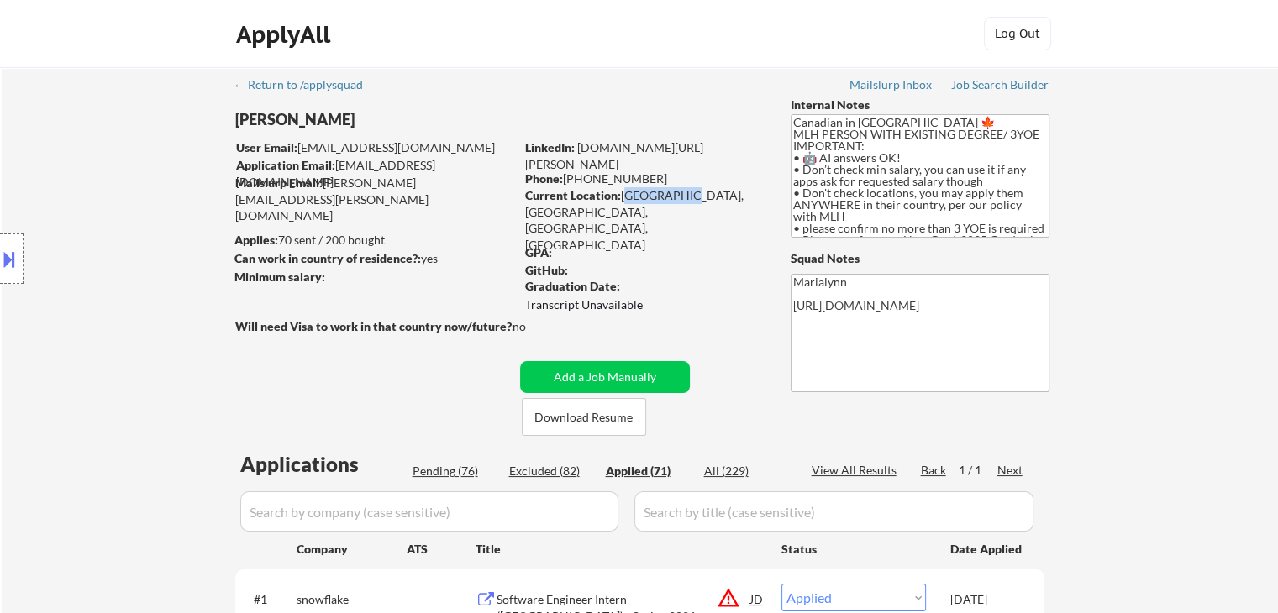
drag, startPoint x: 621, startPoint y: 197, endPoint x: 671, endPoint y: 193, distance: 50.6
click at [671, 193] on div "Current Location: Surrey, BC, British Columbia, British Columbia" at bounding box center [644, 220] width 238 height 66
copy div "Surrey, BC"
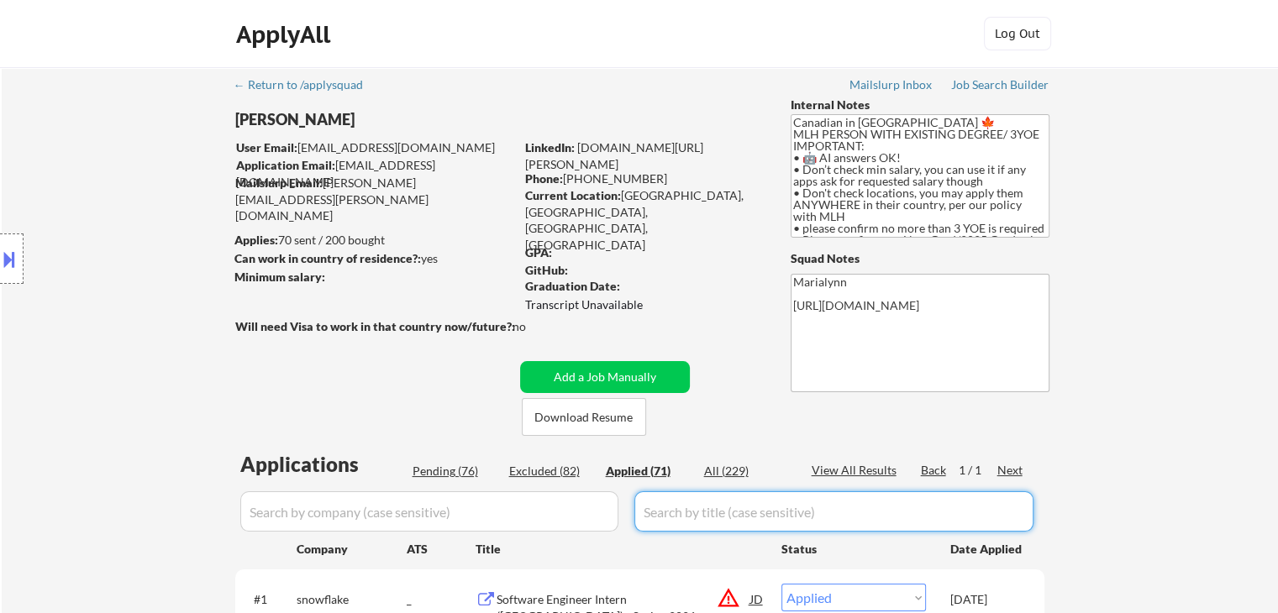
drag, startPoint x: 685, startPoint y: 507, endPoint x: 696, endPoint y: 516, distance: 13.8
click at [690, 507] on input "input" at bounding box center [833, 512] width 399 height 40
paste input "Backend Software Engineer- File Based Entities"
type input "Backend Software Engineer- File Based Entities"
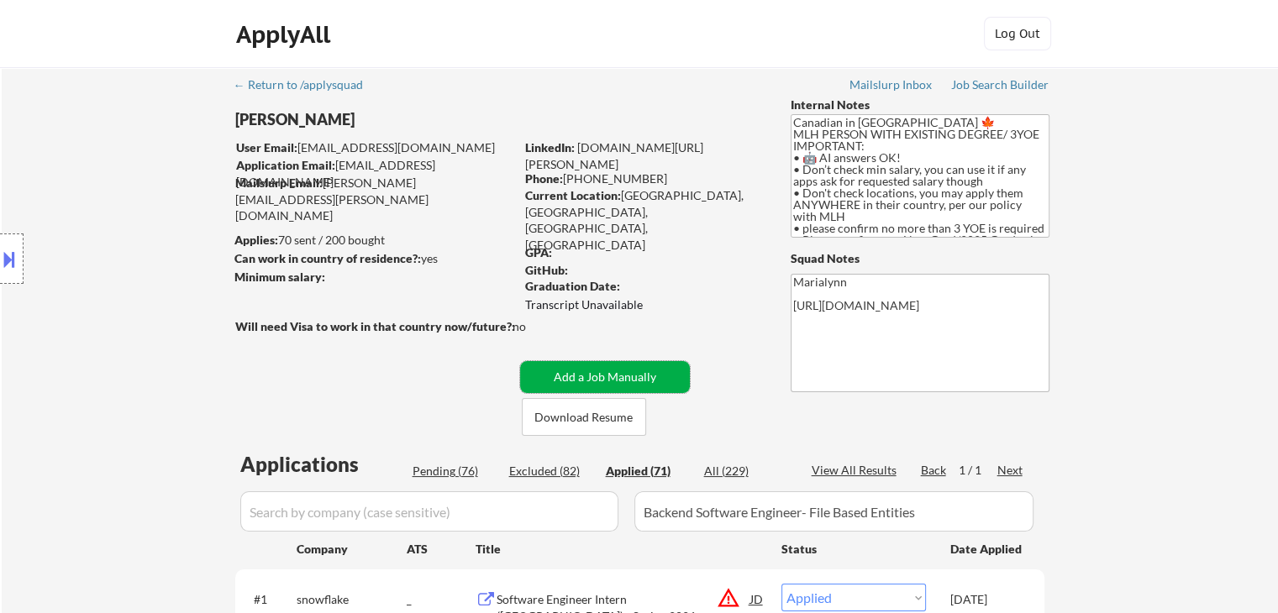
click at [610, 375] on button "Add a Job Manually" at bounding box center [605, 377] width 170 height 32
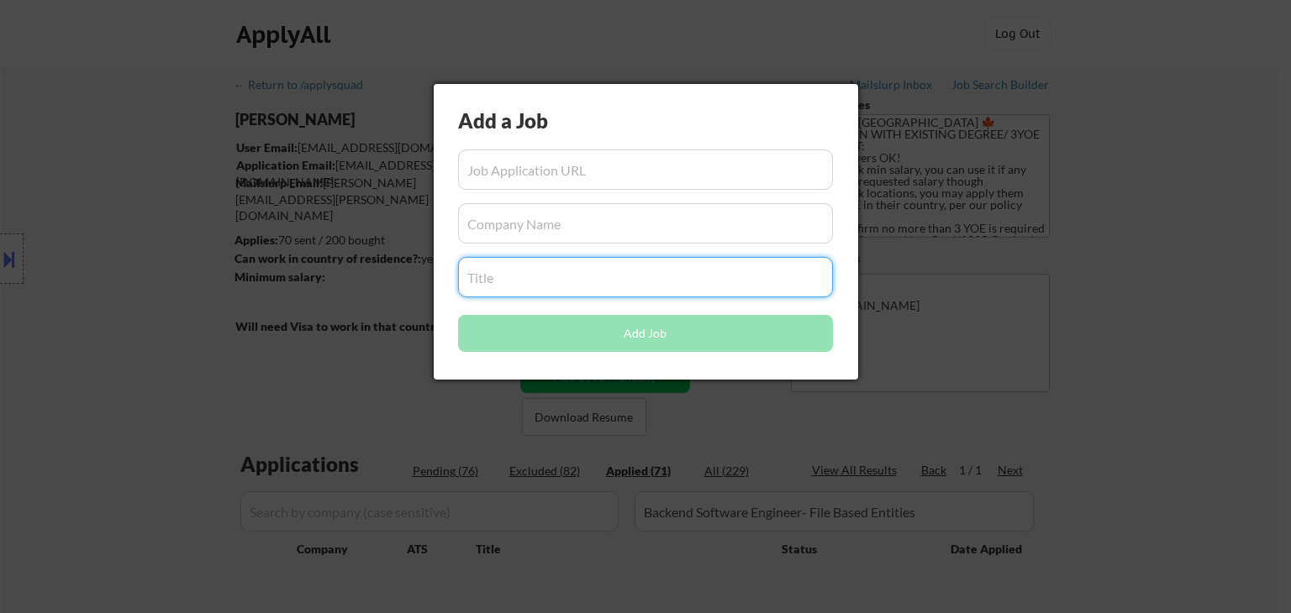
click at [556, 287] on input "input" at bounding box center [645, 277] width 375 height 40
paste input "Backend Software Engineer- File Based Entities"
type input "Backend Software Engineer- File Based Entities"
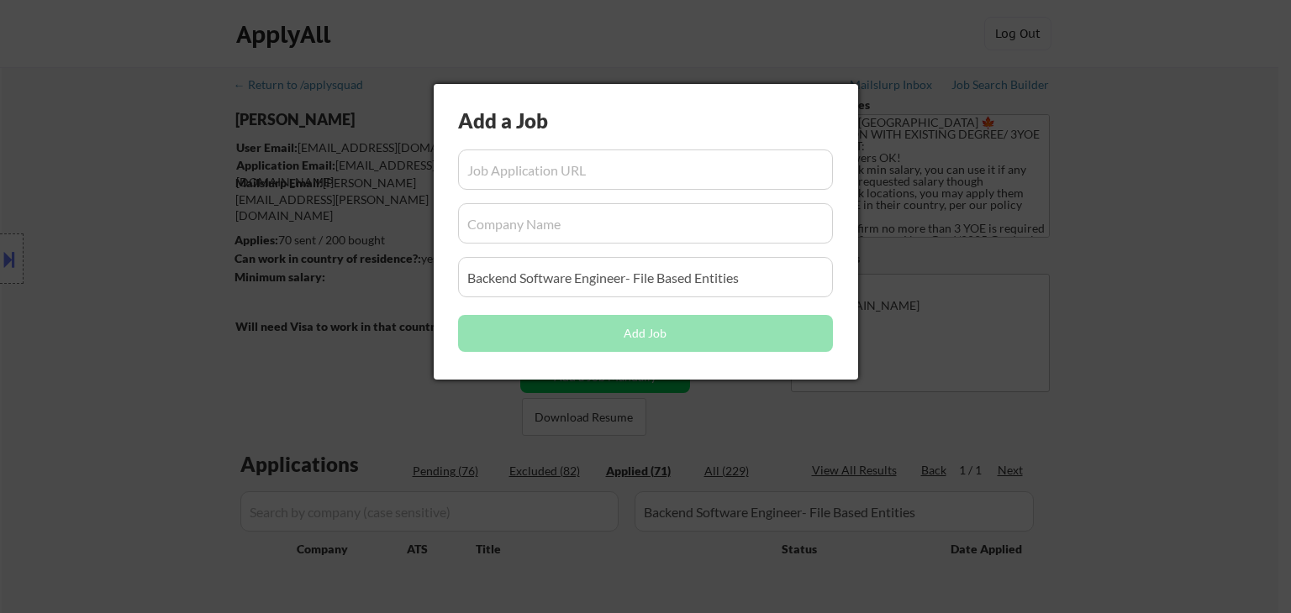
click at [519, 485] on div at bounding box center [645, 306] width 1291 height 613
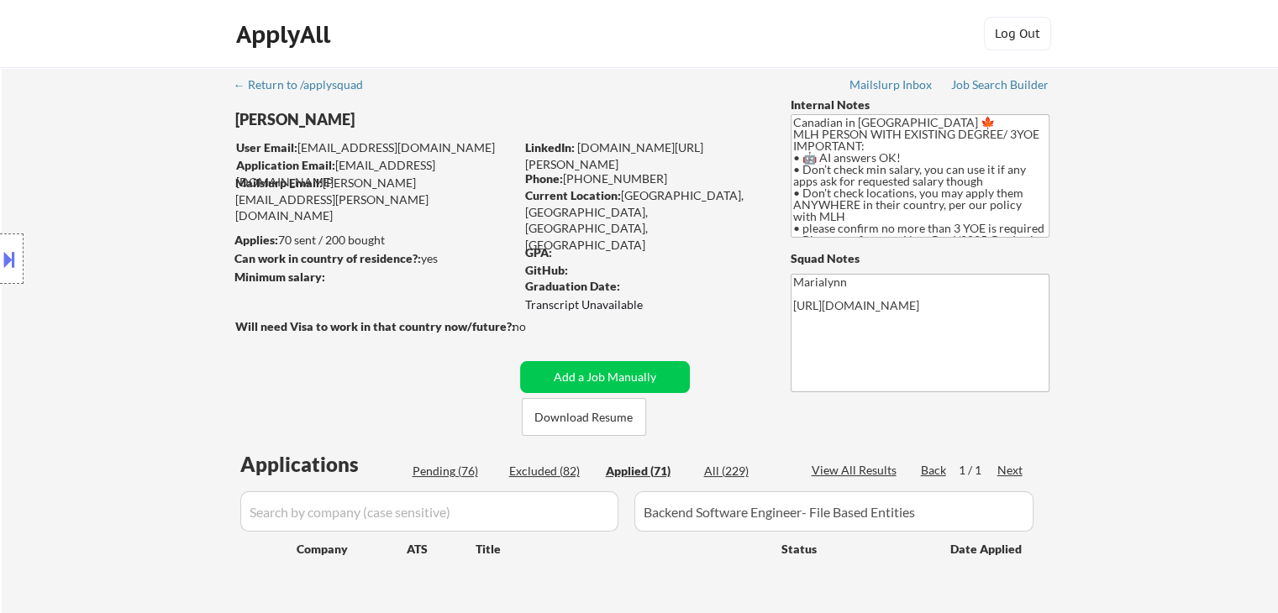
click at [423, 512] on input "input" at bounding box center [429, 512] width 378 height 40
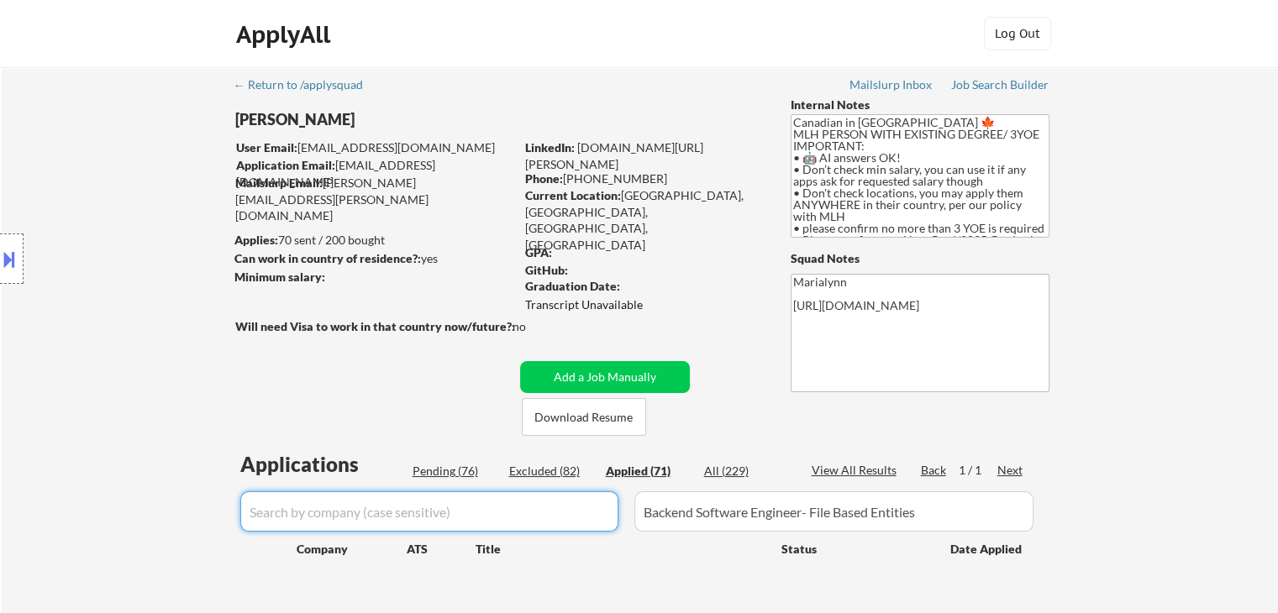
paste input "snowflake"
type input "snowflake"
click at [624, 375] on button "Add a Job Manually" at bounding box center [605, 377] width 170 height 32
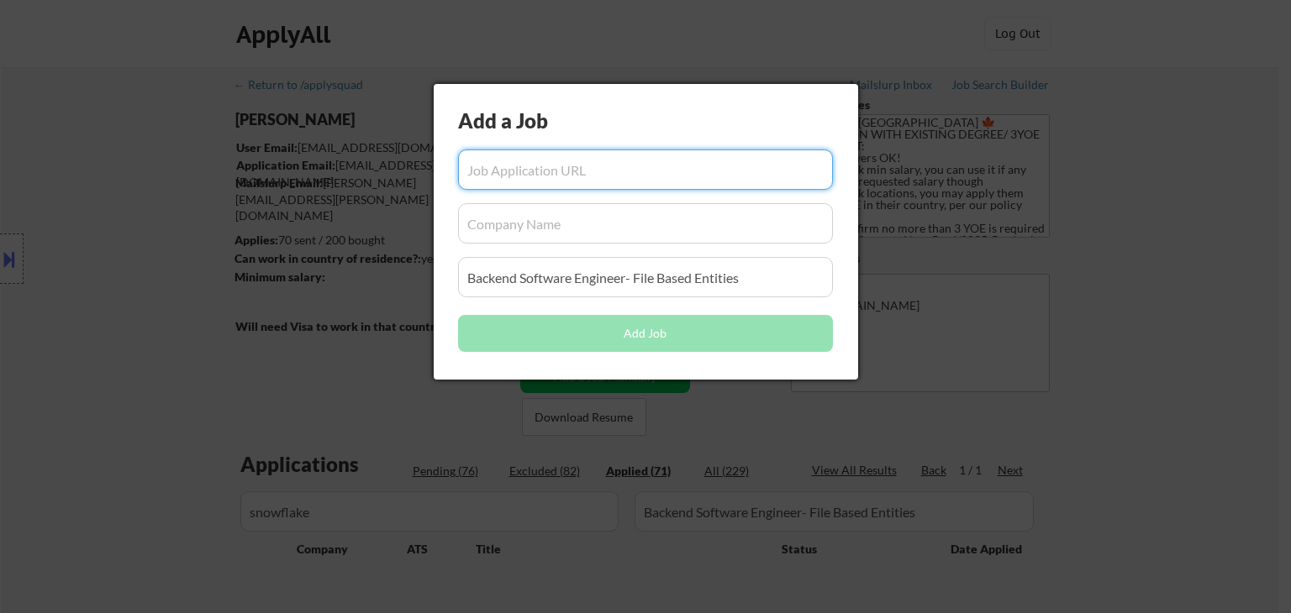
click at [517, 237] on input "input" at bounding box center [645, 223] width 375 height 40
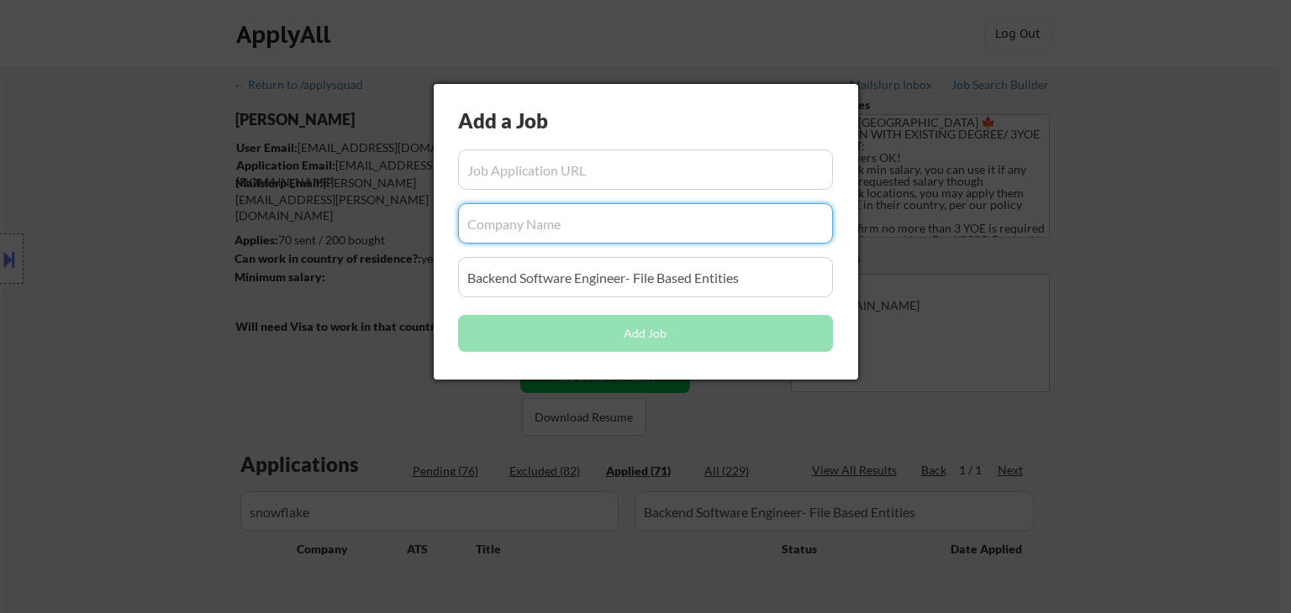
paste input "snowflake"
type input "snowflake"
click at [597, 528] on div at bounding box center [645, 306] width 1291 height 613
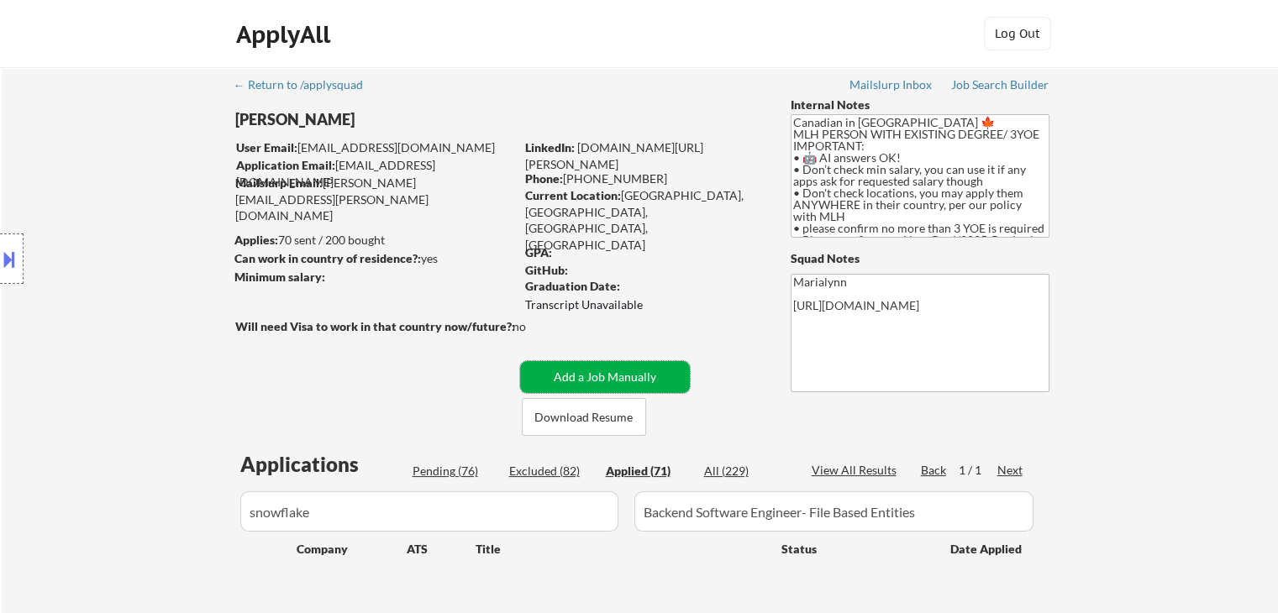
drag, startPoint x: 569, startPoint y: 378, endPoint x: 539, endPoint y: 339, distance: 48.6
click at [568, 377] on button "Add a Job Manually" at bounding box center [605, 377] width 170 height 32
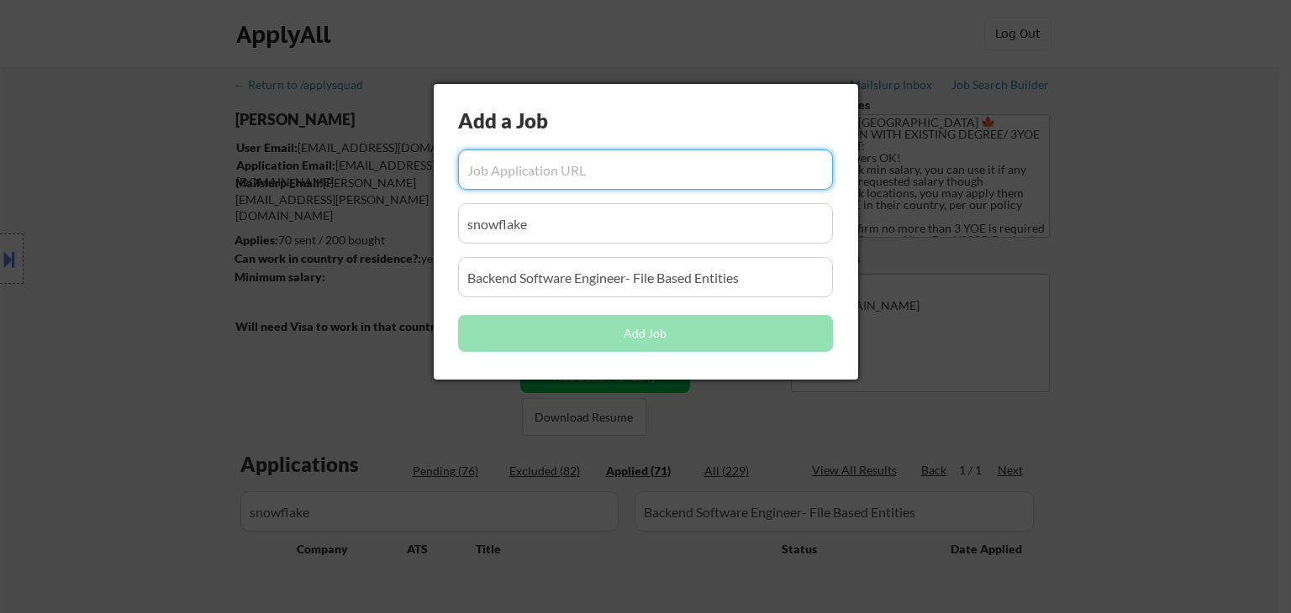
click at [511, 184] on input "input" at bounding box center [645, 170] width 375 height 40
paste input "https://careers.snowflake.com/us/en/job/SNCOUS31CB876803234C86A13DAF69242DA05AE…"
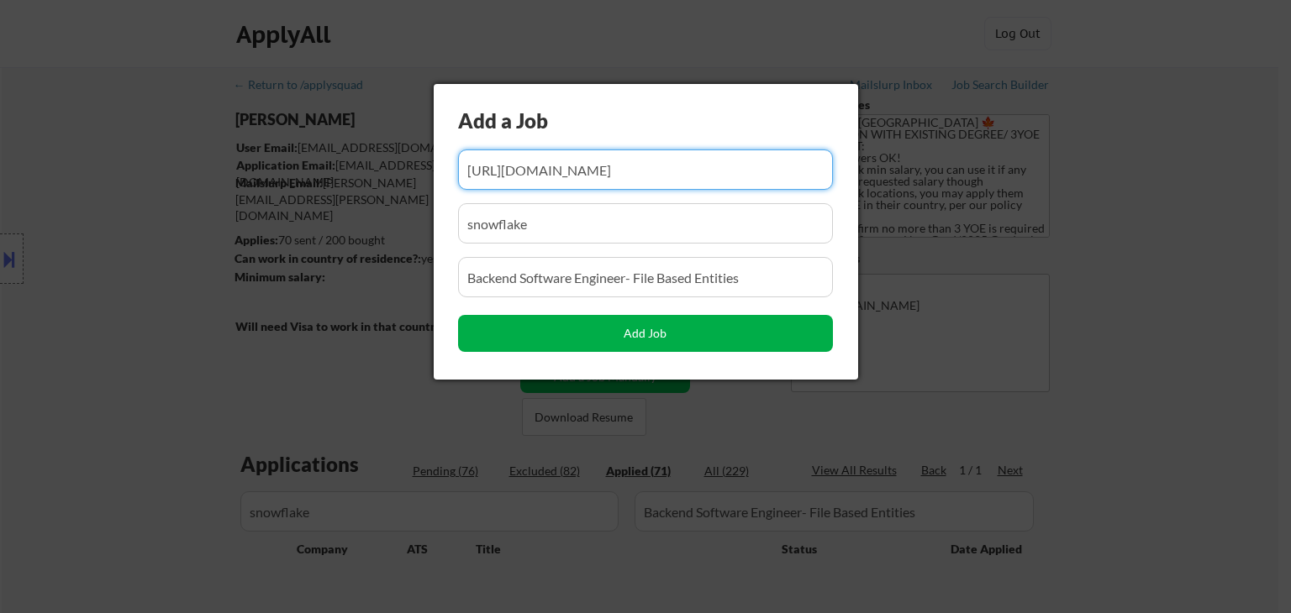
type input "https://careers.snowflake.com/us/en/job/SNCOUS31CB876803234C86A13DAF69242DA05AE…"
drag, startPoint x: 682, startPoint y: 335, endPoint x: 679, endPoint y: 360, distance: 25.4
click at [682, 336] on button "Add Job" at bounding box center [645, 333] width 375 height 37
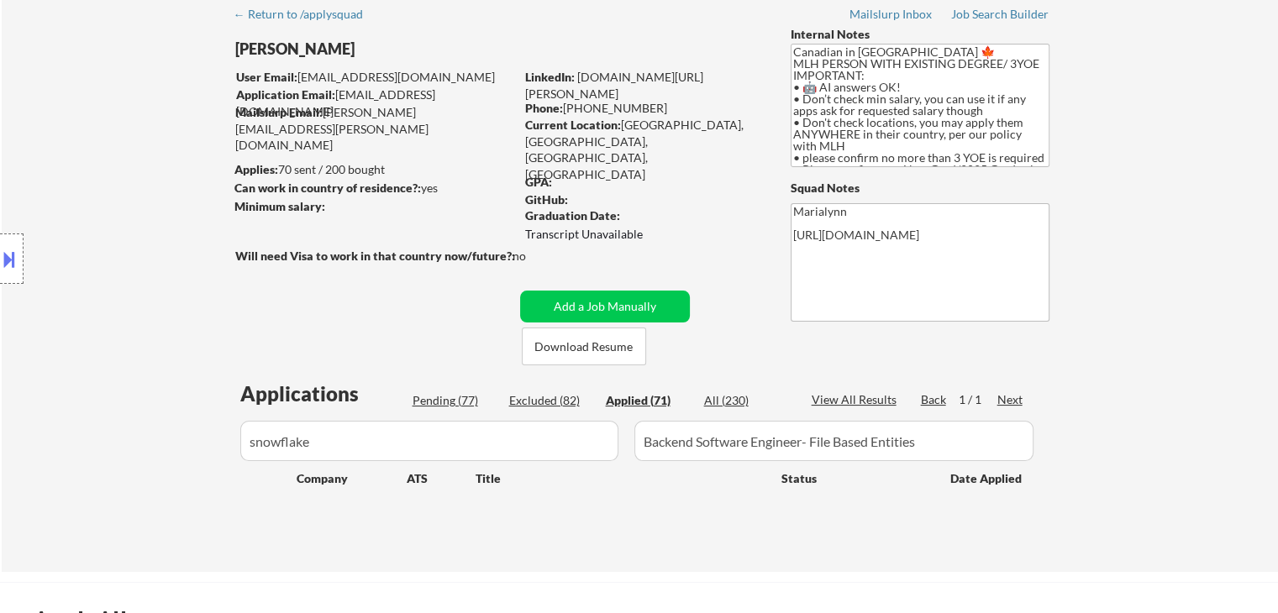
scroll to position [252, 0]
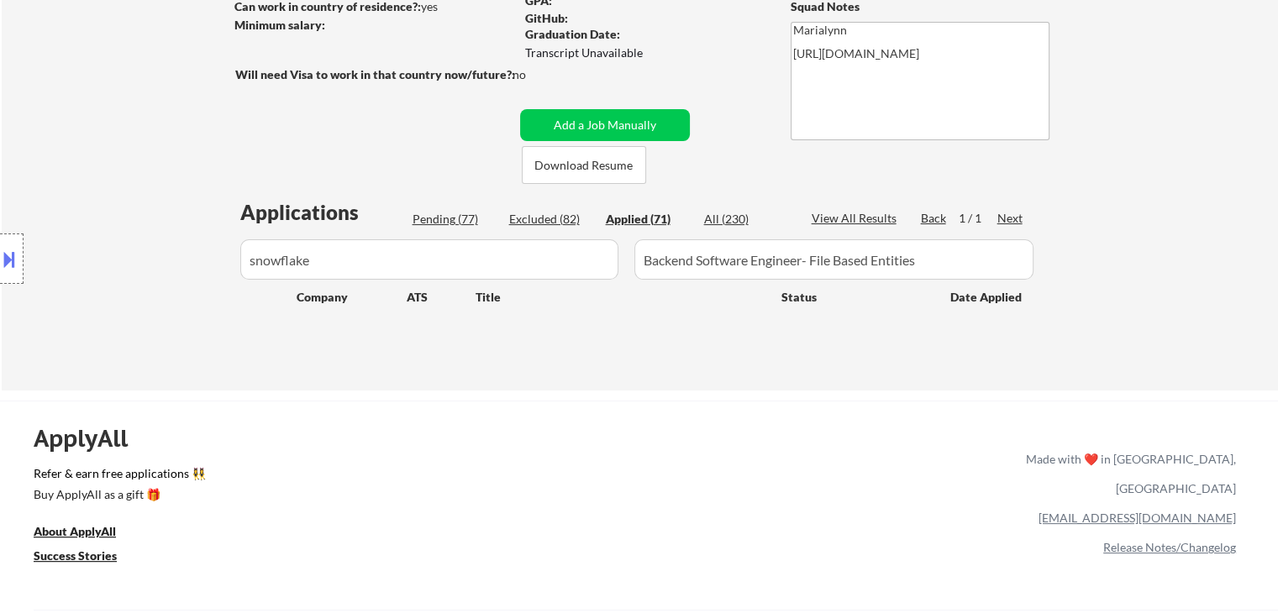
click at [452, 219] on div "Pending (77)" at bounding box center [455, 219] width 84 height 17
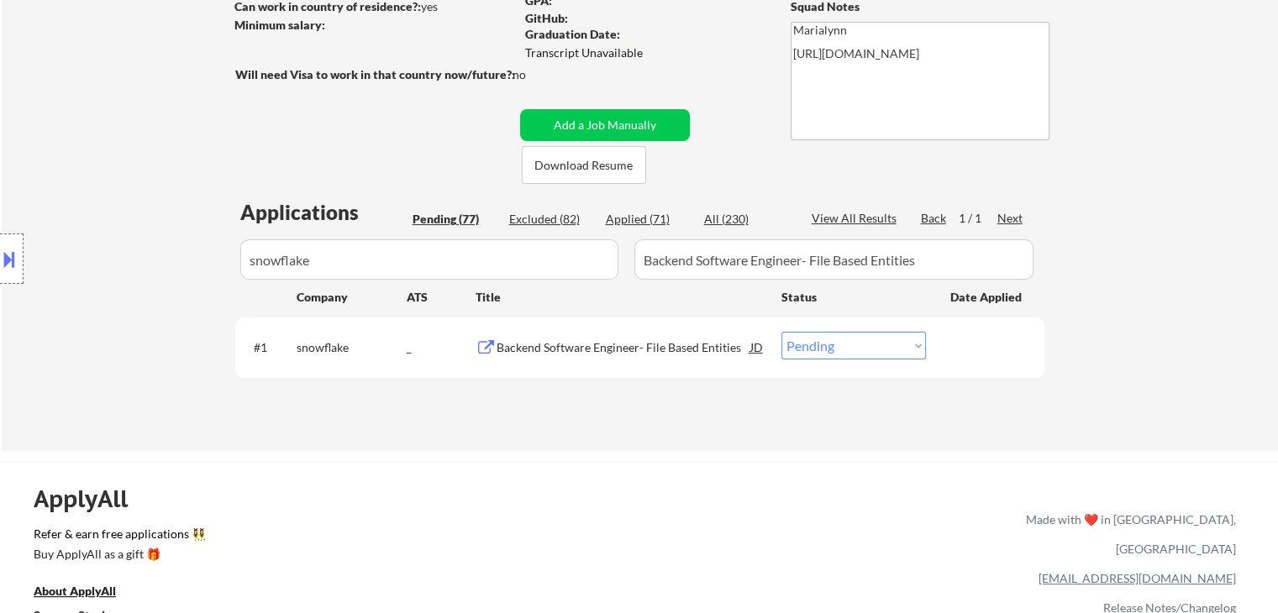
click at [833, 350] on select "Choose an option... Pending Applied Excluded (Questions) Excluded (Expired) Exc…" at bounding box center [853, 346] width 145 height 28
select select ""applied""
click at [781, 332] on select "Choose an option... Pending Applied Excluded (Questions) Excluded (Expired) Exc…" at bounding box center [853, 346] width 145 height 28
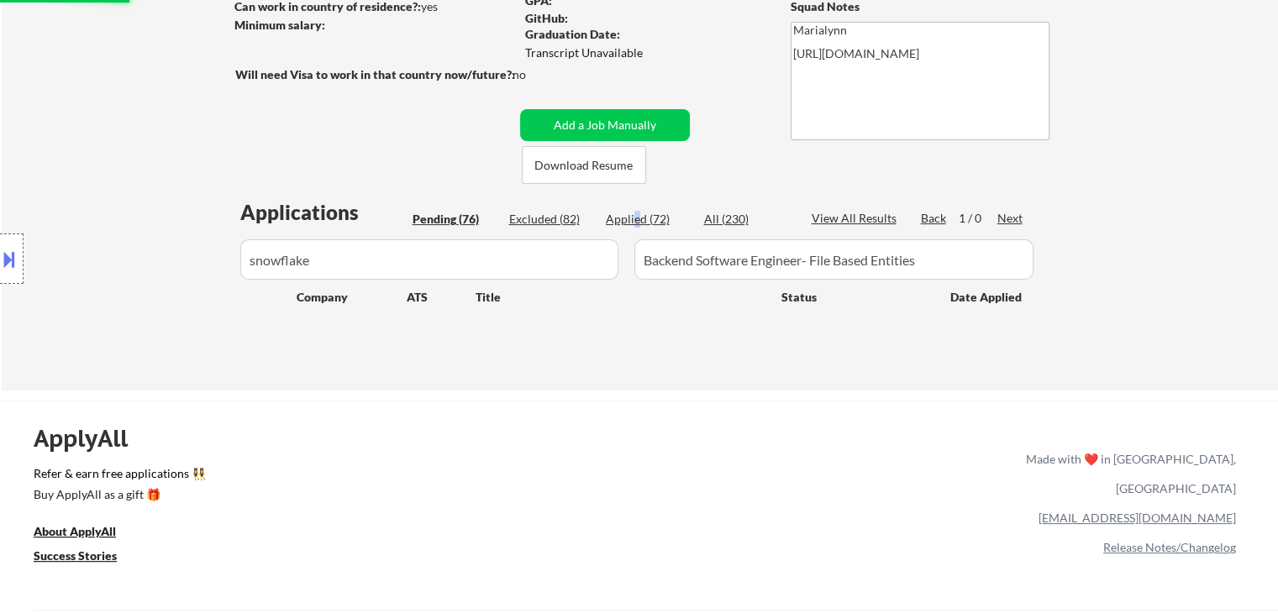
click at [639, 213] on div "Applied (72)" at bounding box center [648, 219] width 84 height 17
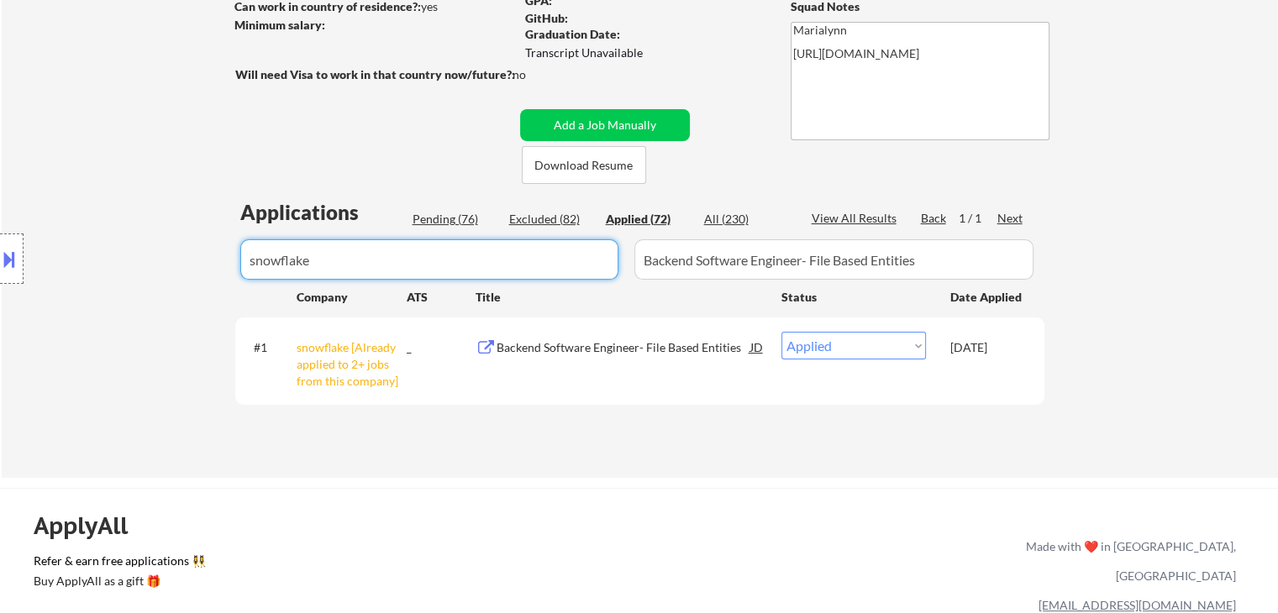
drag, startPoint x: 444, startPoint y: 264, endPoint x: 0, endPoint y: 347, distance: 451.4
click at [0, 345] on body "← Return to /applysquad Mailslurp Inbox Job Search Builder Anitha Amarnath User…" at bounding box center [639, 54] width 1278 height 613
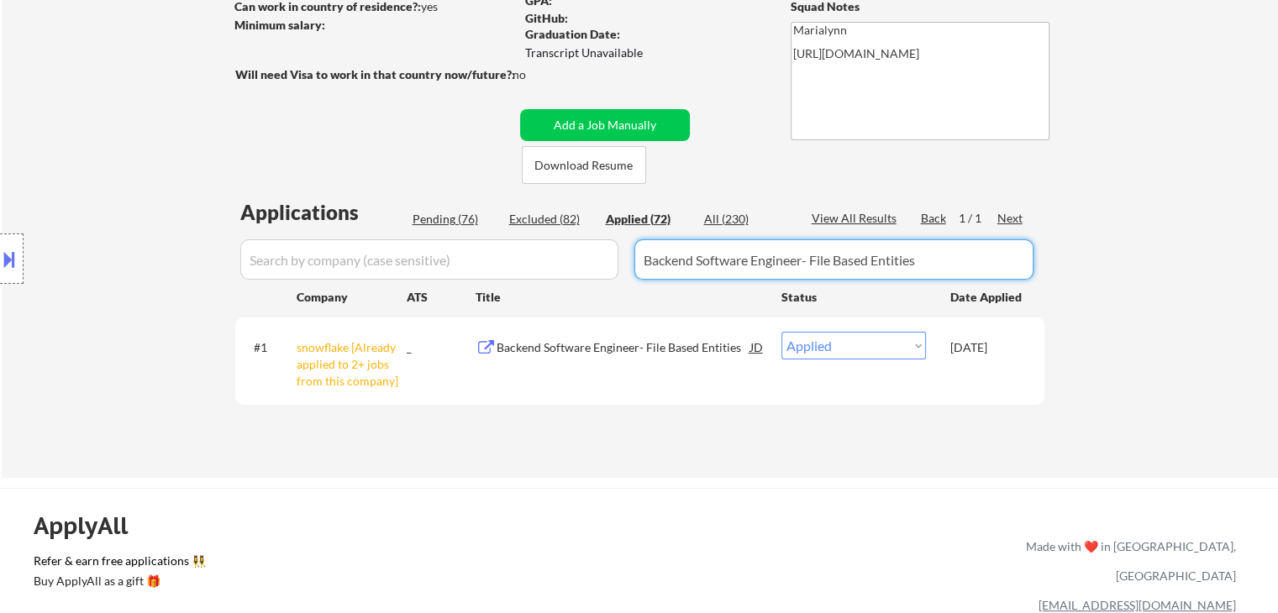
drag, startPoint x: 958, startPoint y: 260, endPoint x: 628, endPoint y: 187, distance: 337.4
click at [0, 361] on body "← Return to /applysquad Mailslurp Inbox Job Search Builder Anitha Amarnath User…" at bounding box center [639, 54] width 1278 height 613
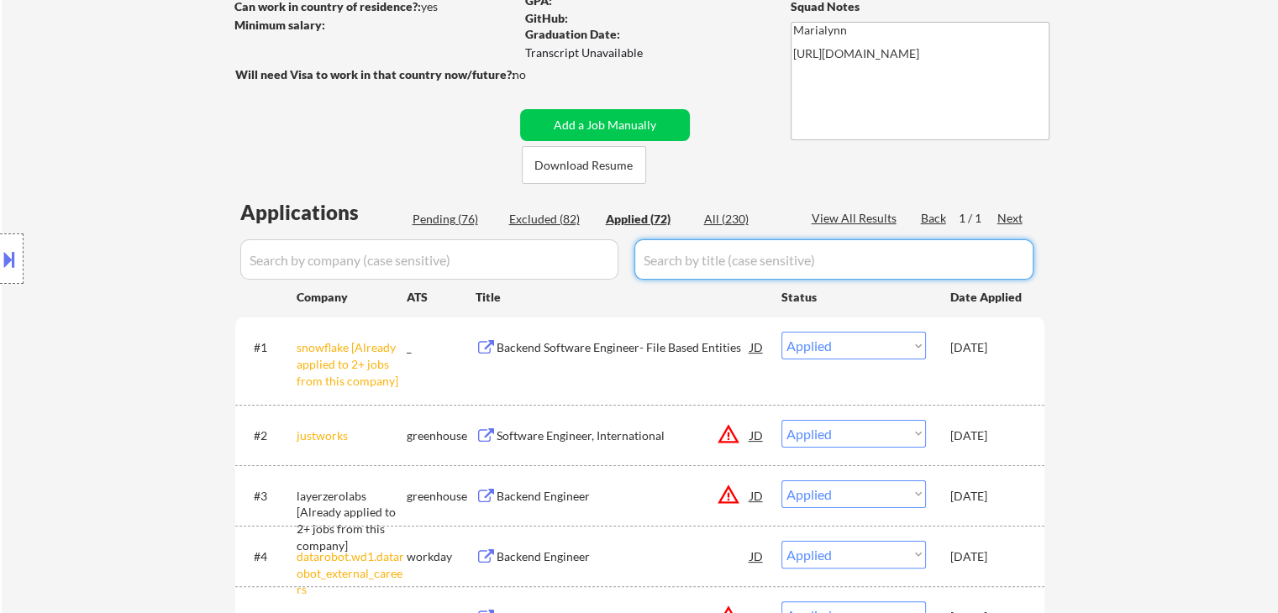
select select ""applied""
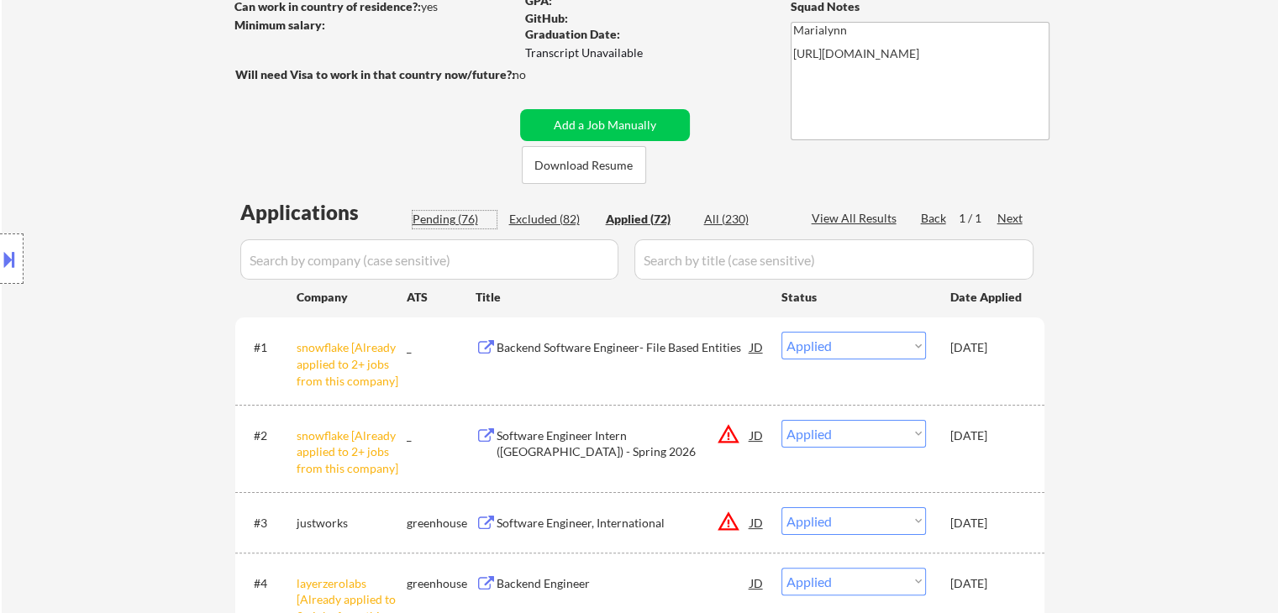
click at [423, 219] on div "Pending (76)" at bounding box center [455, 219] width 84 height 17
select select ""pending""
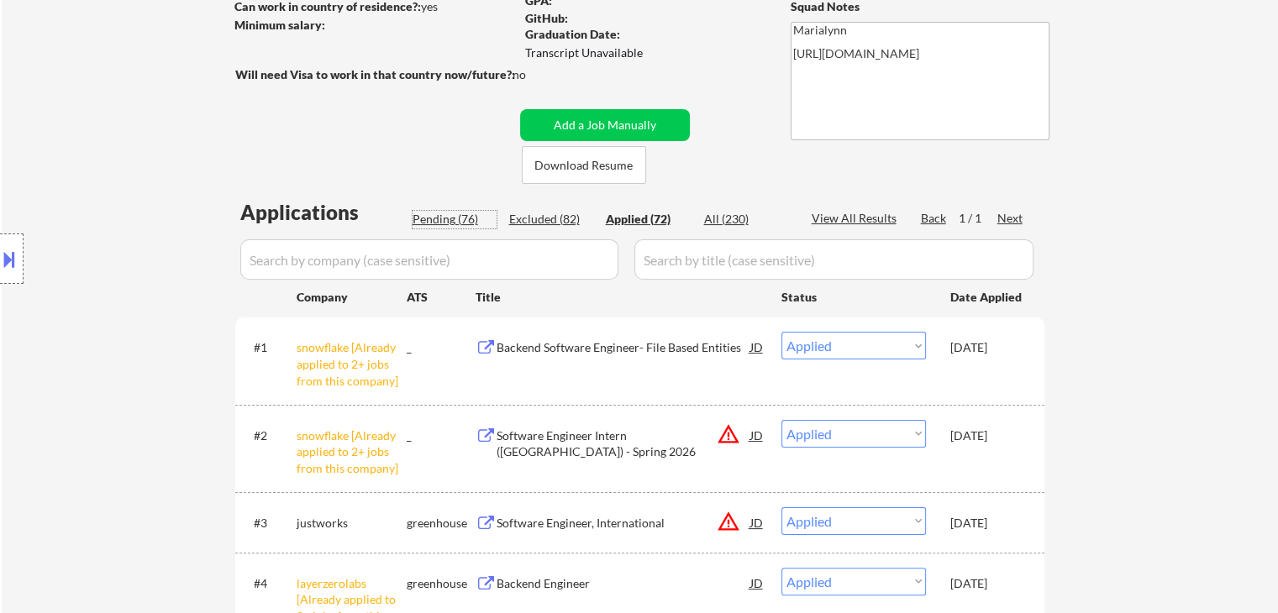
select select ""pending""
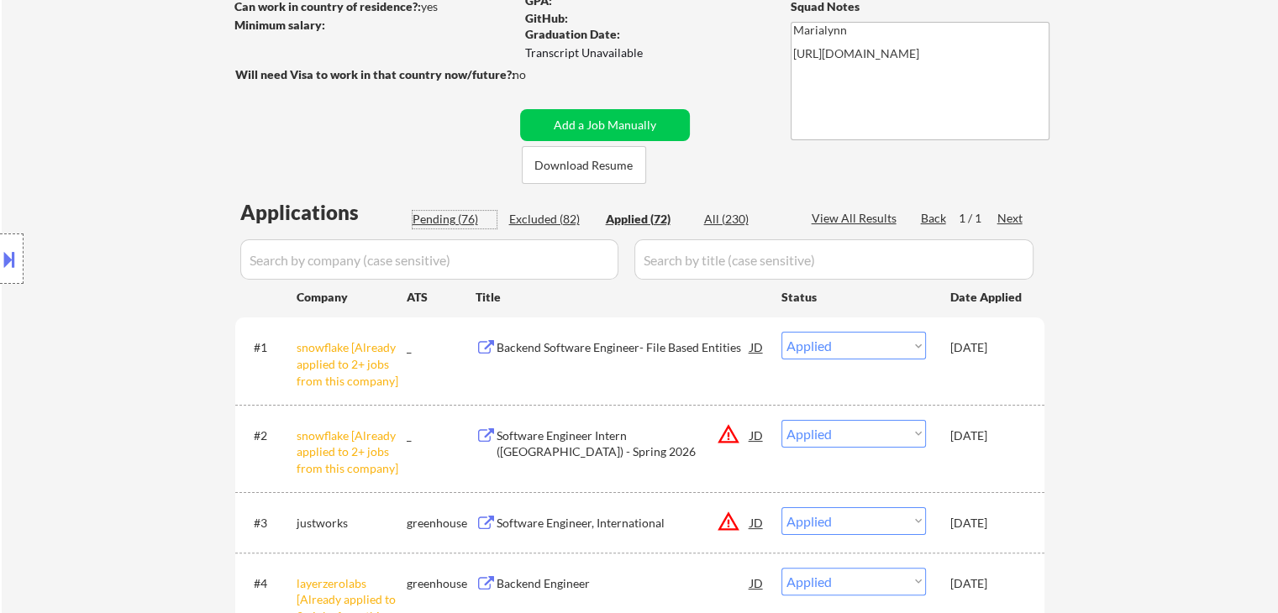
select select ""pending""
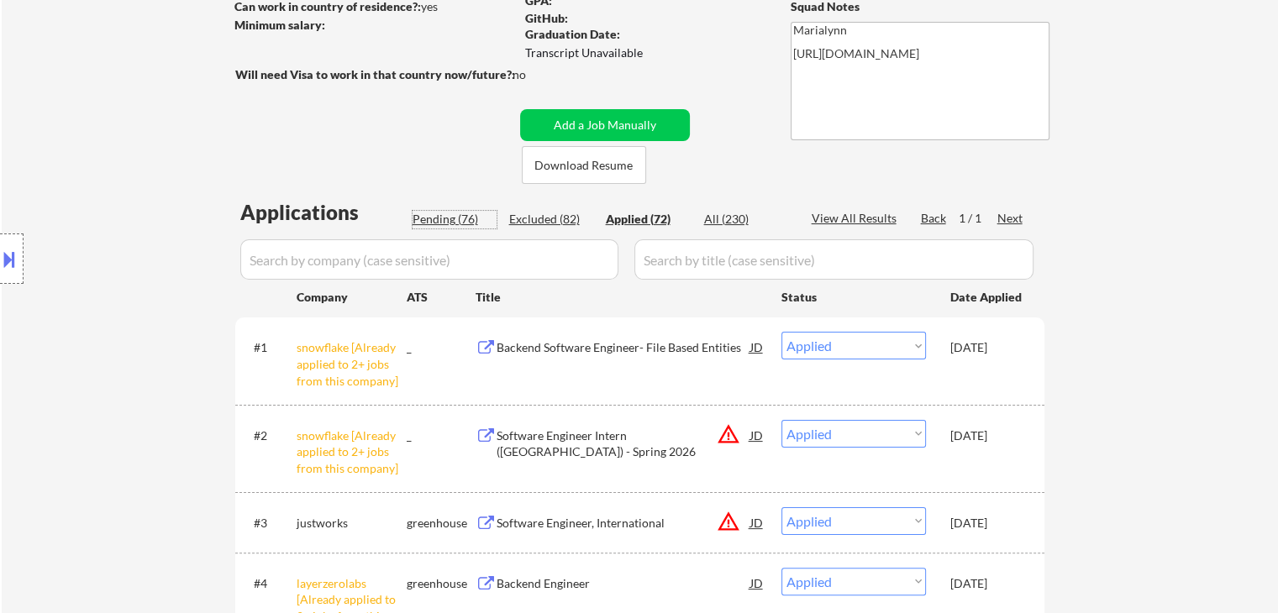
select select ""pending""
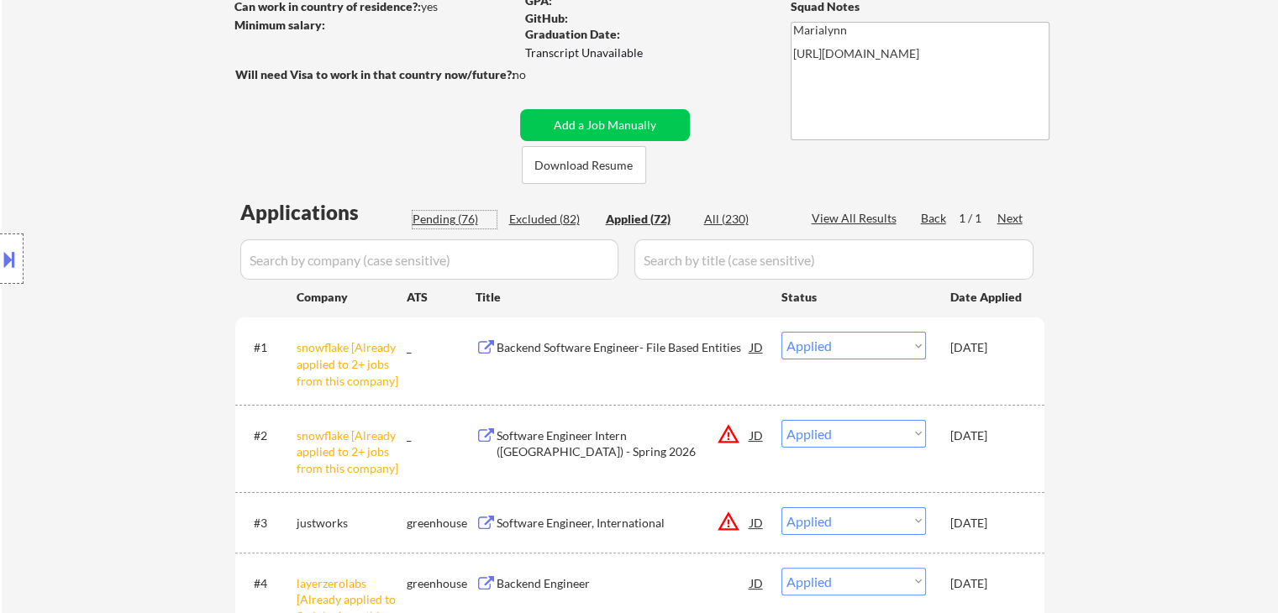
select select ""pending""
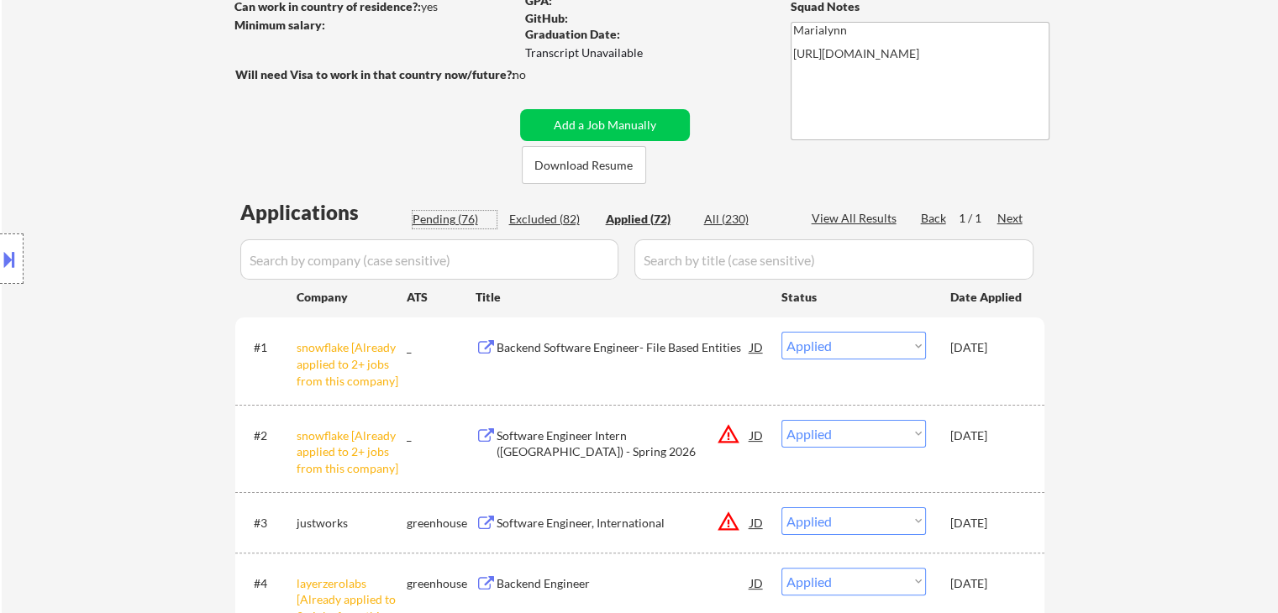
select select ""pending""
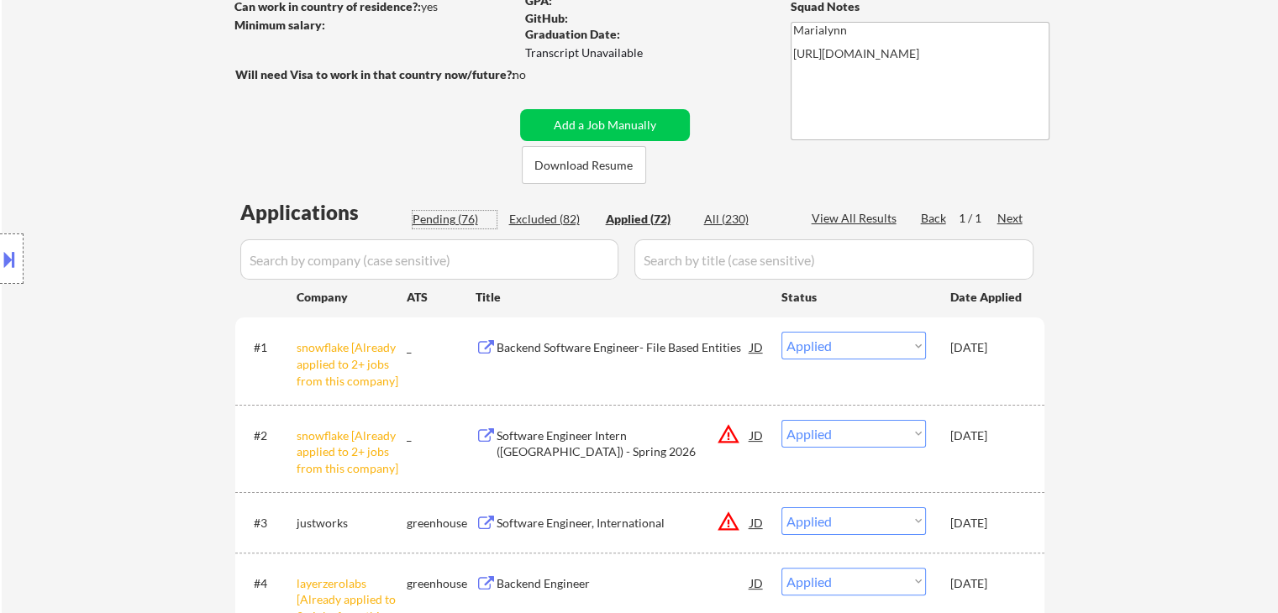
select select ""pending""
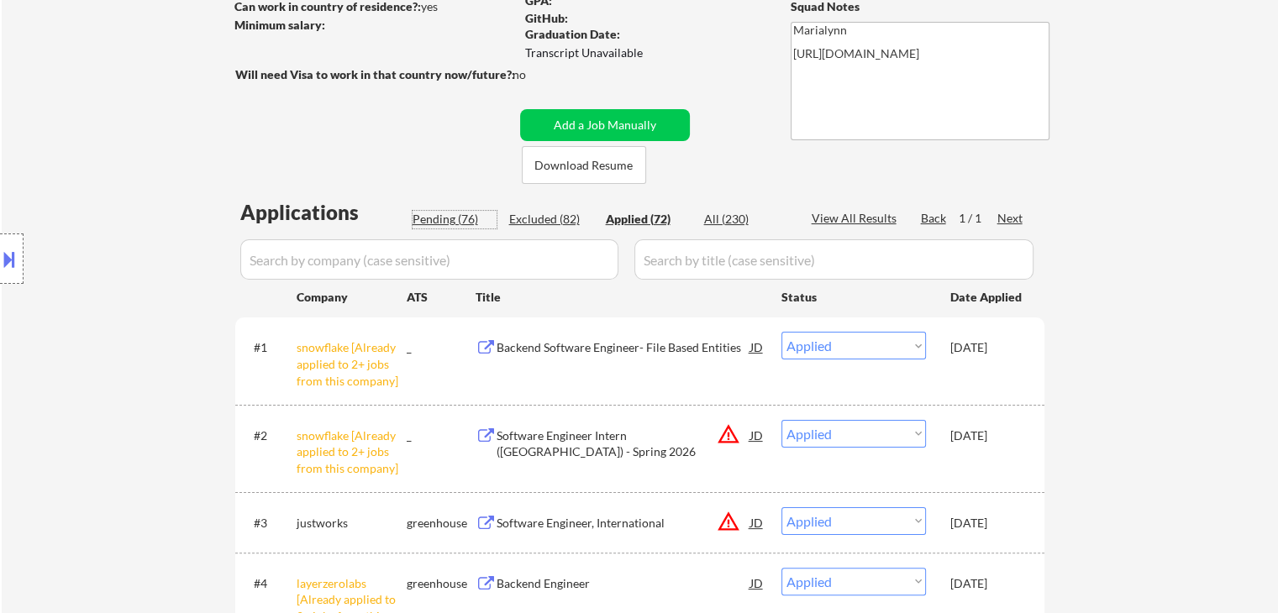
select select ""pending""
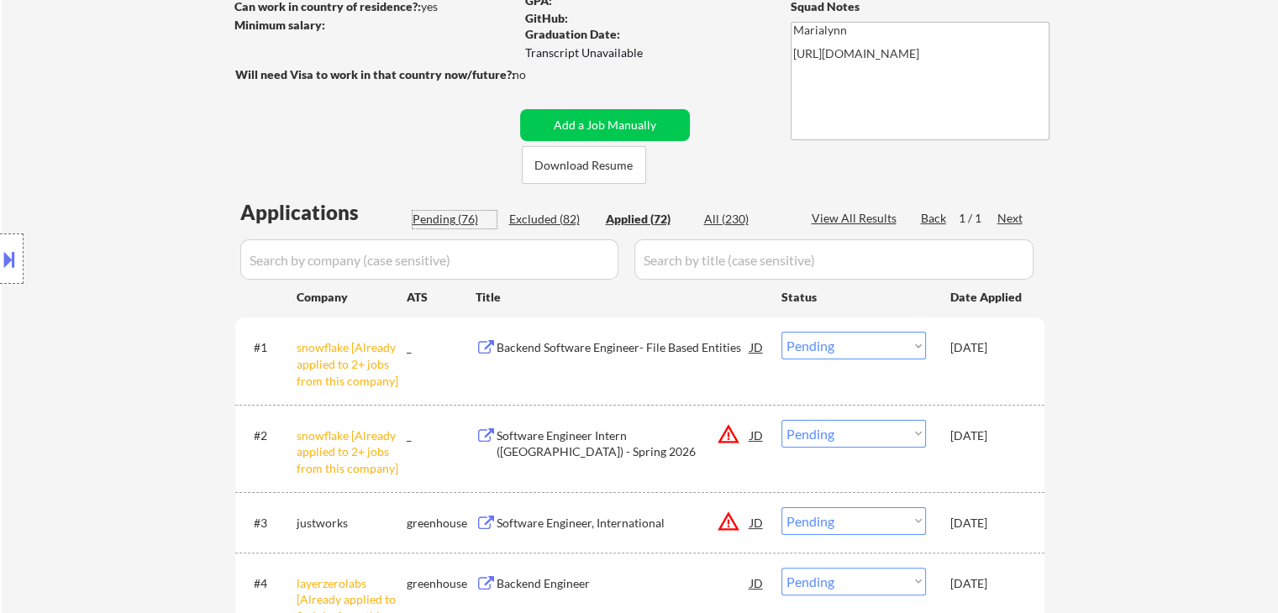
select select ""pending""
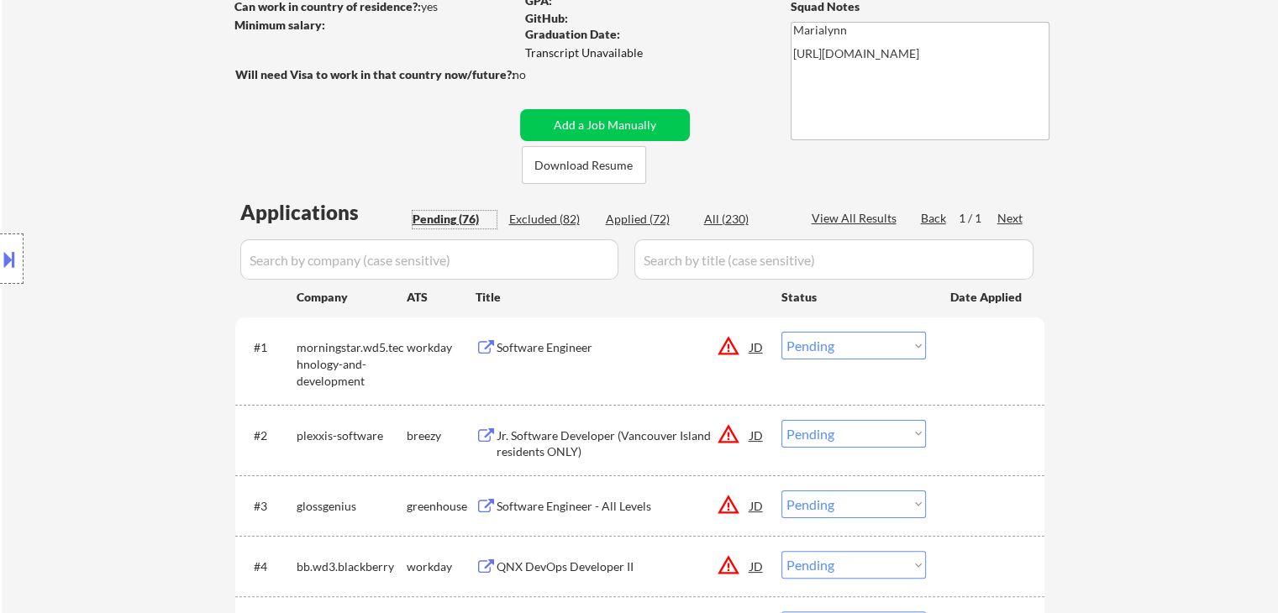
click at [649, 264] on input "input" at bounding box center [833, 259] width 399 height 40
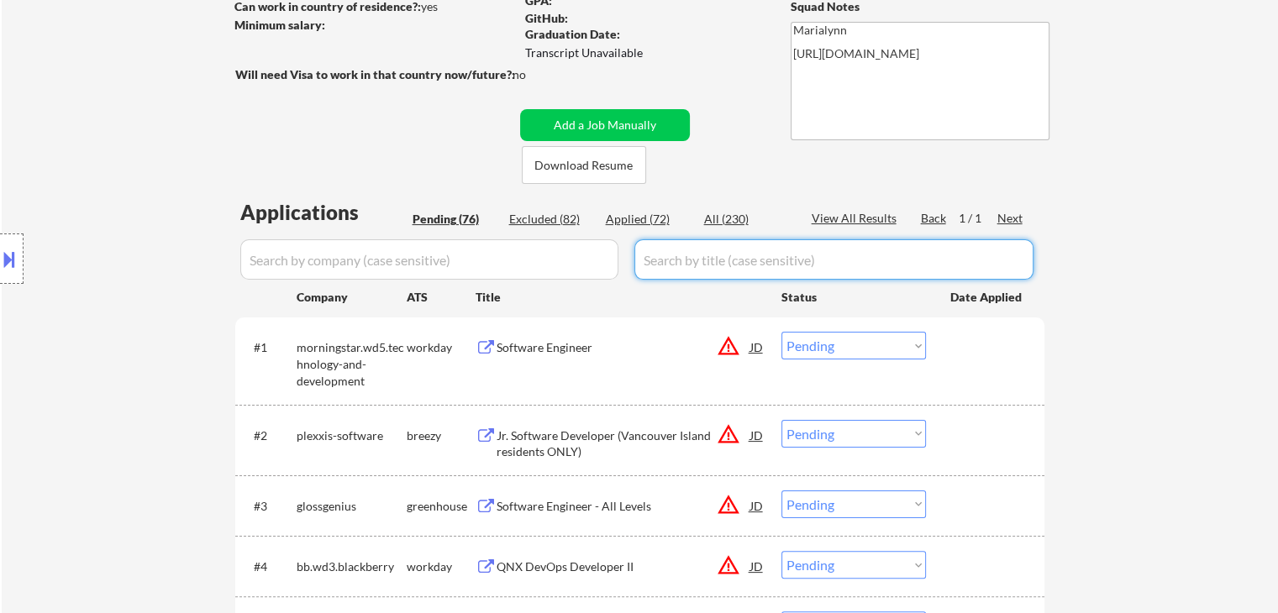
paste input "Software Engineering Intern (2026)"
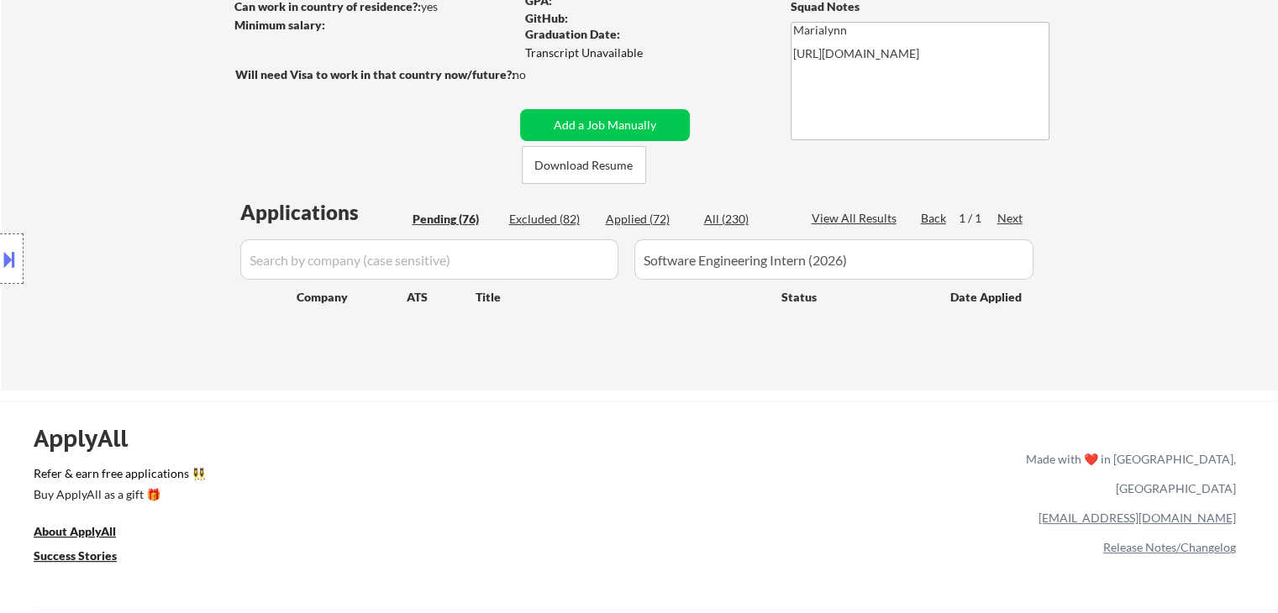
click at [475, 274] on input "input" at bounding box center [429, 259] width 378 height 40
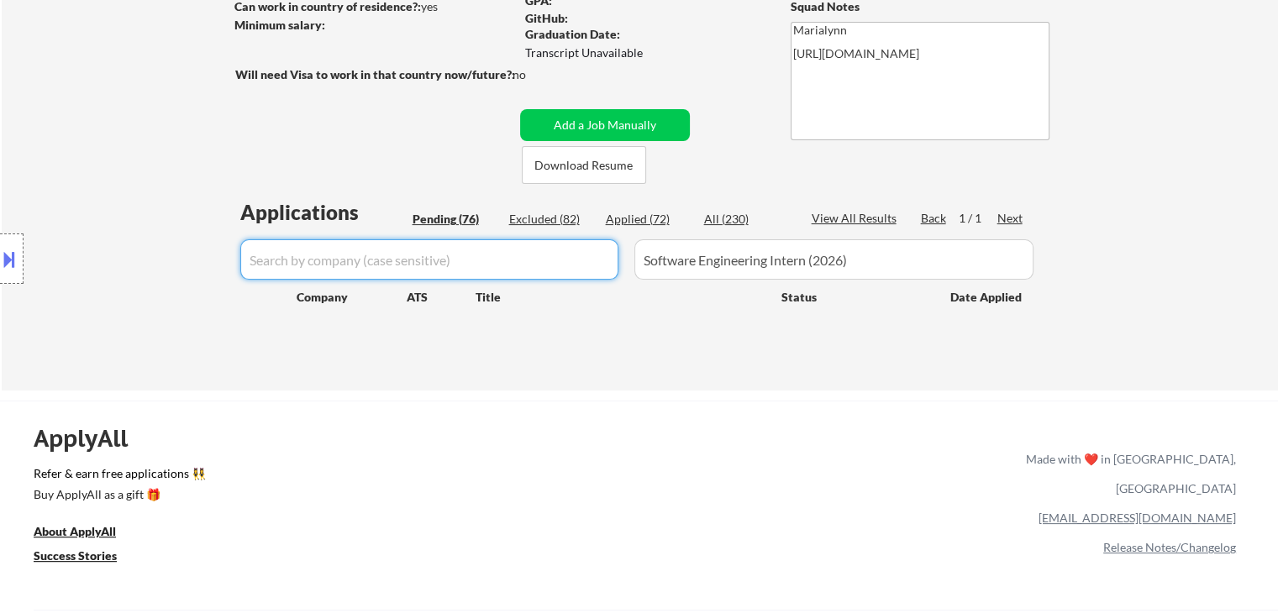
paste input "databricks"
click at [658, 128] on button "Add a Job Manually" at bounding box center [605, 125] width 170 height 32
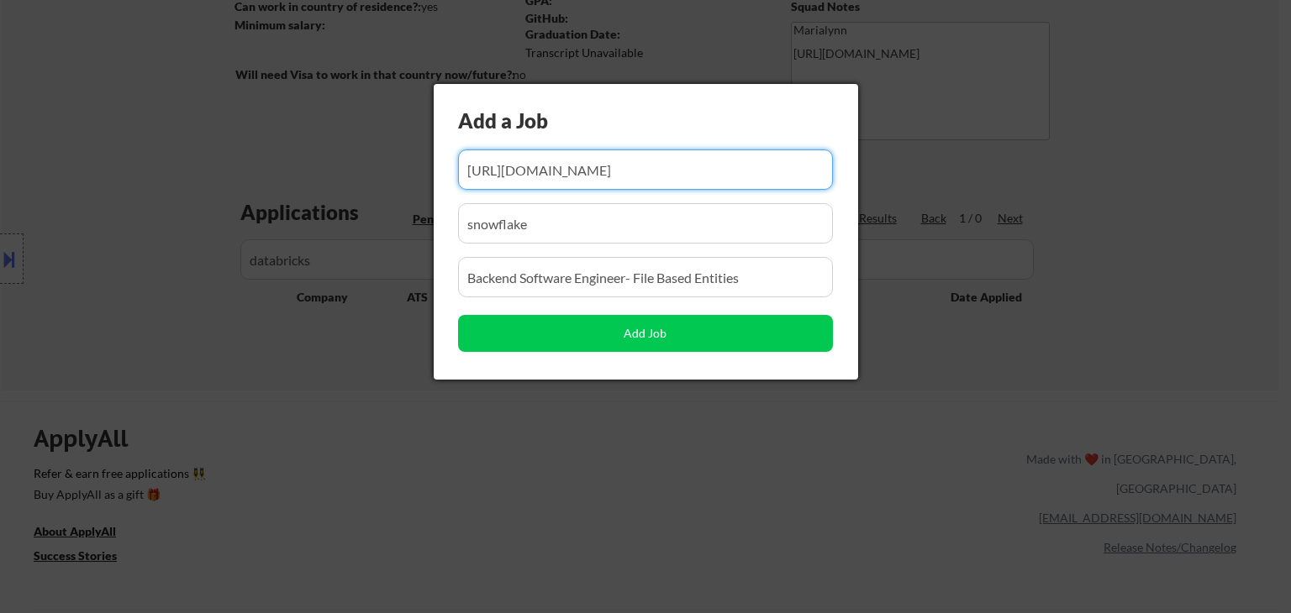
scroll to position [0, 850]
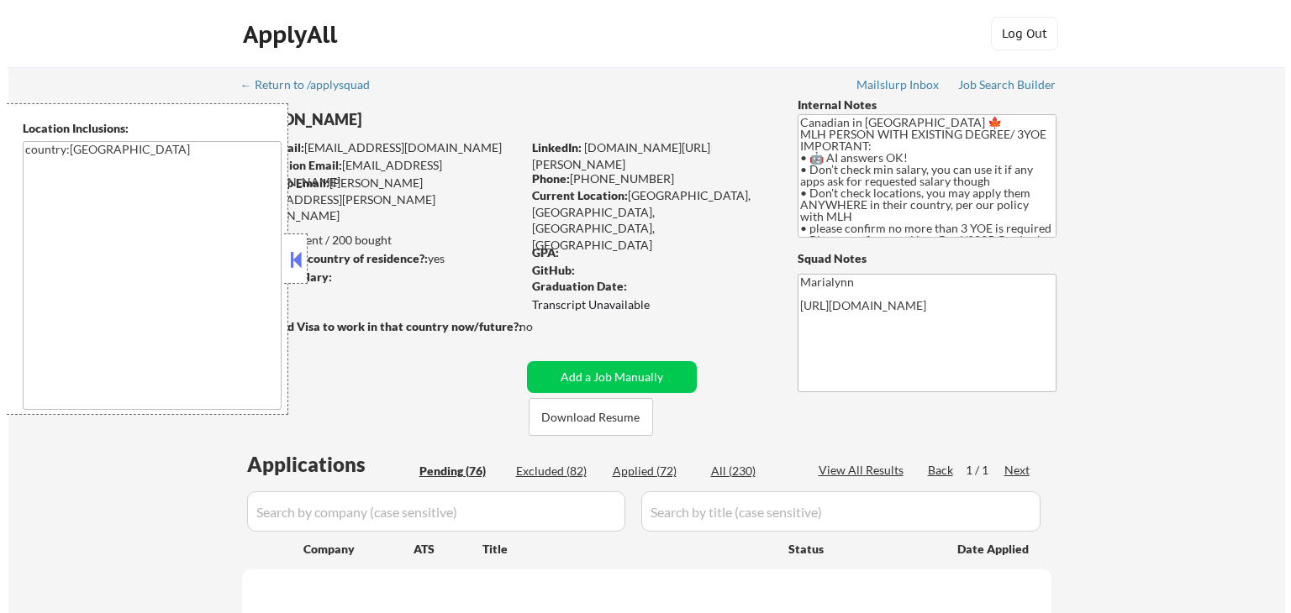
scroll to position [252, 0]
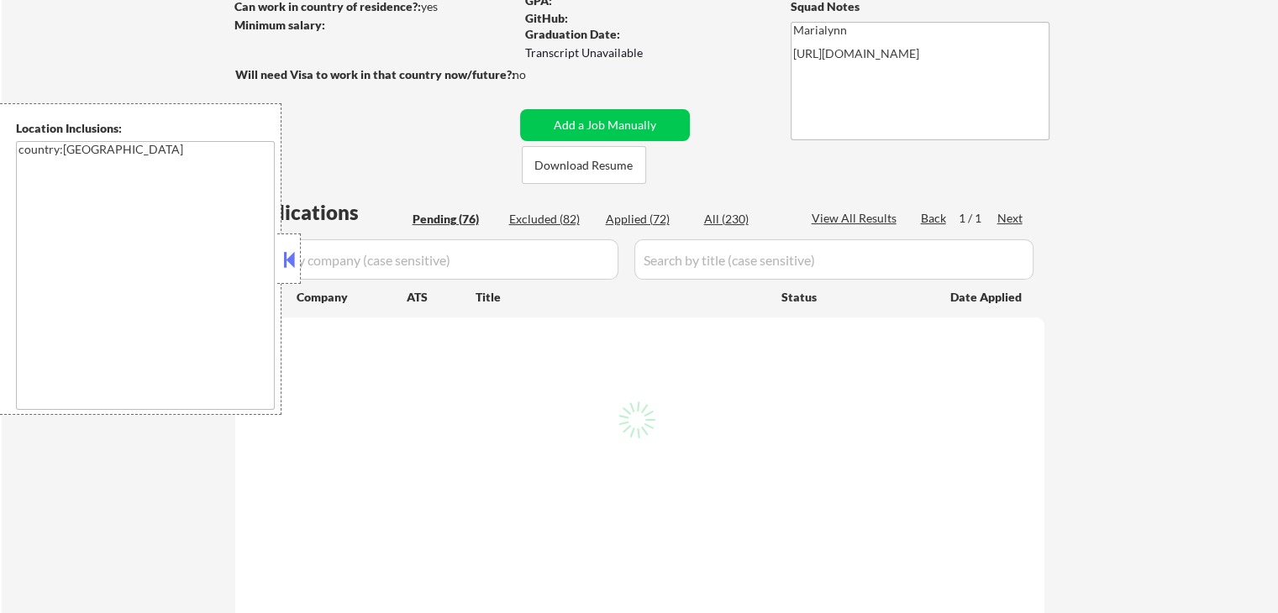
click at [299, 260] on div at bounding box center [289, 259] width 24 height 50
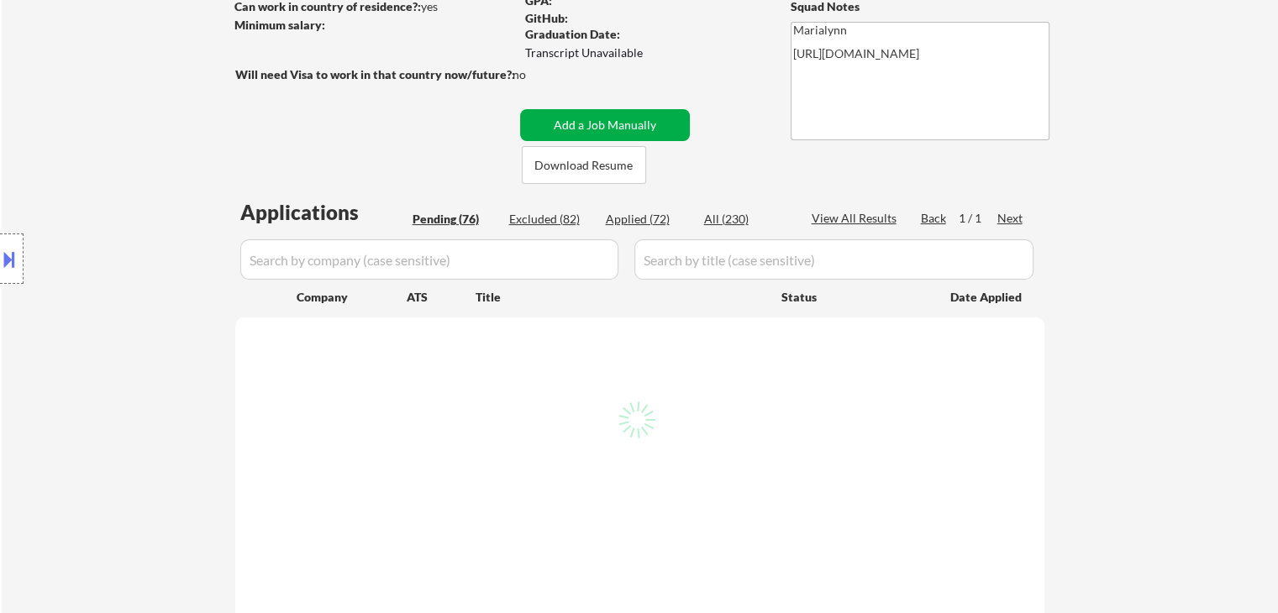
click at [539, 266] on input "input" at bounding box center [429, 259] width 378 height 40
click at [532, 266] on input "input" at bounding box center [429, 259] width 378 height 40
select select ""pending""
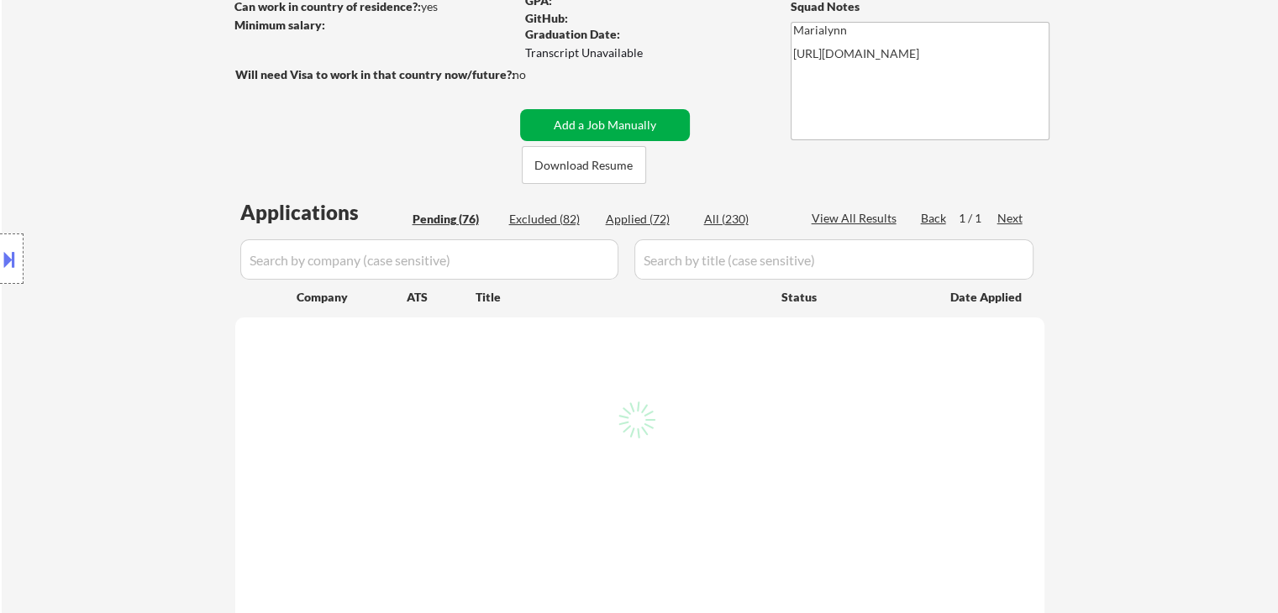
select select ""pending""
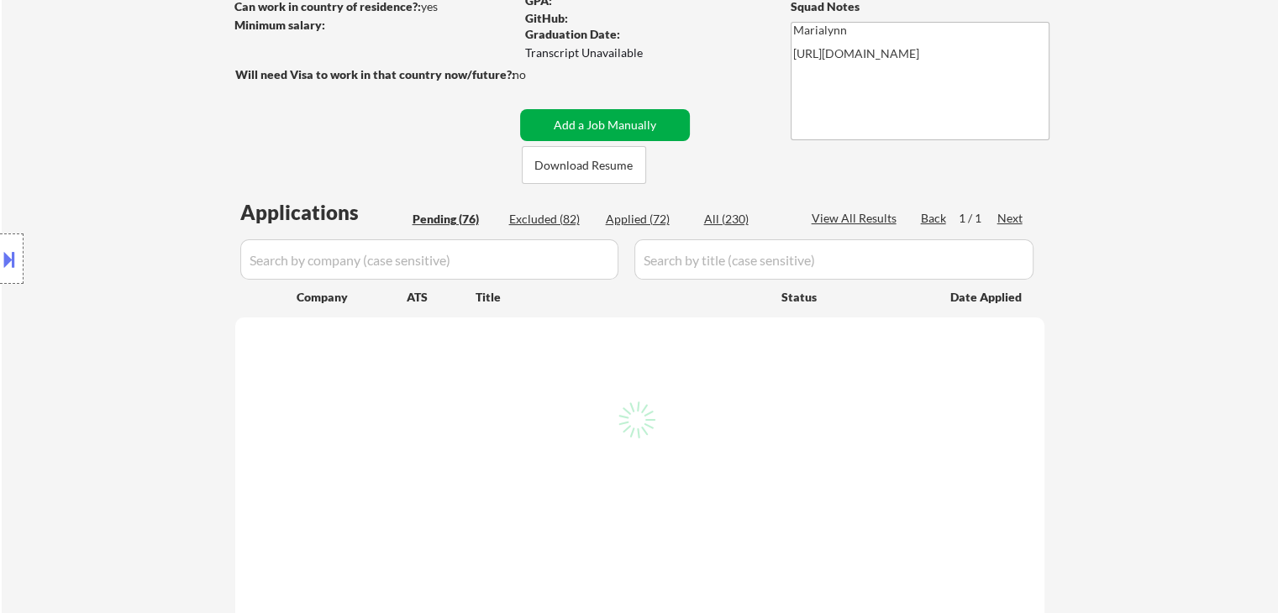
select select ""pending""
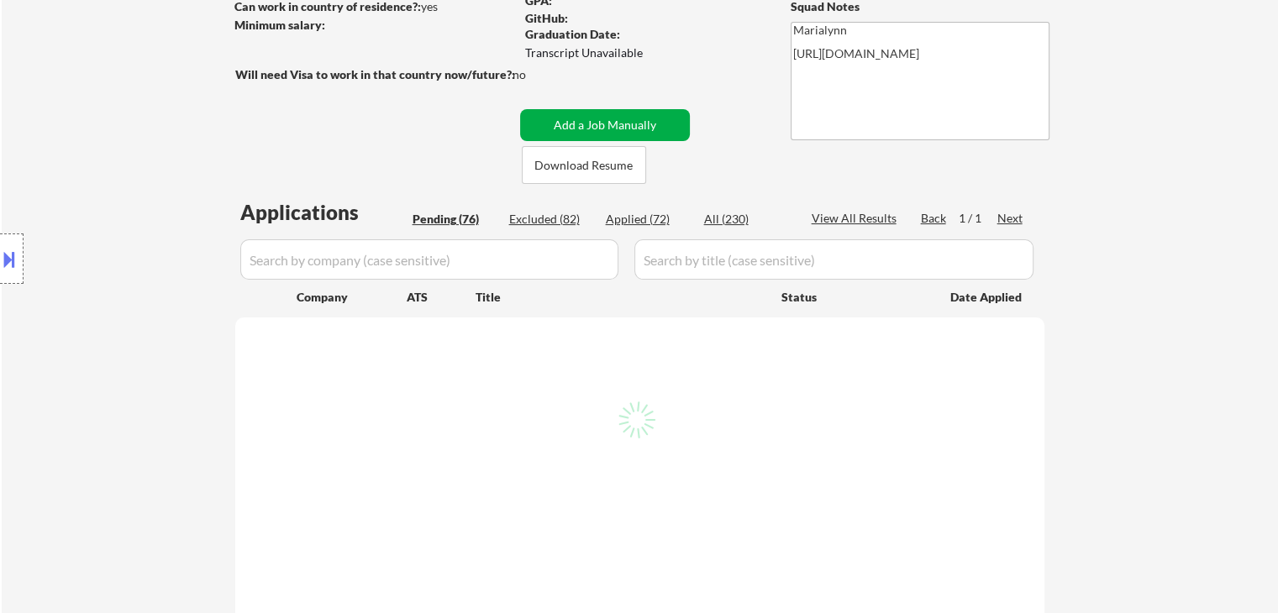
select select ""pending""
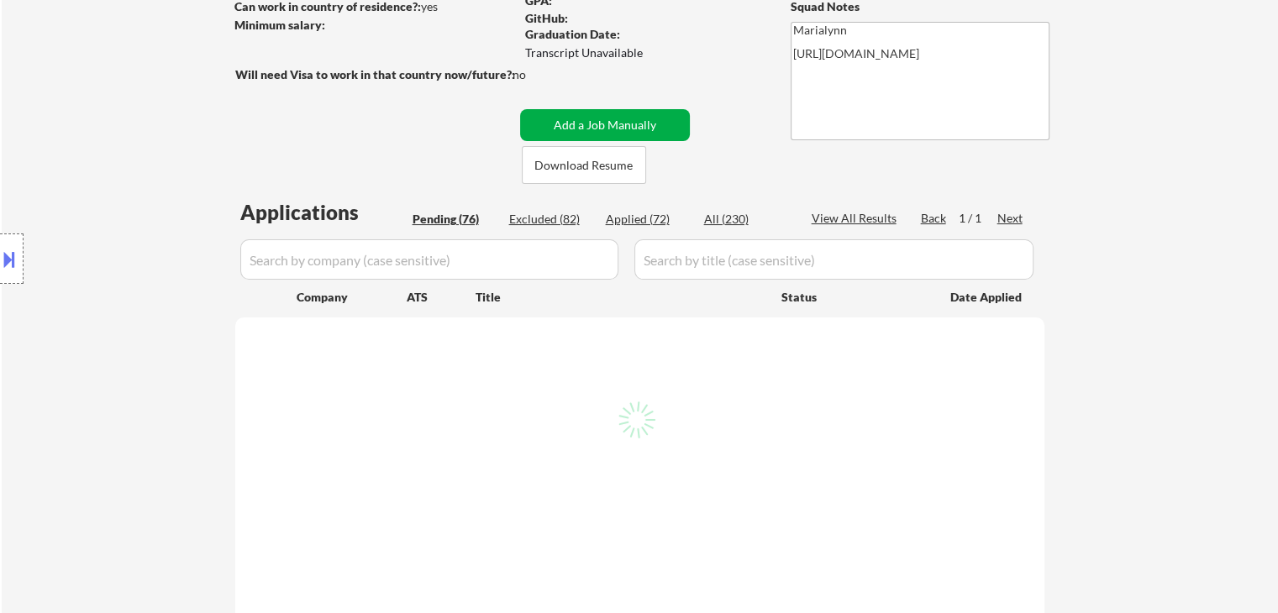
select select ""pending""
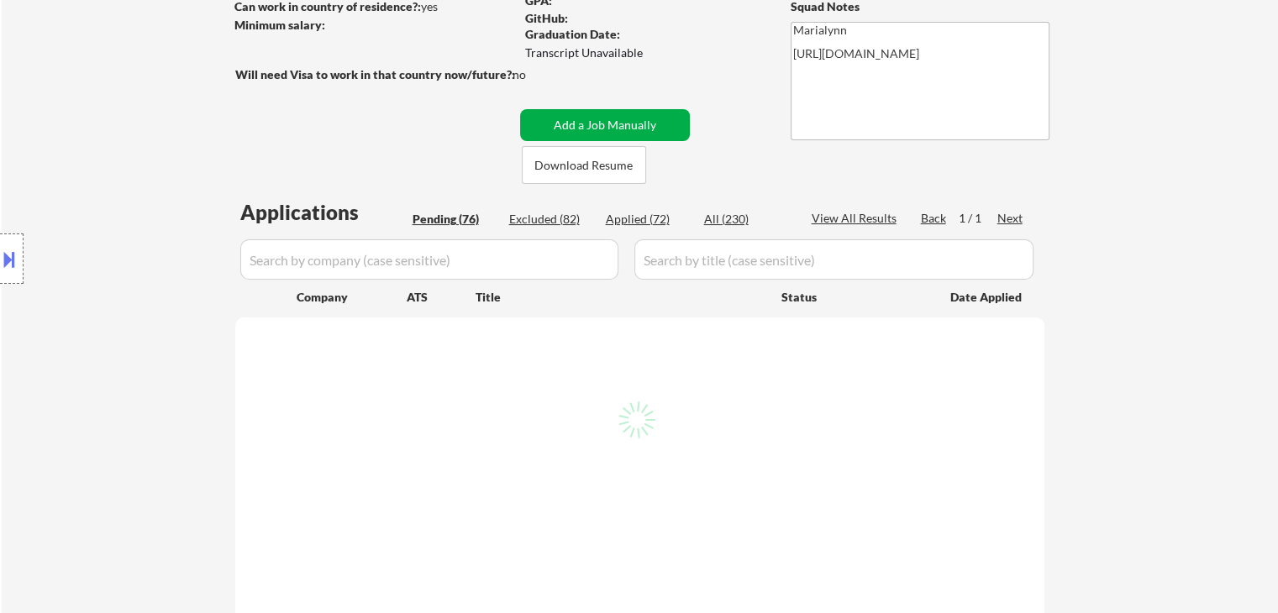
select select ""pending""
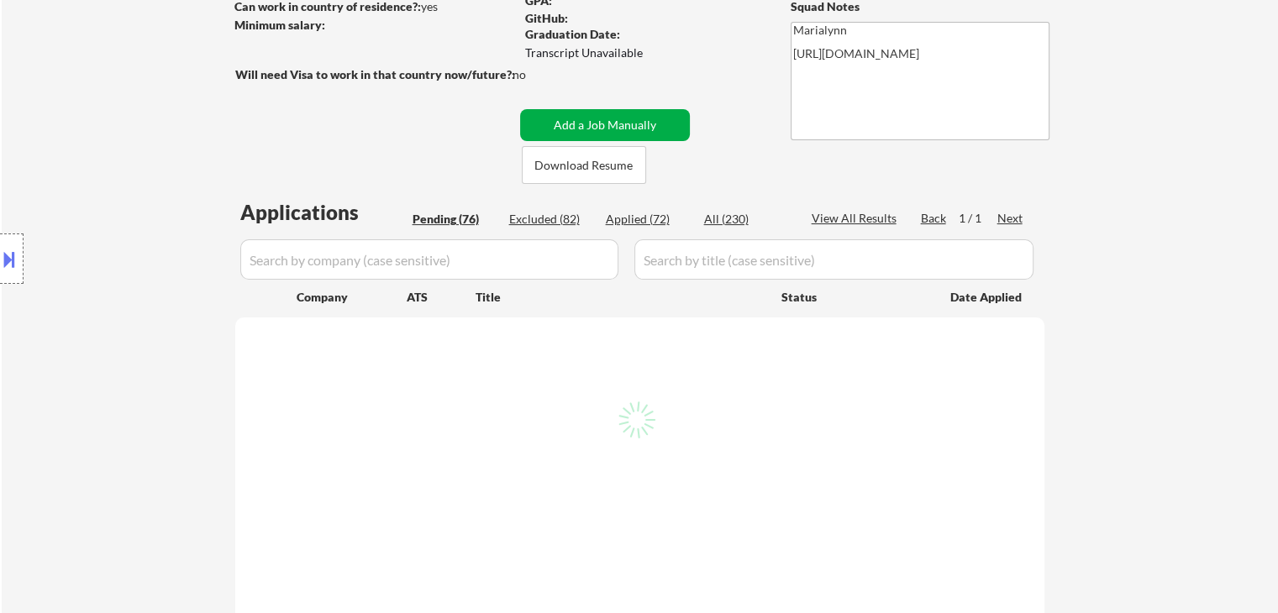
select select ""pending""
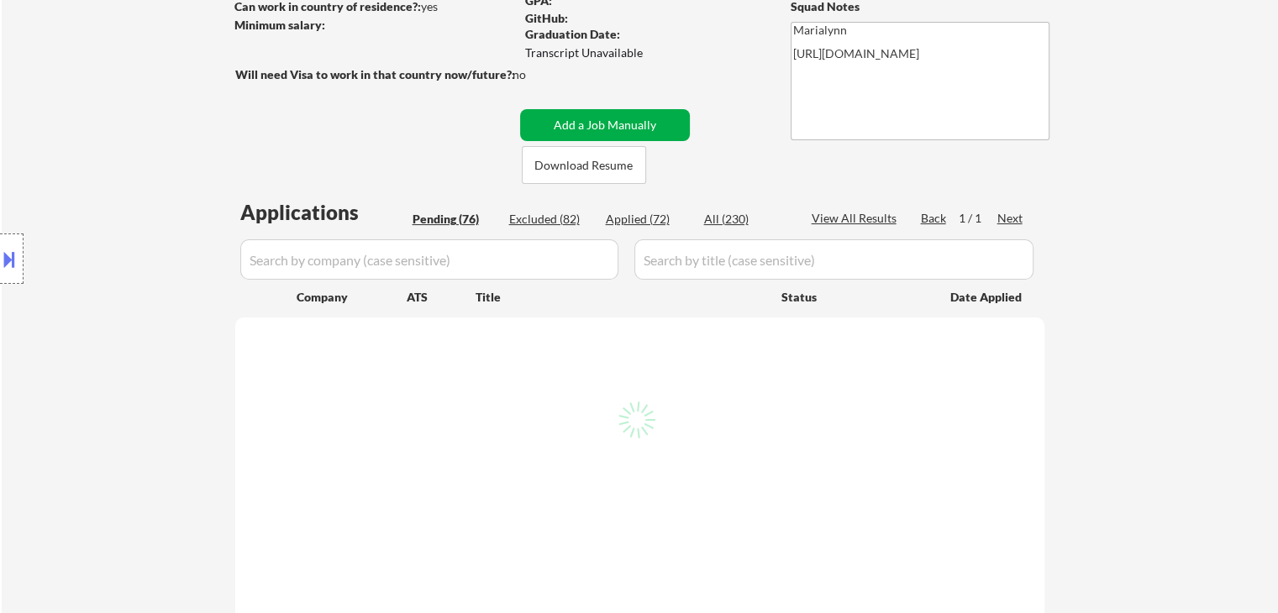
select select ""pending""
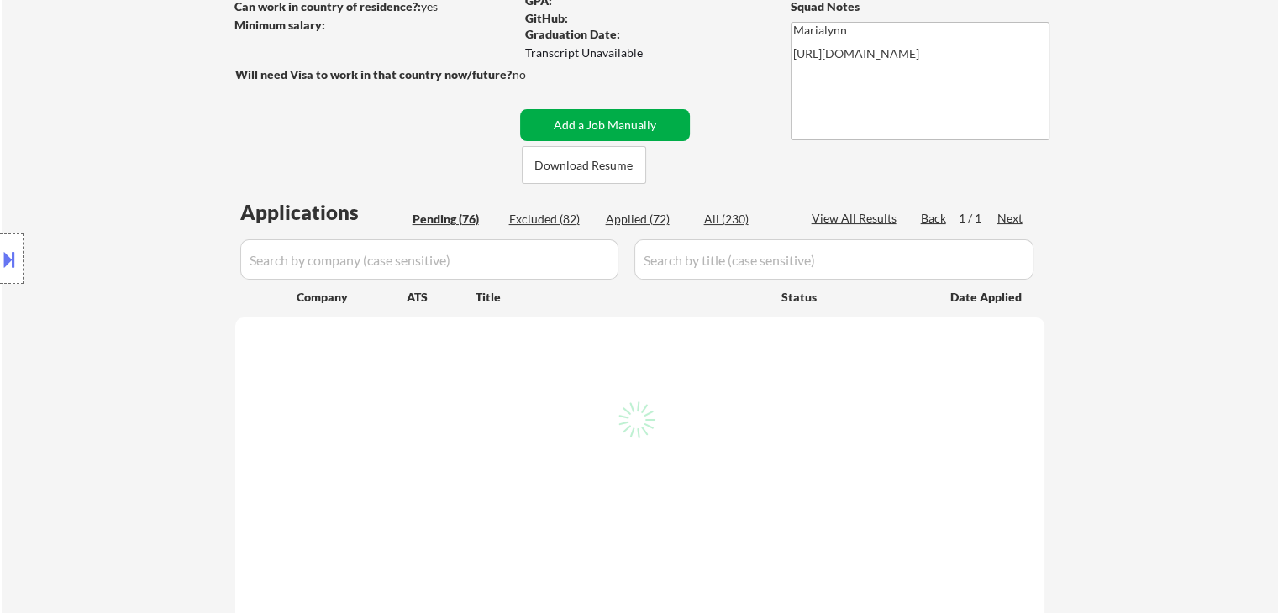
select select ""pending""
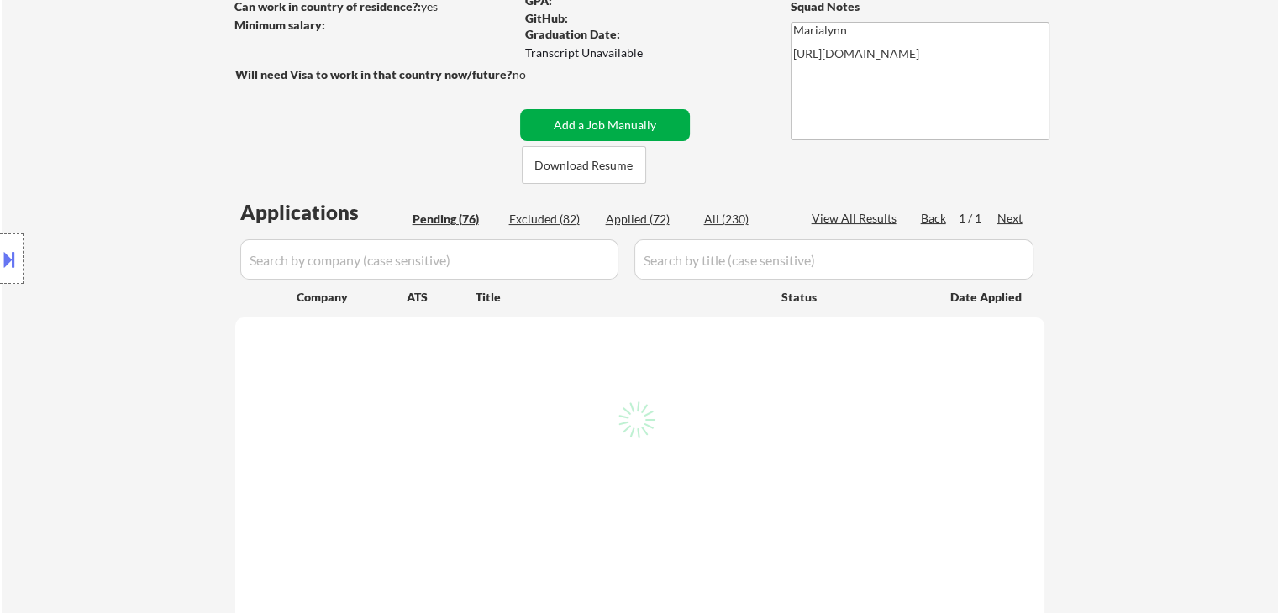
select select ""pending""
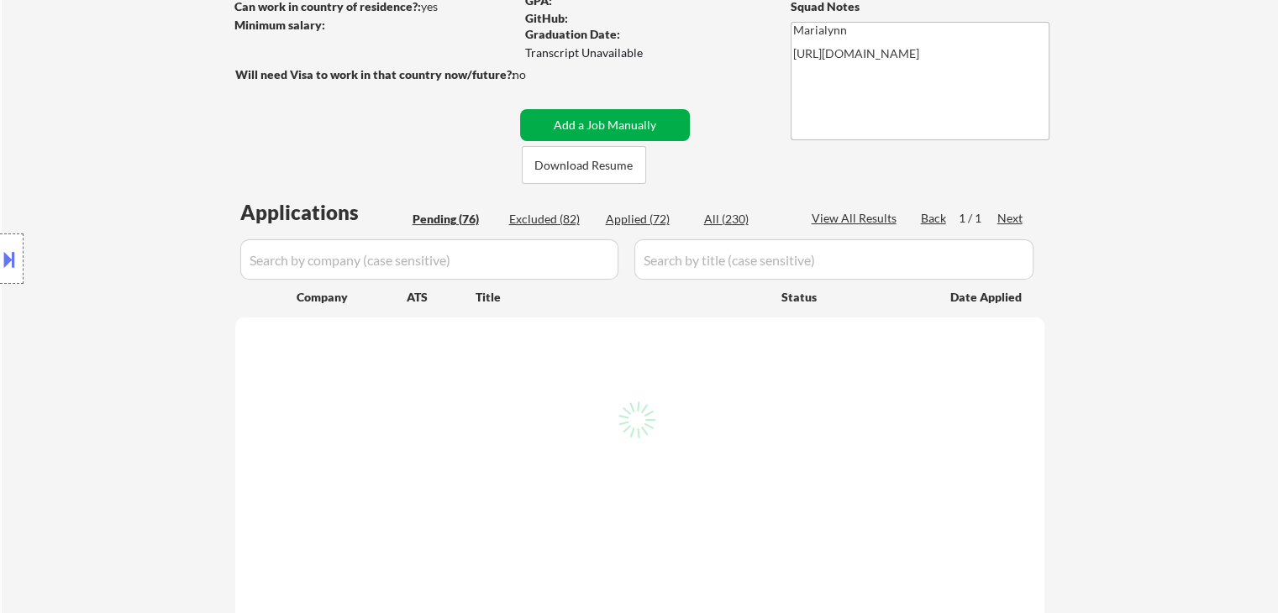
select select ""pending""
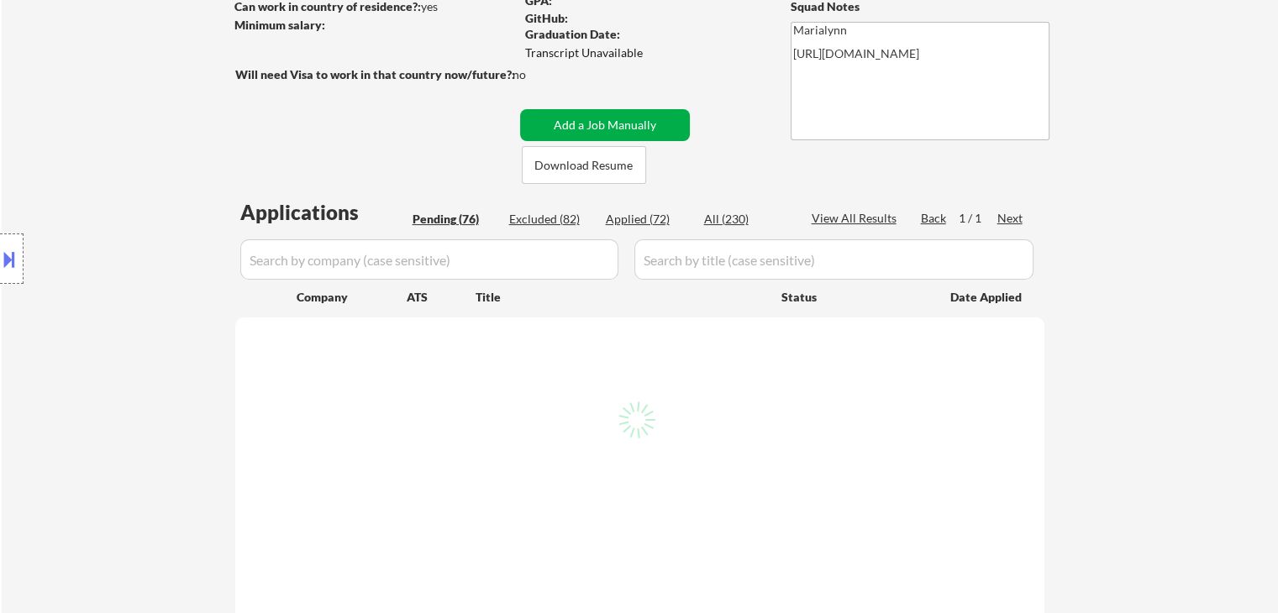
select select ""pending""
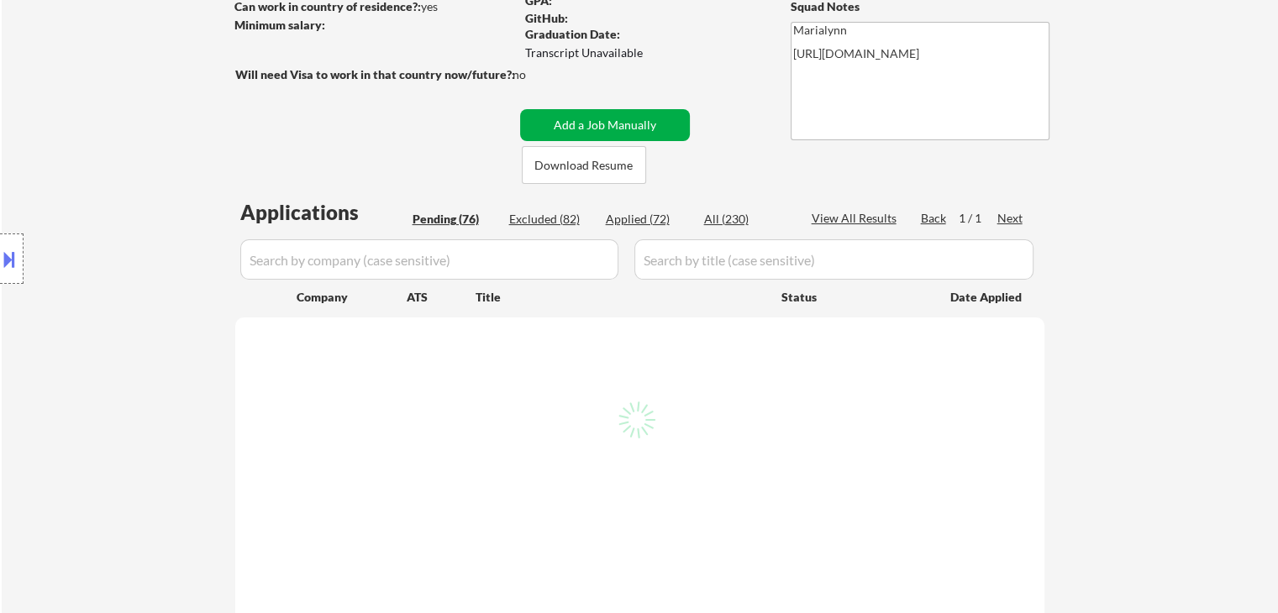
select select ""pending""
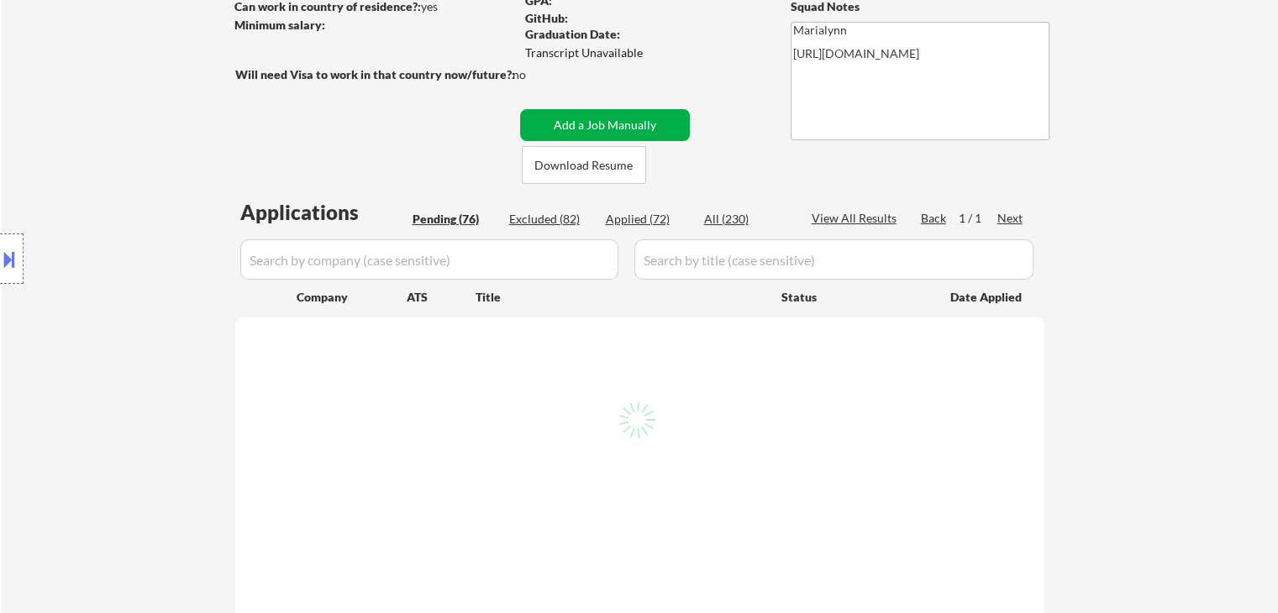
select select ""pending""
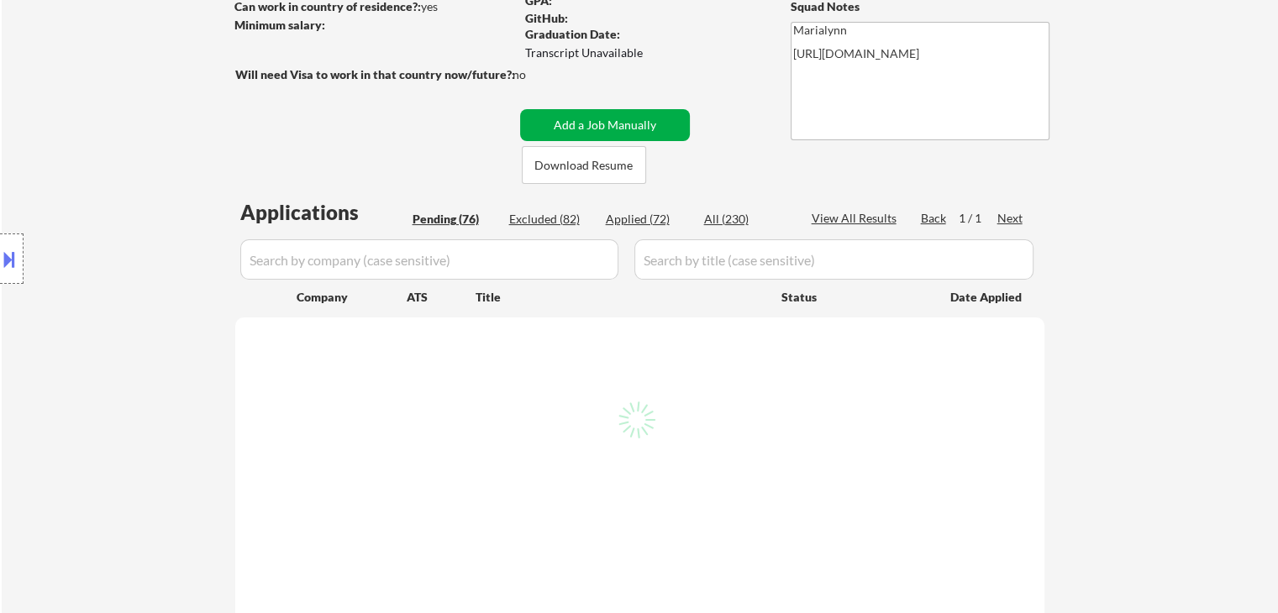
select select ""pending""
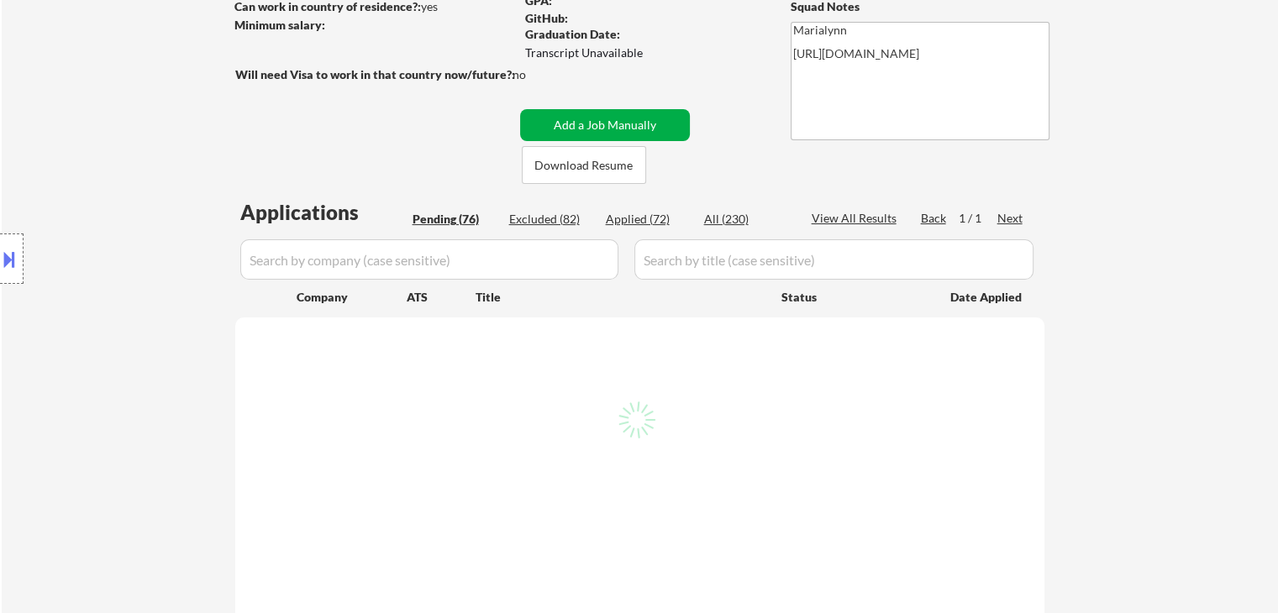
select select ""pending""
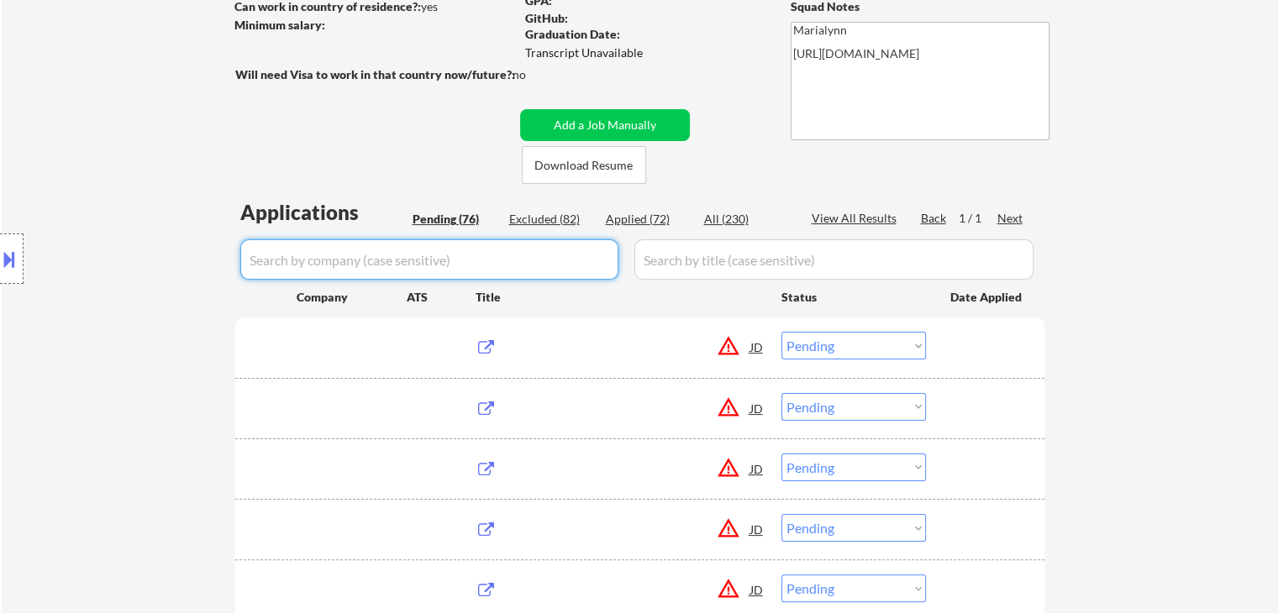
click at [519, 257] on input "input" at bounding box center [429, 259] width 378 height 40
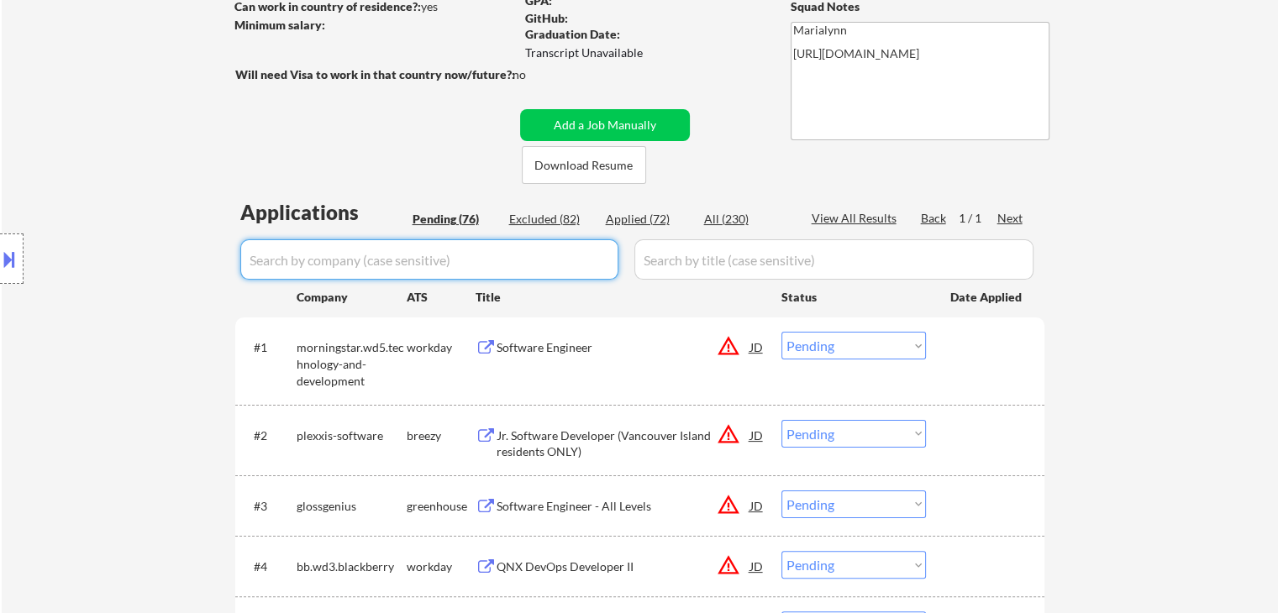
paste input "databricks"
type input "databricks"
click at [689, 255] on input "input" at bounding box center [833, 259] width 399 height 40
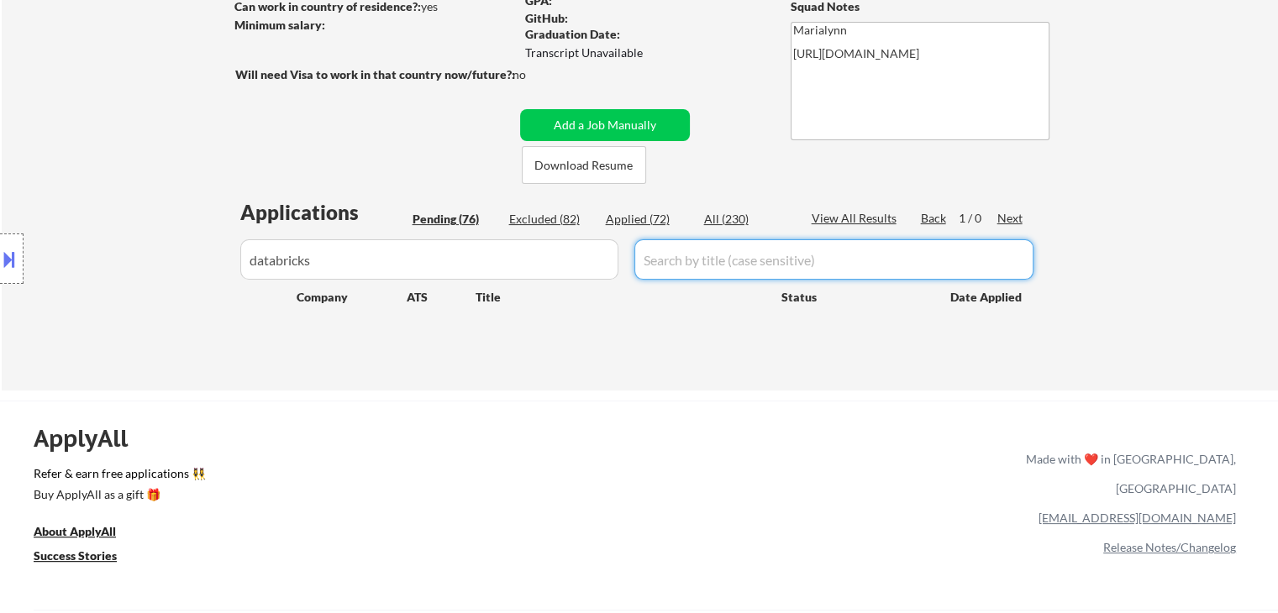
click at [749, 258] on input "input" at bounding box center [833, 259] width 399 height 40
paste input "Software Engineering Intern (2026)"
type input "Software Engineering Intern (2026)"
click at [643, 118] on button "Add a Job Manually" at bounding box center [605, 125] width 170 height 32
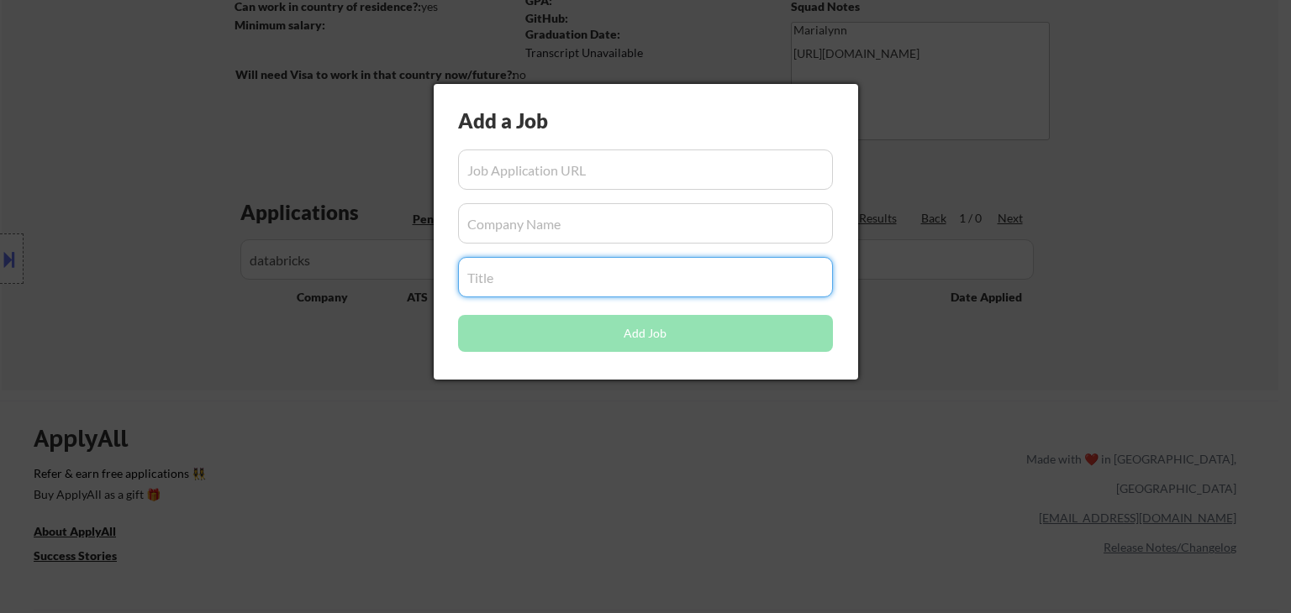
click at [547, 270] on input "input" at bounding box center [645, 277] width 375 height 40
paste input "Software Engineering Intern (2026)"
type input "Software Engineering Intern (2026)"
click at [521, 463] on div at bounding box center [645, 306] width 1291 height 613
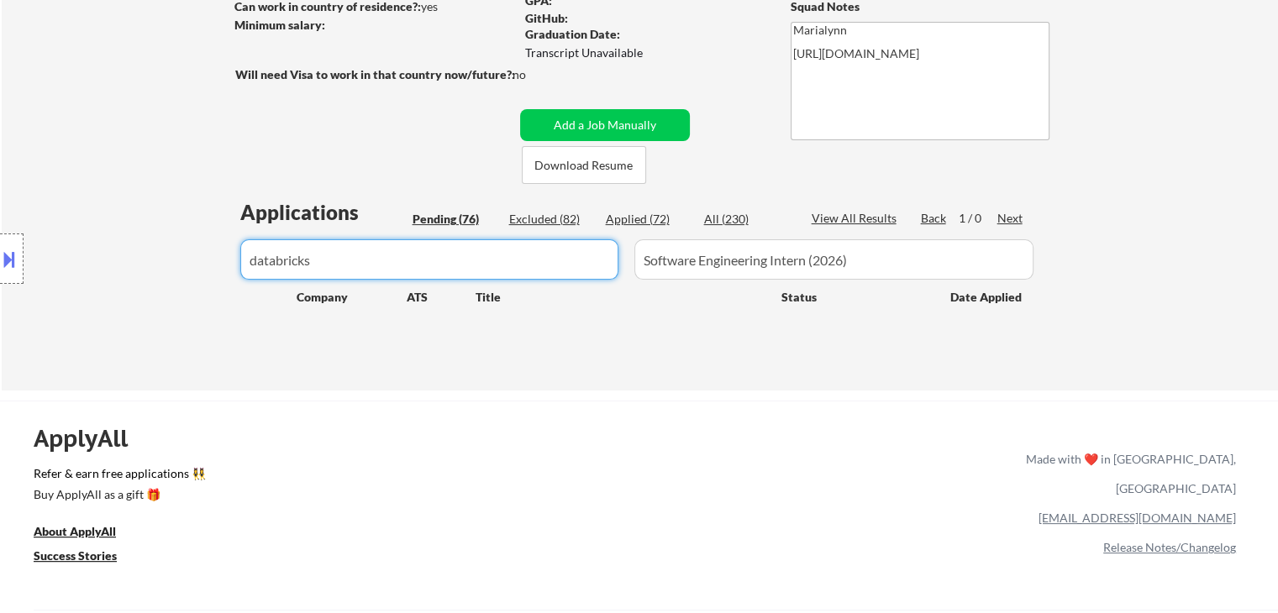
drag, startPoint x: 362, startPoint y: 270, endPoint x: 0, endPoint y: 256, distance: 362.4
click at [0, 256] on body "← Return to /applysquad Mailslurp Inbox Job Search Builder Anitha Amarnath User…" at bounding box center [639, 54] width 1278 height 613
click at [561, 123] on button "Add a Job Manually" at bounding box center [605, 125] width 170 height 32
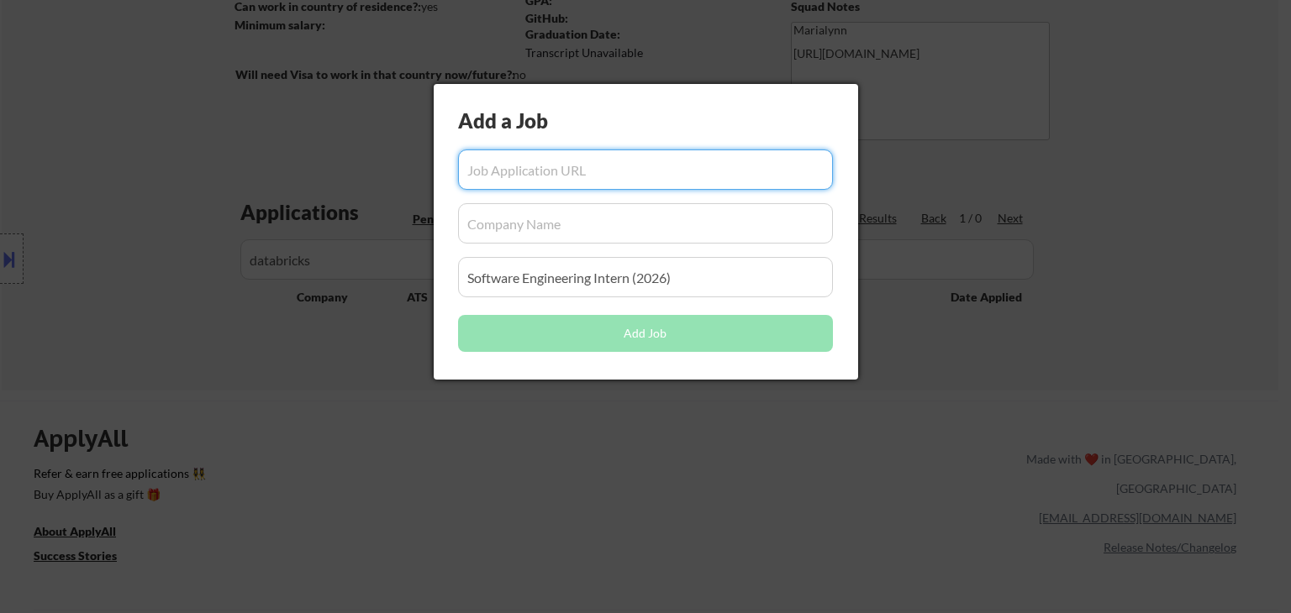
click at [537, 231] on input "input" at bounding box center [645, 223] width 375 height 40
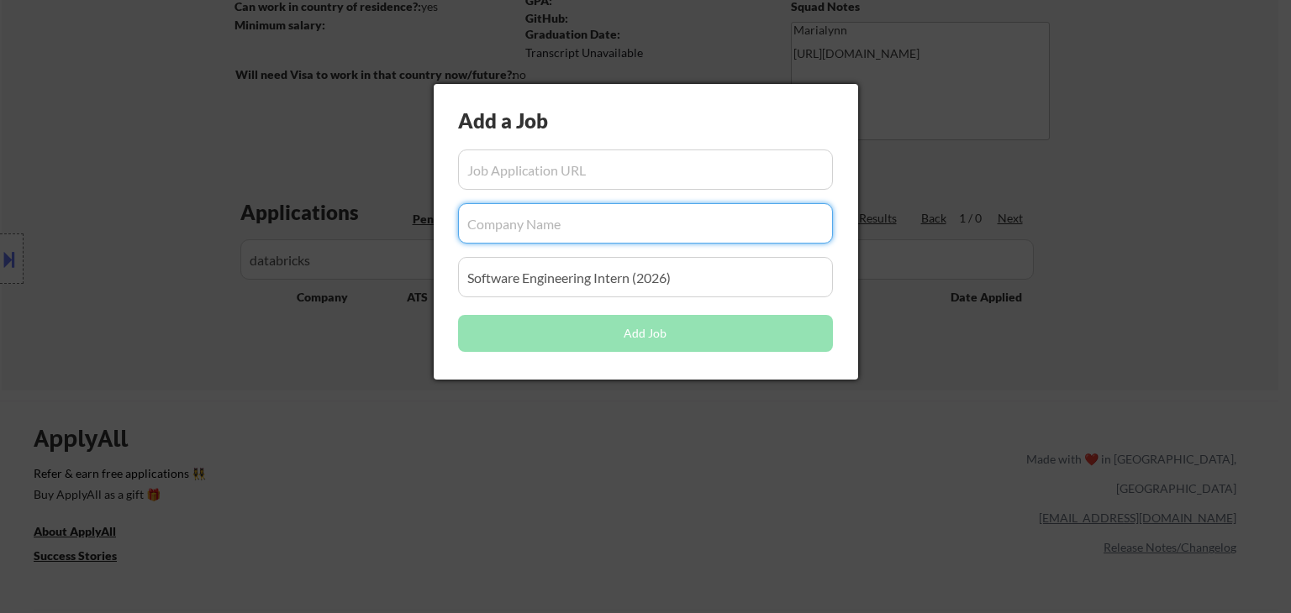
paste input "databricks"
type input "databricks"
click at [507, 429] on div at bounding box center [645, 306] width 1291 height 613
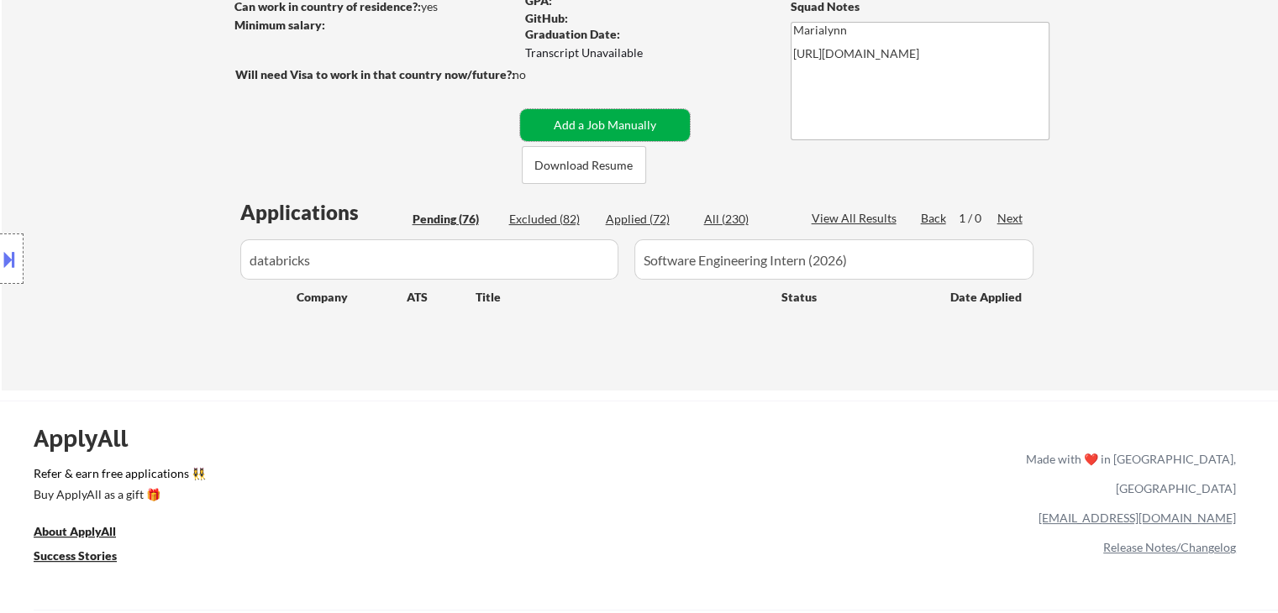
click at [596, 122] on button "Add a Job Manually" at bounding box center [605, 125] width 170 height 32
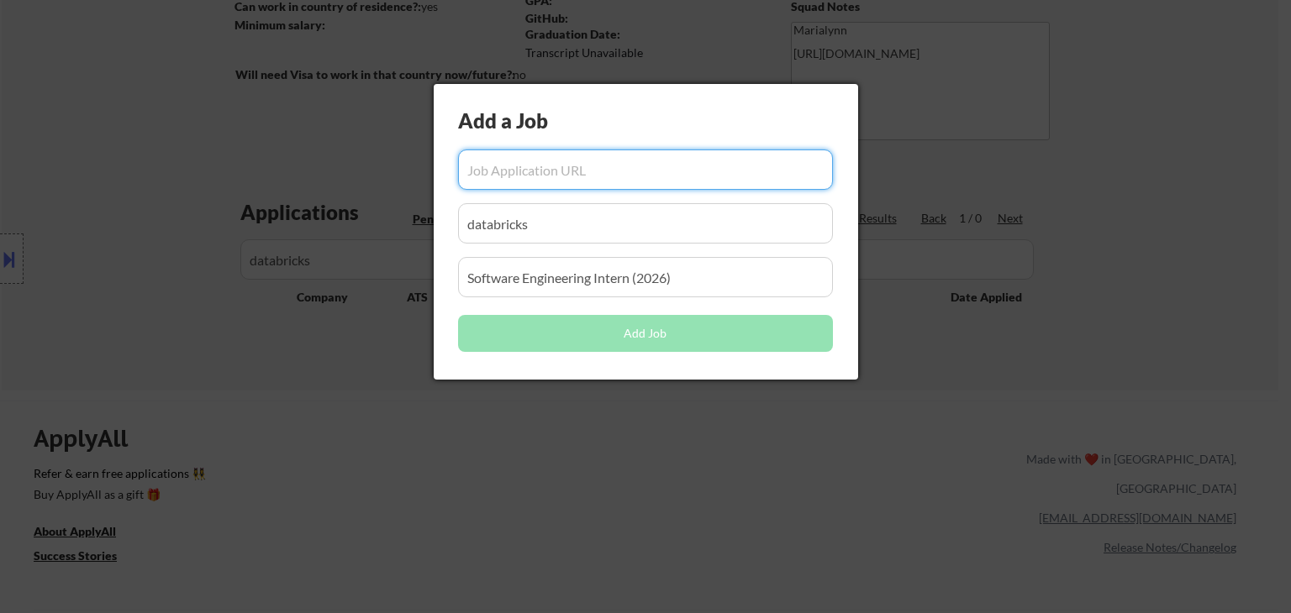
click at [555, 418] on div at bounding box center [645, 306] width 1291 height 613
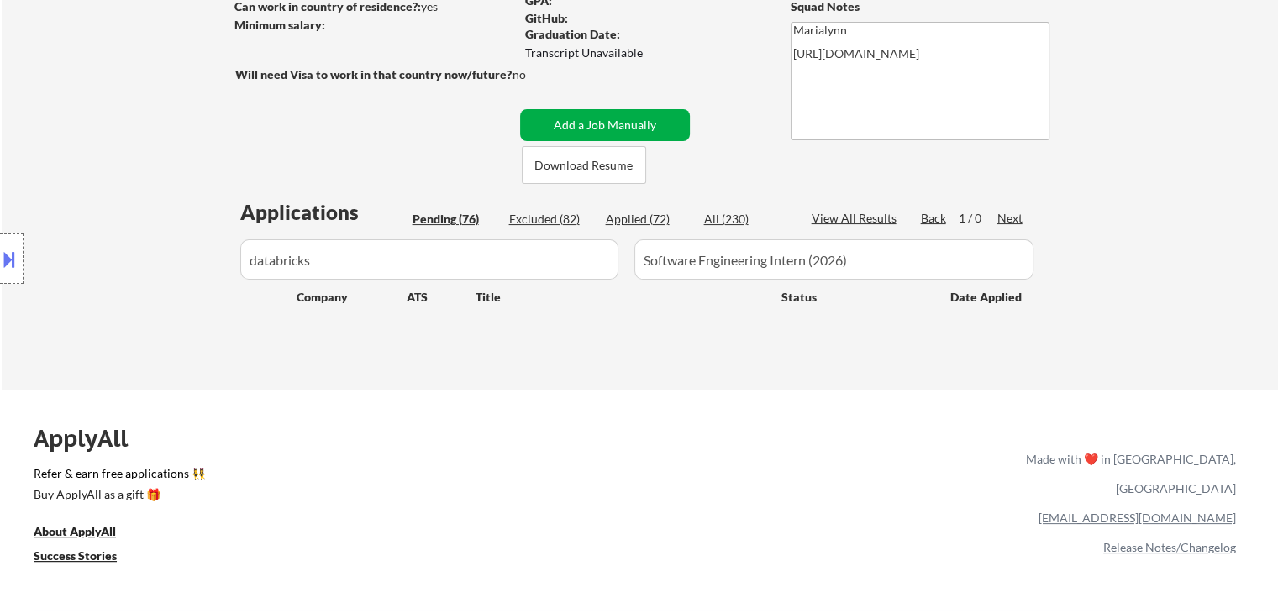
click at [559, 124] on button "Add a Job Manually" at bounding box center [605, 125] width 170 height 32
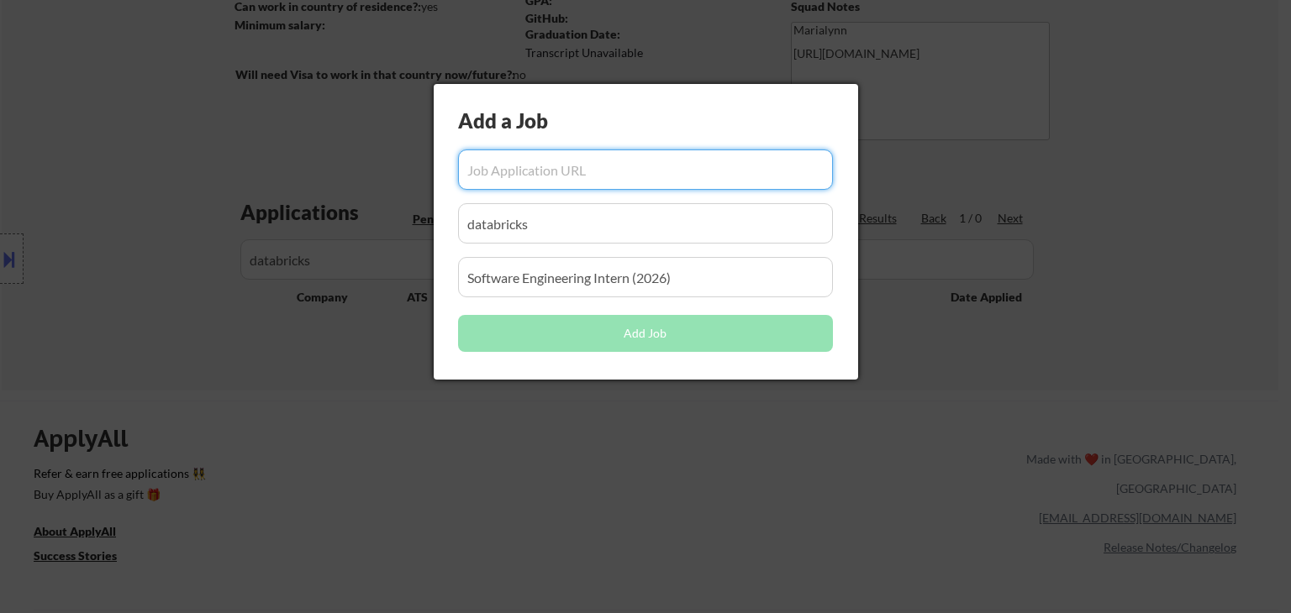
click at [551, 157] on input "input" at bounding box center [645, 170] width 375 height 40
paste input "https://www.databricks.com/company/careers/university-recruiting/software-engin…"
type input "https://www.databricks.com/company/careers/university-recruiting/software-engin…"
click at [790, 519] on div at bounding box center [645, 306] width 1291 height 613
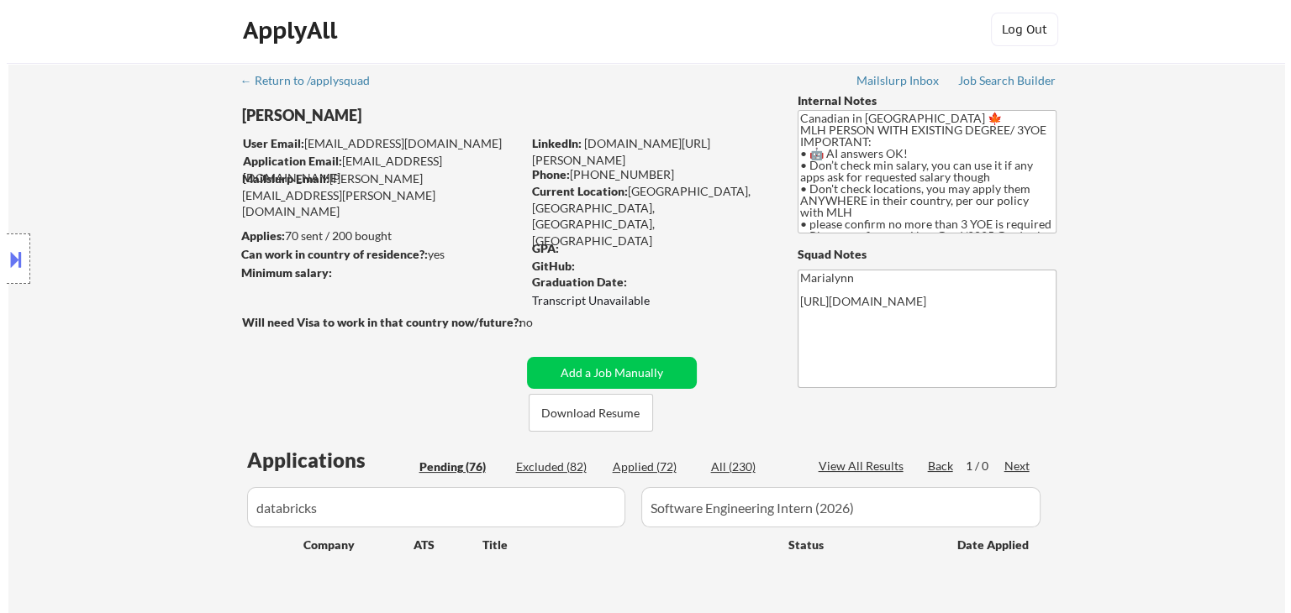
scroll to position [0, 0]
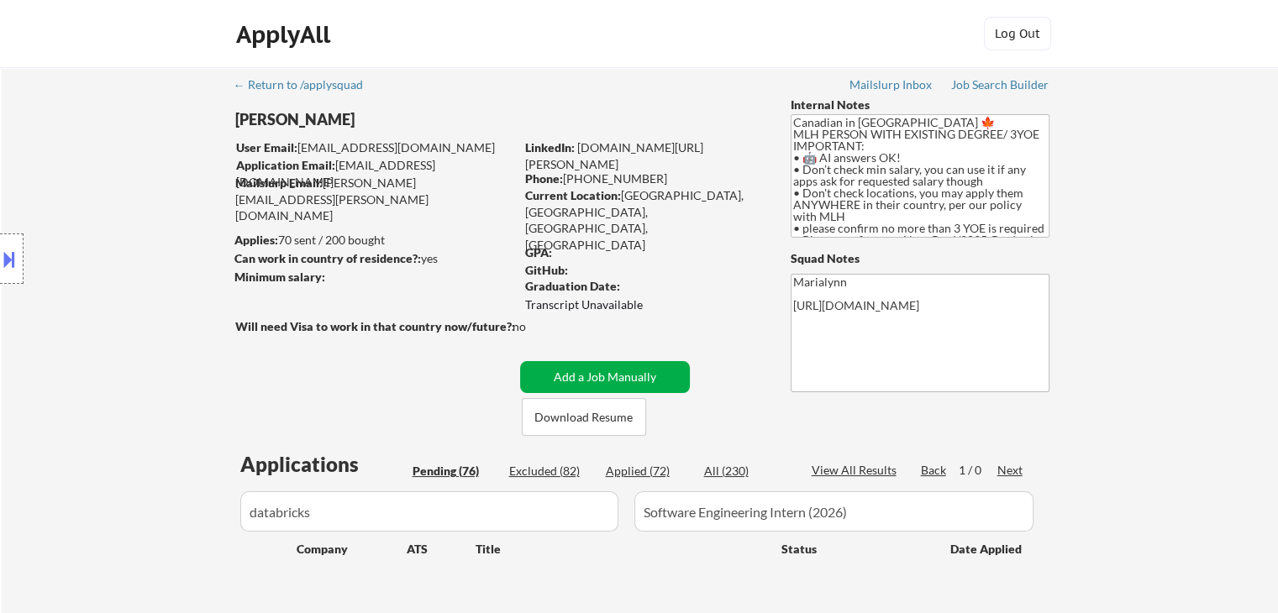
click at [619, 373] on button "Add a Job Manually" at bounding box center [605, 377] width 170 height 32
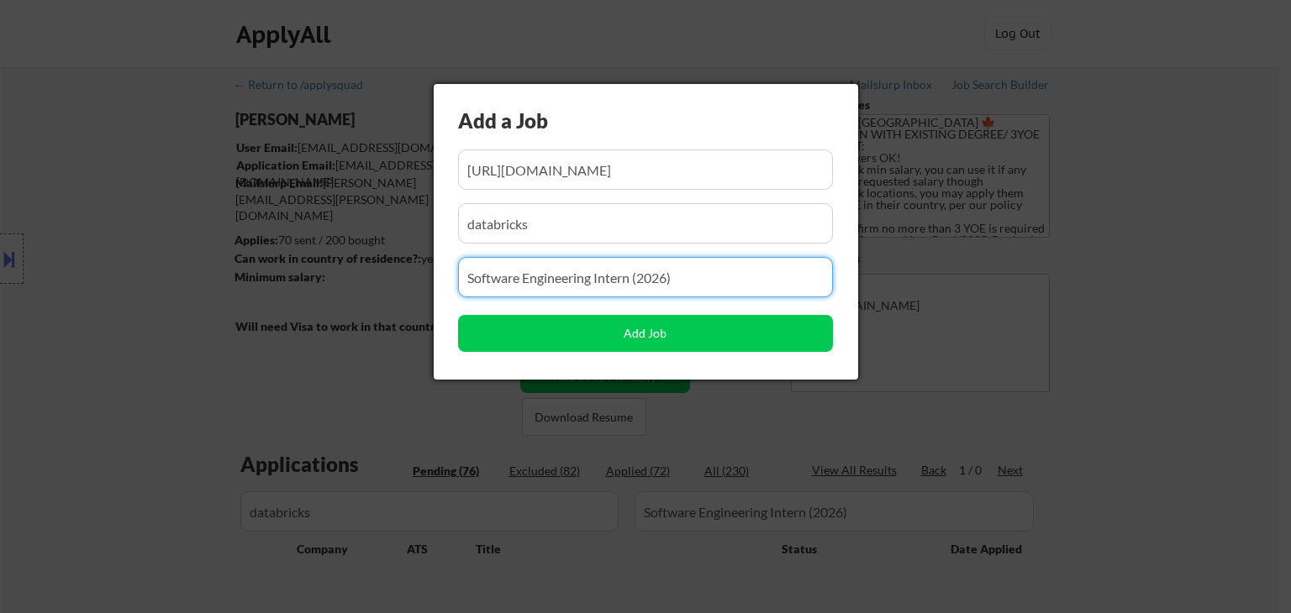
click at [544, 276] on input "input" at bounding box center [645, 277] width 375 height 40
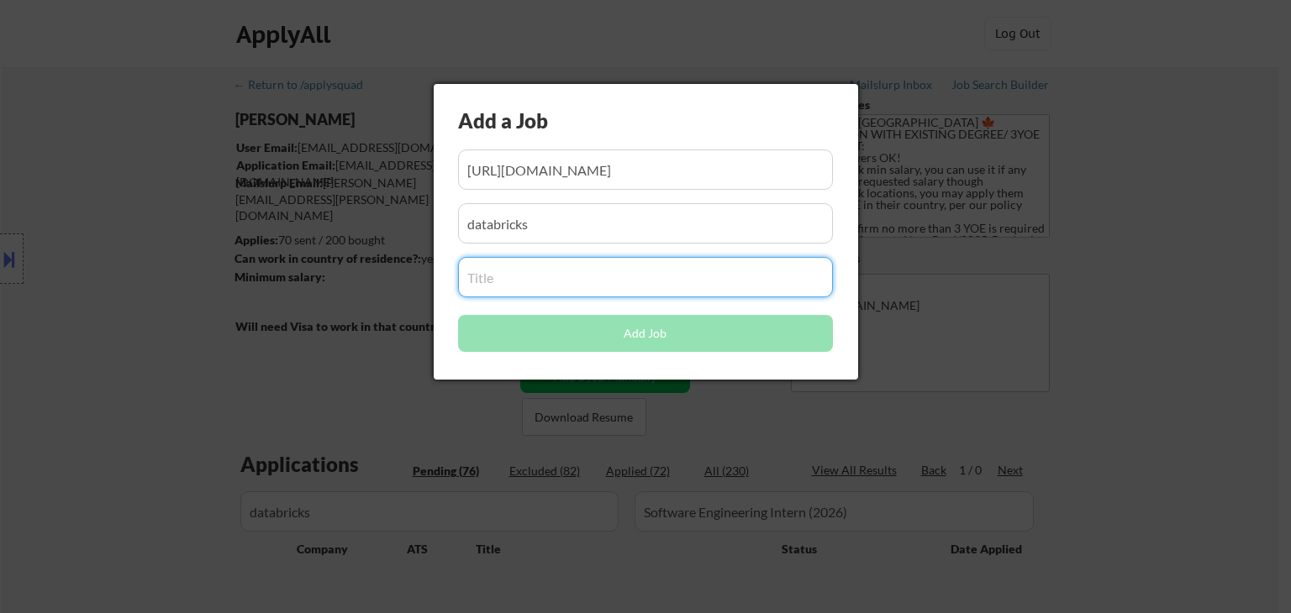
click at [533, 229] on input "input" at bounding box center [645, 223] width 375 height 40
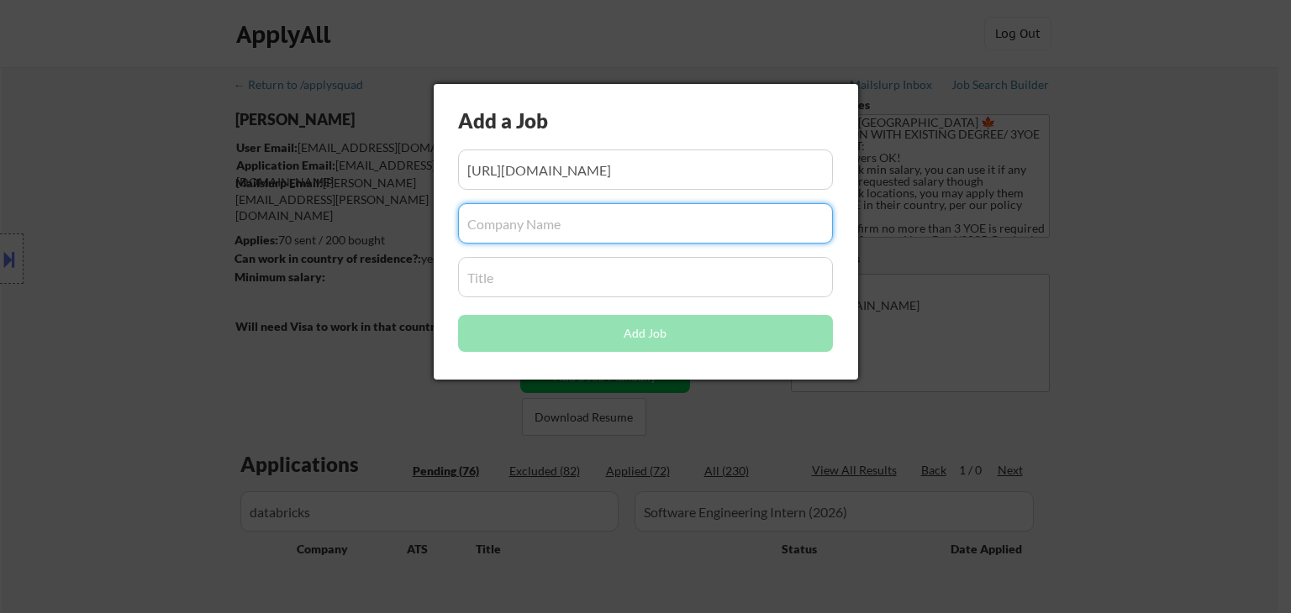
drag, startPoint x: 497, startPoint y: 167, endPoint x: 497, endPoint y: 192, distance: 24.4
click at [497, 174] on input "input" at bounding box center [645, 170] width 375 height 40
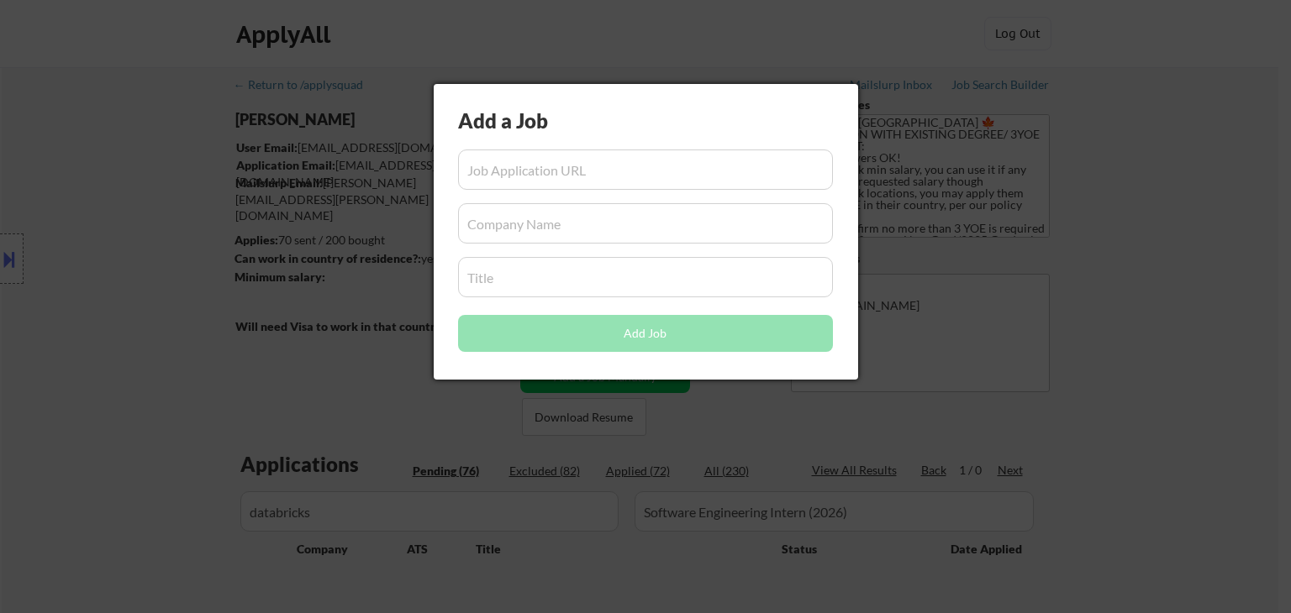
click at [323, 402] on div at bounding box center [645, 306] width 1291 height 613
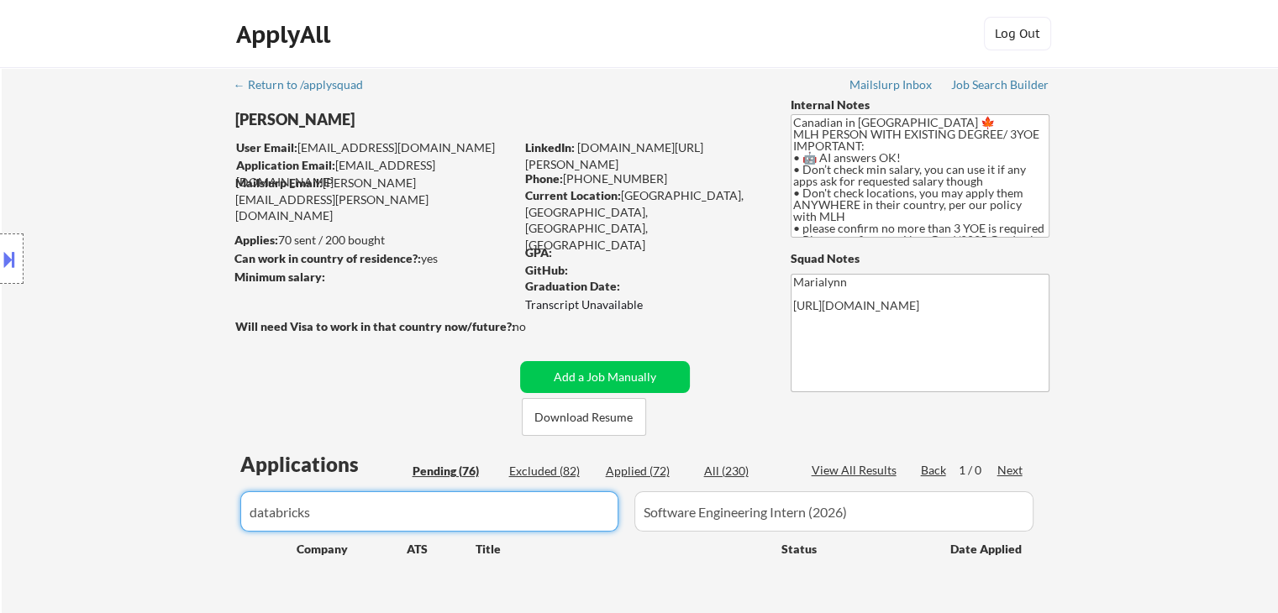
drag, startPoint x: 555, startPoint y: 507, endPoint x: 0, endPoint y: 520, distance: 554.7
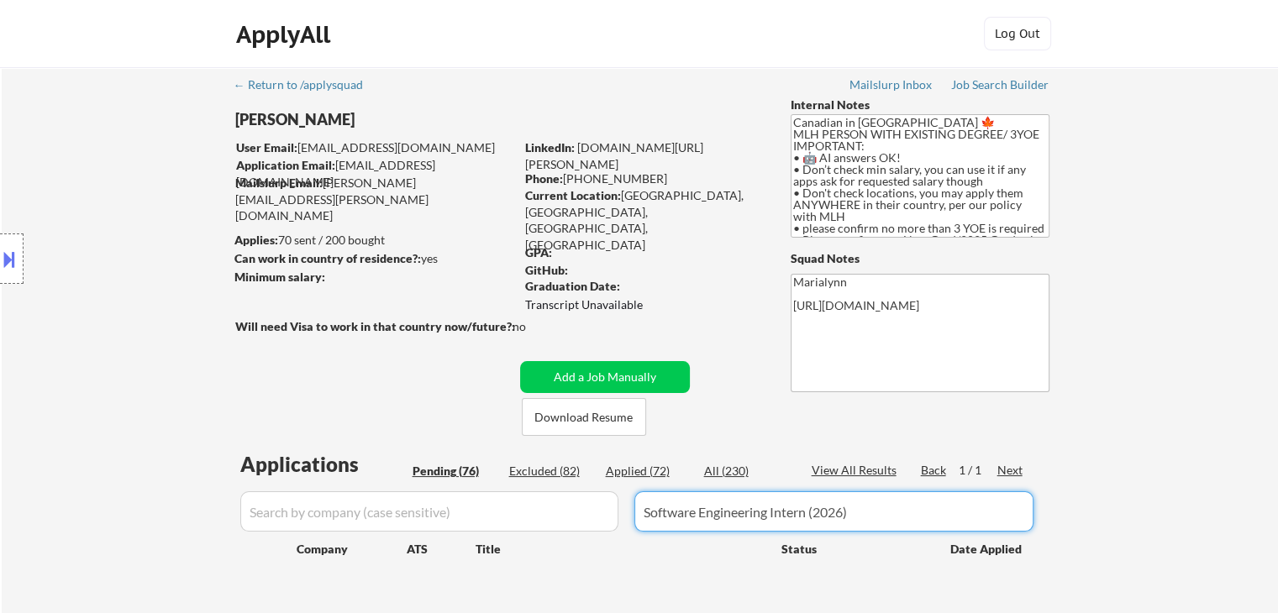
drag, startPoint x: 887, startPoint y: 521, endPoint x: 224, endPoint y: 559, distance: 664.0
click at [248, 543] on div "Applications Pending (76) Excluded (82) Applied (72) All (230) View All Results…" at bounding box center [639, 530] width 809 height 160
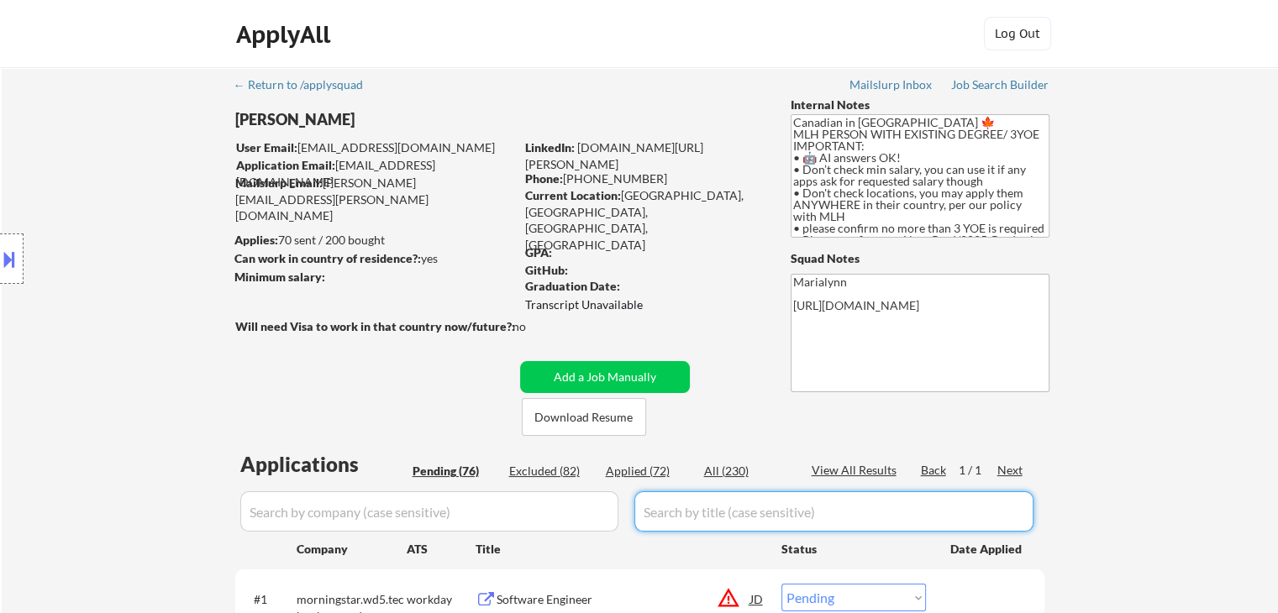
click at [260, 376] on div "Location Inclusions: country:CA" at bounding box center [150, 259] width 301 height 312
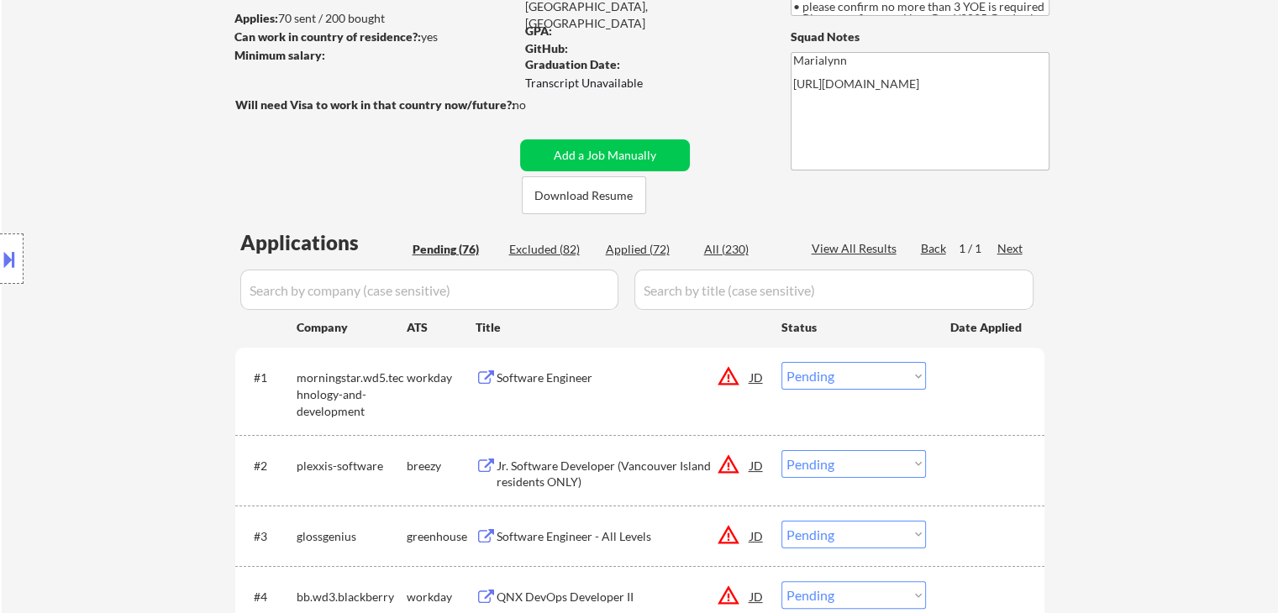
scroll to position [252, 0]
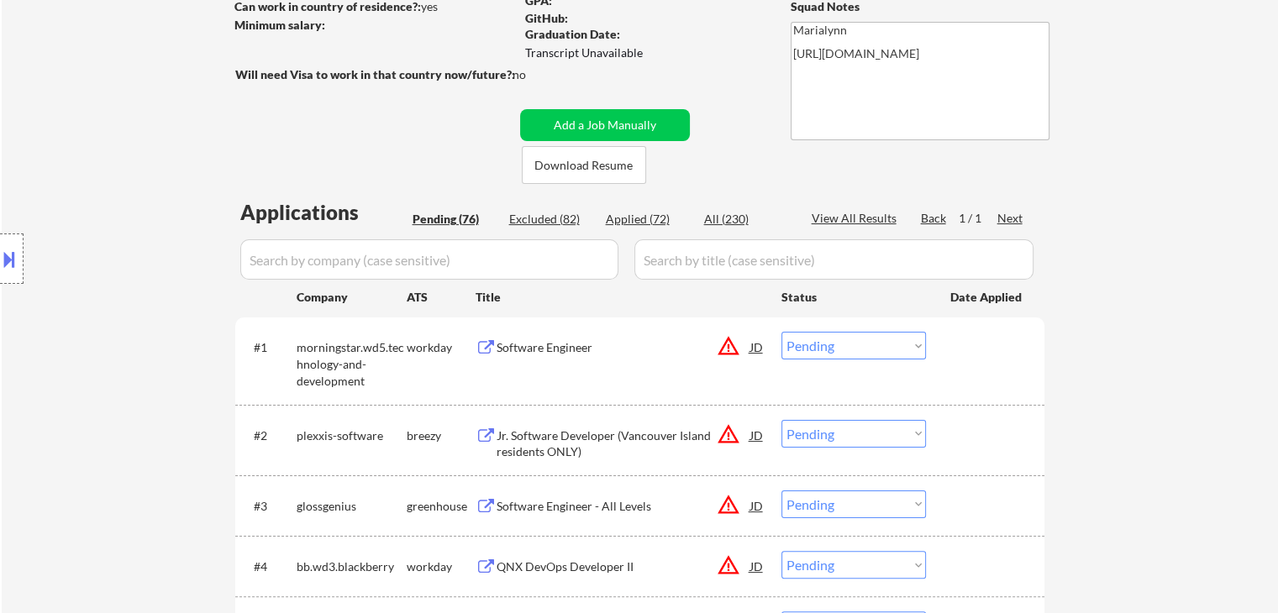
click at [555, 111] on button "Add a Job Manually" at bounding box center [605, 125] width 170 height 32
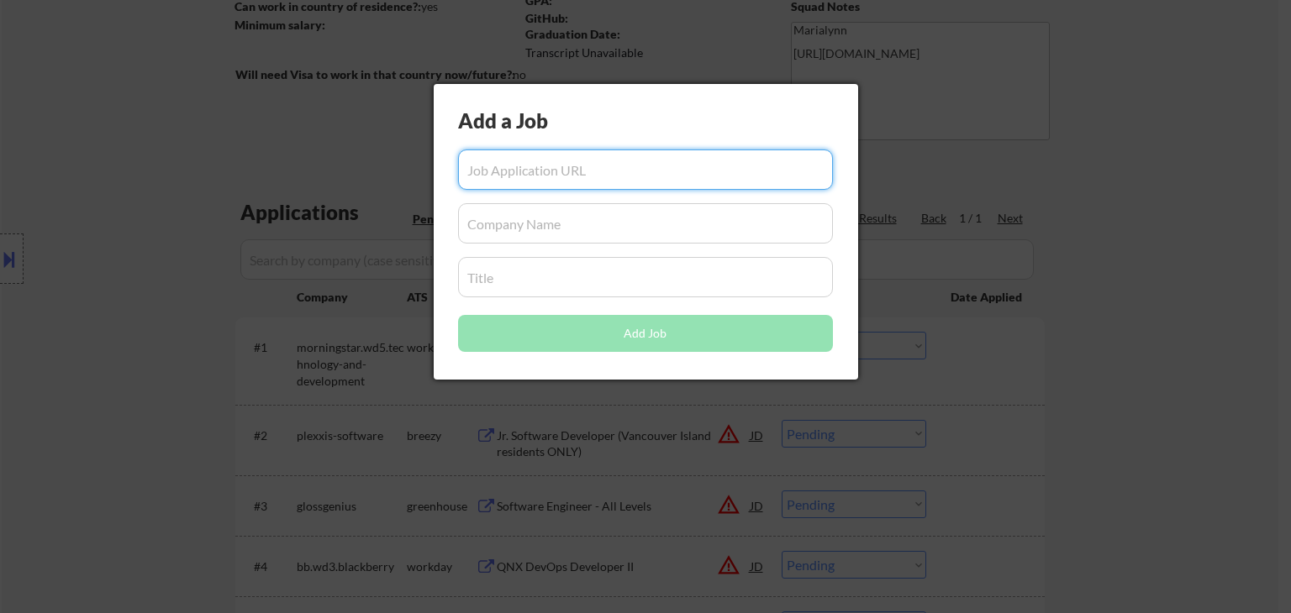
click at [336, 147] on div at bounding box center [645, 306] width 1291 height 613
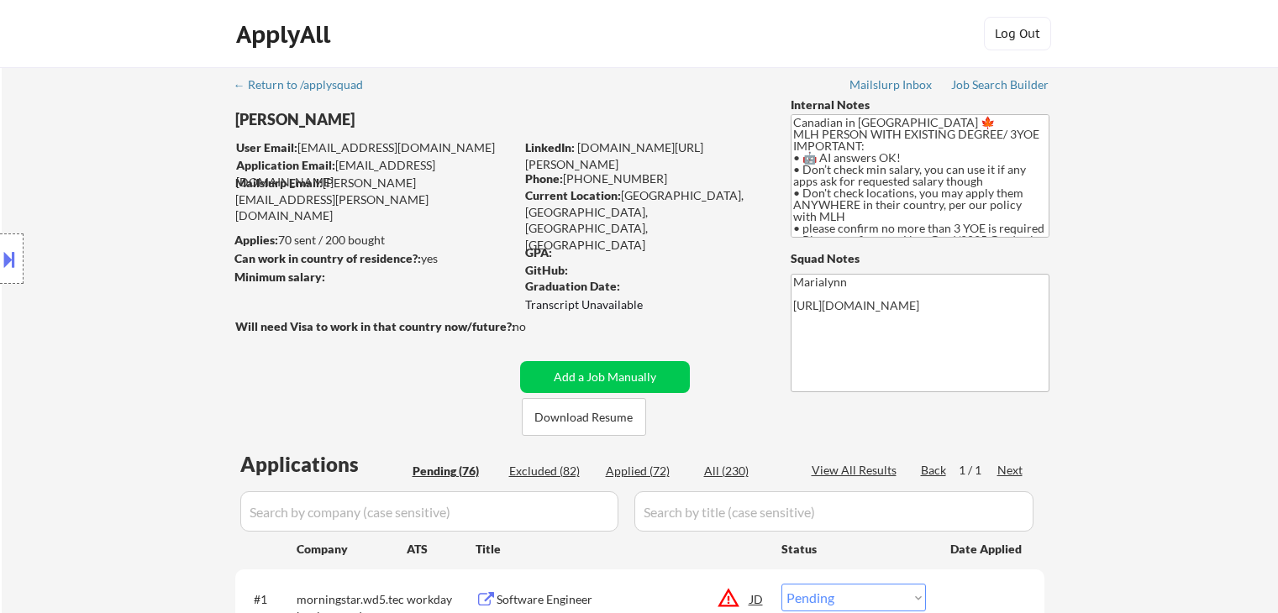
select select ""pending""
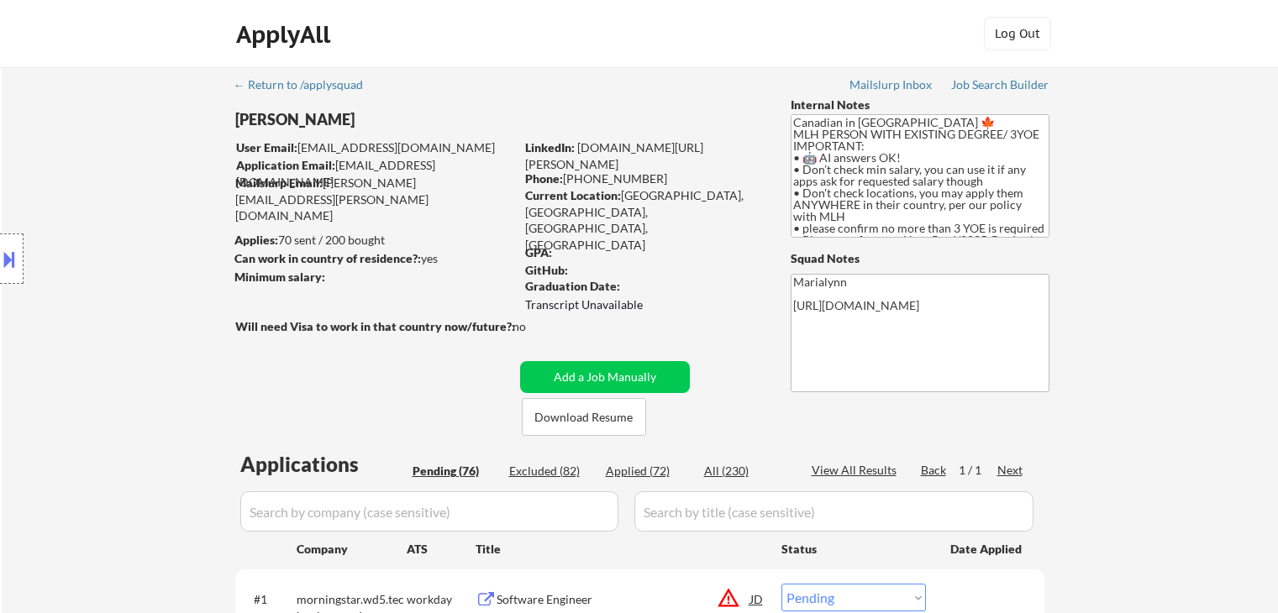
select select ""pending""
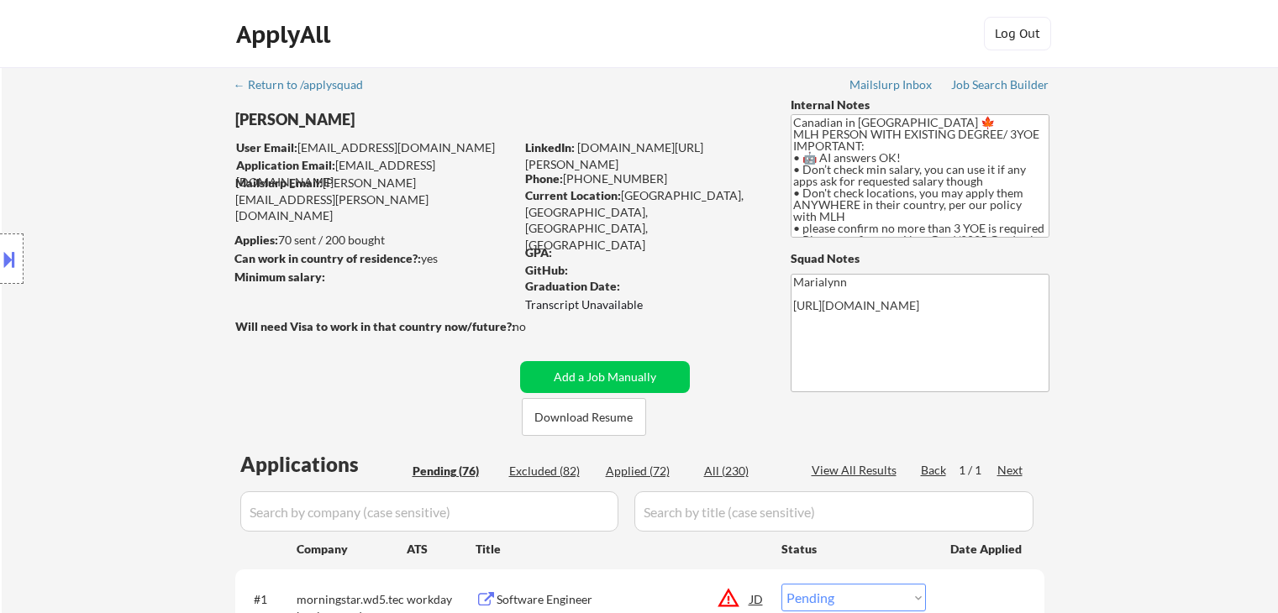
select select ""pending""
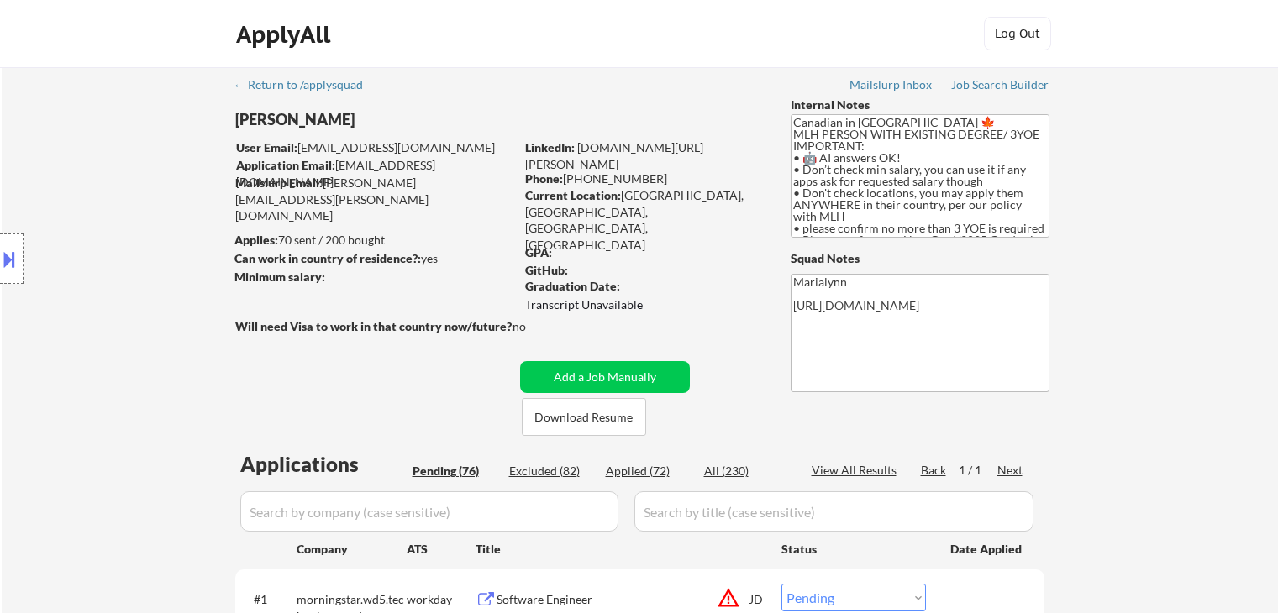
select select ""pending""
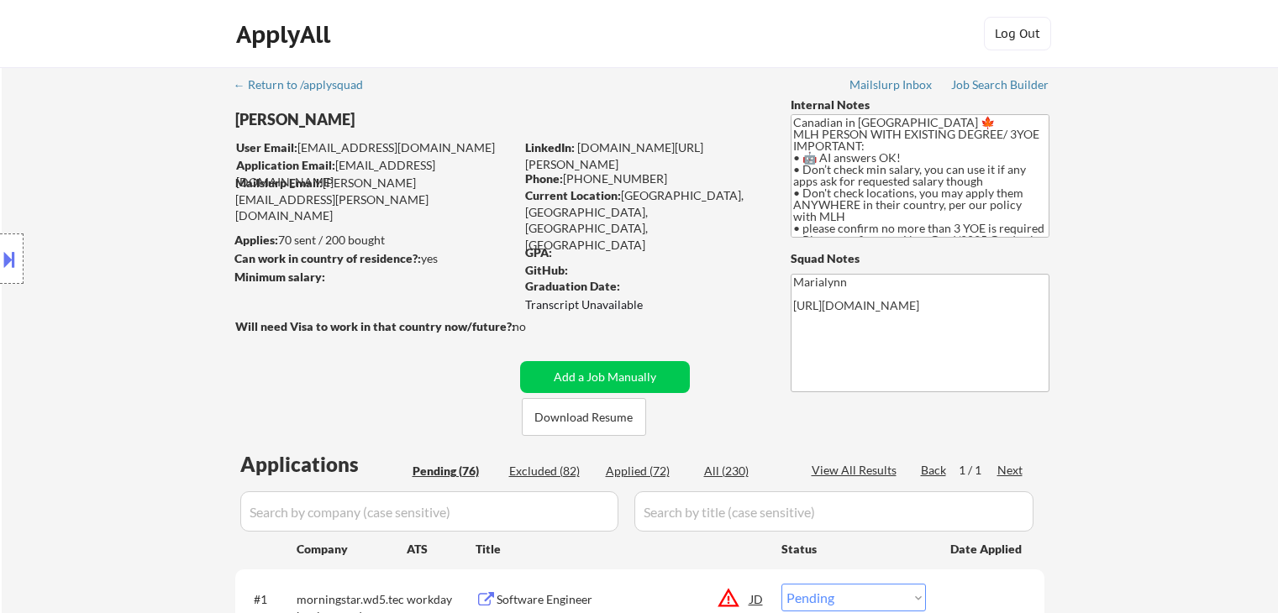
select select ""pending""
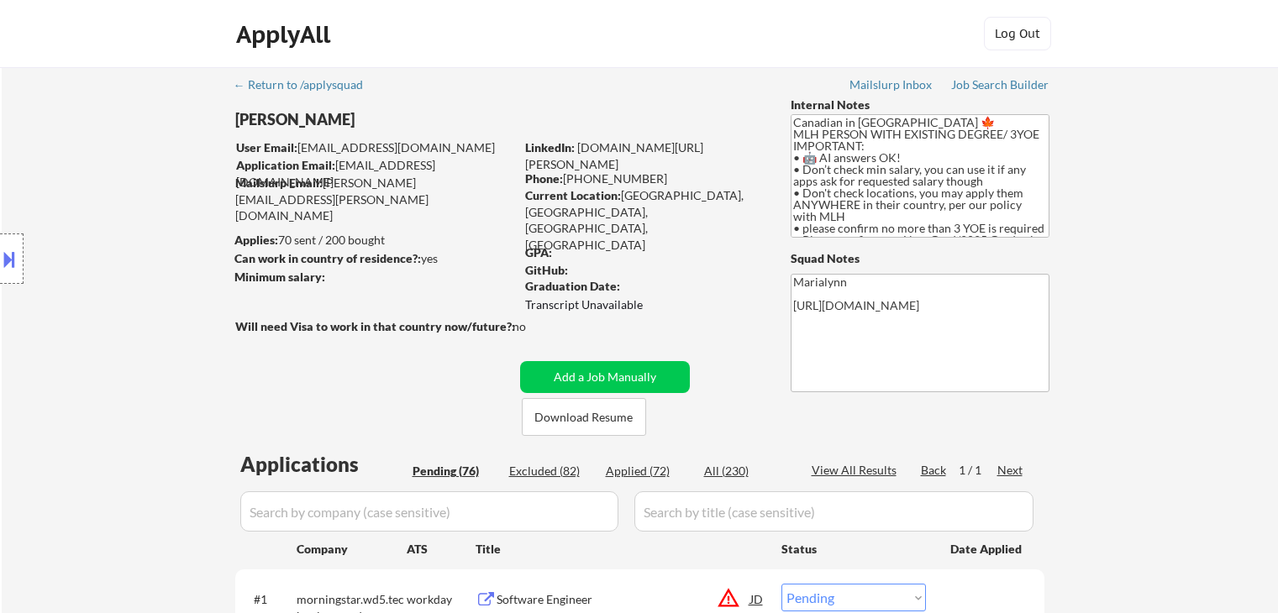
select select ""pending""
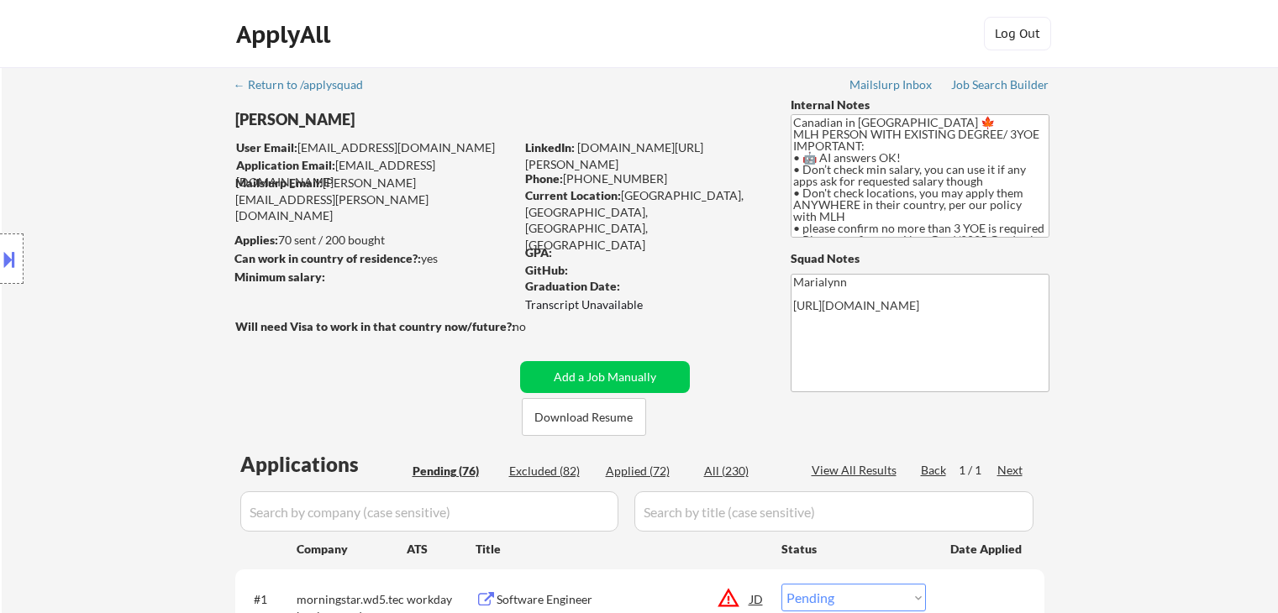
select select ""pending""
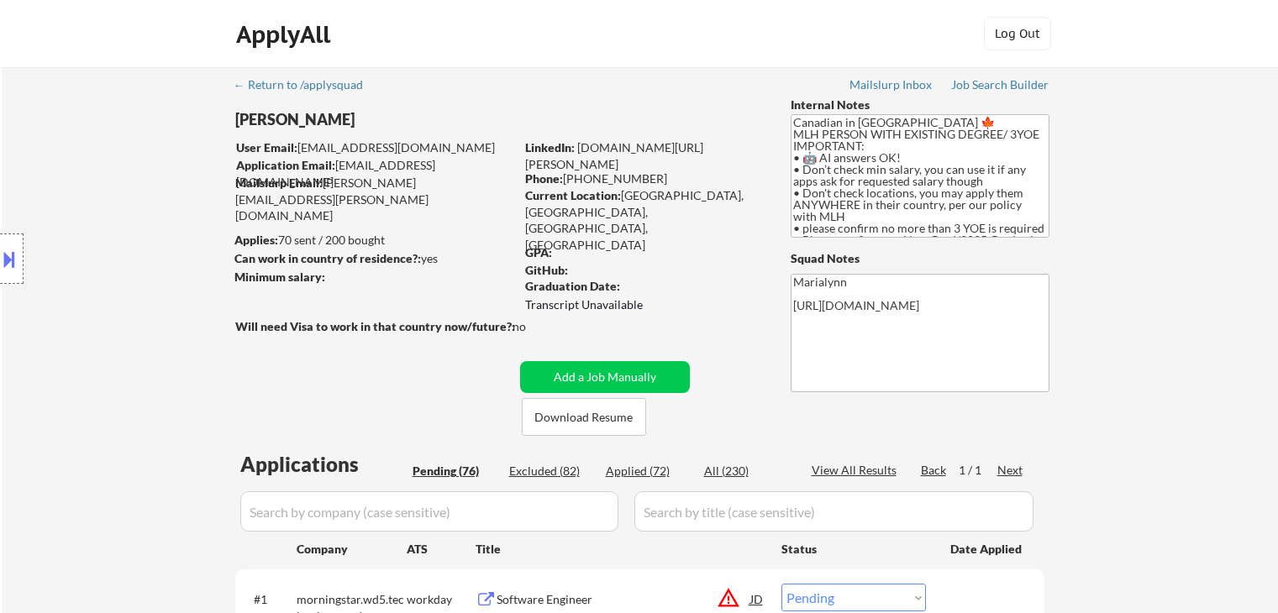
select select ""pending""
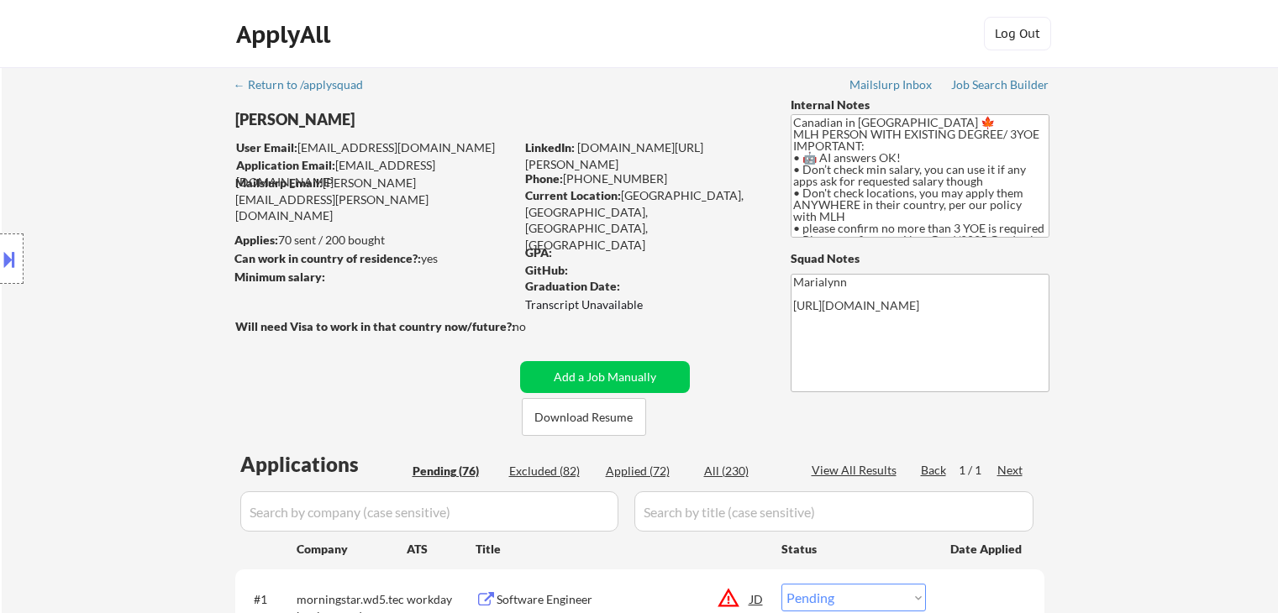
select select ""pending""
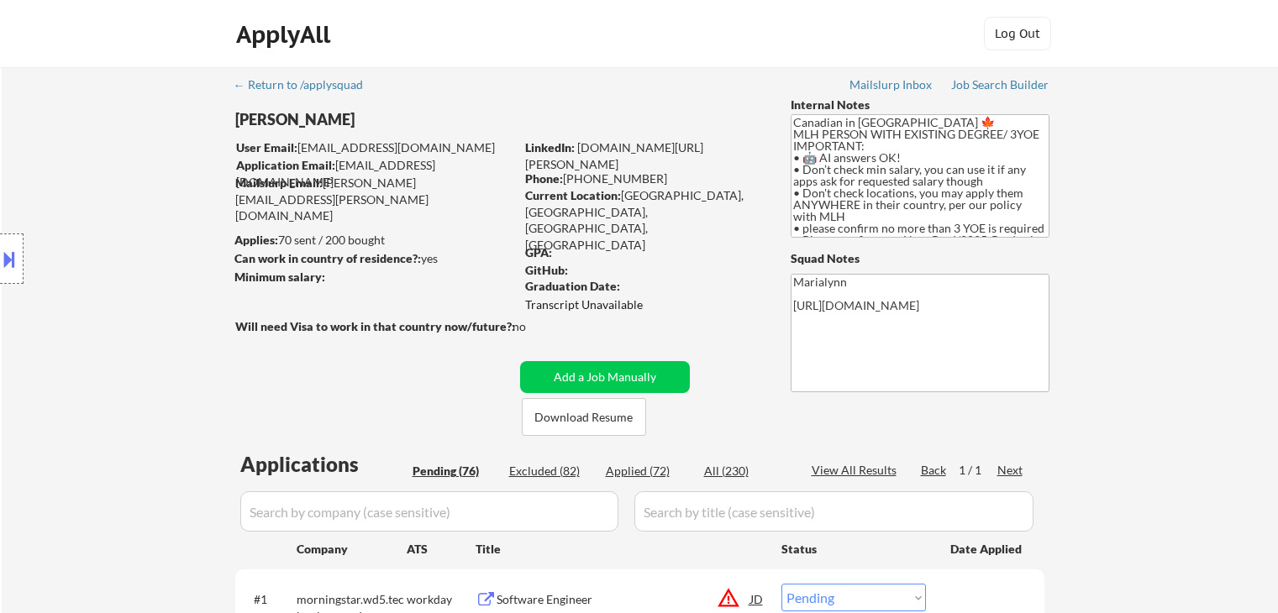
select select ""pending""
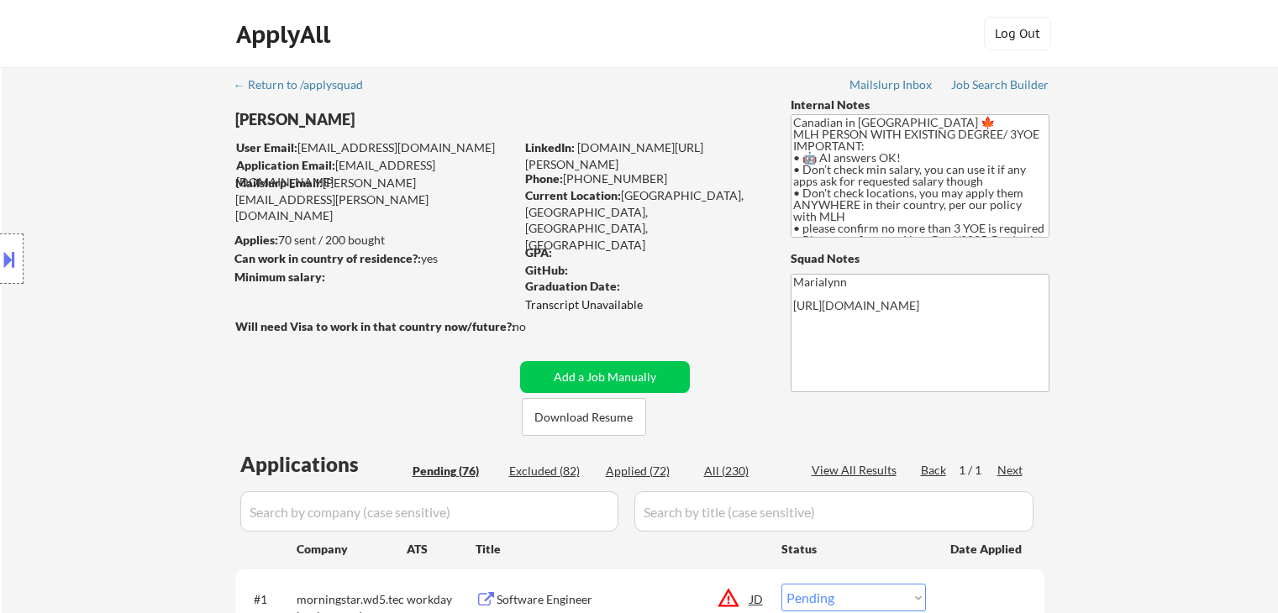
select select ""pending""
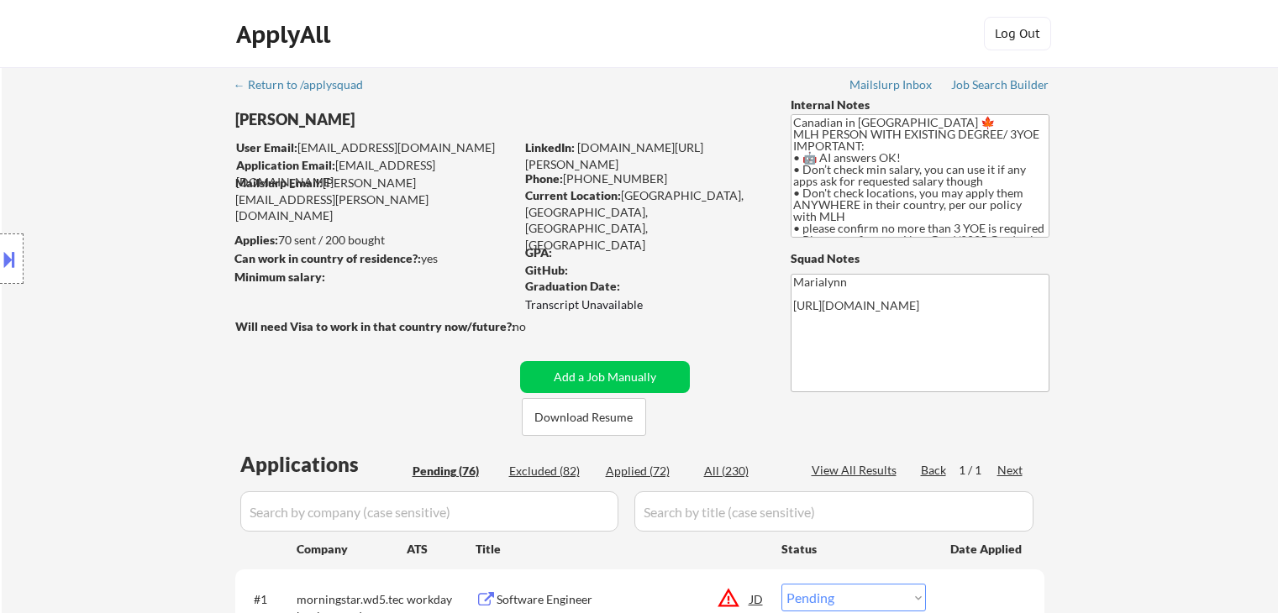
select select ""pending""
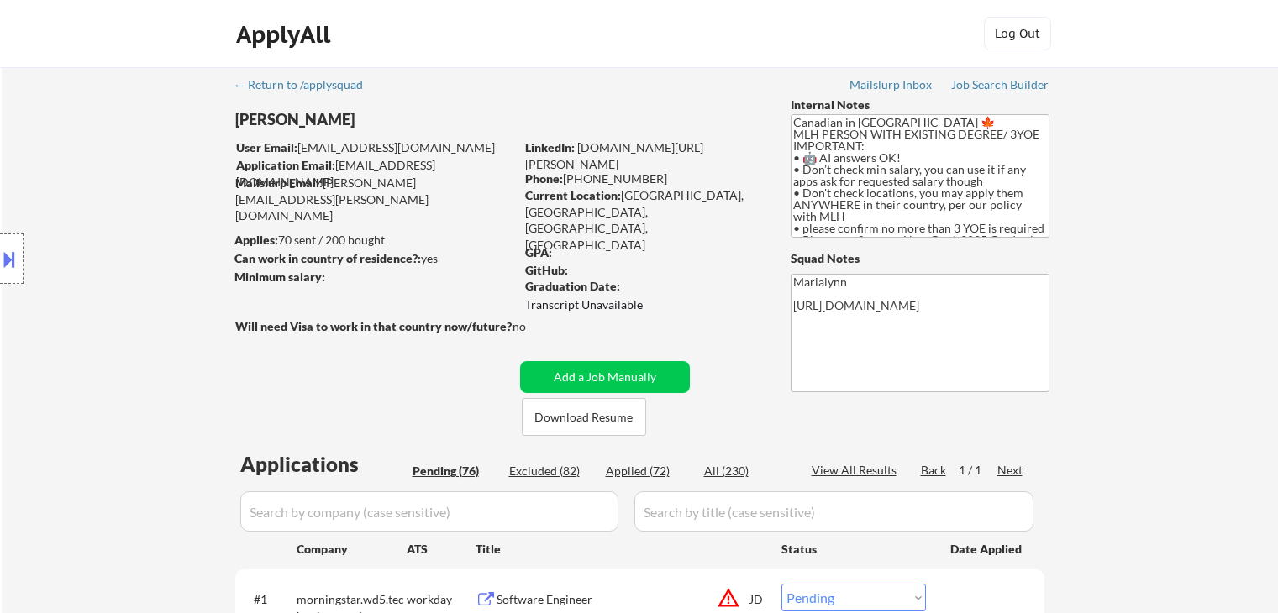
select select ""pending""
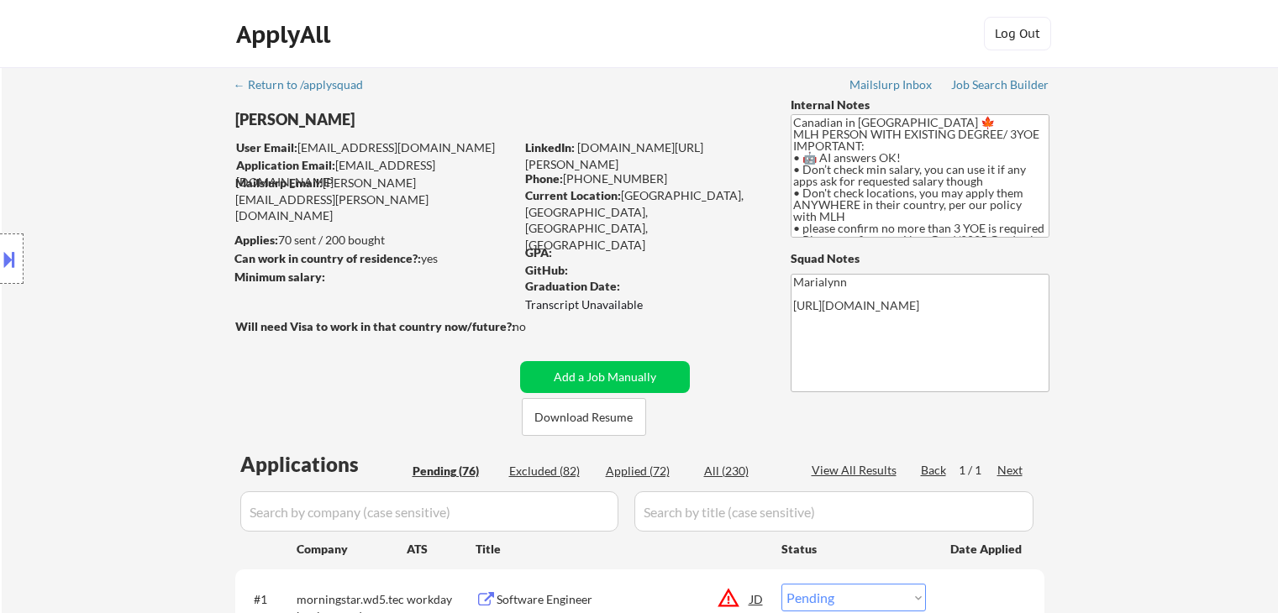
select select ""pending""
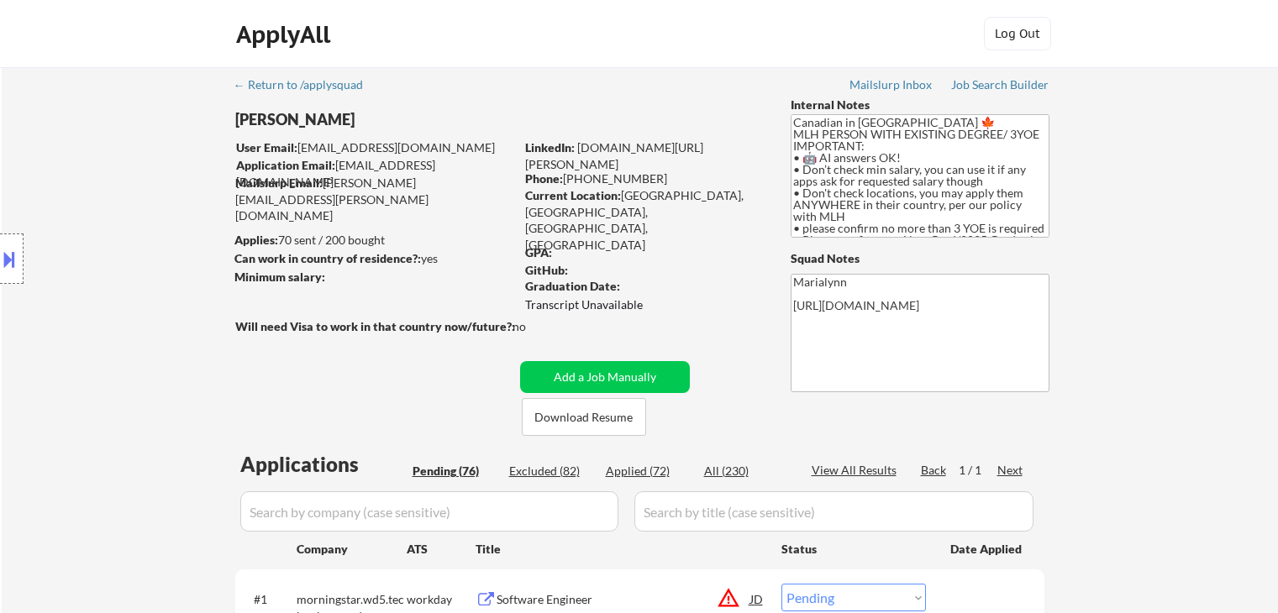
select select ""pending""
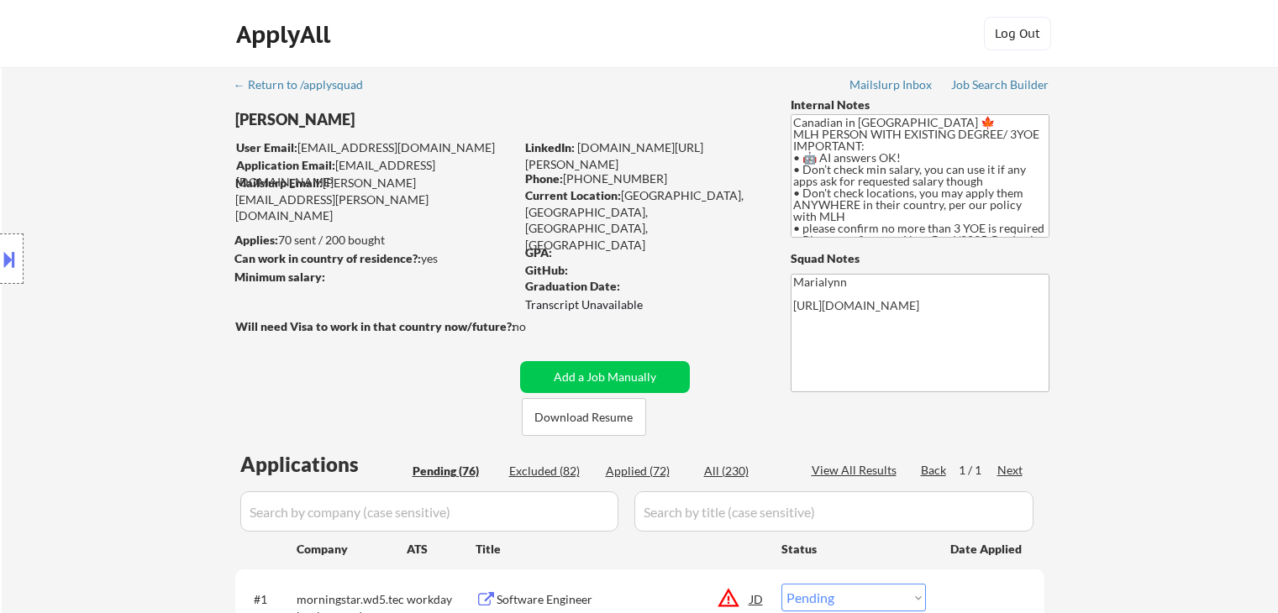
select select ""pending""
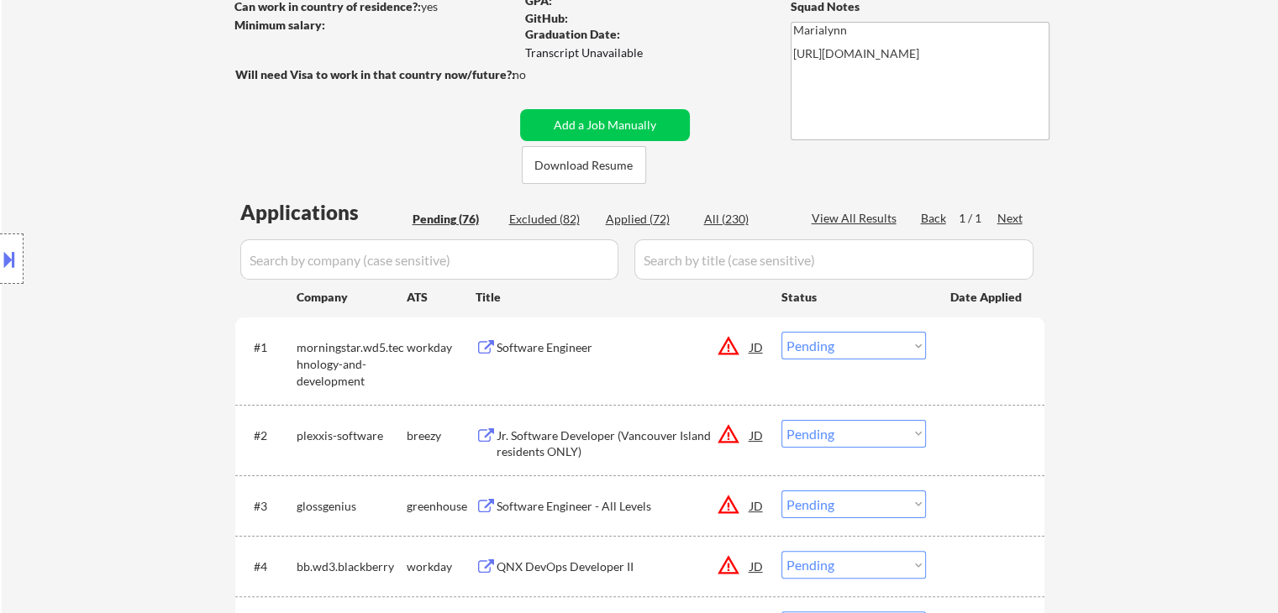
click at [679, 275] on input "input" at bounding box center [833, 259] width 399 height 40
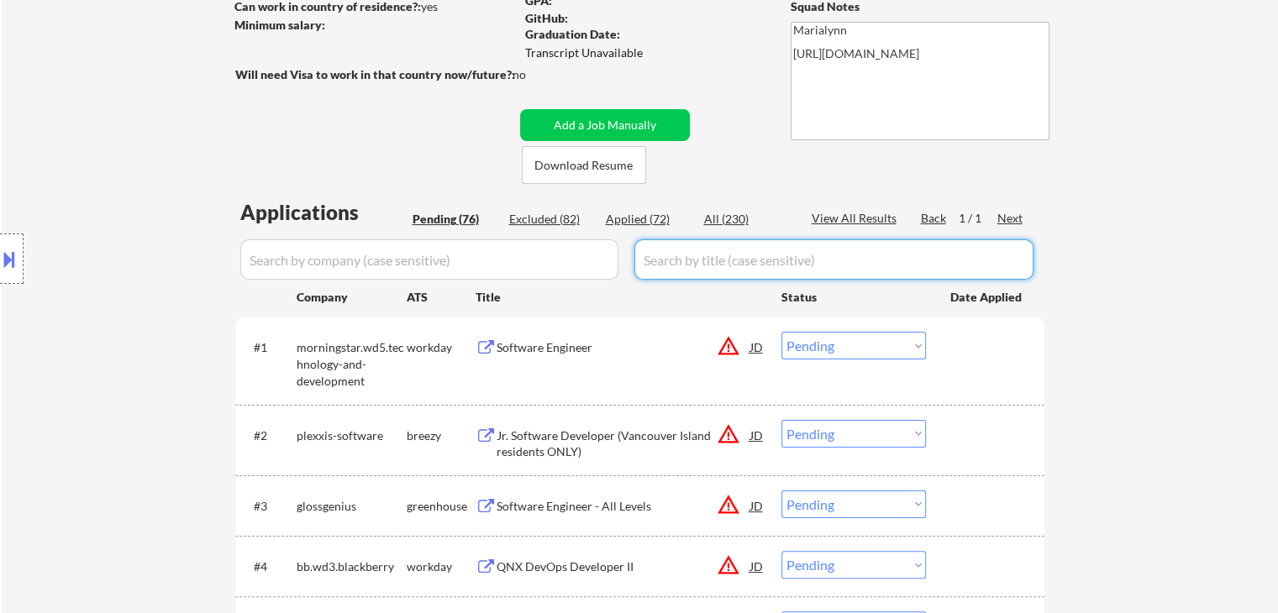
paste input "Software Engineer, Fullstack at WorkWhile"
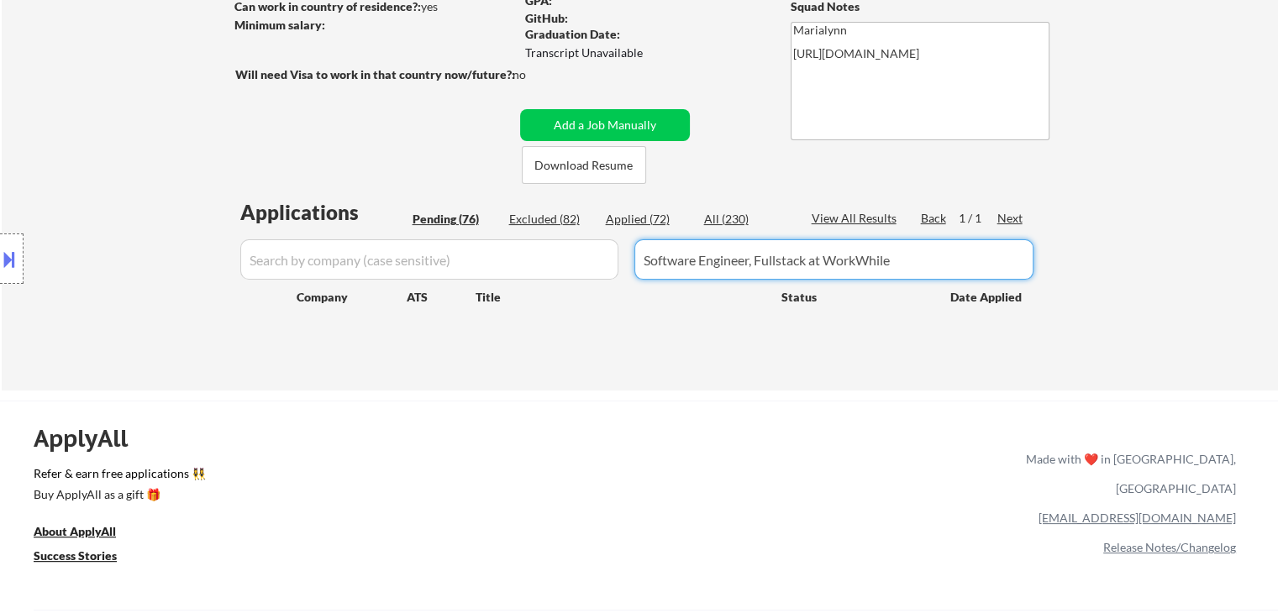
type input "Software Engineer, Fullstack at WorkWhile"
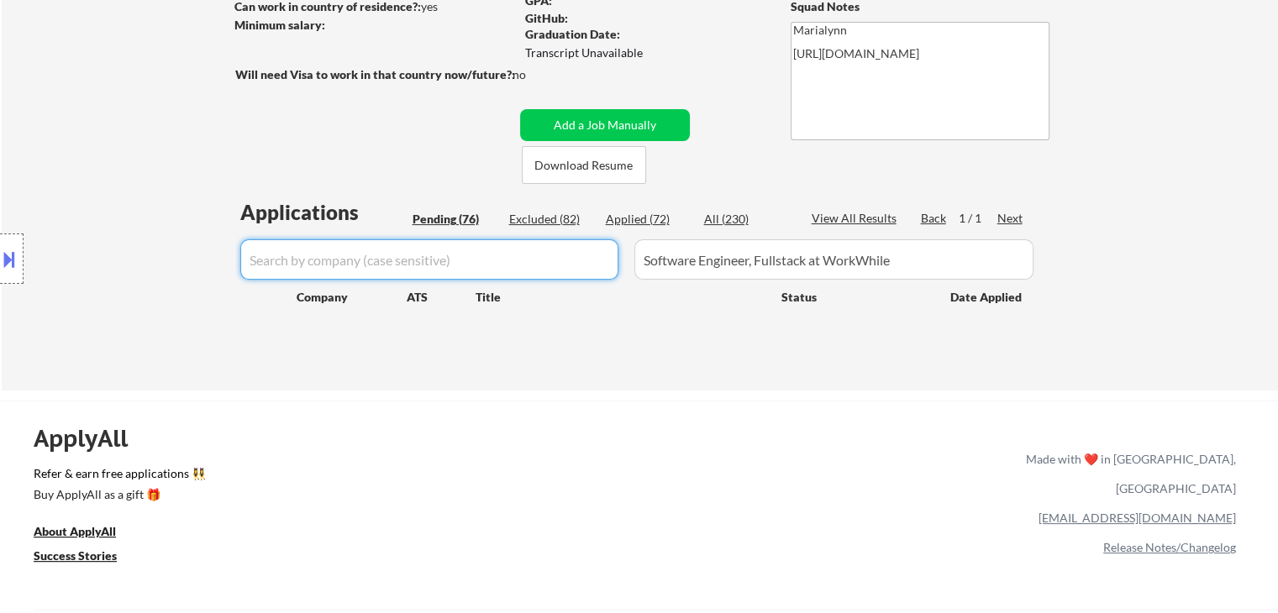
click at [370, 256] on input "input" at bounding box center [429, 259] width 378 height 40
paste input "WorkWhile"
type input "WorkWhile"
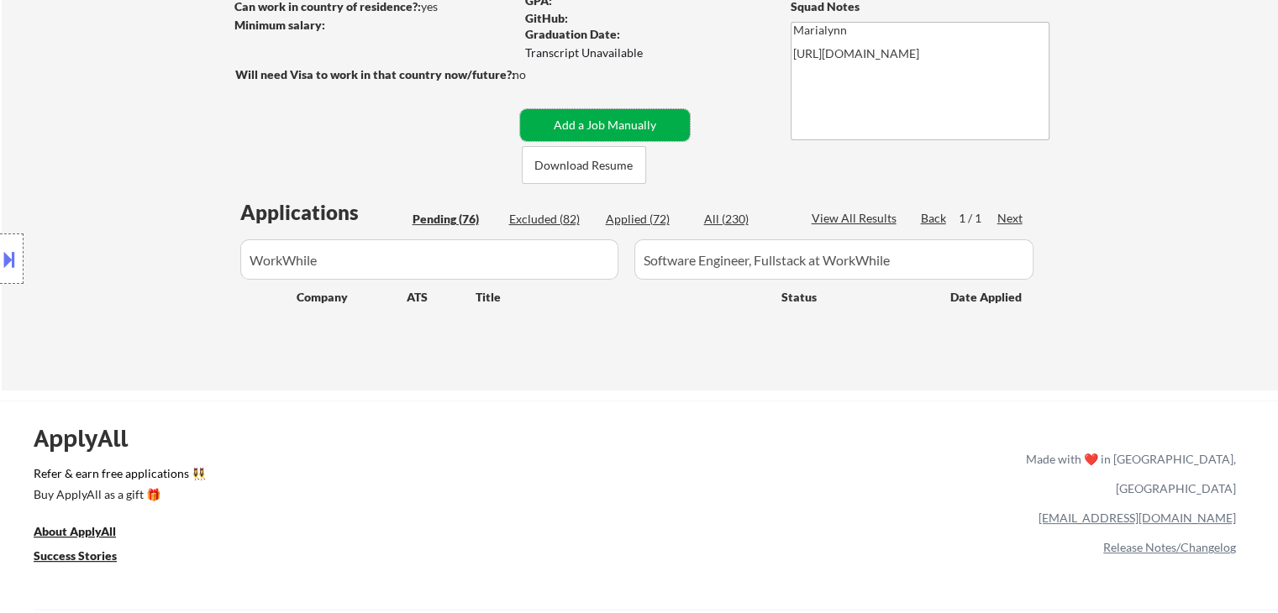
click at [553, 127] on button "Add a Job Manually" at bounding box center [605, 125] width 170 height 32
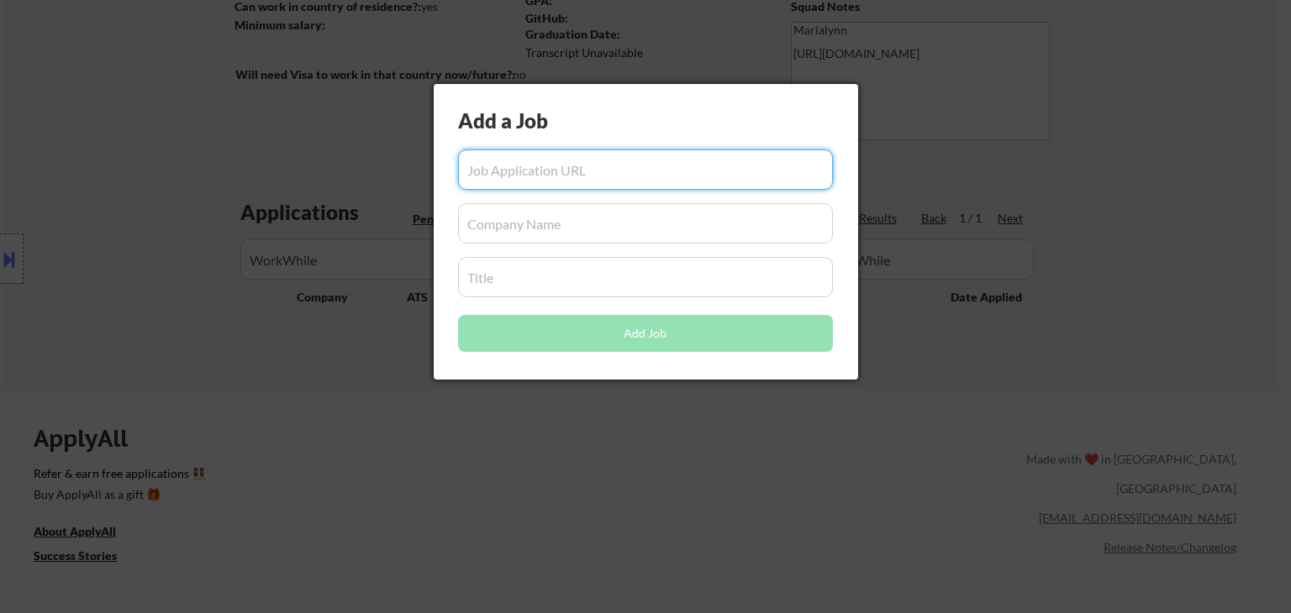
drag, startPoint x: 488, startPoint y: 268, endPoint x: 496, endPoint y: 274, distance: 9.6
click at [494, 273] on input "input" at bounding box center [645, 277] width 375 height 40
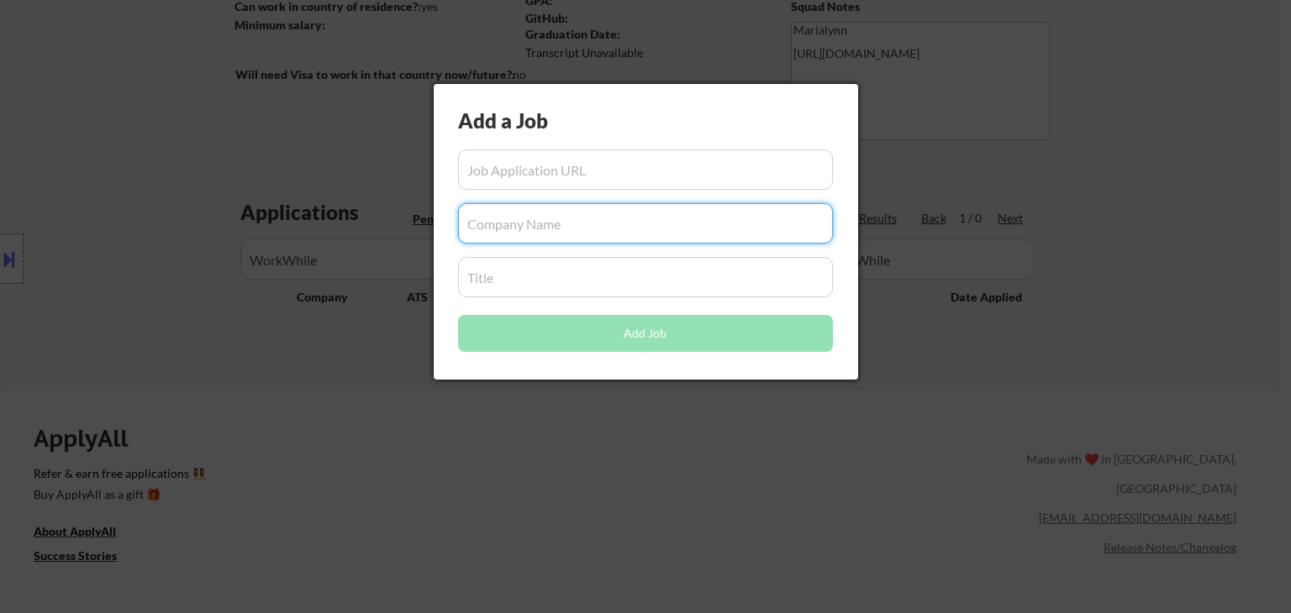
click at [511, 223] on input "input" at bounding box center [645, 223] width 375 height 40
paste input "WorkWhile"
type input "WorkWhile"
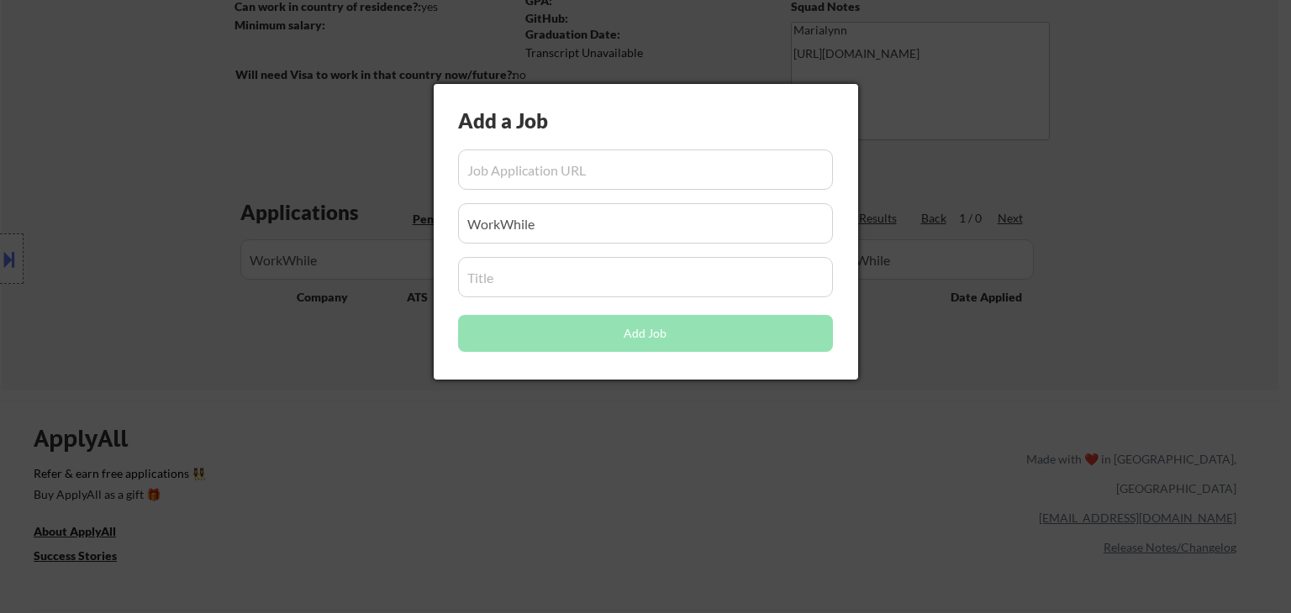
click at [369, 263] on div at bounding box center [645, 306] width 1291 height 613
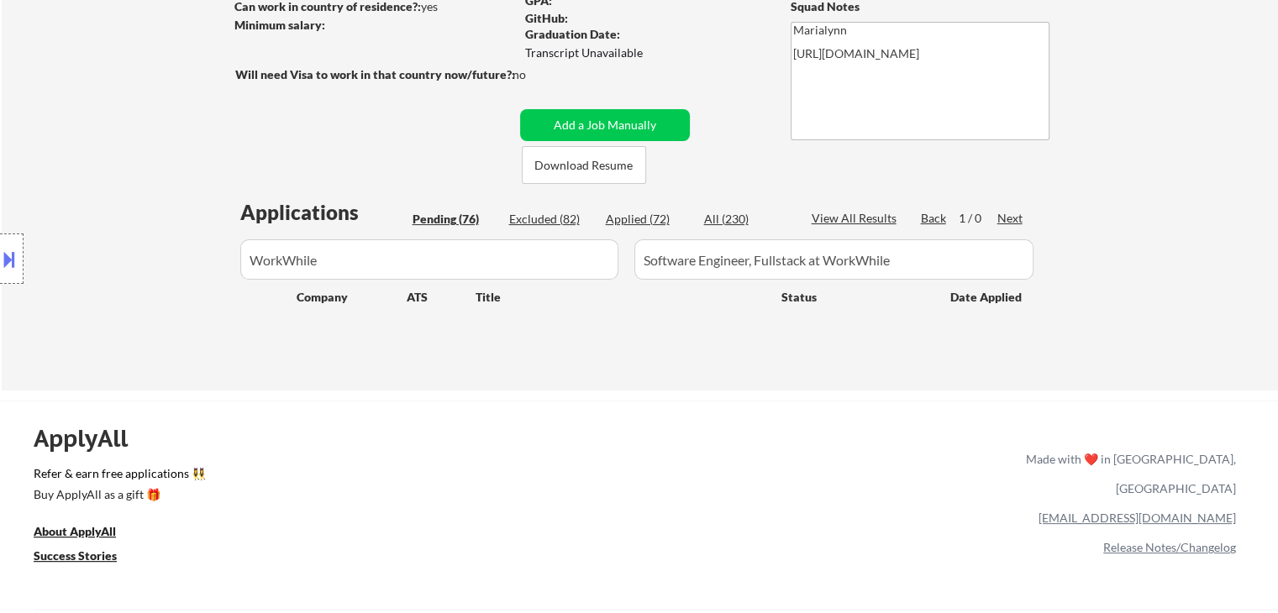
click at [326, 259] on input "input" at bounding box center [429, 259] width 378 height 40
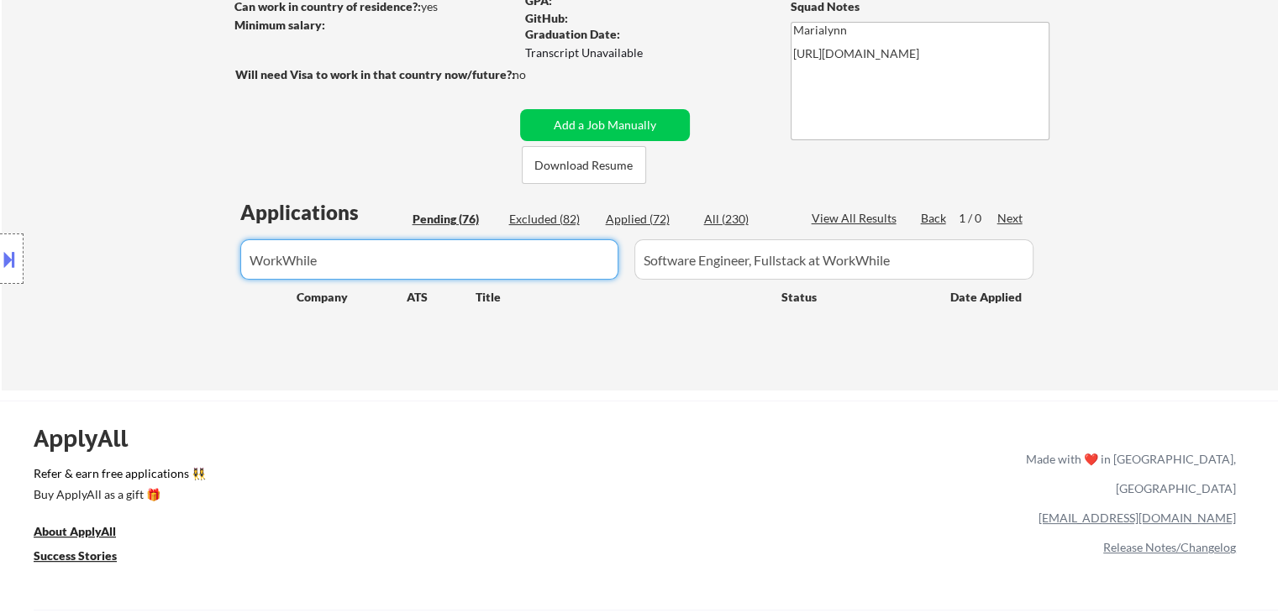
click at [299, 260] on div "Location Inclusions: country:CA" at bounding box center [150, 259] width 301 height 312
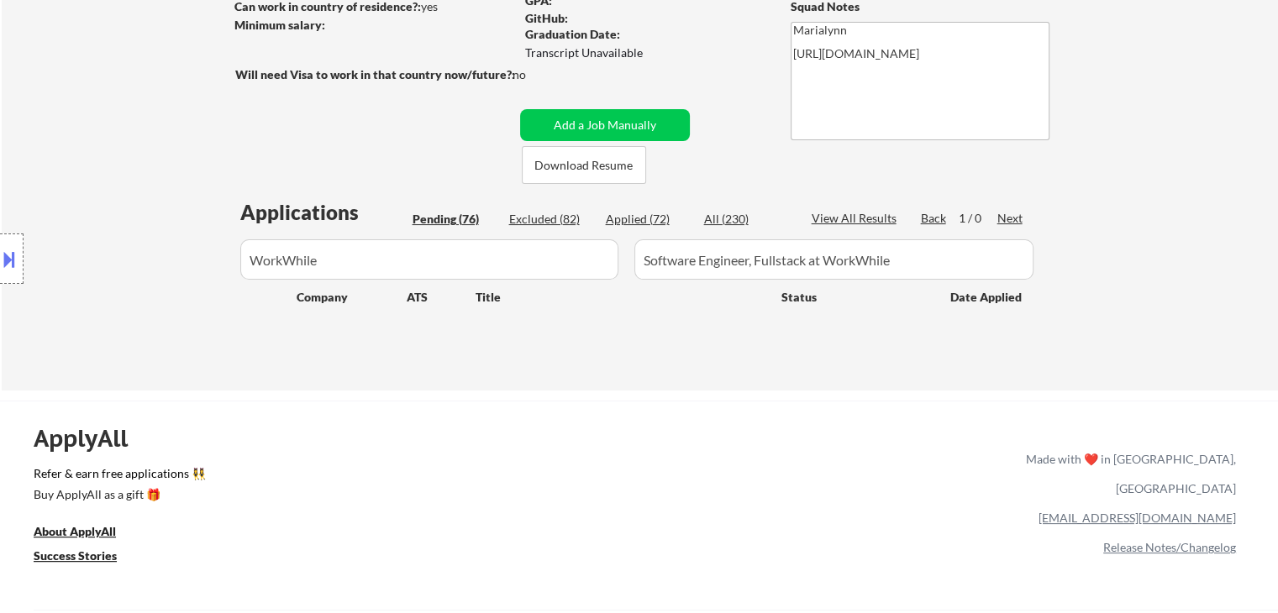
click at [393, 253] on input "input" at bounding box center [429, 259] width 378 height 40
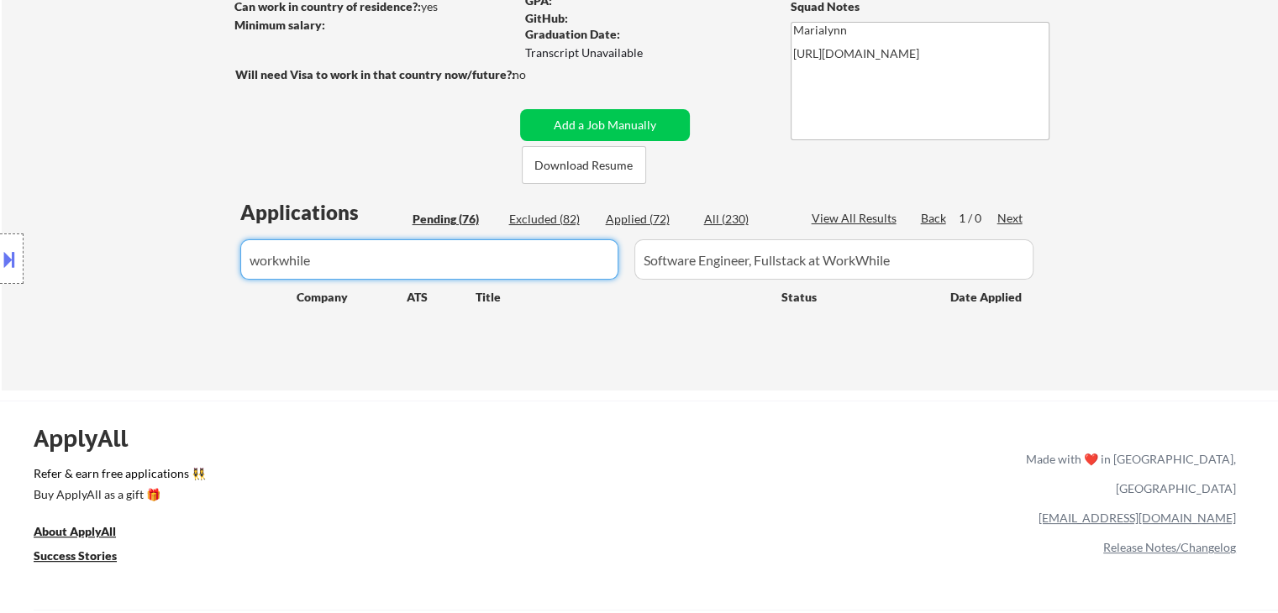
click at [333, 263] on input "input" at bounding box center [429, 259] width 378 height 40
type input "workwhile"
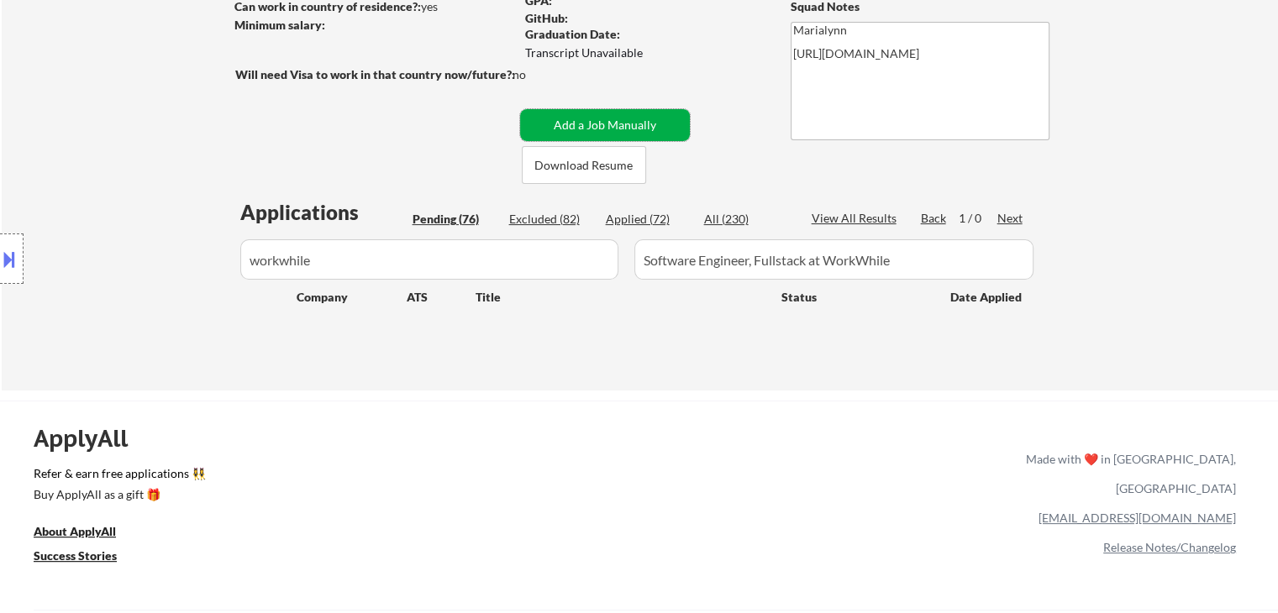
click at [611, 125] on button "Add a Job Manually" at bounding box center [605, 125] width 170 height 32
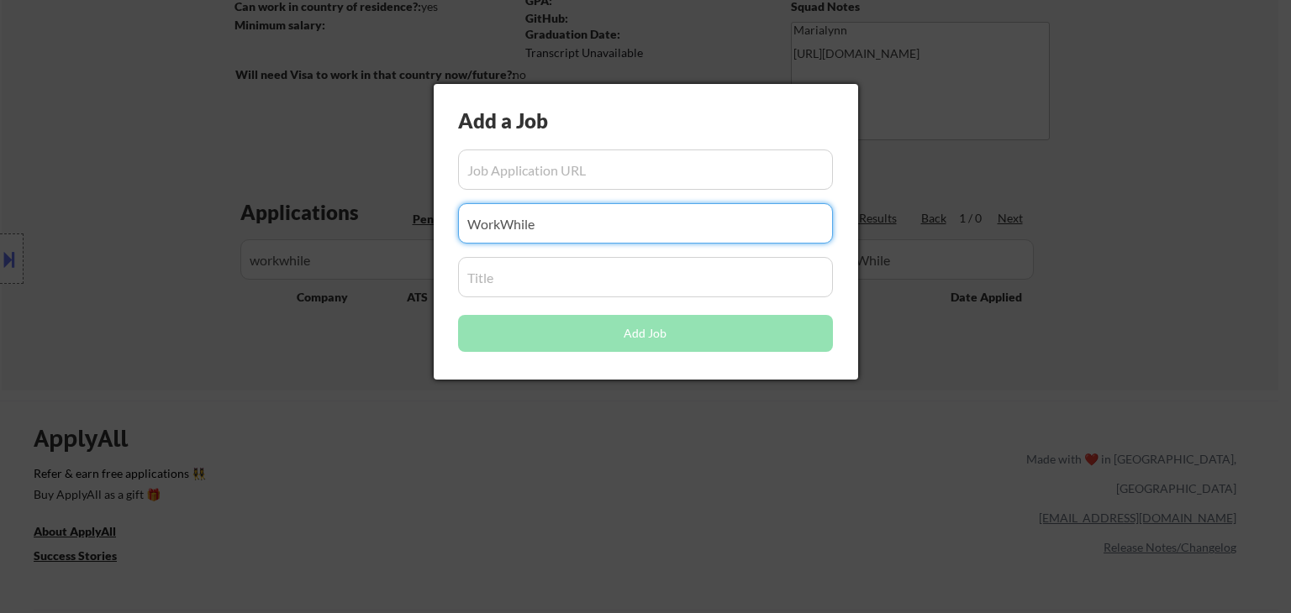
drag, startPoint x: 571, startPoint y: 239, endPoint x: 90, endPoint y: 274, distance: 482.7
click at [90, 274] on body "← Return to /applysquad Mailslurp Inbox Job Search Builder Anitha Amarnath User…" at bounding box center [645, 54] width 1291 height 613
paste input "workwhile"
type input "workwhile"
click at [362, 351] on div at bounding box center [645, 306] width 1291 height 613
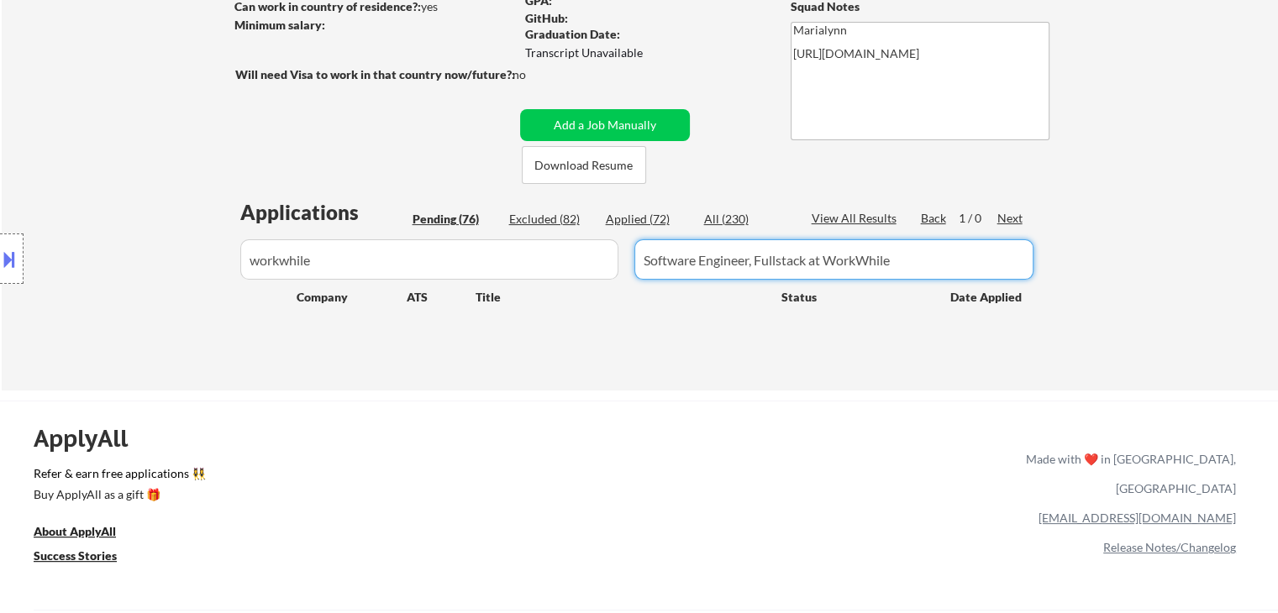
drag, startPoint x: 923, startPoint y: 261, endPoint x: 549, endPoint y: 288, distance: 375.7
click at [550, 287] on div "Applications Pending (76) Excluded (82) Applied (72) All (230) View All Results…" at bounding box center [639, 278] width 809 height 160
drag, startPoint x: 686, startPoint y: 126, endPoint x: 617, endPoint y: 146, distance: 71.8
click at [666, 128] on button "Add a Job Manually" at bounding box center [605, 125] width 170 height 32
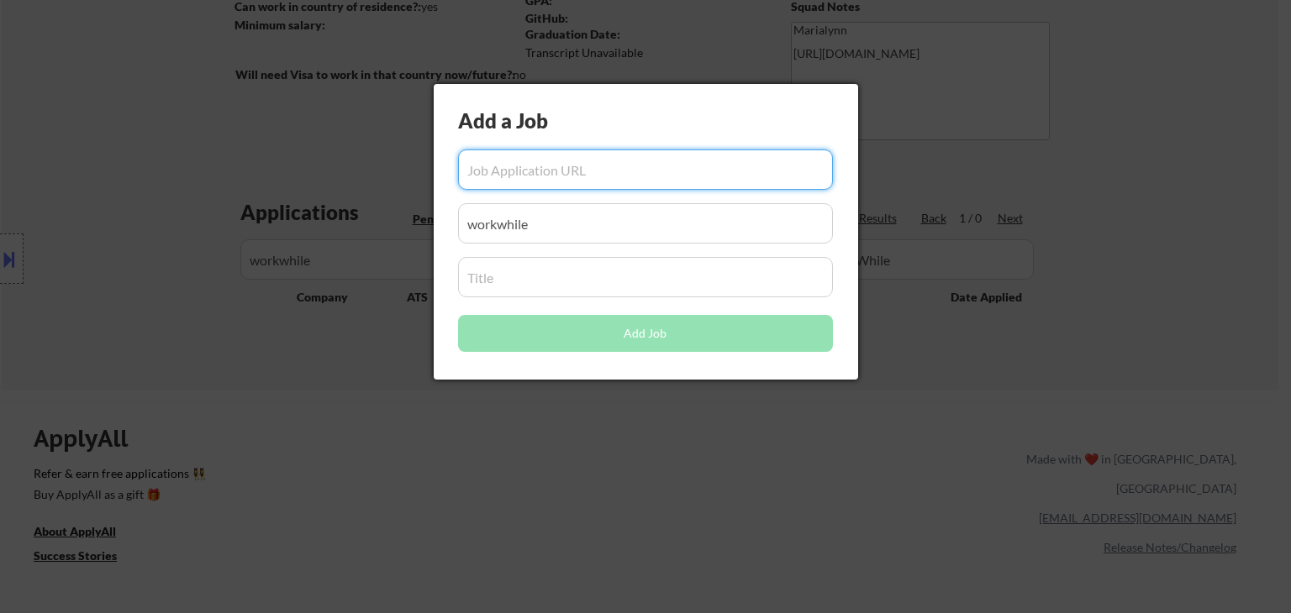
click at [538, 280] on input "input" at bounding box center [645, 277] width 375 height 40
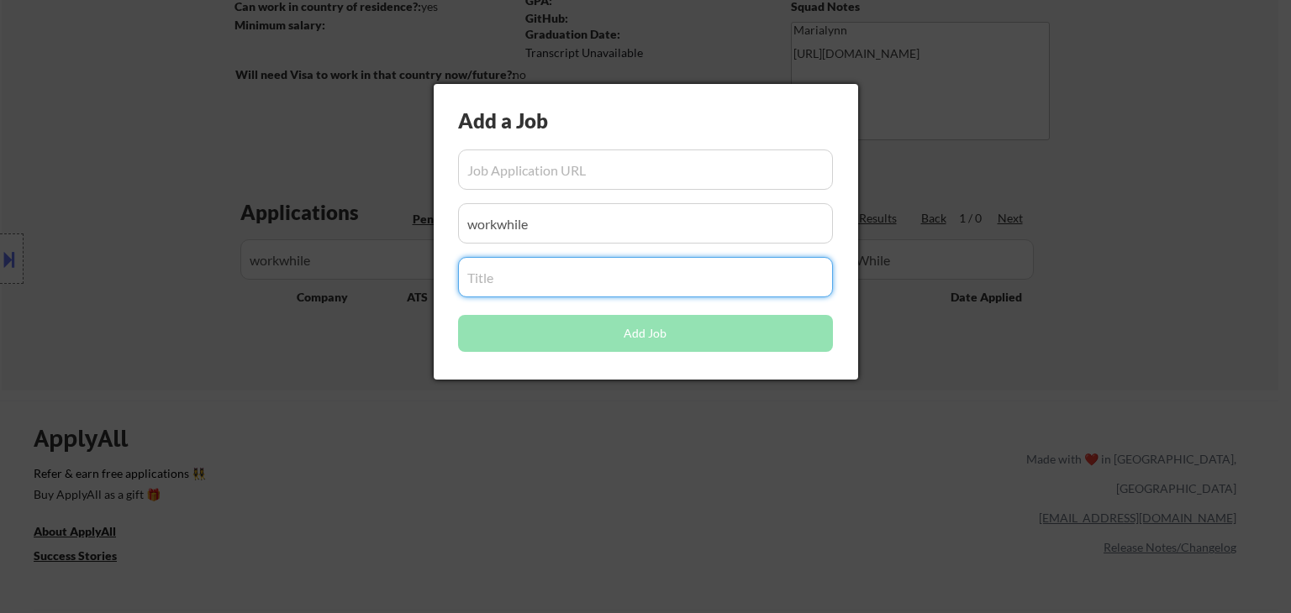
paste input "Software Engineer, Fullstack at WorkWhile"
type input "Software Engineer, Fullstack at WorkWhile"
drag, startPoint x: 549, startPoint y: 469, endPoint x: 723, endPoint y: 402, distance: 185.7
click at [550, 469] on div at bounding box center [645, 306] width 1291 height 613
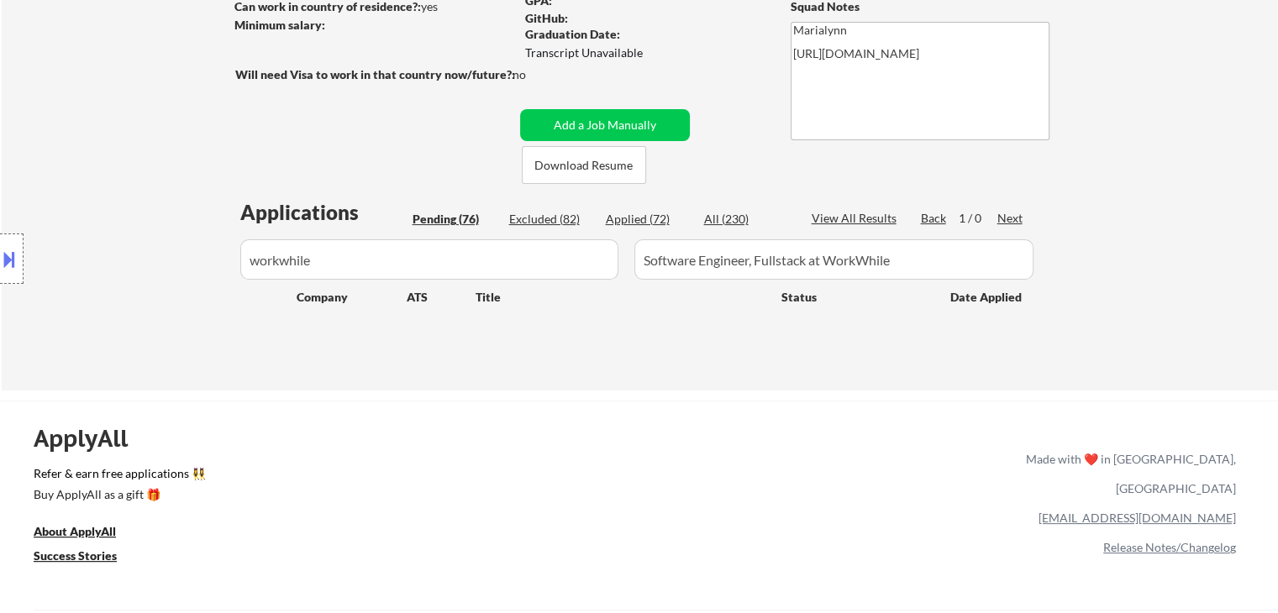
click at [719, 227] on div "All (230)" at bounding box center [746, 219] width 84 height 17
click at [672, 136] on button "Add a Job Manually" at bounding box center [605, 125] width 170 height 32
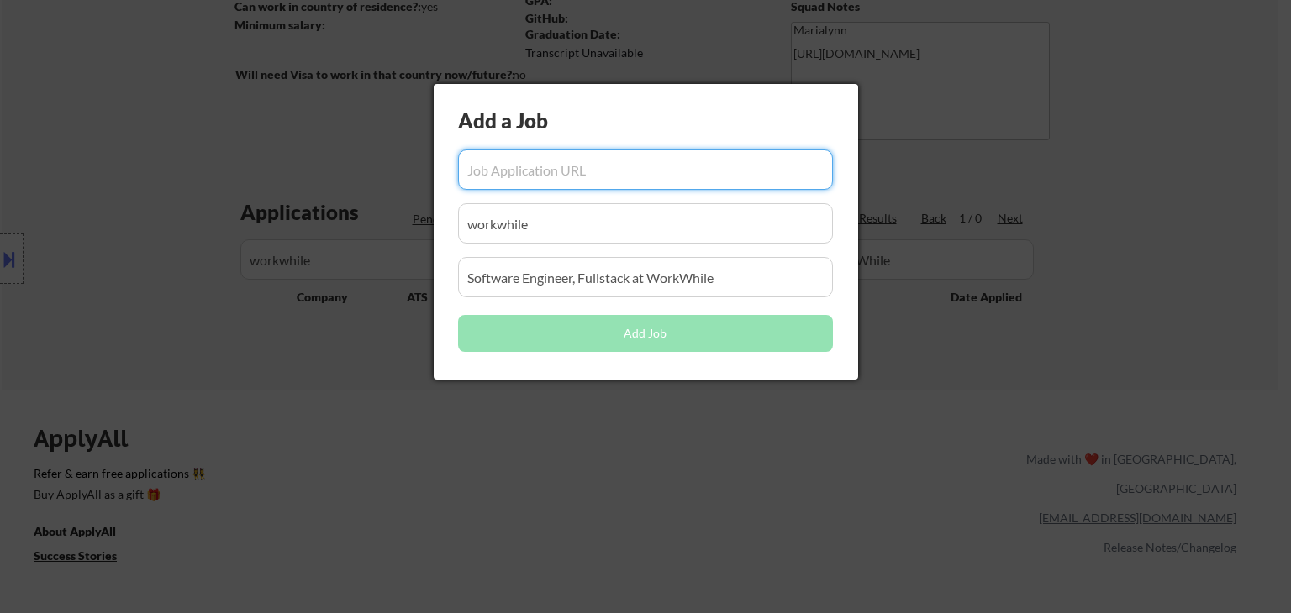
drag, startPoint x: 648, startPoint y: 478, endPoint x: 840, endPoint y: 222, distance: 320.5
click at [649, 478] on div at bounding box center [645, 306] width 1291 height 613
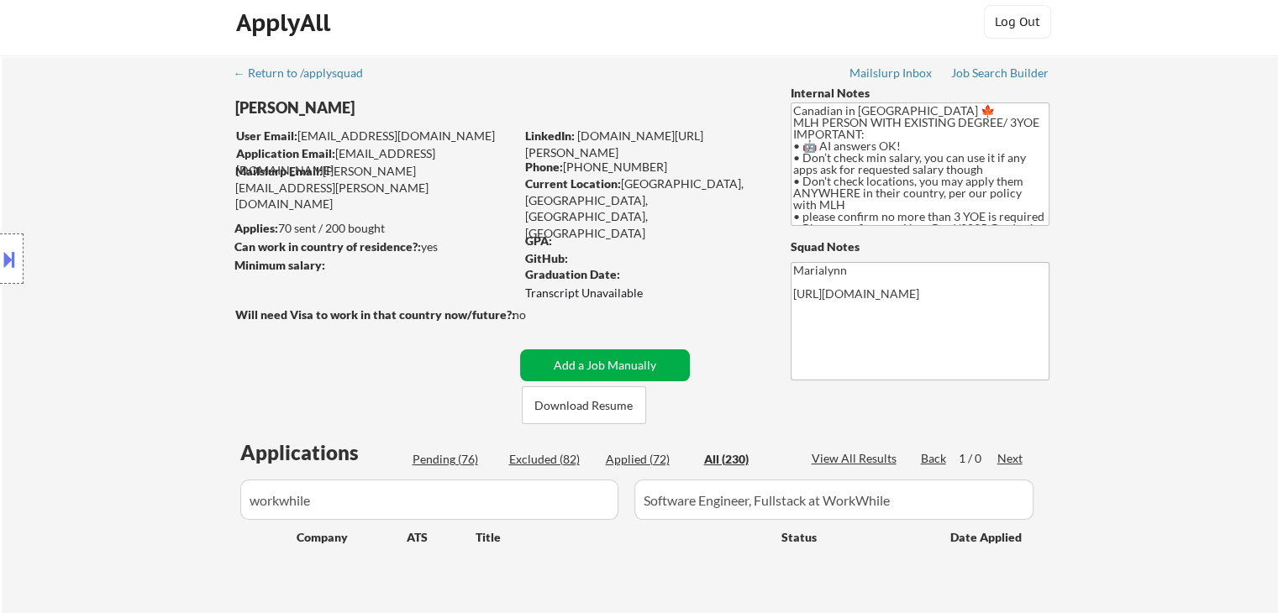
scroll to position [0, 0]
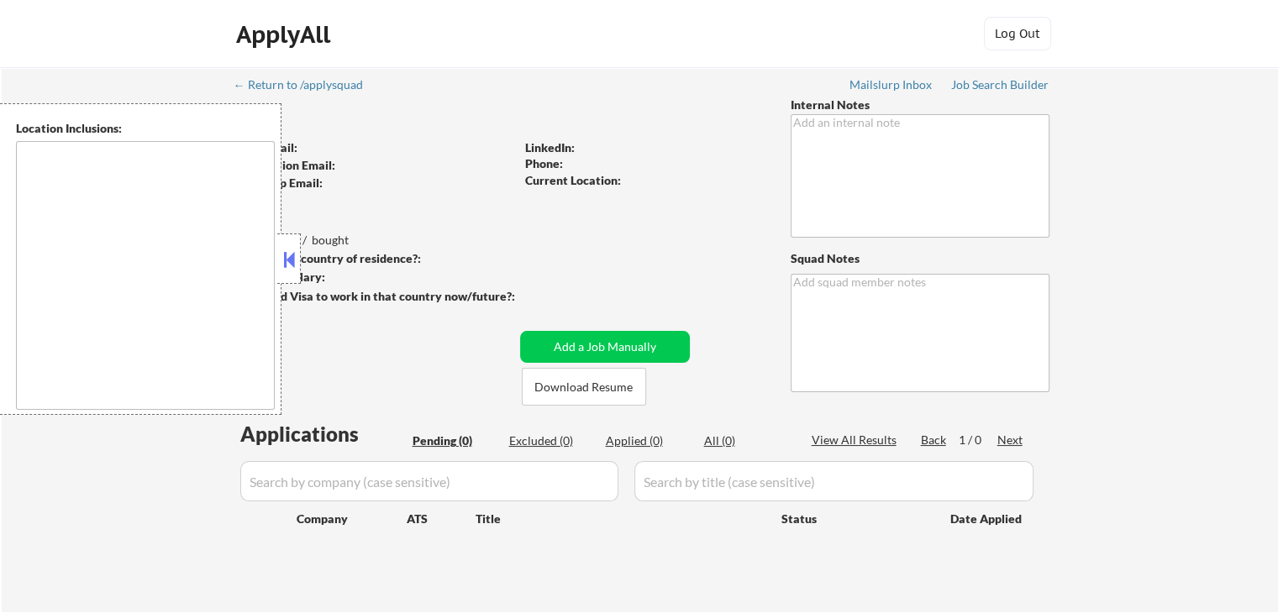
click at [297, 261] on button at bounding box center [289, 259] width 18 height 25
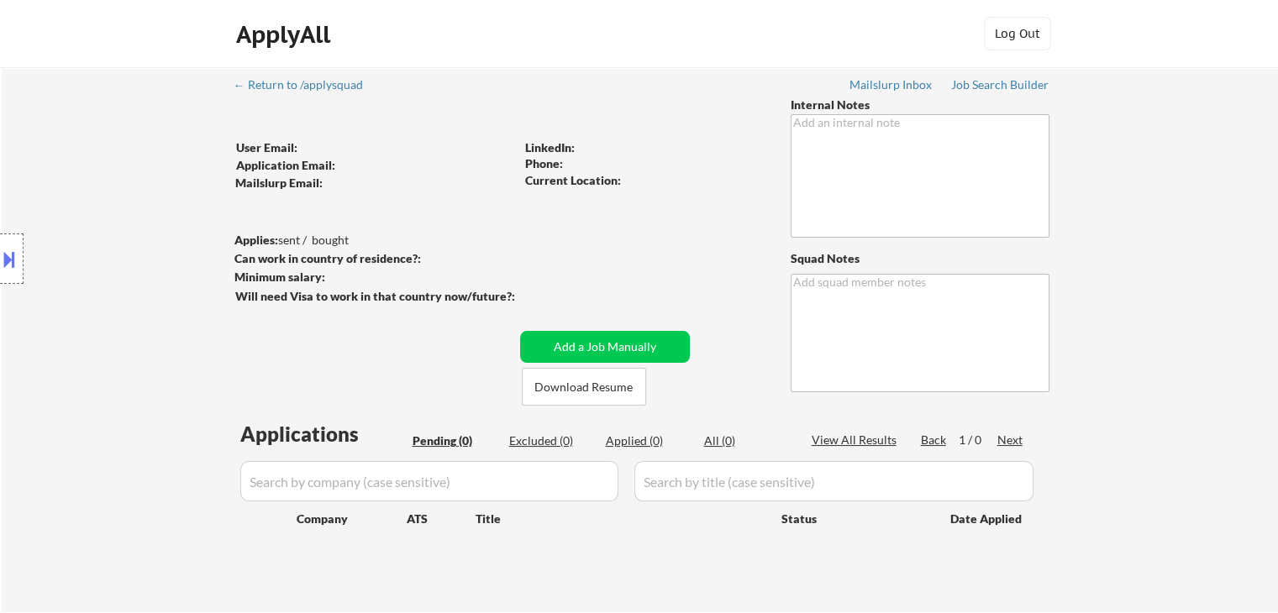
click at [652, 246] on div "← Return to /applysquad Mailslurp Inbox Job Search Builder User Email: Applicat…" at bounding box center [640, 333] width 839 height 532
drag, startPoint x: 378, startPoint y: 3, endPoint x: 387, endPoint y: -4, distance: 11.4
click at [387, 0] on html "← Return to /applysquad Mailslurp Inbox Job Search Builder User Email: Applicat…" at bounding box center [639, 306] width 1278 height 613
